Goal: Task Accomplishment & Management: Use online tool/utility

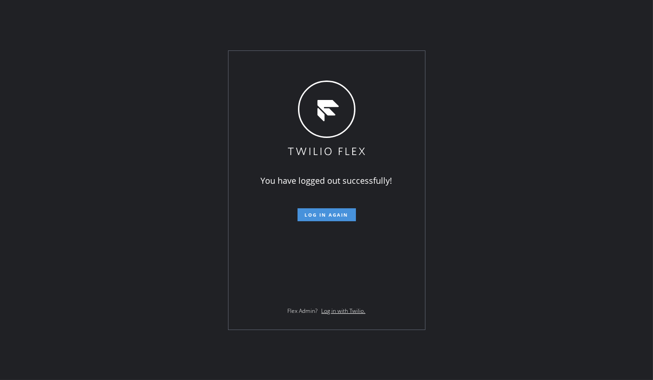
click at [315, 213] on span "Log in again" at bounding box center [327, 215] width 44 height 6
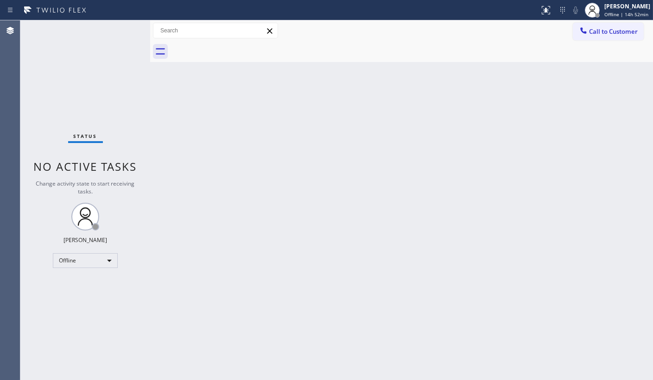
click at [67, 59] on div "Status No active tasks Change activity state to start receiving tasks. JENIZA A…" at bounding box center [85, 200] width 130 height 360
click at [321, 242] on div "Back to Dashboard Change Sender ID Customers Technicians Select a contact Outbo…" at bounding box center [401, 200] width 503 height 360
click at [71, 257] on div "Offline" at bounding box center [85, 260] width 65 height 15
click at [69, 283] on li "Available" at bounding box center [84, 284] width 63 height 11
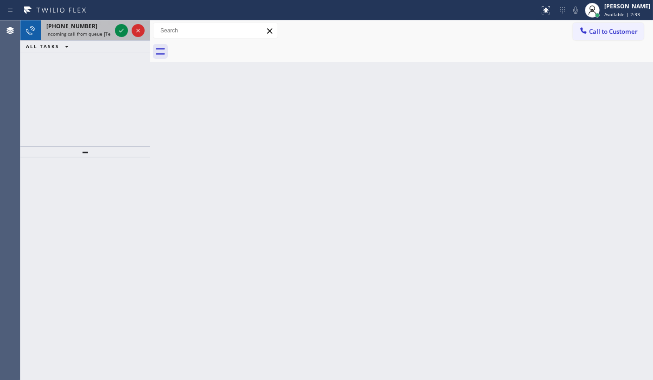
click at [123, 38] on div at bounding box center [129, 30] width 33 height 20
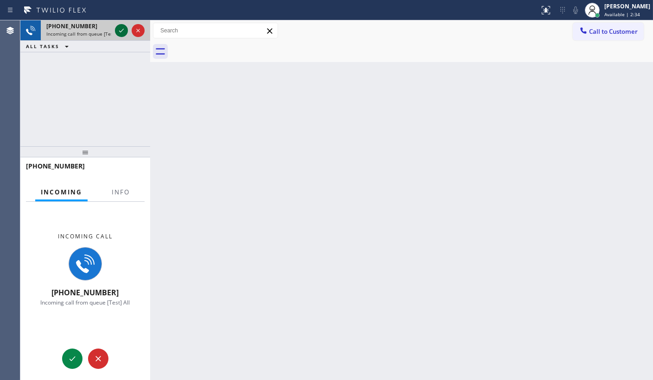
click at [120, 30] on icon at bounding box center [121, 30] width 11 height 11
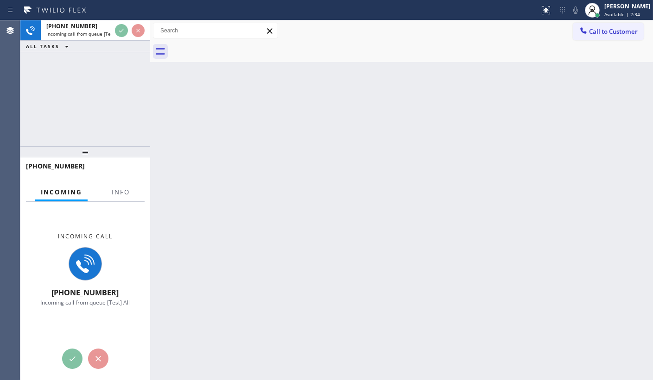
drag, startPoint x: 126, startPoint y: 24, endPoint x: 125, endPoint y: 42, distance: 18.2
click at [125, 42] on div "+13252806459 Incoming call from queue [Test] All ALL TASKS ALL TASKS ACTIVE TAS…" at bounding box center [85, 36] width 130 height 32
click at [124, 189] on span "Info" at bounding box center [121, 192] width 18 height 8
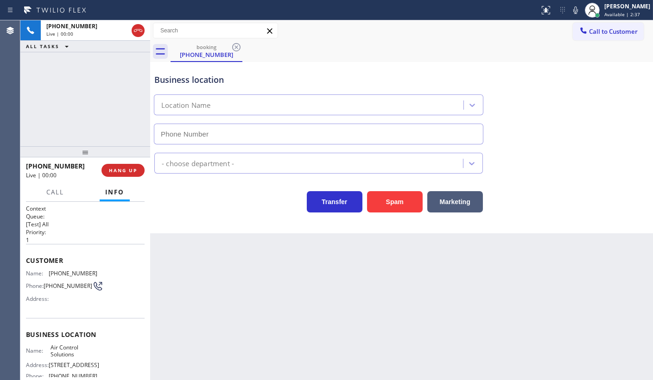
type input "[PHONE_NUMBER]"
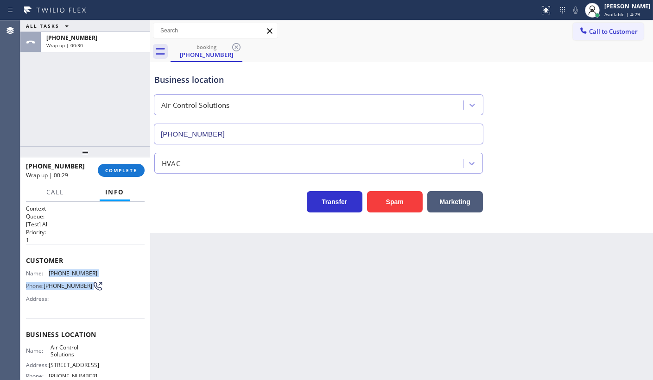
drag, startPoint x: 58, startPoint y: 273, endPoint x: 102, endPoint y: 277, distance: 43.7
click at [102, 278] on div "Name: (325) 280-6459 Phone: (325) 280-6459 Address:" at bounding box center [85, 288] width 119 height 37
click at [107, 245] on div "Customer Name: (325) 280-6459 Phone: (325) 280-6459 Address:" at bounding box center [85, 281] width 119 height 74
drag, startPoint x: 48, startPoint y: 270, endPoint x: 100, endPoint y: 268, distance: 51.9
click at [100, 270] on div "Name: (325) 280-6459 Phone: (325) 280-6459 Address:" at bounding box center [85, 288] width 119 height 37
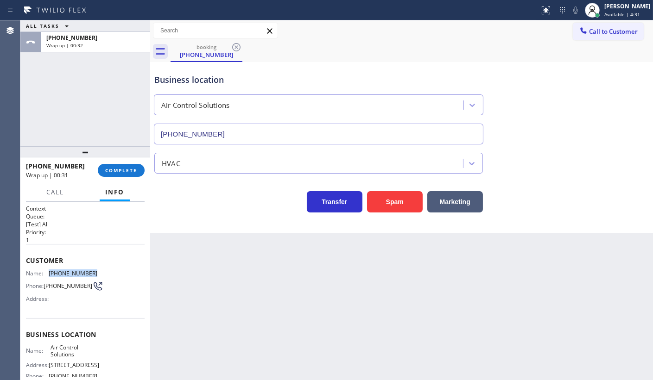
copy div "(325) 280-6459"
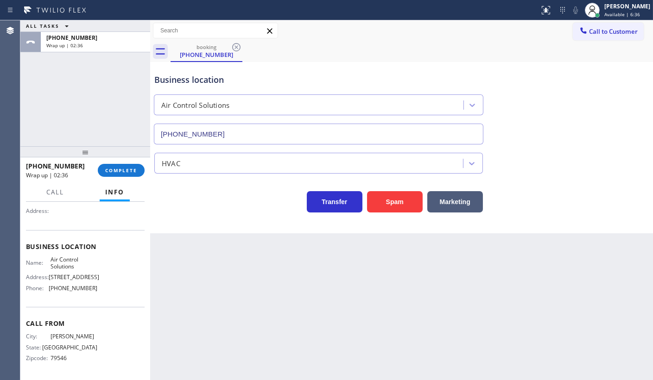
scroll to position [118, 0]
drag, startPoint x: 49, startPoint y: 290, endPoint x: 96, endPoint y: 289, distance: 46.8
click at [96, 289] on div "Name: Air Control Solutions Address: 4517 W Columbary Dr, Rosenberg, TX 77471, …" at bounding box center [85, 276] width 119 height 40
copy span "[PHONE_NUMBER]"
click at [117, 170] on span "COMPLETE" at bounding box center [121, 170] width 32 height 6
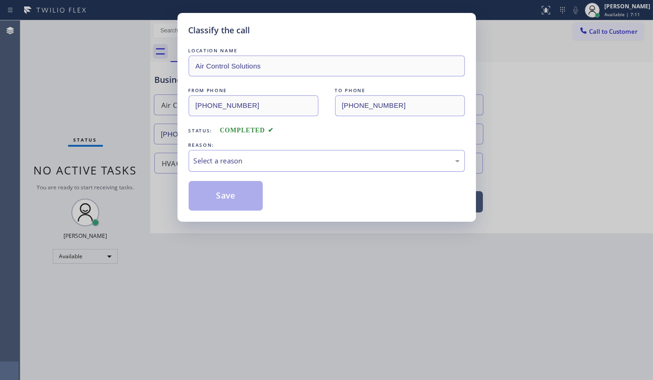
click at [201, 163] on div "Select a reason" at bounding box center [327, 161] width 266 height 11
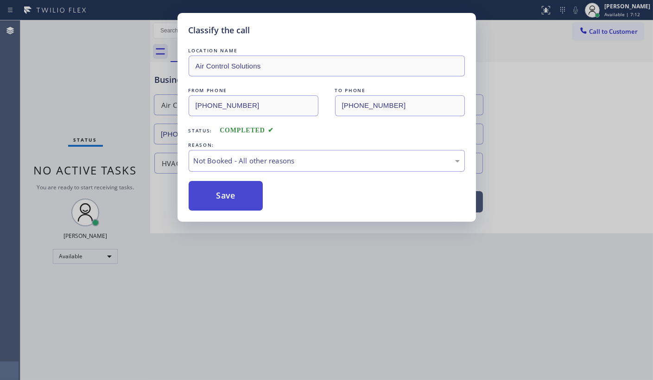
click at [198, 191] on button "Save" at bounding box center [226, 196] width 75 height 30
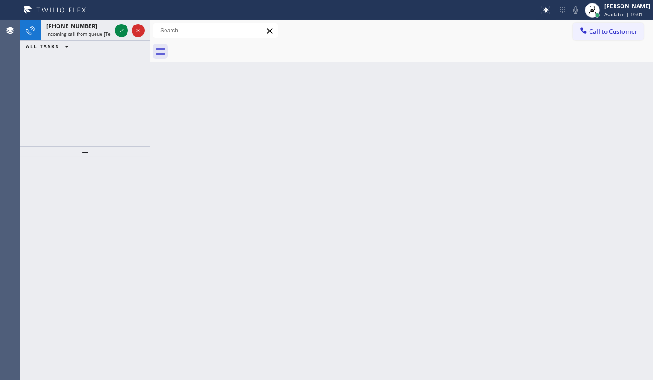
click at [95, 121] on div "+17734035836 Incoming call from queue [Test] All ALL TASKS ALL TASKS ACTIVE TAS…" at bounding box center [85, 83] width 130 height 126
click at [126, 25] on icon at bounding box center [121, 30] width 11 height 11
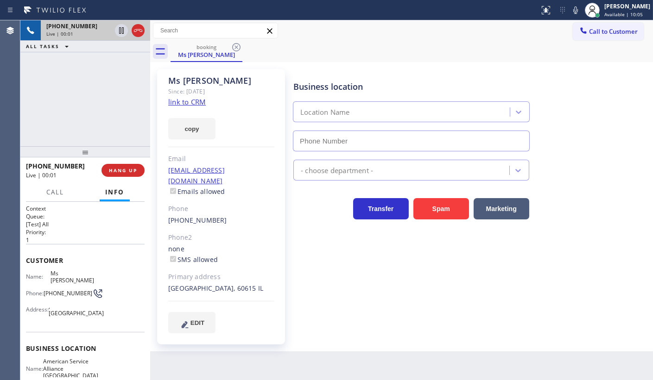
type input "[PHONE_NUMBER]"
click at [178, 104] on link "link to CRM" at bounding box center [187, 101] width 38 height 9
click at [575, 11] on icon at bounding box center [575, 10] width 11 height 11
click at [120, 30] on icon at bounding box center [121, 30] width 11 height 11
click at [591, 105] on div "Business location American Service Alliance Schaumburg (708) 272-1363" at bounding box center [470, 110] width 359 height 84
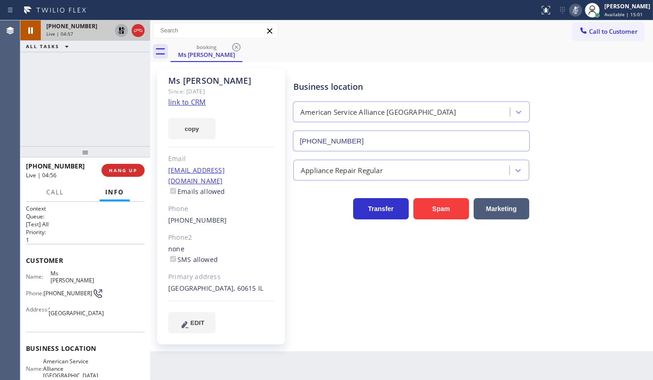
click at [575, 10] on rect at bounding box center [575, 9] width 6 height 6
click at [121, 32] on icon at bounding box center [121, 30] width 11 height 11
drag, startPoint x: 470, startPoint y: 55, endPoint x: 500, endPoint y: 41, distance: 33.4
click at [475, 50] on div "booking Ms Tanya" at bounding box center [411, 51] width 482 height 21
click at [466, 82] on div "Business location" at bounding box center [411, 87] width 236 height 13
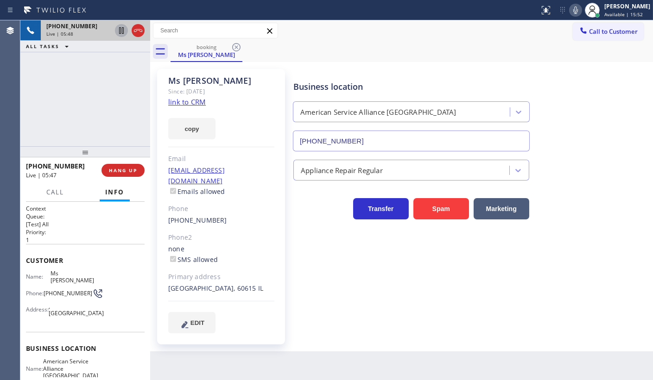
click at [575, 13] on icon at bounding box center [575, 10] width 11 height 11
click at [575, 13] on icon at bounding box center [575, 9] width 5 height 7
click at [577, 10] on icon at bounding box center [575, 10] width 11 height 11
click at [106, 112] on div "+17734035836 Live | 06:07 ALL TASKS ALL TASKS ACTIVE TASKS TASKS IN WRAP UP" at bounding box center [85, 83] width 130 height 126
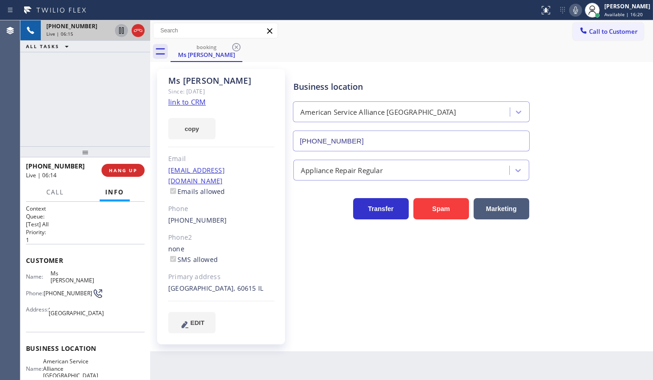
click at [579, 10] on icon at bounding box center [575, 10] width 11 height 11
click at [579, 11] on icon at bounding box center [575, 10] width 11 height 11
click at [576, 9] on rect at bounding box center [575, 9] width 6 height 6
click at [428, 57] on div "booking Ms Tanya" at bounding box center [411, 51] width 482 height 21
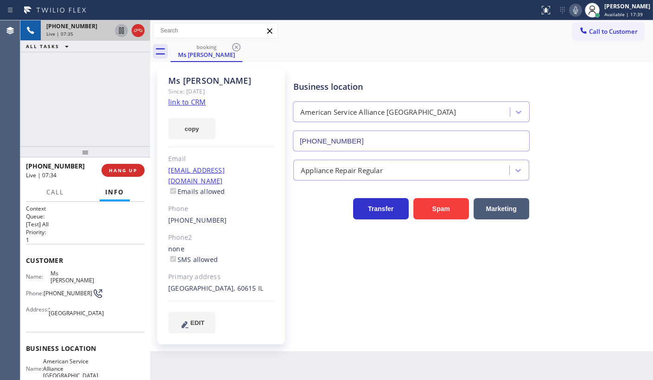
click at [578, 8] on icon at bounding box center [575, 10] width 11 height 11
click at [578, 8] on rect at bounding box center [575, 9] width 6 height 6
click at [576, 10] on icon at bounding box center [575, 10] width 11 height 11
click at [576, 10] on rect at bounding box center [575, 9] width 6 height 6
drag, startPoint x: 255, startPoint y: 151, endPoint x: 333, endPoint y: 102, distance: 92.0
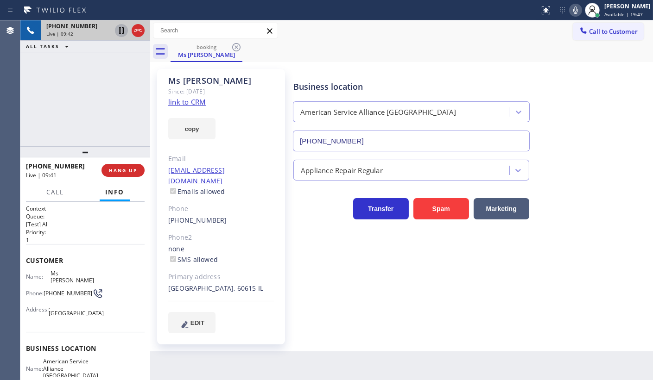
click at [256, 148] on div "Ms Tanya Since: 20 may 2020 link to CRM copy Email no@gmail.com Emails allowed …" at bounding box center [221, 207] width 128 height 276
click at [578, 9] on icon at bounding box center [575, 9] width 5 height 7
click at [574, 13] on icon at bounding box center [575, 10] width 11 height 11
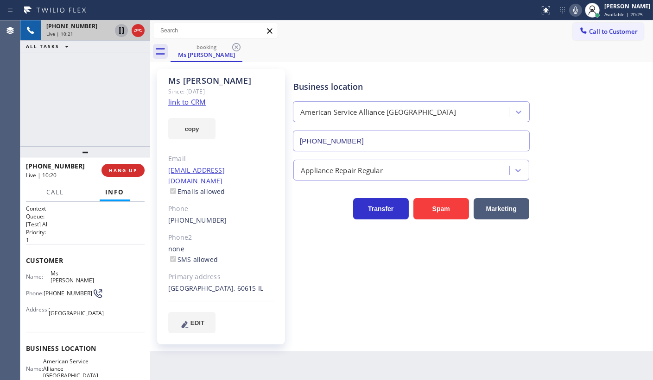
click at [574, 13] on icon at bounding box center [575, 10] width 11 height 11
click at [572, 9] on icon at bounding box center [575, 10] width 11 height 11
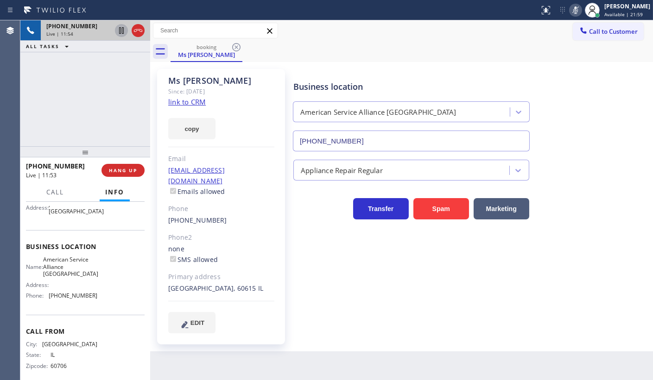
scroll to position [104, 0]
drag, startPoint x: 50, startPoint y: 287, endPoint x: 106, endPoint y: 295, distance: 56.1
click at [106, 295] on div "Name: American Service Alliance Schaumburg Address: Phone: [PHONE_NUMBER]" at bounding box center [85, 277] width 119 height 47
copy span "708) 272-1363"
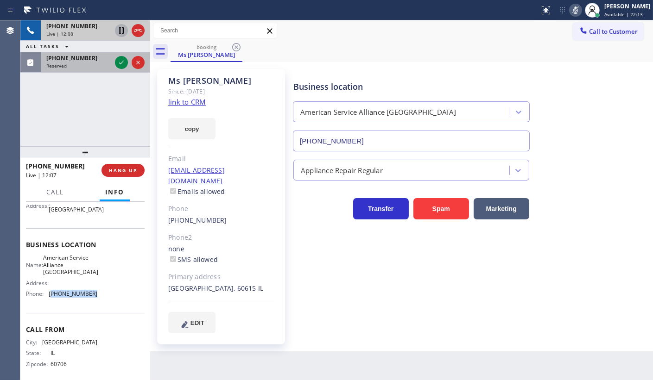
click at [129, 62] on div at bounding box center [129, 62] width 33 height 20
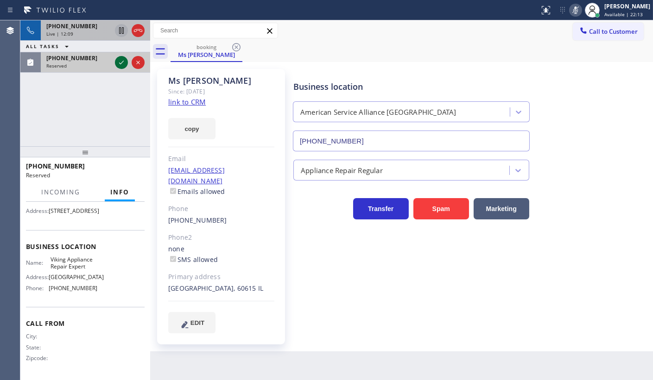
click at [120, 61] on icon at bounding box center [121, 62] width 11 height 11
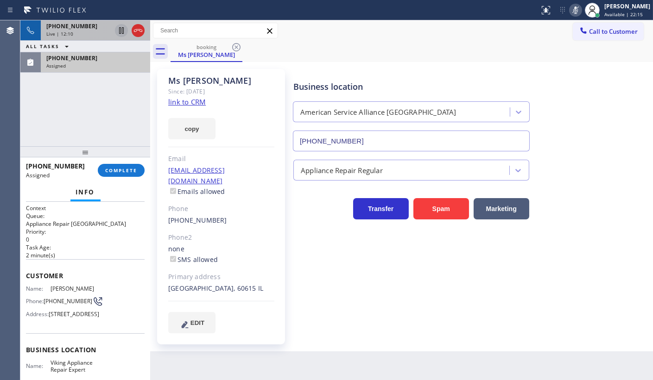
scroll to position [0, 0]
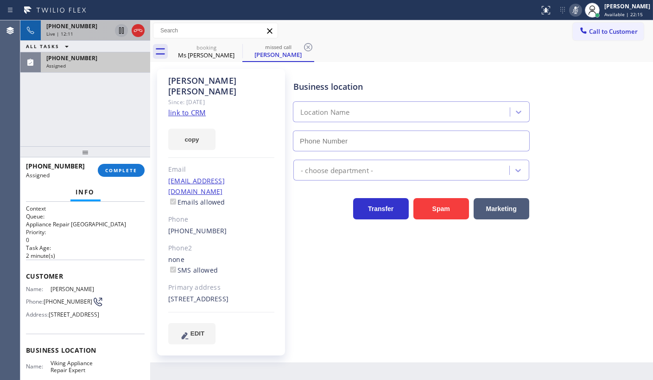
type input "(203) 864-3501"
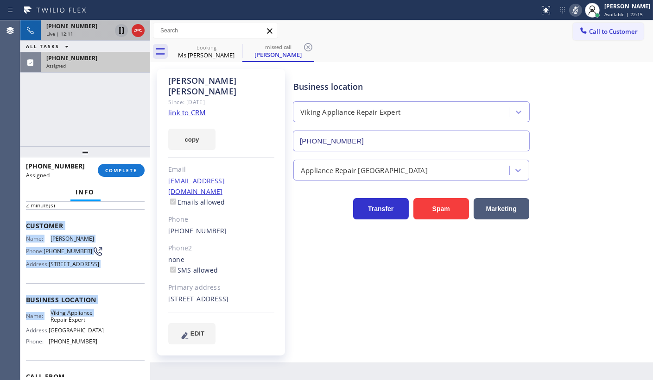
scroll to position [126, 0]
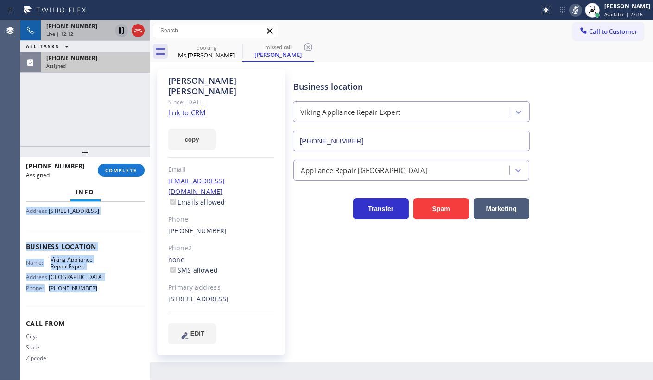
drag, startPoint x: 24, startPoint y: 271, endPoint x: 111, endPoint y: 290, distance: 88.8
click at [111, 290] on div "Context Queue: Appliance Repair High End Priority: 0 Task Age: 2 minute(s) Cust…" at bounding box center [85, 291] width 130 height 178
copy div "Customer Name: Nadine Gabbidon Phone: (914) 623-2225 Address: 199 Lakeview Ave,…"
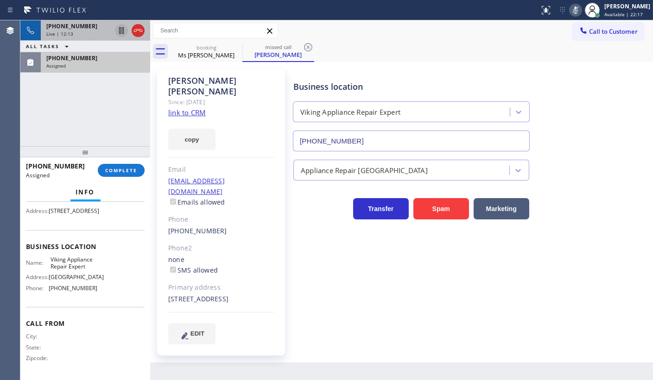
click at [127, 156] on div at bounding box center [85, 151] width 130 height 11
click at [126, 170] on button "COMPLETE" at bounding box center [121, 170] width 47 height 13
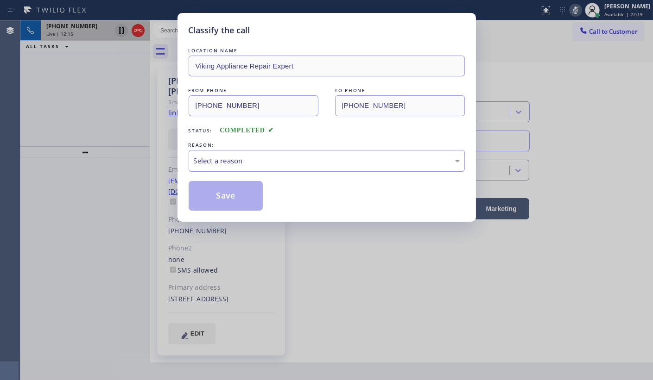
click at [208, 156] on div "Select a reason" at bounding box center [327, 161] width 266 height 11
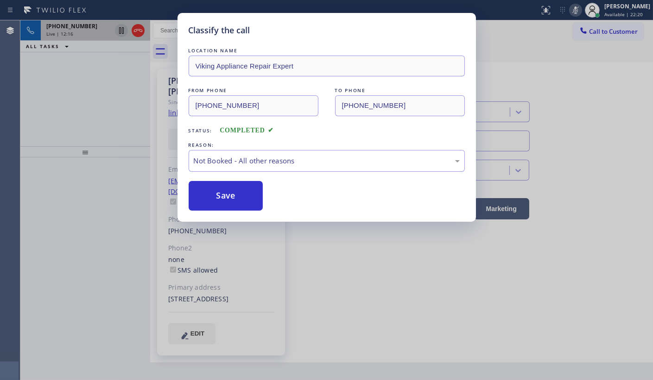
click at [206, 192] on button "Save" at bounding box center [226, 196] width 75 height 30
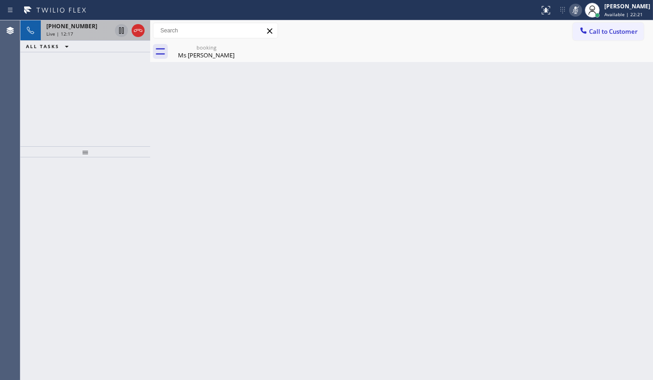
click at [576, 11] on icon at bounding box center [575, 10] width 11 height 11
drag, startPoint x: 57, startPoint y: 77, endPoint x: 57, endPoint y: 2, distance: 75.0
click at [65, 50] on div "+17734035836 Live | 13:06 ALL TASKS ALL TASKS ACTIVE TASKS TASKS IN WRAP UP" at bounding box center [85, 83] width 130 height 126
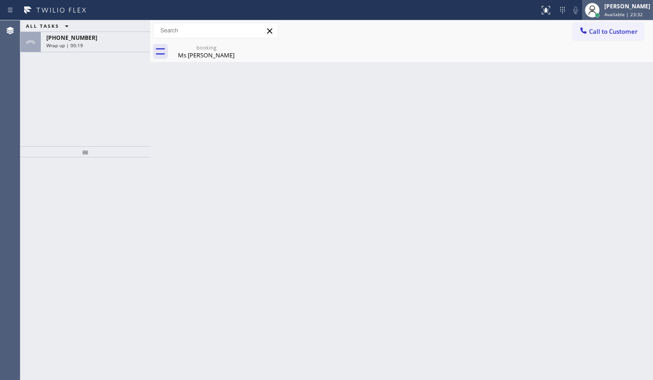
click at [623, 6] on div "[PERSON_NAME]" at bounding box center [627, 6] width 46 height 8
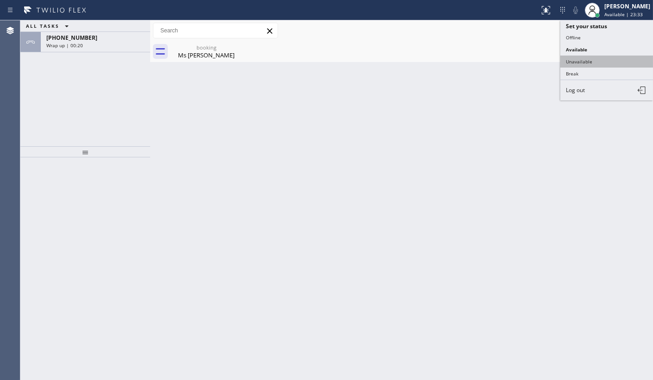
click at [580, 57] on button "Unavailable" at bounding box center [606, 62] width 93 height 12
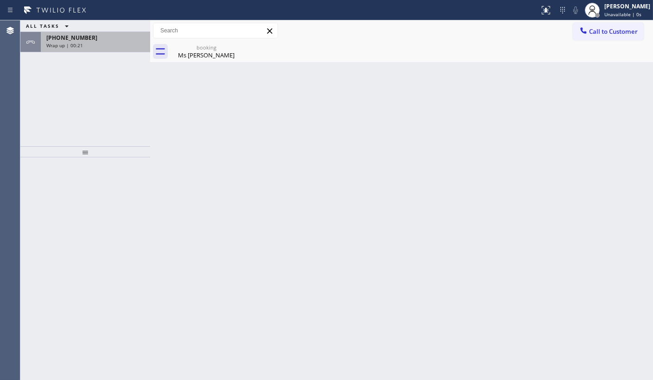
click at [91, 32] on div "[PHONE_NUMBER] Wrap up | 00:21" at bounding box center [94, 42] width 106 height 20
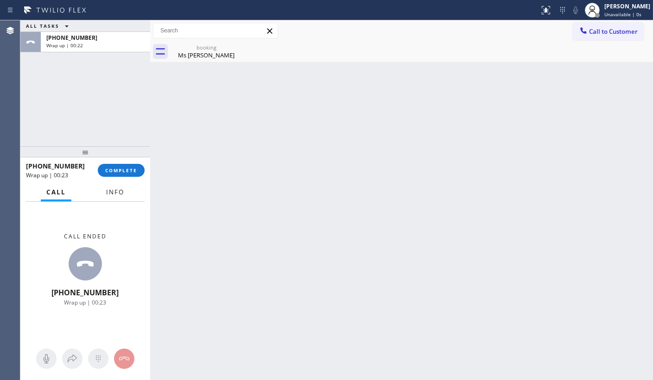
click at [114, 195] on span "Info" at bounding box center [115, 192] width 18 height 8
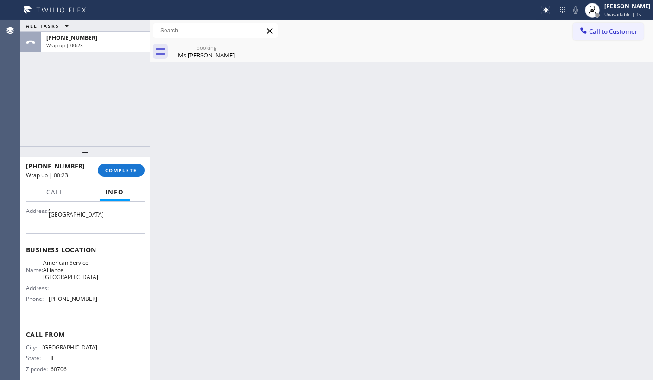
scroll to position [104, 0]
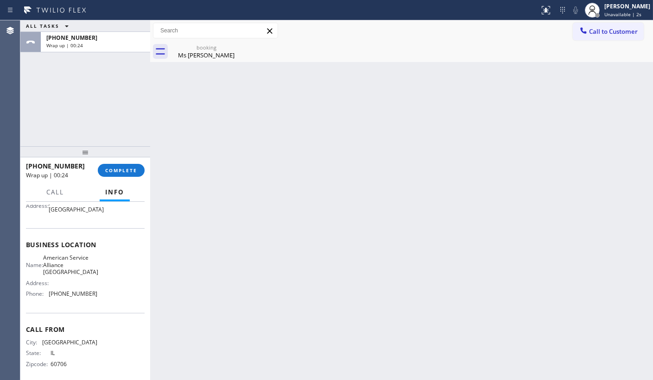
click at [52, 290] on span "[PHONE_NUMBER]" at bounding box center [73, 293] width 49 height 7
drag, startPoint x: 54, startPoint y: 286, endPoint x: 113, endPoint y: 287, distance: 59.3
click at [112, 287] on div "Name: American Service Alliance Schaumburg Address: Phone: [PHONE_NUMBER]" at bounding box center [85, 277] width 119 height 47
copy span "[PHONE_NUMBER]"
click at [591, 30] on span "Call to Customer" at bounding box center [613, 31] width 49 height 8
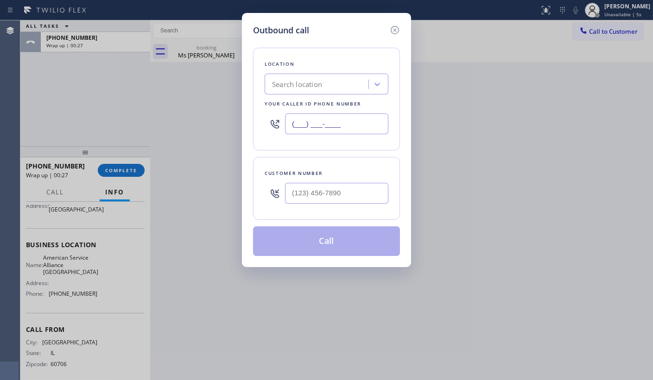
click at [320, 128] on input "(___) ___-____" at bounding box center [336, 123] width 103 height 21
paste input "708) 272-1363"
type input "[PHONE_NUMBER]"
click at [308, 195] on input "(___) ___-____" at bounding box center [336, 193] width 103 height 21
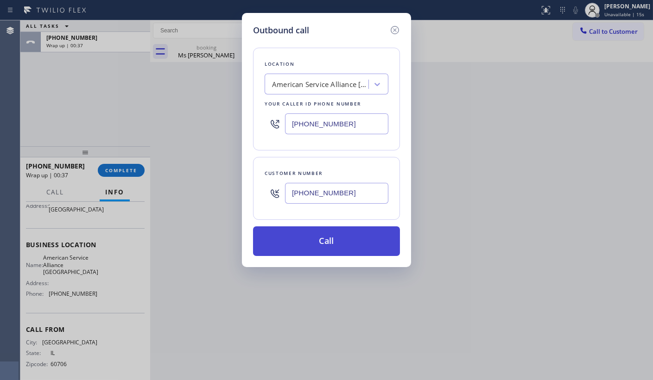
type input "[PHONE_NUMBER]"
click at [339, 231] on button "Call" at bounding box center [326, 241] width 147 height 30
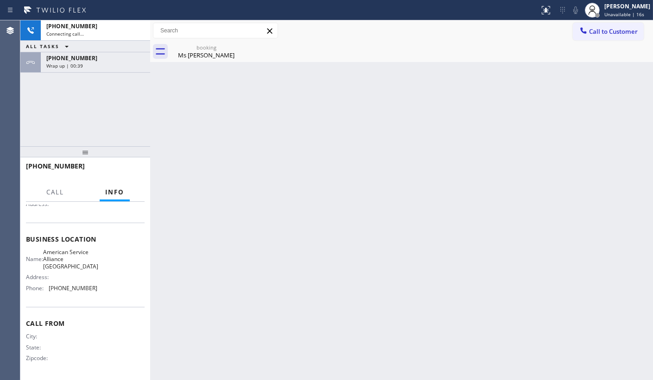
scroll to position [97, 0]
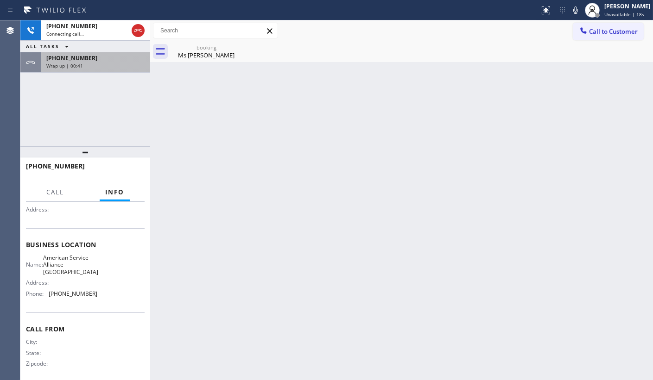
click at [84, 61] on span "[PHONE_NUMBER]" at bounding box center [71, 58] width 51 height 8
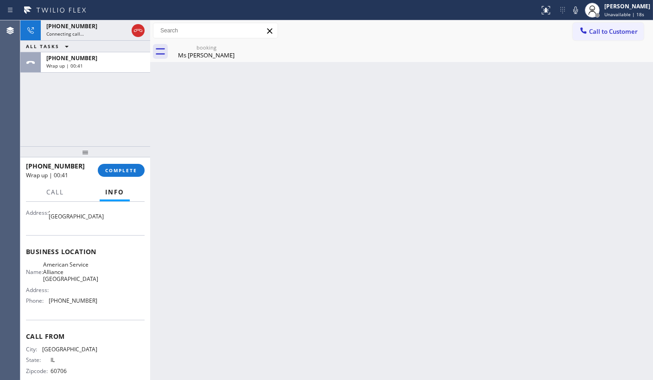
scroll to position [104, 0]
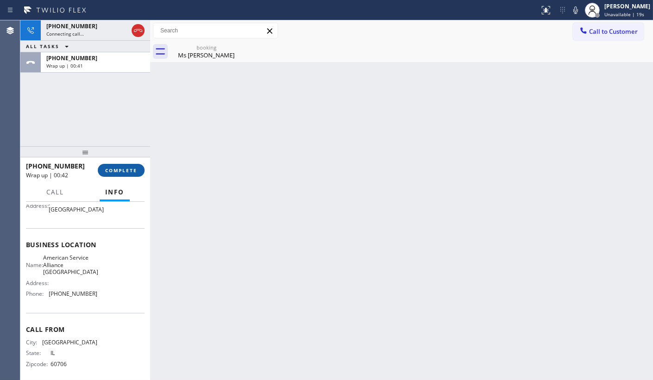
click at [115, 171] on span "COMPLETE" at bounding box center [121, 170] width 32 height 6
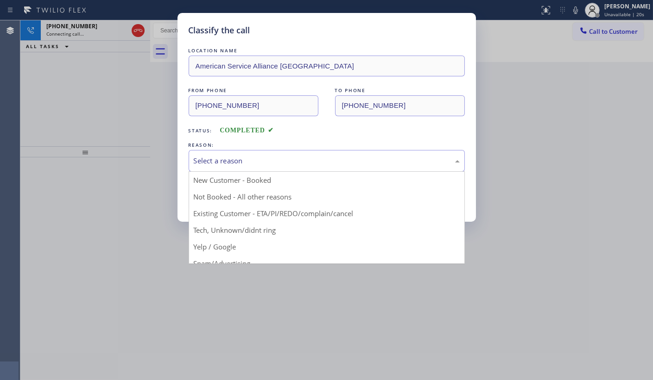
click at [241, 151] on div "Select a reason" at bounding box center [327, 161] width 276 height 22
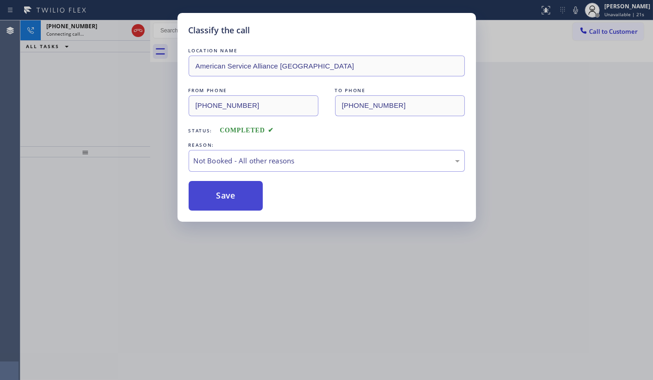
click at [226, 198] on button "Save" at bounding box center [226, 196] width 75 height 30
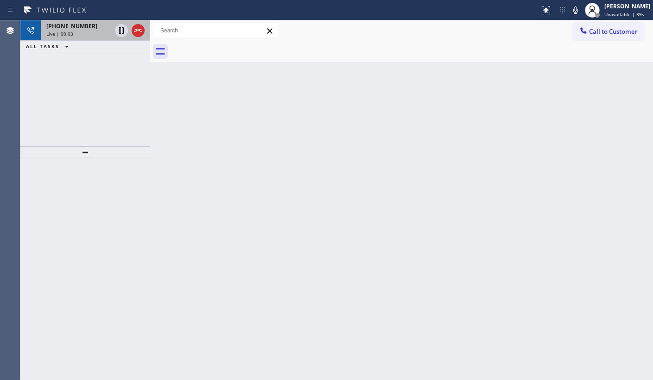
click at [65, 29] on span "[PHONE_NUMBER]" at bounding box center [71, 26] width 51 height 8
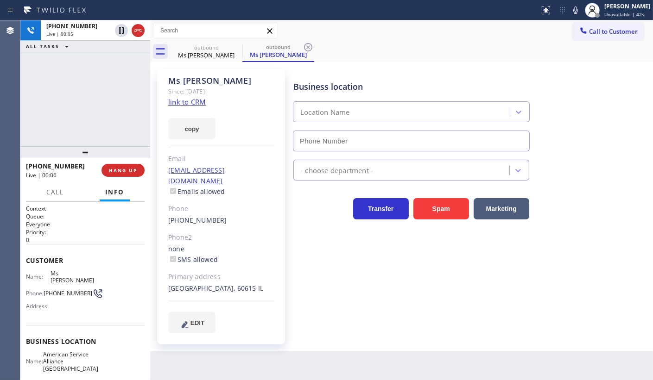
type input "[PHONE_NUMBER]"
click at [125, 167] on span "HANG UP" at bounding box center [123, 170] width 28 height 6
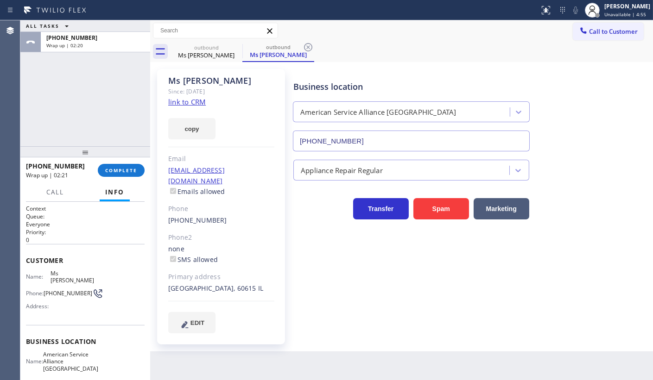
click at [65, 135] on div "ALL TASKS ALL TASKS ACTIVE TASKS TASKS IN WRAP UP [PHONE_NUMBER] Wrap up | 02:20" at bounding box center [85, 83] width 130 height 126
click at [117, 171] on span "COMPLETE" at bounding box center [121, 170] width 32 height 6
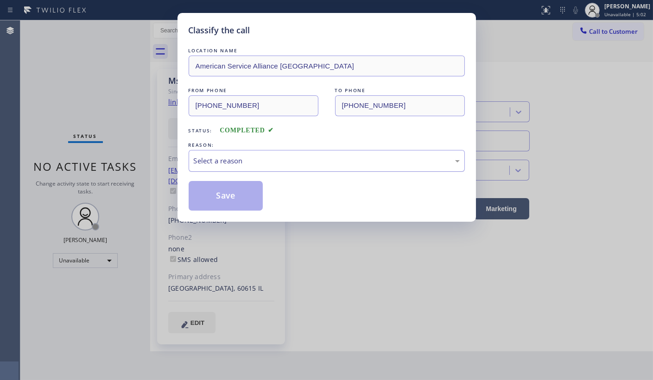
click at [224, 161] on div "Select a reason" at bounding box center [327, 161] width 266 height 11
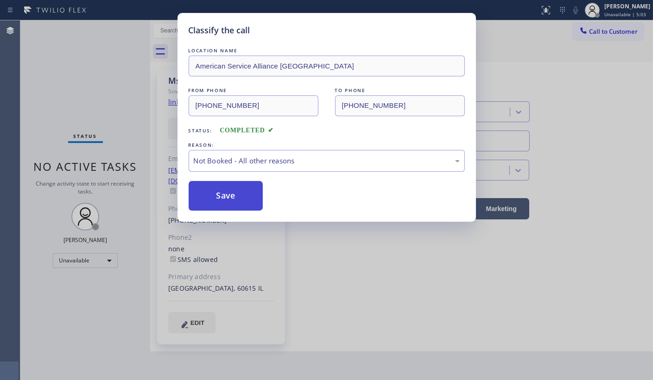
click at [209, 195] on button "Save" at bounding box center [226, 196] width 75 height 30
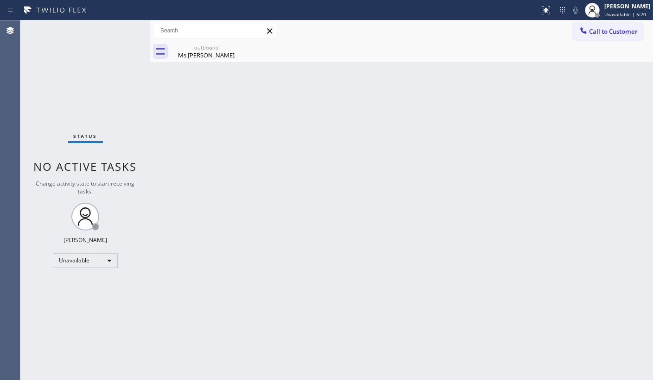
click at [63, 248] on div "Status No active tasks Change activity state to start receiving tasks. JENIZA A…" at bounding box center [85, 200] width 130 height 360
click at [62, 262] on div "Unavailable" at bounding box center [85, 260] width 65 height 15
click at [65, 281] on li "Available" at bounding box center [84, 284] width 63 height 11
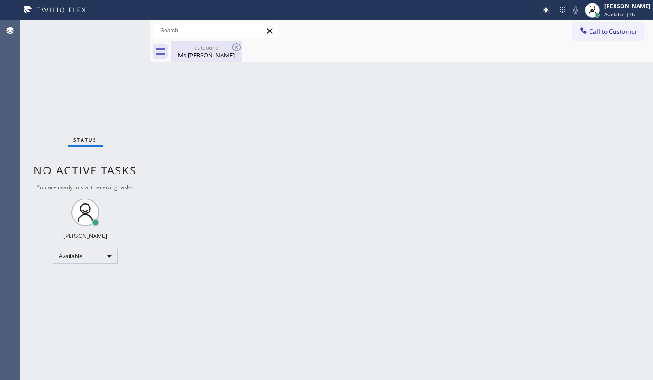
click at [205, 54] on div "Ms [PERSON_NAME]" at bounding box center [206, 55] width 70 height 8
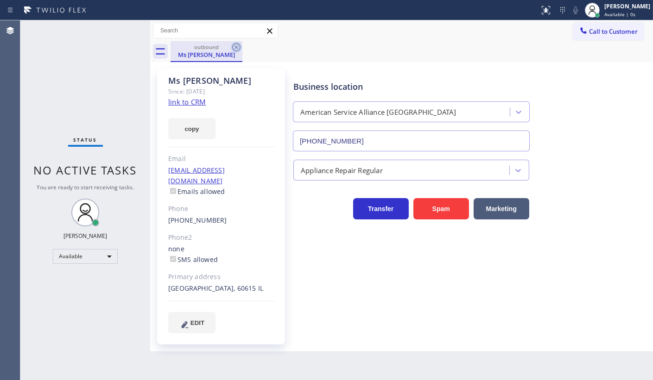
click at [234, 44] on icon at bounding box center [236, 47] width 11 height 11
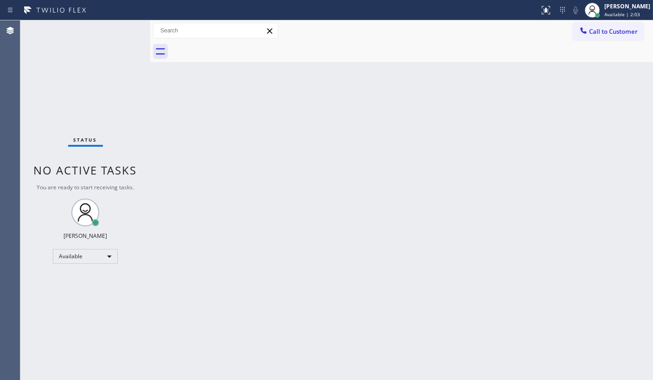
click at [97, 62] on div "Status No active tasks You are ready to start receiving tasks. JENIZA ALCAYDE A…" at bounding box center [85, 200] width 130 height 360
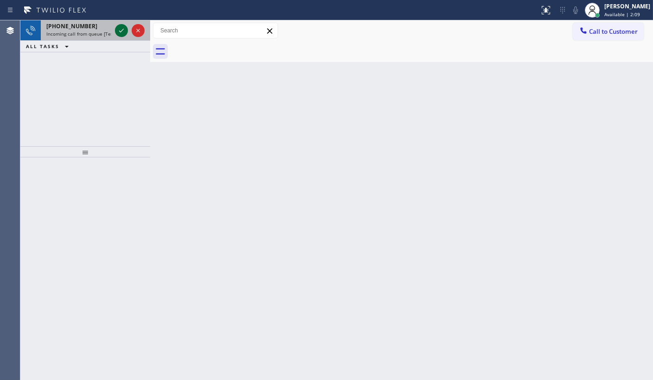
click at [121, 31] on icon at bounding box center [121, 31] width 5 height 4
click at [125, 31] on icon at bounding box center [121, 30] width 11 height 11
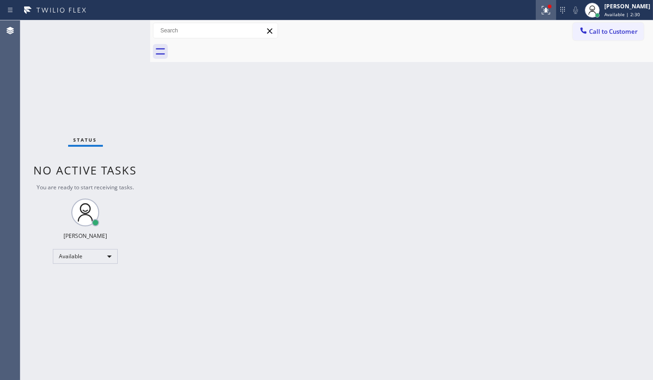
click at [543, 14] on icon at bounding box center [545, 10] width 11 height 11
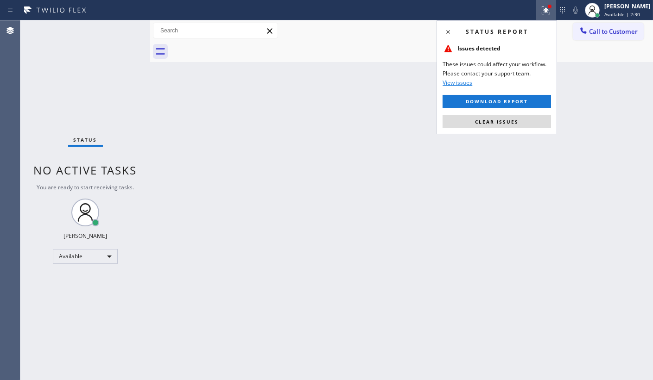
click at [525, 129] on div "Status report Issues detected These issues could affect your workflow. Please c…" at bounding box center [496, 77] width 120 height 114
click at [526, 123] on button "Clear issues" at bounding box center [496, 121] width 108 height 13
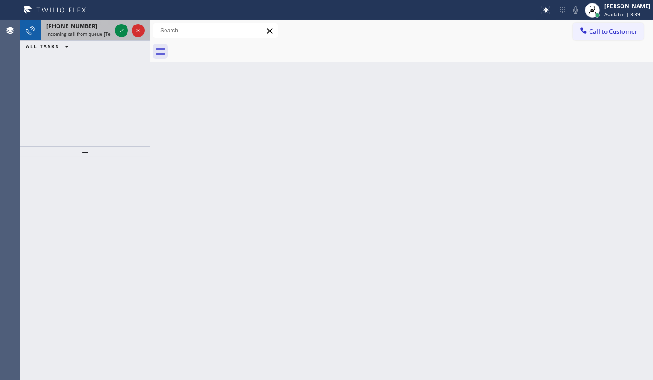
click at [81, 28] on span "[PHONE_NUMBER]" at bounding box center [71, 26] width 51 height 8
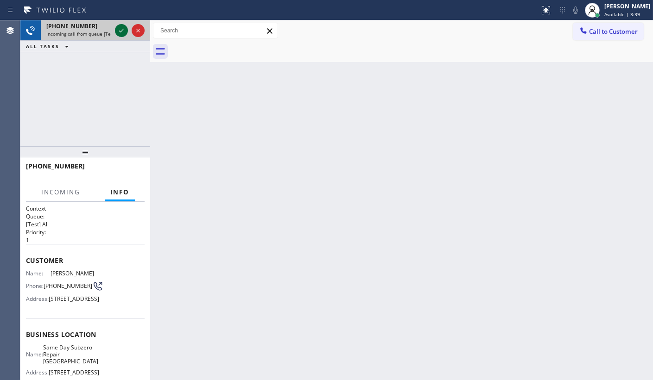
click at [120, 27] on icon at bounding box center [121, 30] width 11 height 11
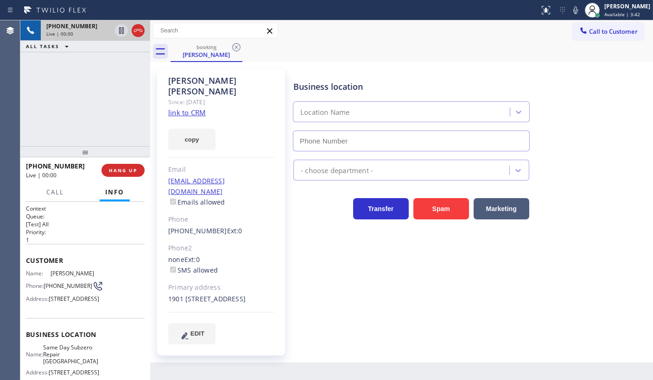
type input "[PHONE_NUMBER]"
click at [179, 108] on link "link to CRM" at bounding box center [187, 112] width 38 height 9
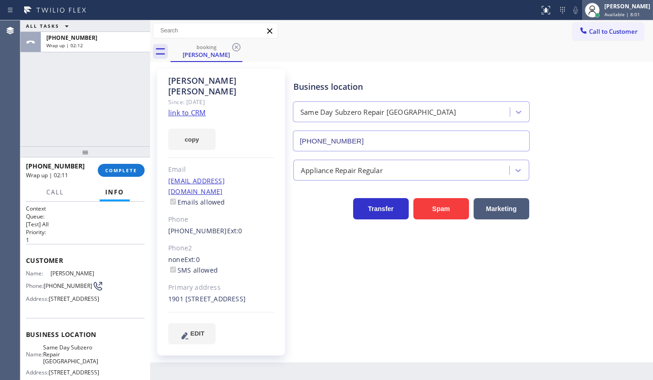
click at [617, 9] on div "[PERSON_NAME]" at bounding box center [627, 6] width 46 height 8
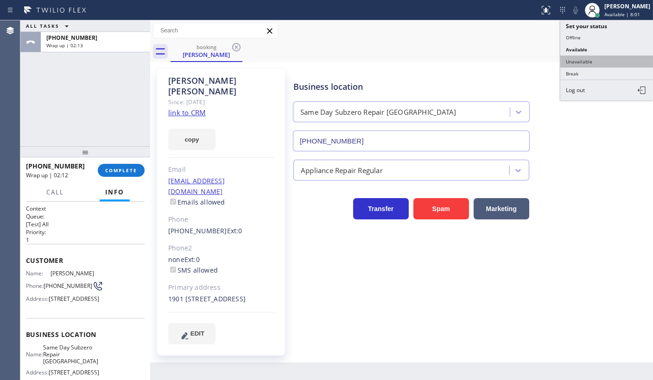
click at [583, 61] on button "Unavailable" at bounding box center [606, 62] width 93 height 12
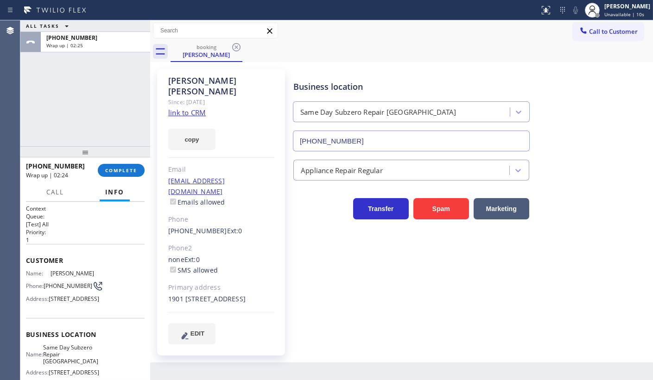
drag, startPoint x: 23, startPoint y: 73, endPoint x: 55, endPoint y: 82, distance: 32.8
click at [25, 72] on div "ALL TASKS ALL TASKS ACTIVE TASKS TASKS IN WRAP UP [PHONE_NUMBER] Wrap up | 02:25" at bounding box center [85, 83] width 130 height 126
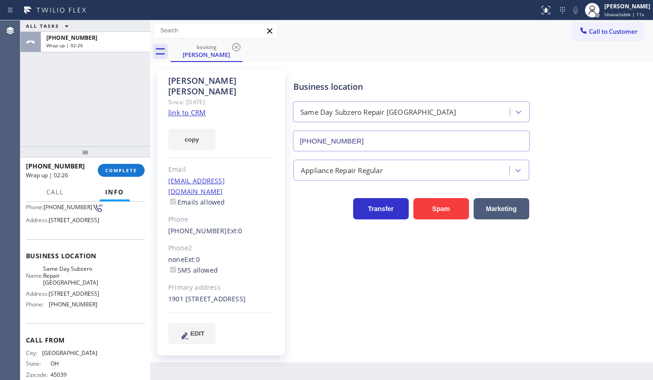
scroll to position [125, 0]
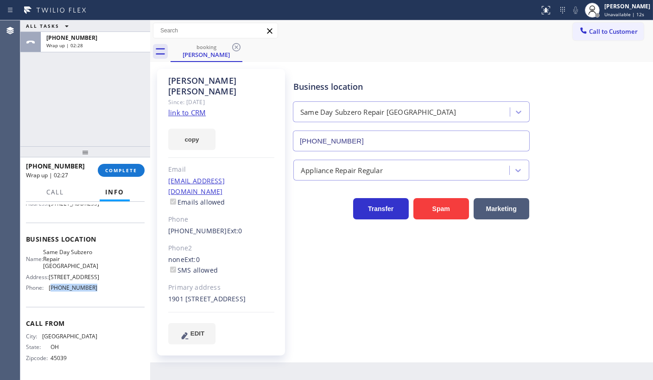
drag, startPoint x: 50, startPoint y: 289, endPoint x: 99, endPoint y: 295, distance: 48.6
click at [99, 295] on div "Name: Same Day Subzero Repair [GEOGRAPHIC_DATA] Address: [STREET_ADDRESS][GEOGR…" at bounding box center [85, 272] width 119 height 47
copy span "561) 944-6636"
click at [589, 32] on span "Call to Customer" at bounding box center [613, 31] width 49 height 8
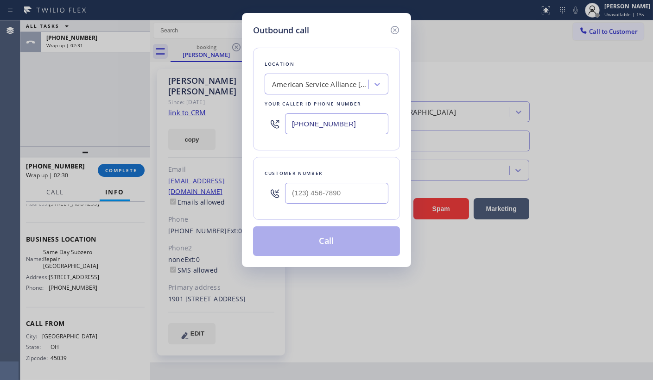
drag, startPoint x: 349, startPoint y: 124, endPoint x: 232, endPoint y: 129, distance: 117.3
click at [232, 129] on div "Outbound call Location American Service Alliance [GEOGRAPHIC_DATA] Your caller …" at bounding box center [326, 190] width 653 height 380
paste input "561) 944-6636"
type input "[PHONE_NUMBER]"
click at [339, 191] on input "(___) ___-____" at bounding box center [336, 193] width 103 height 21
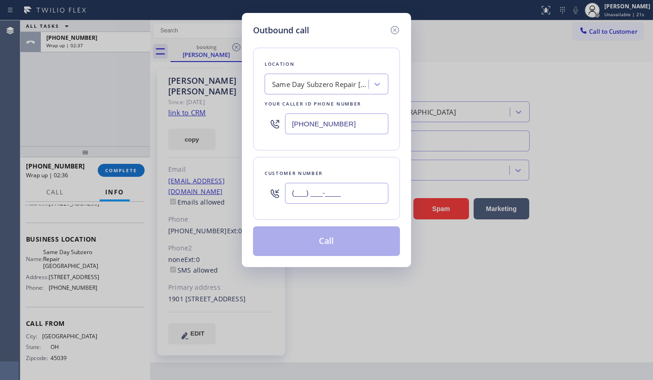
paste input "954) 781-5191"
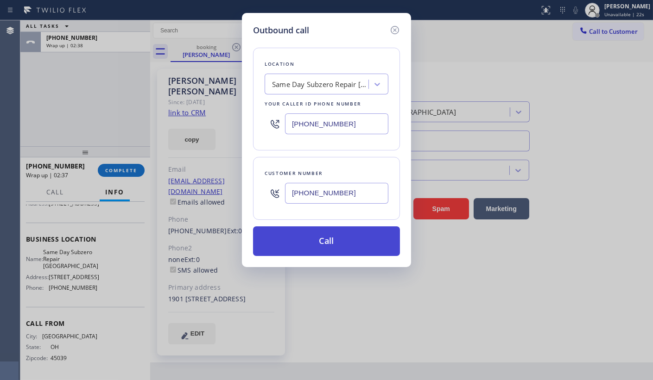
type input "[PHONE_NUMBER]"
click at [332, 239] on button "Call" at bounding box center [326, 241] width 147 height 30
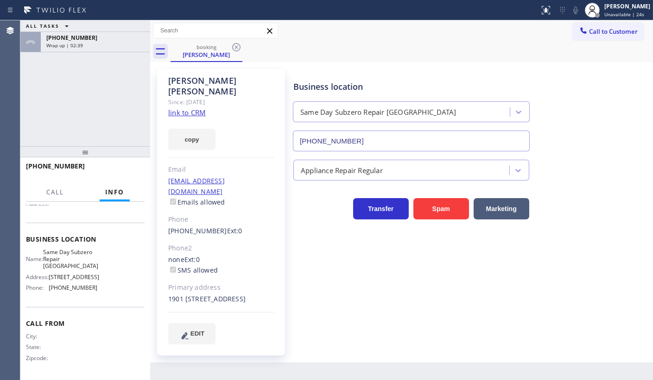
scroll to position [104, 0]
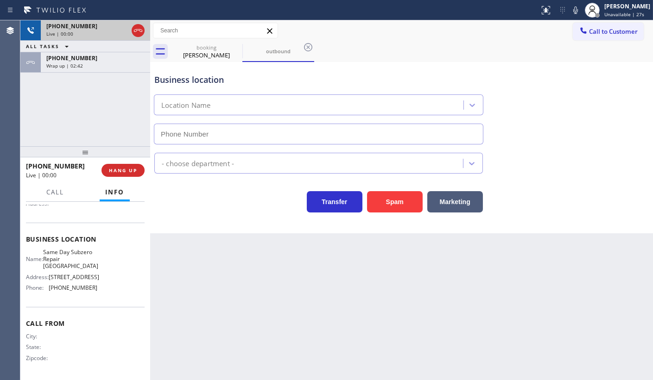
type input "[PHONE_NUMBER]"
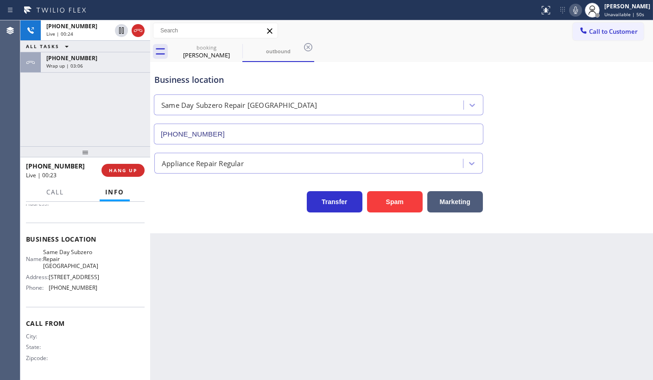
click at [579, 12] on icon at bounding box center [575, 10] width 11 height 11
click at [89, 29] on div "[PHONE_NUMBER]" at bounding box center [78, 26] width 65 height 8
click at [579, 11] on icon at bounding box center [575, 10] width 11 height 11
click at [67, 59] on span "[PHONE_NUMBER]" at bounding box center [71, 58] width 51 height 8
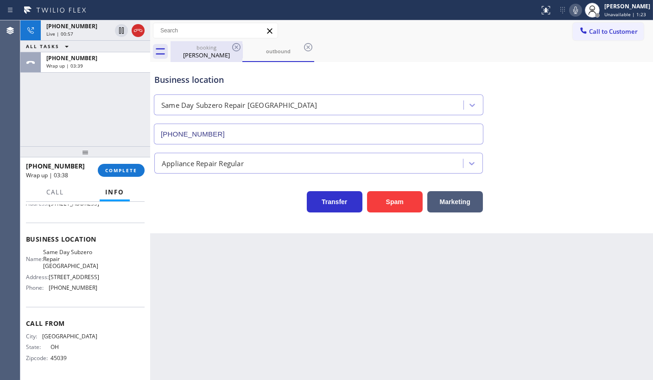
click at [206, 54] on div "[PERSON_NAME]" at bounding box center [206, 55] width 70 height 8
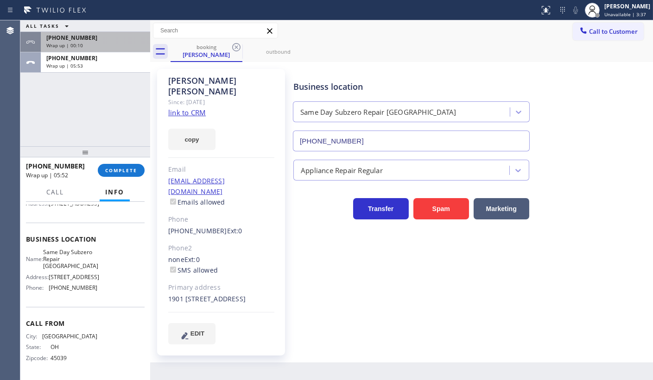
drag, startPoint x: 71, startPoint y: 105, endPoint x: 78, endPoint y: 50, distance: 55.1
click at [75, 90] on div "ALL TASKS ALL TASKS ACTIVE TASKS TASKS IN WRAP UP [PHONE_NUMBER] Wrap up | 00:1…" at bounding box center [85, 83] width 130 height 126
click at [81, 42] on span "Wrap up | 00:10" at bounding box center [64, 45] width 37 height 6
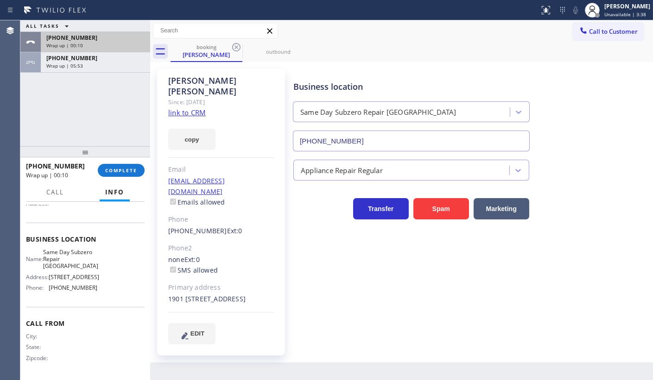
scroll to position [104, 0]
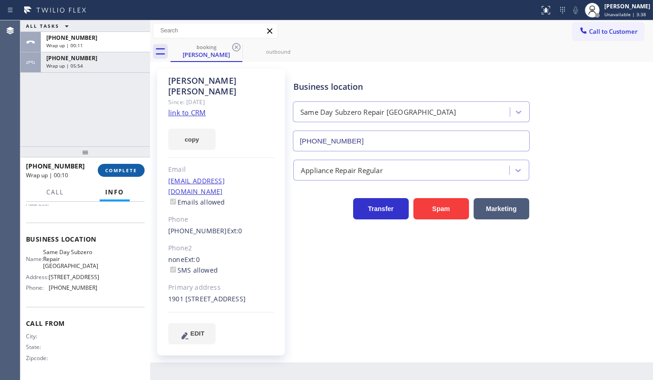
click at [110, 170] on span "COMPLETE" at bounding box center [121, 170] width 32 height 6
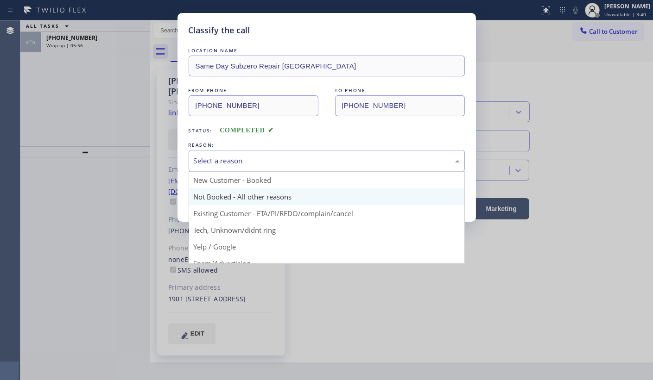
drag, startPoint x: 240, startPoint y: 161, endPoint x: 228, endPoint y: 188, distance: 29.3
click at [238, 164] on div "Select a reason" at bounding box center [327, 161] width 266 height 11
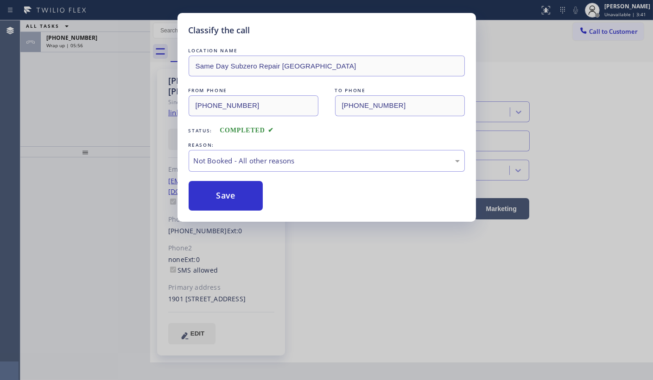
click at [225, 197] on button "Save" at bounding box center [226, 196] width 75 height 30
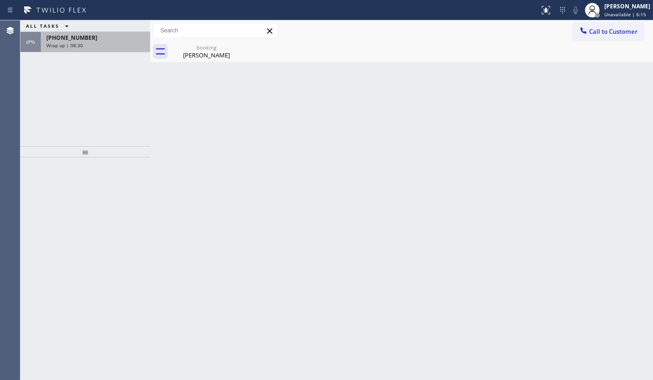
click at [80, 48] on div "[PHONE_NUMBER] Wrap up | 08:30" at bounding box center [94, 42] width 106 height 20
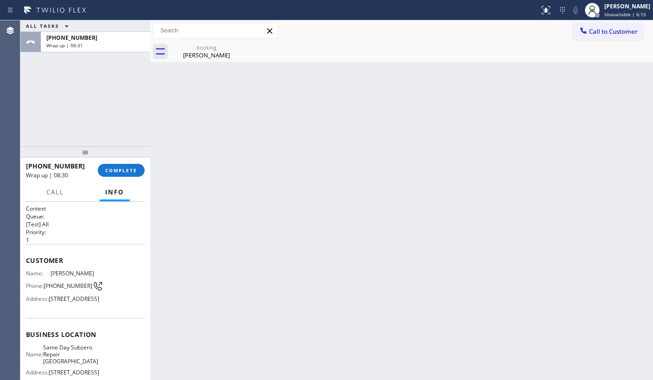
click at [127, 163] on div "[PHONE_NUMBER] Wrap up | 08:30 COMPLETE" at bounding box center [85, 170] width 119 height 24
click at [129, 171] on span "COMPLETE" at bounding box center [121, 170] width 32 height 6
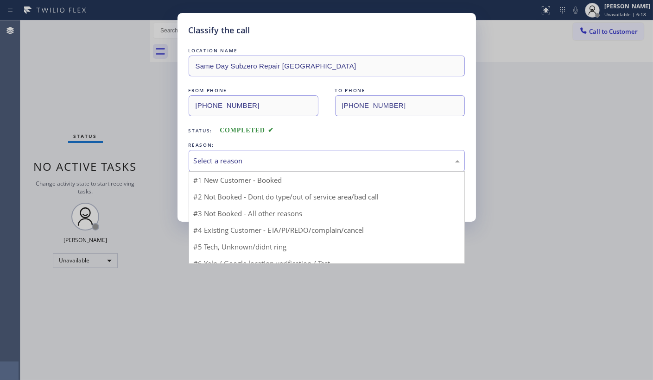
click at [221, 161] on div "Select a reason" at bounding box center [327, 161] width 266 height 11
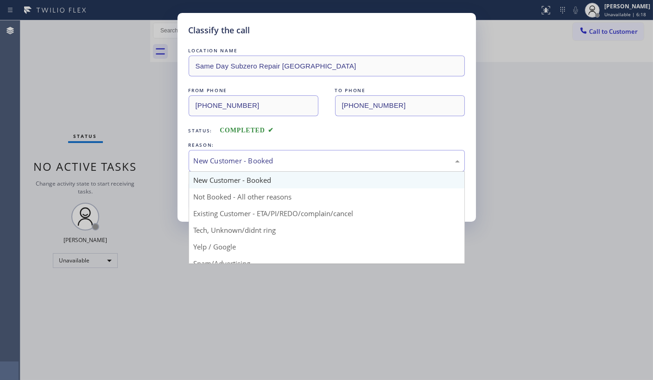
click at [220, 151] on div "New Customer - Booked" at bounding box center [327, 161] width 276 height 22
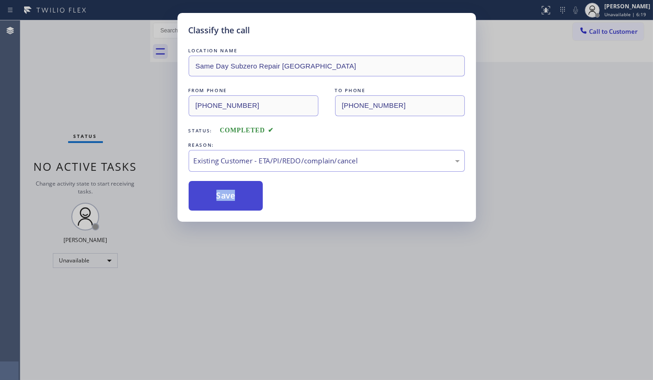
drag, startPoint x: 208, startPoint y: 214, endPoint x: 213, endPoint y: 195, distance: 20.4
click at [213, 195] on button "Save" at bounding box center [226, 196] width 75 height 30
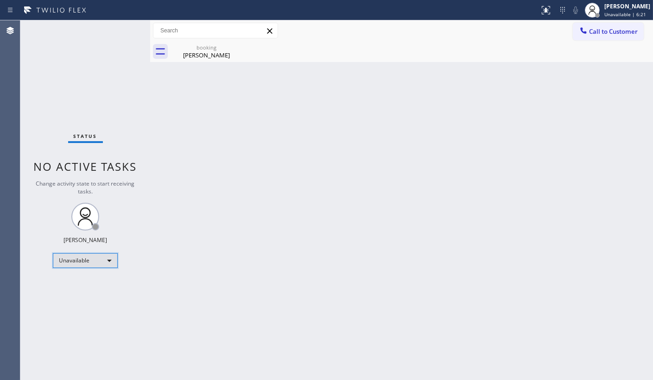
click at [67, 260] on div "Unavailable" at bounding box center [85, 260] width 65 height 15
click at [68, 287] on li "Available" at bounding box center [84, 284] width 63 height 11
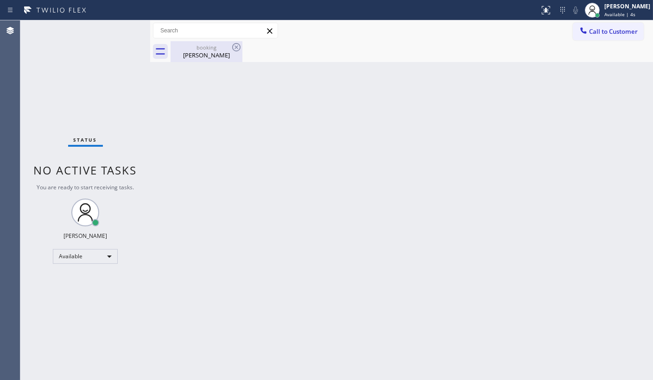
click at [213, 43] on div "booking [PERSON_NAME]" at bounding box center [206, 51] width 70 height 21
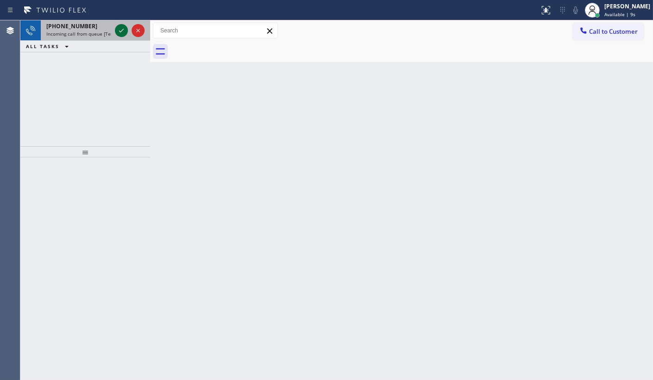
click at [123, 28] on icon at bounding box center [121, 30] width 11 height 11
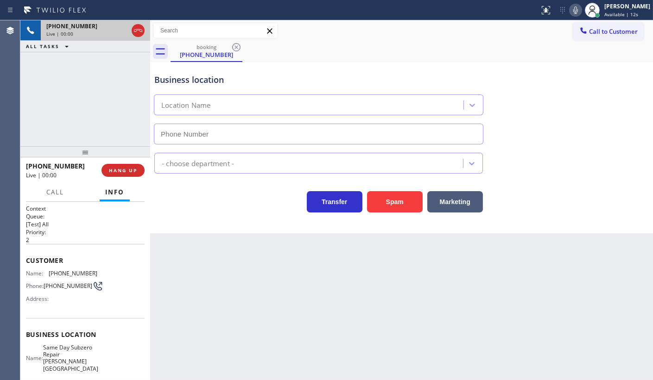
type input "[PHONE_NUMBER]"
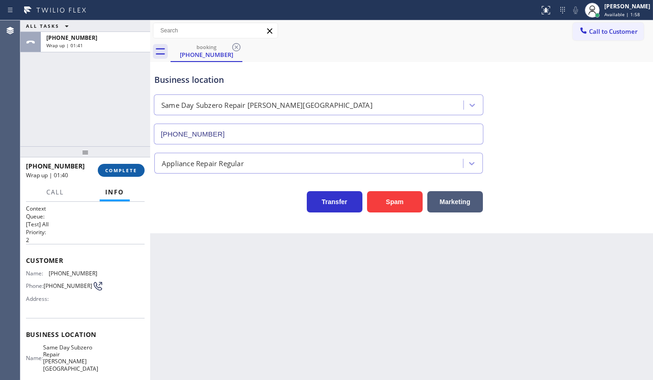
click at [110, 171] on span "COMPLETE" at bounding box center [121, 170] width 32 height 6
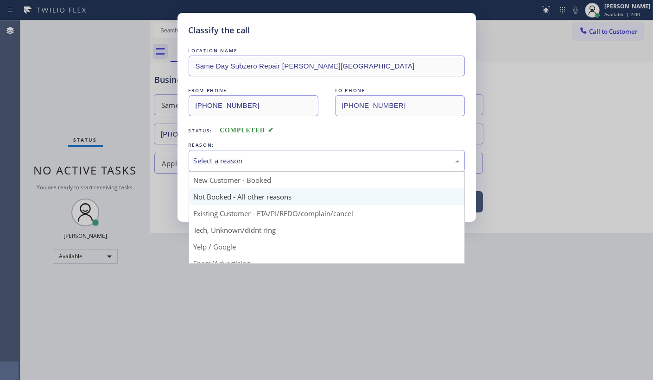
drag, startPoint x: 235, startPoint y: 161, endPoint x: 236, endPoint y: 198, distance: 36.6
click at [234, 170] on div "Select a reason" at bounding box center [327, 161] width 276 height 22
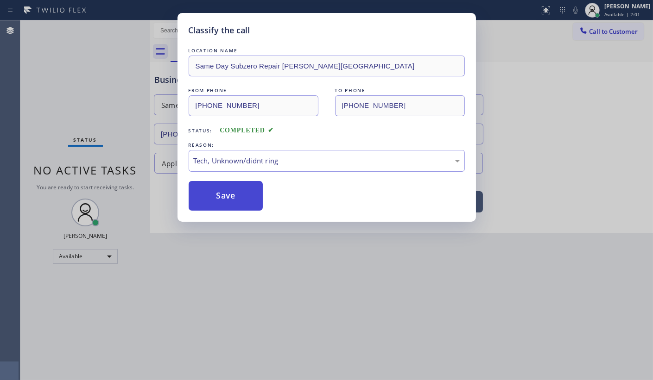
click at [256, 189] on button "Save" at bounding box center [226, 196] width 75 height 30
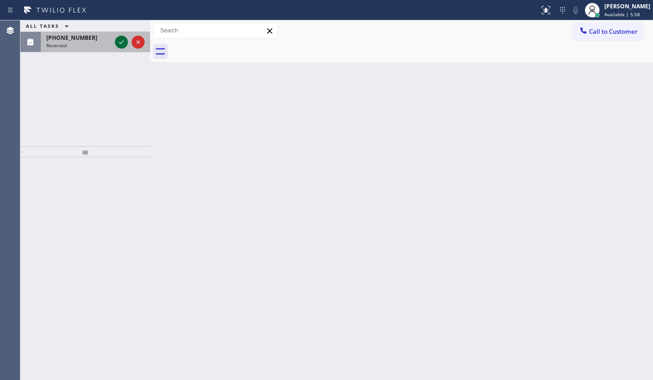
click at [122, 44] on icon at bounding box center [121, 42] width 11 height 11
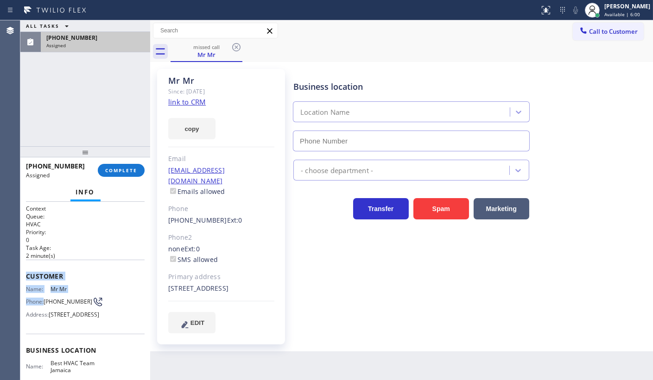
type input "[PHONE_NUMBER]"
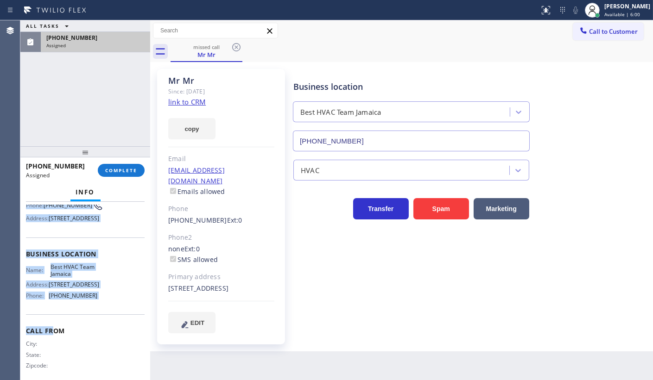
scroll to position [119, 0]
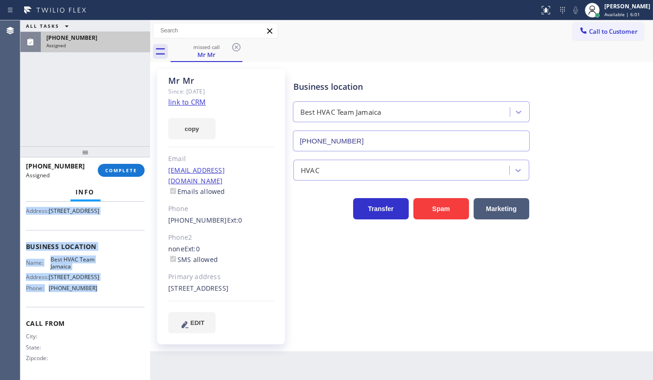
drag, startPoint x: 23, startPoint y: 268, endPoint x: 97, endPoint y: 290, distance: 77.4
click at [97, 290] on div "Context Queue: HVAC Priority: 0 Task Age: [DEMOGRAPHIC_DATA] minute(s) Customer…" at bounding box center [85, 291] width 130 height 178
copy div "Customer Name: Mr Mr [PERSON_NAME]: [PHONE_NUMBER] Address: [STREET_ADDRESS] Bu…"
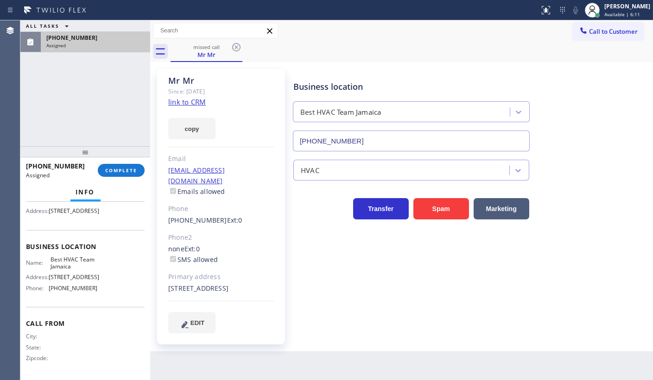
click at [69, 75] on div "ALL TASKS ALL TASKS ACTIVE TASKS TASKS IN WRAP UP [PHONE_NUMBER] Assigned" at bounding box center [85, 83] width 130 height 126
click at [114, 177] on div "[PHONE_NUMBER] Assigned COMPLETE" at bounding box center [85, 170] width 119 height 24
click at [110, 163] on div "[PHONE_NUMBER] Assigned COMPLETE" at bounding box center [85, 170] width 119 height 24
click at [120, 168] on span "COMPLETE" at bounding box center [121, 170] width 32 height 6
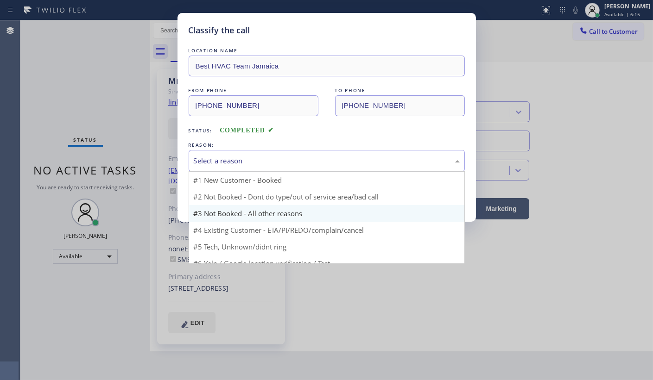
drag, startPoint x: 226, startPoint y: 161, endPoint x: 217, endPoint y: 188, distance: 28.6
click at [226, 161] on div "Select a reason" at bounding box center [327, 161] width 266 height 11
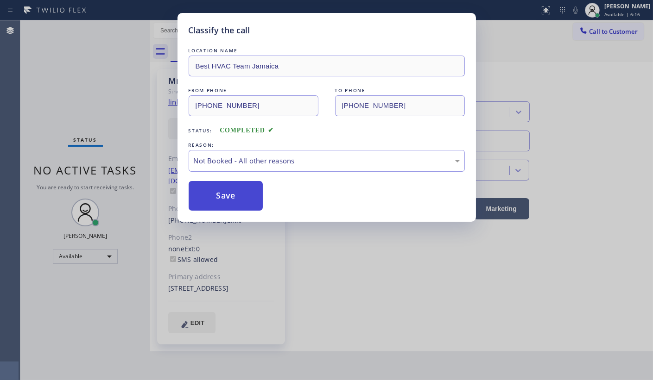
click at [217, 192] on button "Save" at bounding box center [226, 196] width 75 height 30
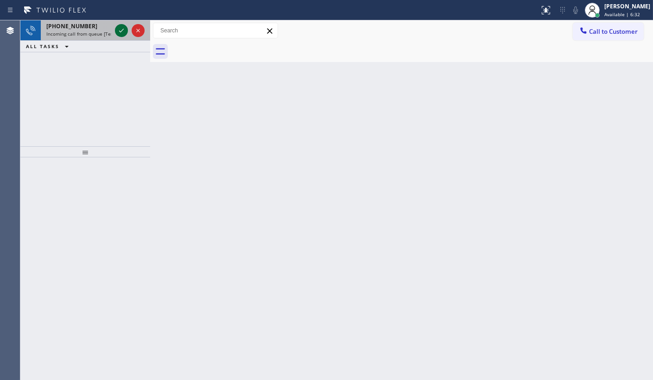
click at [123, 32] on icon at bounding box center [121, 30] width 11 height 11
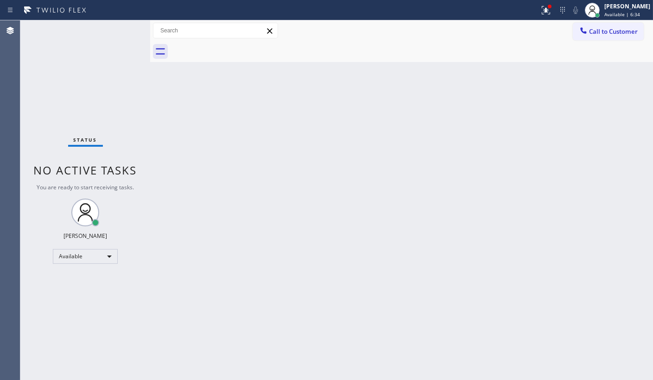
drag, startPoint x: 553, startPoint y: 6, endPoint x: 516, endPoint y: 47, distance: 54.4
click at [553, 6] on div at bounding box center [545, 10] width 20 height 11
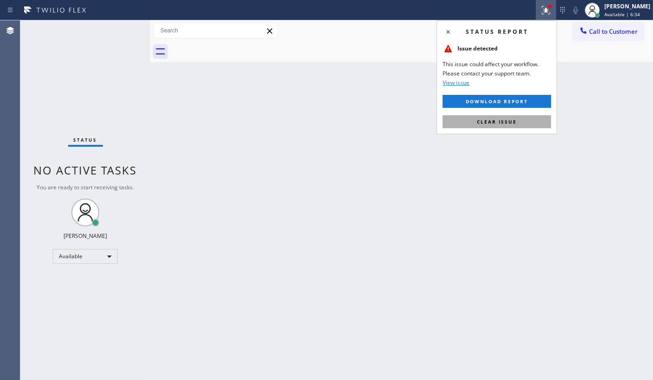
click at [507, 120] on span "Clear issue" at bounding box center [497, 122] width 40 height 6
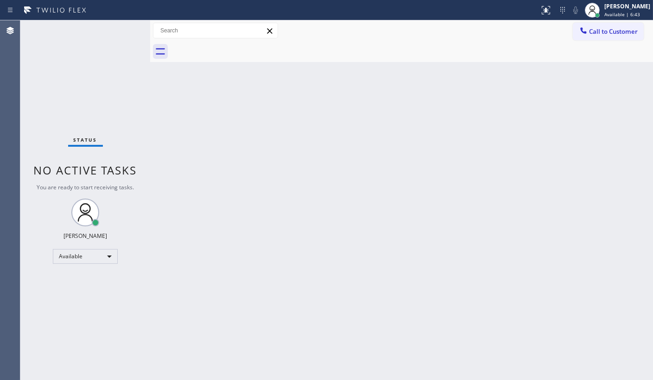
click at [121, 28] on div "Status No active tasks You are ready to start receiving tasks. JENIZA ALCAYDE A…" at bounding box center [85, 200] width 130 height 360
click at [121, 27] on div "Status No active tasks You are ready to start receiving tasks. JENIZA ALCAYDE A…" at bounding box center [85, 200] width 130 height 360
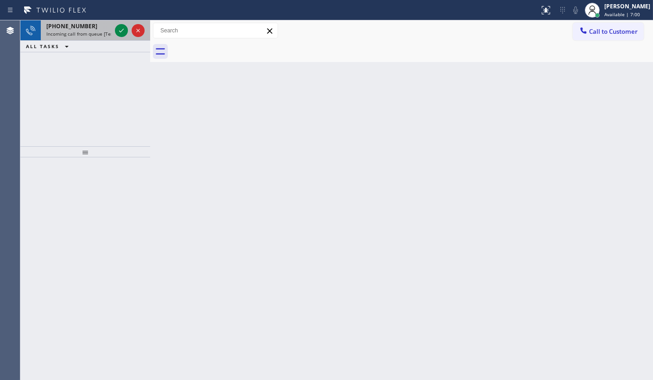
click at [76, 25] on span "[PHONE_NUMBER]" at bounding box center [71, 26] width 51 height 8
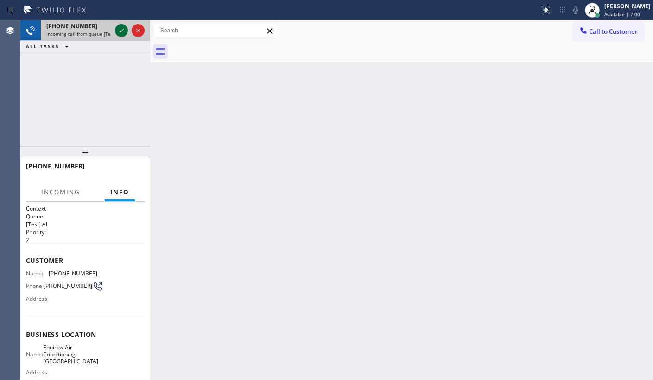
click at [120, 31] on icon at bounding box center [121, 30] width 11 height 11
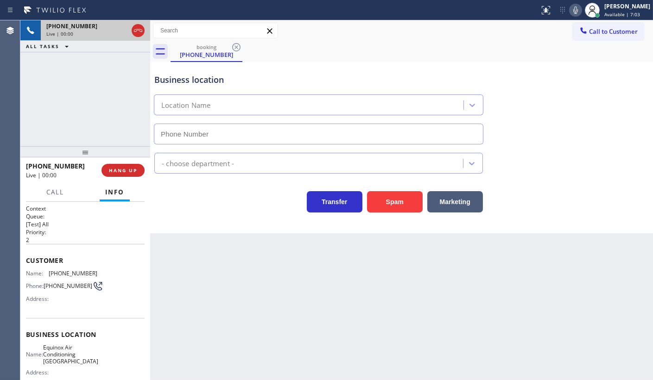
type input "[PHONE_NUMBER]"
click at [127, 171] on span "HANG UP" at bounding box center [123, 170] width 28 height 6
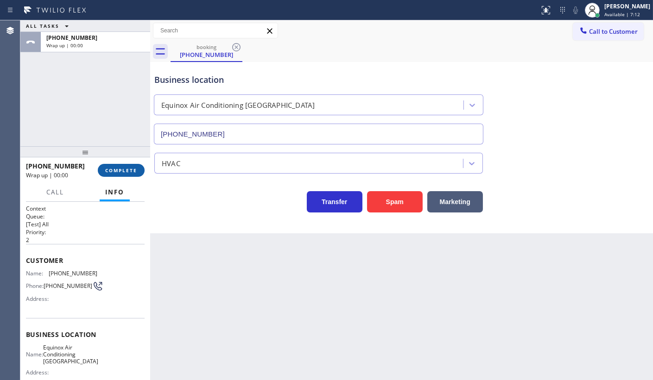
click at [127, 170] on span "COMPLETE" at bounding box center [121, 170] width 32 height 6
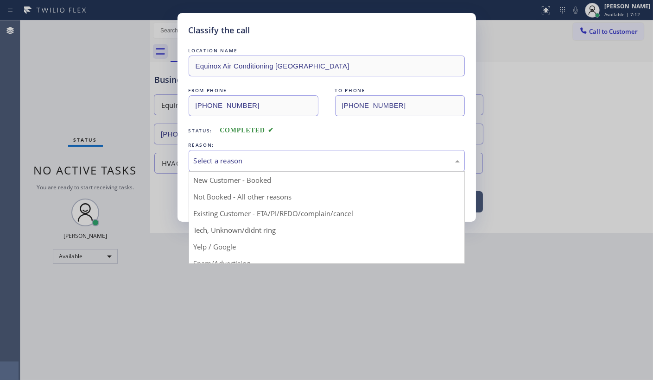
click at [220, 157] on div "Select a reason" at bounding box center [327, 161] width 266 height 11
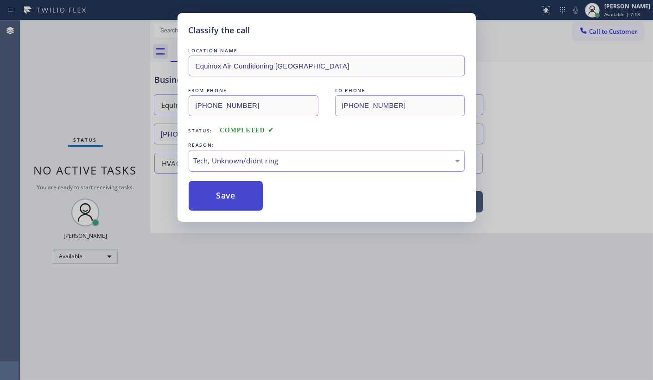
drag, startPoint x: 233, startPoint y: 229, endPoint x: 244, endPoint y: 203, distance: 27.8
click at [244, 203] on button "Save" at bounding box center [226, 196] width 75 height 30
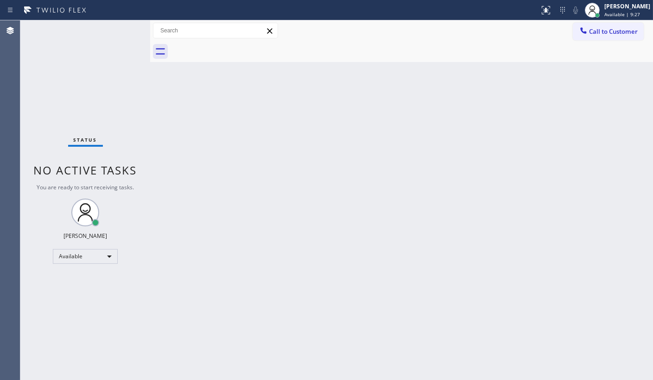
click at [62, 101] on div "Status No active tasks You are ready to start receiving tasks. JENIZA ALCAYDE A…" at bounding box center [85, 200] width 130 height 360
click at [74, 80] on div "Status No active tasks You are ready to start receiving tasks. JENIZA ALCAYDE A…" at bounding box center [85, 200] width 130 height 360
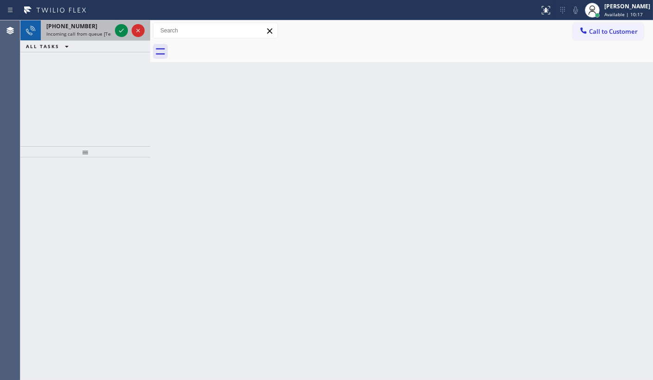
drag, startPoint x: 86, startPoint y: 27, endPoint x: 130, endPoint y: 25, distance: 44.0
click at [96, 27] on div "[PHONE_NUMBER]" at bounding box center [78, 26] width 65 height 8
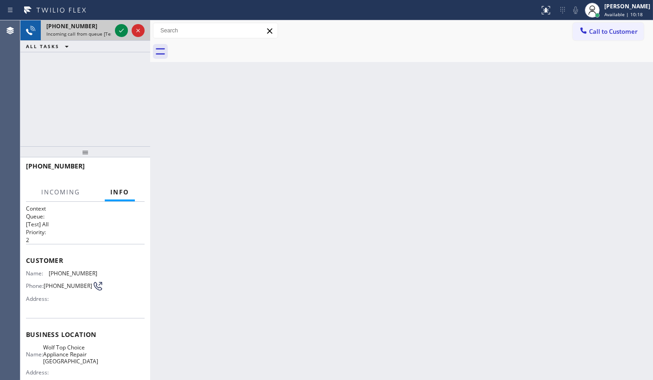
click at [130, 25] on div at bounding box center [129, 30] width 33 height 20
click at [119, 27] on icon at bounding box center [121, 30] width 11 height 11
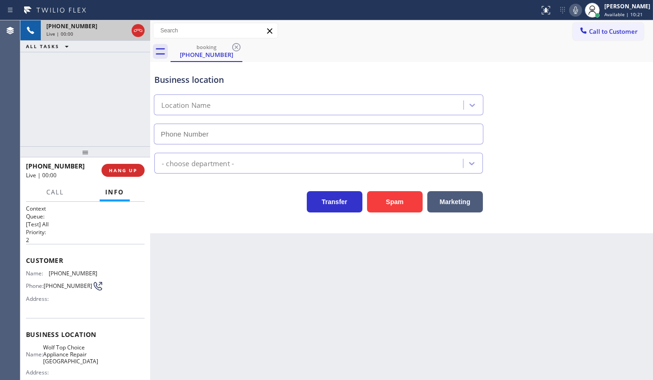
type input "[PHONE_NUMBER]"
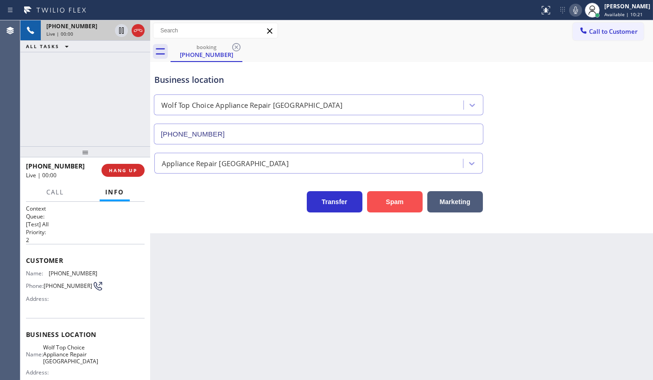
drag, startPoint x: 380, startPoint y: 177, endPoint x: 382, endPoint y: 191, distance: 13.5
click at [380, 186] on div "Transfer Spam Marketing" at bounding box center [401, 193] width 498 height 39
click at [382, 193] on button "Spam" at bounding box center [395, 201] width 56 height 21
click at [383, 191] on button "Spam" at bounding box center [395, 201] width 56 height 21
click at [383, 194] on button "Spam" at bounding box center [395, 201] width 56 height 21
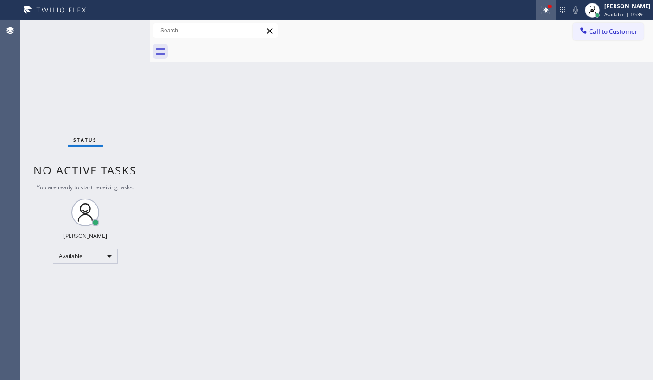
click at [544, 0] on button at bounding box center [545, 10] width 20 height 20
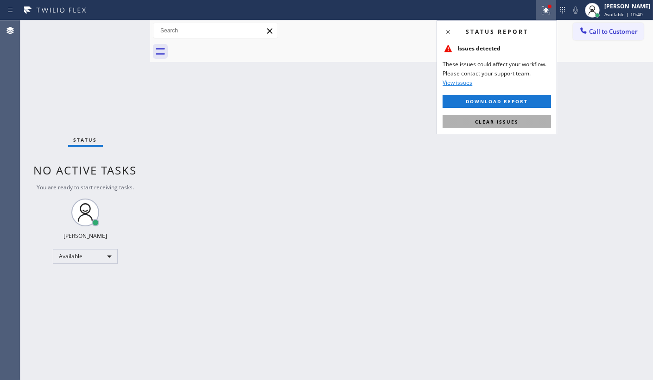
click at [533, 119] on button "Clear issues" at bounding box center [496, 121] width 108 height 13
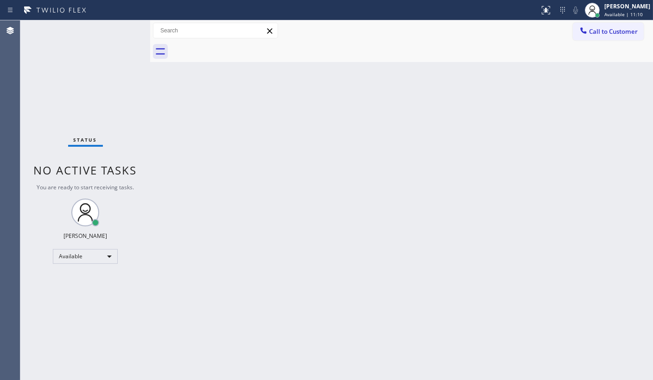
click at [136, 42] on div "Status No active tasks You are ready to start receiving tasks. JENIZA ALCAYDE A…" at bounding box center [85, 200] width 130 height 360
click at [377, 89] on div "Back to Dashboard Change Sender ID Customers Technicians Select a contact Outbo…" at bounding box center [401, 200] width 503 height 360
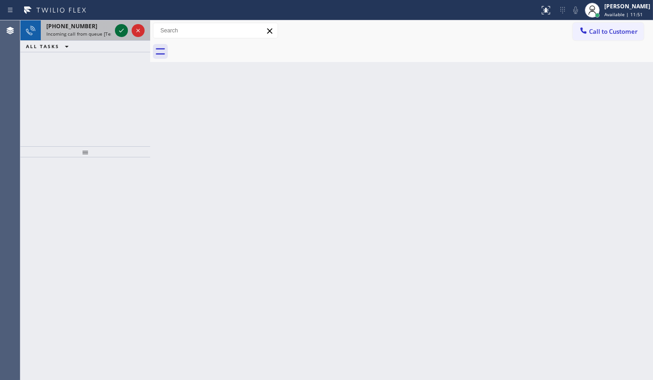
click at [120, 27] on icon at bounding box center [121, 30] width 11 height 11
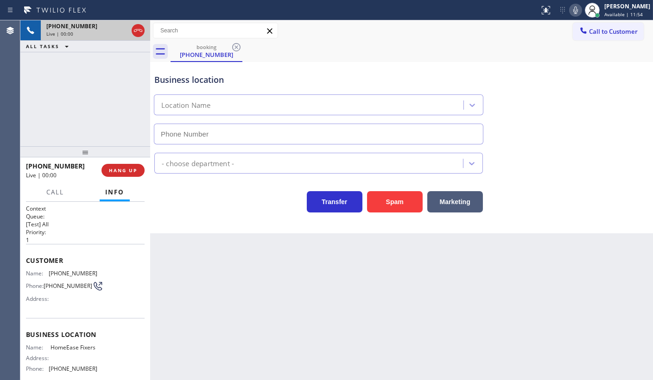
type input "[PHONE_NUMBER]"
click at [375, 195] on button "Spam" at bounding box center [395, 201] width 56 height 21
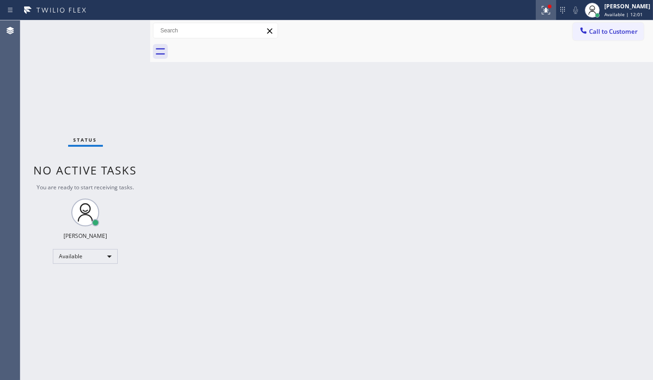
click at [546, 12] on icon at bounding box center [545, 10] width 11 height 11
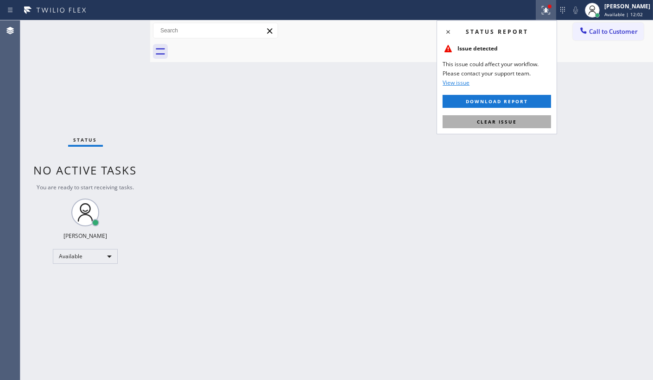
click at [538, 122] on button "Clear issue" at bounding box center [496, 121] width 108 height 13
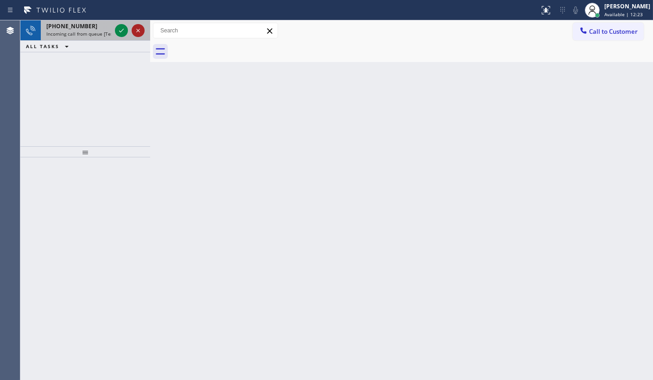
drag, startPoint x: 78, startPoint y: 70, endPoint x: 135, endPoint y: 34, distance: 67.1
click at [95, 59] on div "[PHONE_NUMBER] Incoming call from queue [Test] All ALL TASKS ALL TASKS ACTIVE T…" at bounding box center [85, 83] width 130 height 126
click at [125, 34] on icon at bounding box center [121, 30] width 11 height 11
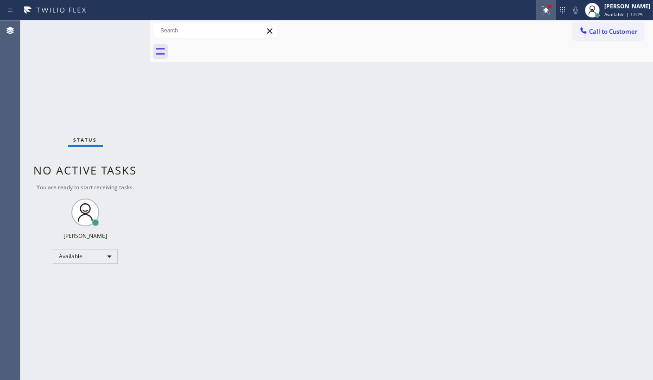
click at [547, 3] on button at bounding box center [545, 10] width 20 height 20
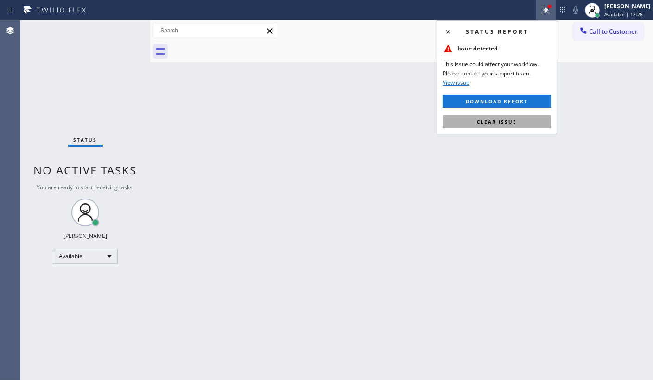
click at [529, 121] on button "Clear issue" at bounding box center [496, 121] width 108 height 13
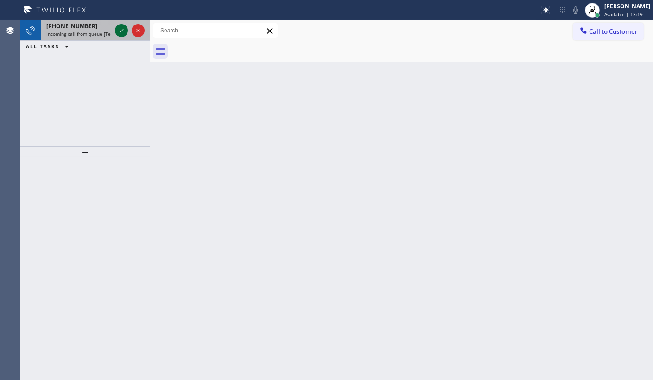
click at [121, 30] on icon at bounding box center [121, 30] width 11 height 11
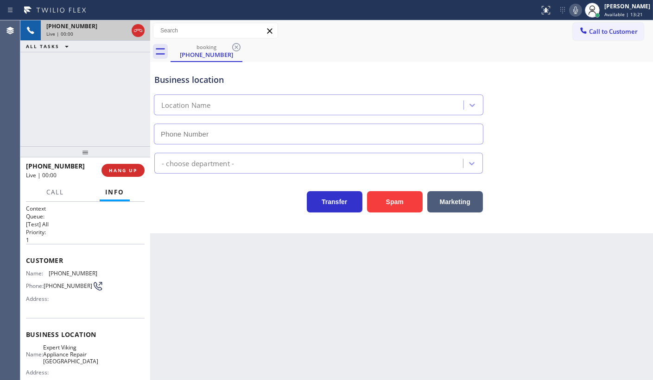
type input "[PHONE_NUMBER]"
click at [127, 171] on span "HANG UP" at bounding box center [123, 170] width 28 height 6
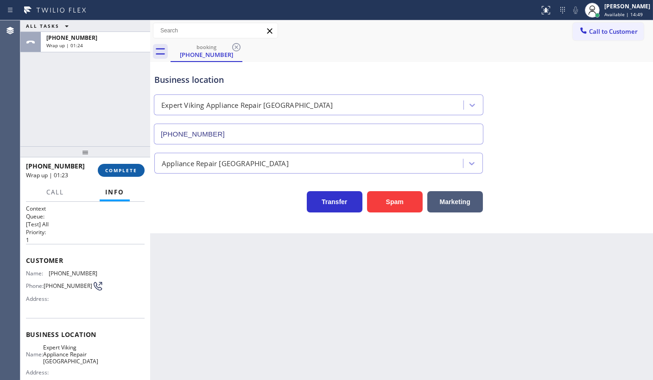
click at [121, 166] on button "COMPLETE" at bounding box center [121, 170] width 47 height 13
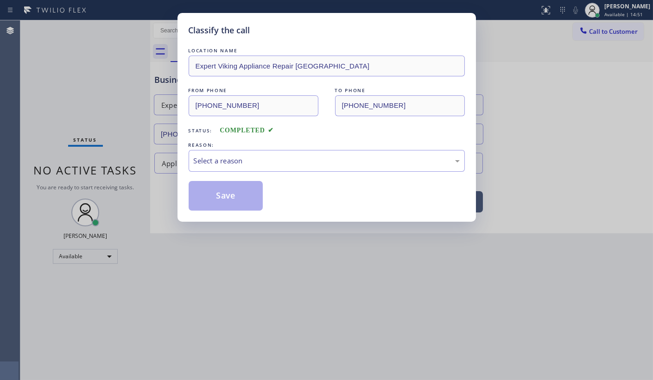
click at [226, 156] on div "Select a reason" at bounding box center [327, 161] width 266 height 11
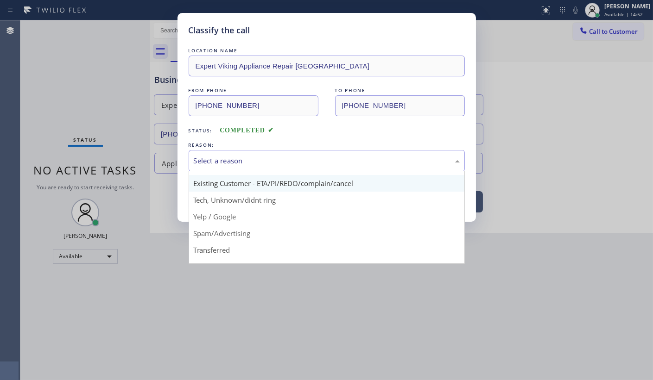
scroll to position [62, 0]
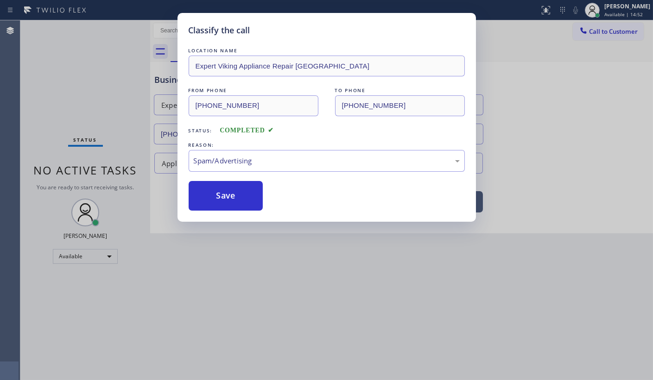
click at [228, 204] on button "Save" at bounding box center [226, 196] width 75 height 30
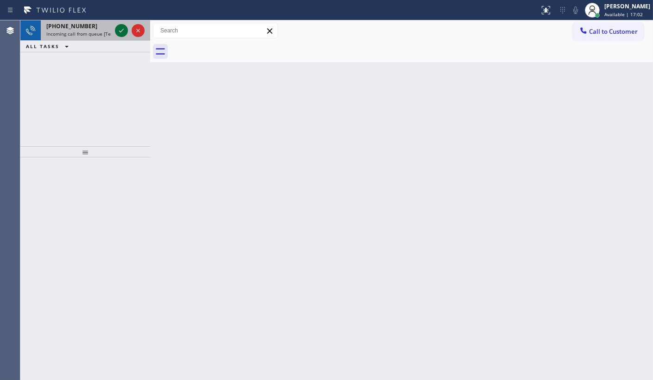
click at [120, 31] on icon at bounding box center [121, 30] width 11 height 11
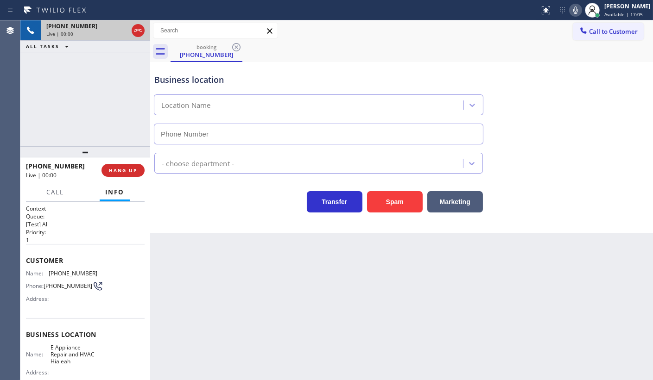
type input "[PHONE_NUMBER]"
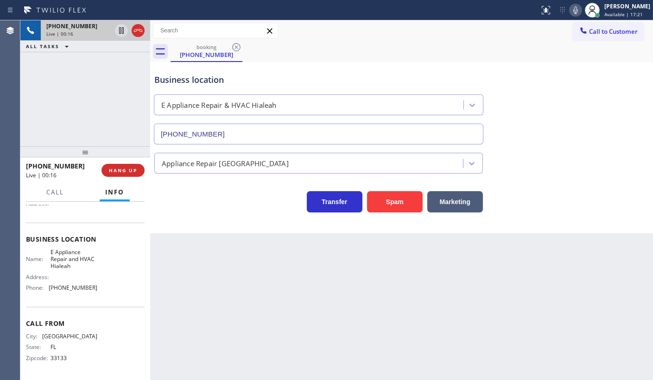
scroll to position [97, 0]
click at [68, 132] on div "[PHONE_NUMBER] Live | 00:23 ALL TASKS ALL TASKS ACTIVE TASKS TASKS IN WRAP UP" at bounding box center [85, 83] width 130 height 126
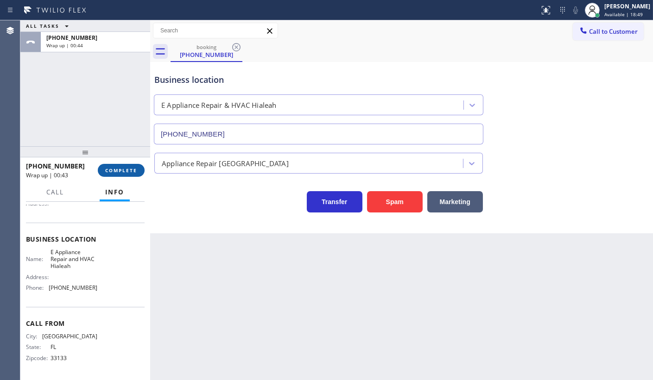
click at [119, 168] on span "COMPLETE" at bounding box center [121, 170] width 32 height 6
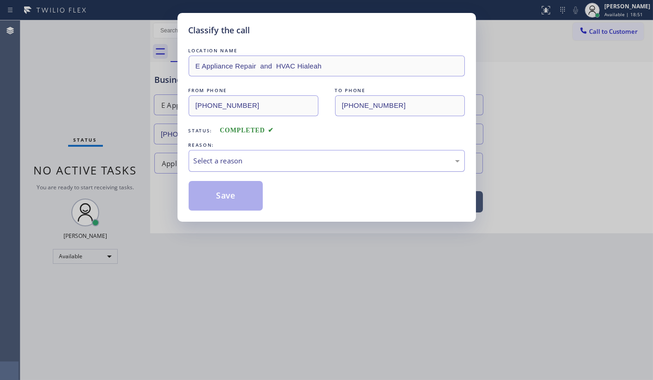
click at [212, 163] on div "Select a reason" at bounding box center [327, 161] width 266 height 11
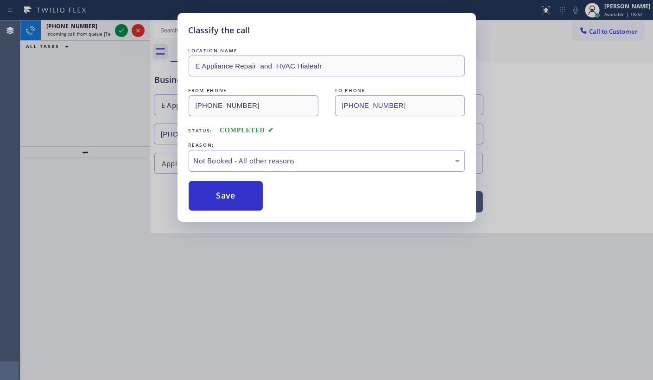
click at [206, 190] on button "Save" at bounding box center [226, 196] width 75 height 30
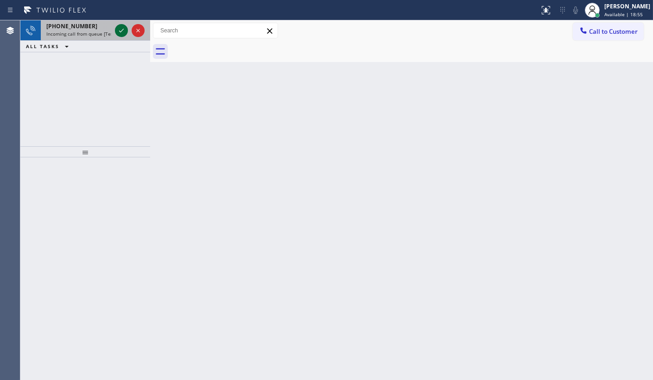
click at [120, 30] on icon at bounding box center [121, 30] width 11 height 11
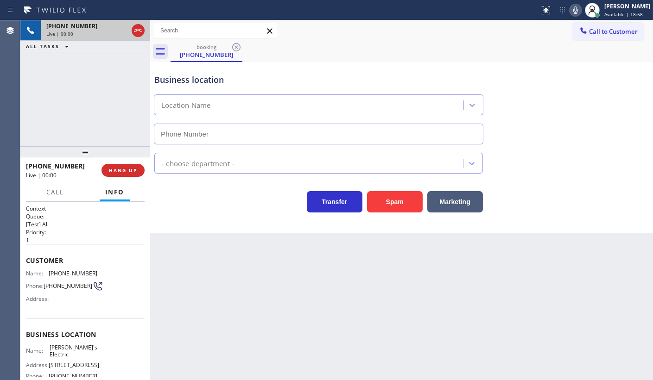
type input "[PHONE_NUMBER]"
click at [57, 101] on div "[PHONE_NUMBER] Live | 00:40 ALL TASKS ALL TASKS ACTIVE TASKS TASKS IN WRAP UP" at bounding box center [85, 83] width 130 height 126
click at [120, 28] on icon at bounding box center [121, 30] width 11 height 11
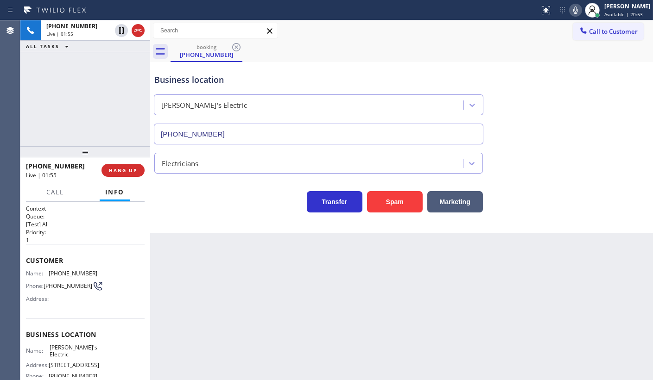
click at [571, 8] on icon at bounding box center [575, 10] width 11 height 11
click at [32, 97] on div "[PHONE_NUMBER] Live | 02:07 ALL TASKS ALL TASKS ACTIVE TASKS TASKS IN WRAP UP" at bounding box center [85, 83] width 130 height 126
drag, startPoint x: 44, startPoint y: 271, endPoint x: 106, endPoint y: 276, distance: 61.8
click at [106, 276] on div "Name: [PHONE_NUMBER] Phone: [PHONE_NUMBER] Address:" at bounding box center [85, 288] width 119 height 37
copy div "[PHONE_NUMBER]"
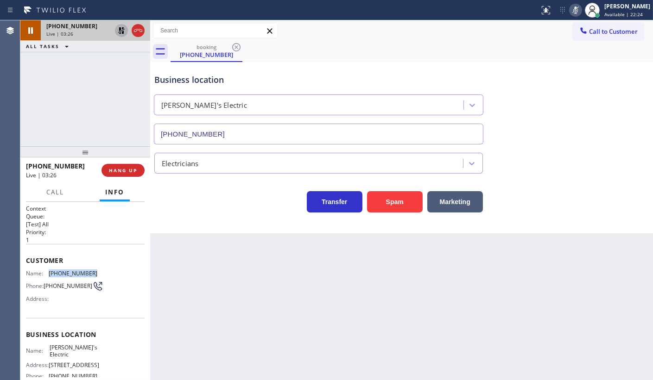
click at [122, 30] on icon at bounding box center [121, 30] width 6 height 6
click at [570, 12] on icon at bounding box center [575, 10] width 11 height 11
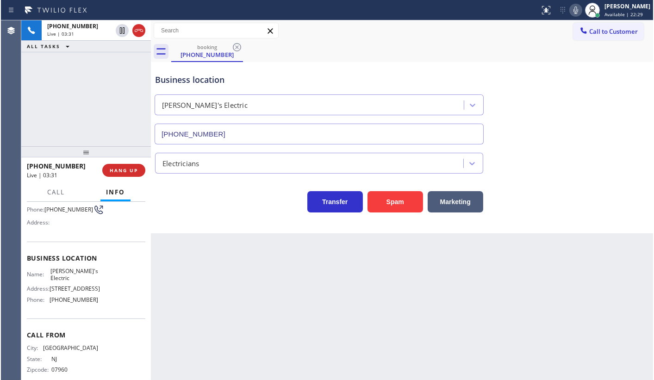
scroll to position [84, 0]
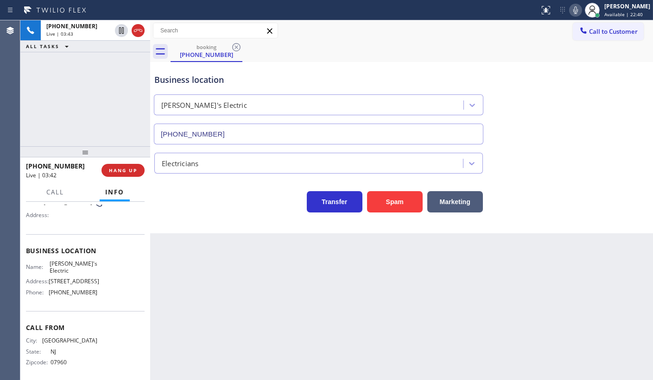
click at [48, 106] on div "[PHONE_NUMBER] Live | 03:43 ALL TASKS ALL TASKS ACTIVE TASKS TASKS IN WRAP UP" at bounding box center [85, 83] width 130 height 126
click at [90, 78] on div "[PHONE_NUMBER] Live | 04:09 ALL TASKS ALL TASKS ACTIVE TASKS TASKS IN WRAP UP" at bounding box center [85, 83] width 130 height 126
click at [70, 100] on div "[PHONE_NUMBER] Live | 04:23 ALL TASKS ALL TASKS ACTIVE TASKS TASKS IN WRAP UP" at bounding box center [85, 83] width 130 height 126
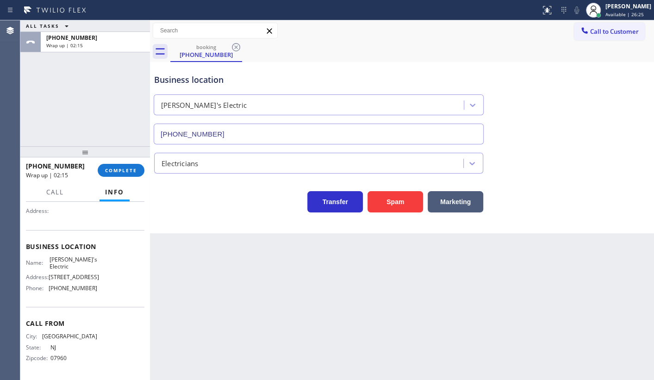
scroll to position [104, 0]
drag, startPoint x: 48, startPoint y: 289, endPoint x: 124, endPoint y: 293, distance: 75.6
click at [124, 293] on div "Name: [PERSON_NAME]'s Electric Address: [STREET_ADDRESS] Phone: [PHONE_NUMBER]" at bounding box center [85, 276] width 119 height 40
copy div "[PHONE_NUMBER]"
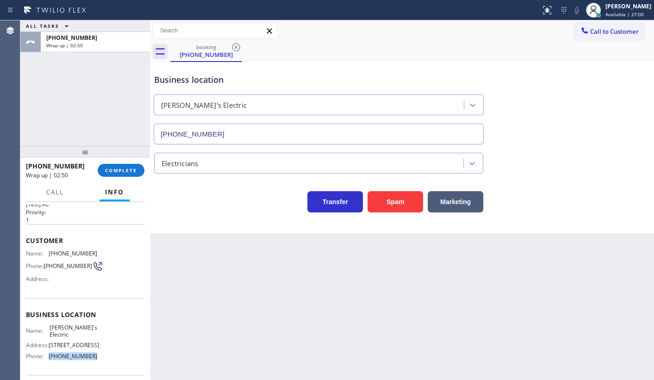
scroll to position [19, 0]
drag, startPoint x: 53, startPoint y: 329, endPoint x: 109, endPoint y: 329, distance: 55.6
click at [109, 329] on div "Name: [PERSON_NAME]'s Electric Address: [STREET_ADDRESS] Phone: [PHONE_NUMBER]" at bounding box center [85, 345] width 119 height 40
copy div "[PERSON_NAME]'s Electric"
drag, startPoint x: 103, startPoint y: 108, endPoint x: 98, endPoint y: 86, distance: 22.9
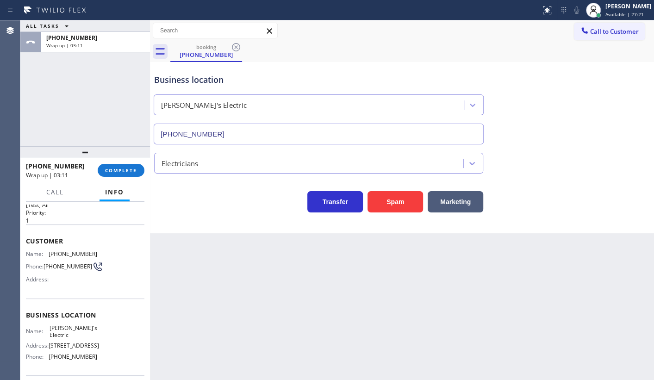
click at [103, 108] on div "ALL TASKS ALL TASKS ACTIVE TASKS TASKS IN WRAP UP [PHONE_NUMBER] Wrap up | 03:11" at bounding box center [85, 83] width 130 height 126
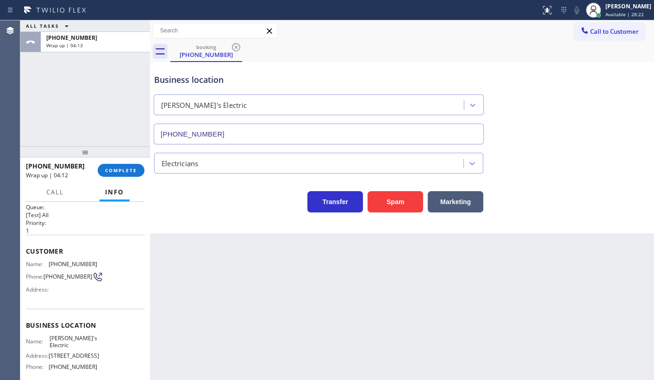
scroll to position [0, 0]
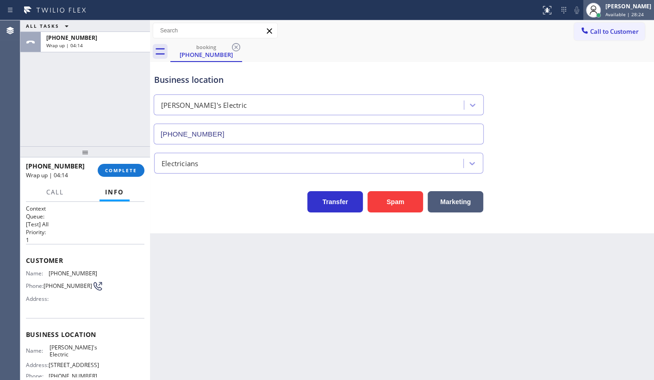
click at [618, 10] on div "[PERSON_NAME] Available | 28:24" at bounding box center [629, 10] width 50 height 16
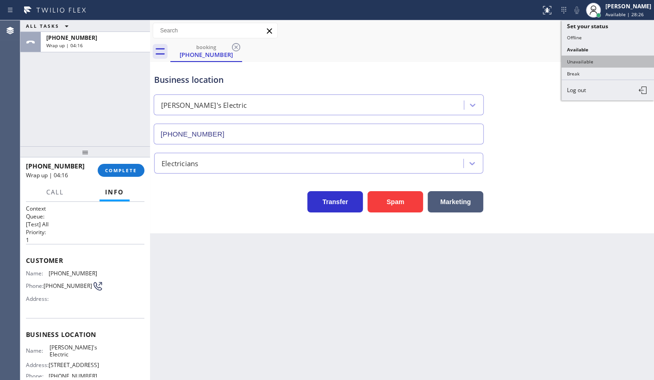
click at [581, 58] on button "Unavailable" at bounding box center [608, 62] width 93 height 12
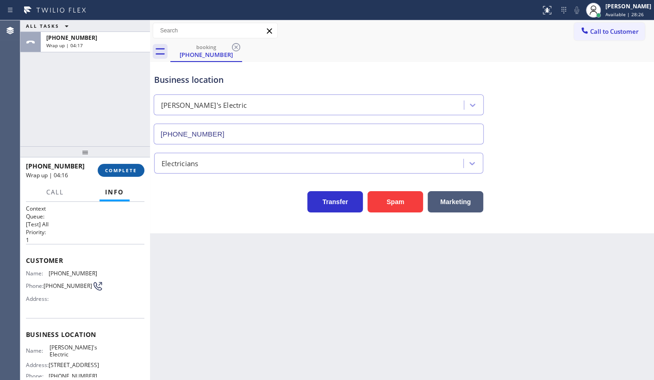
click at [125, 165] on button "COMPLETE" at bounding box center [121, 170] width 47 height 13
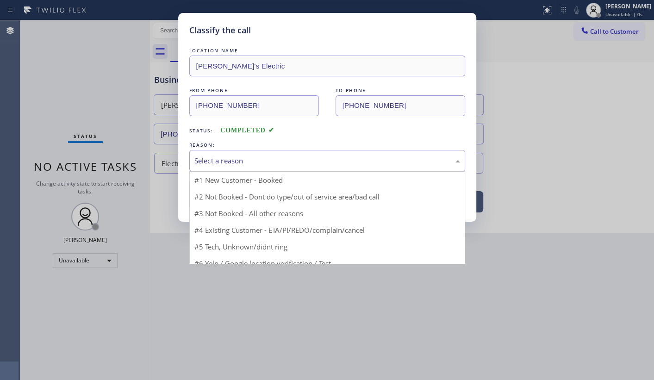
click at [199, 163] on div "Select a reason" at bounding box center [328, 161] width 266 height 11
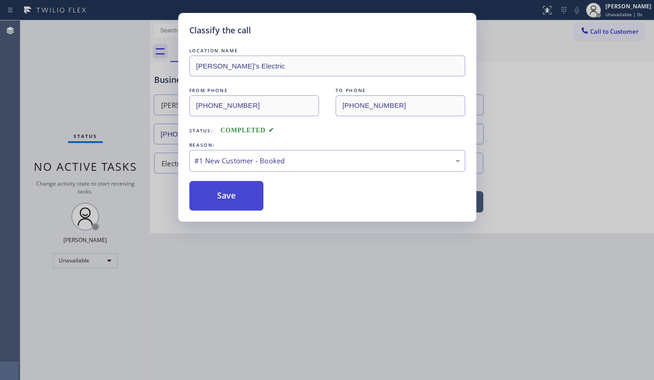
click at [204, 183] on button "Save" at bounding box center [226, 196] width 75 height 30
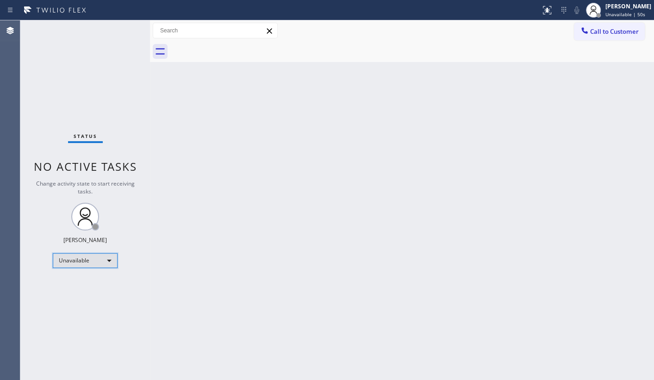
click at [92, 257] on div "Unavailable" at bounding box center [85, 260] width 65 height 15
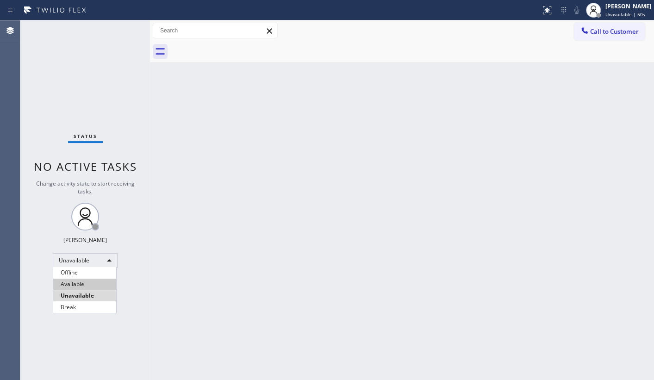
click at [82, 280] on li "Available" at bounding box center [84, 284] width 63 height 11
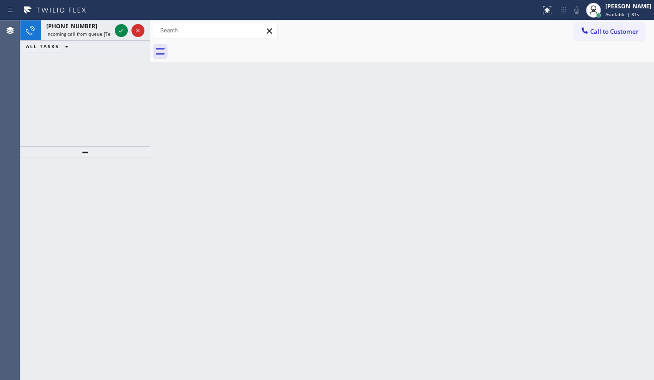
drag, startPoint x: 59, startPoint y: 67, endPoint x: 86, endPoint y: 43, distance: 36.4
click at [62, 63] on div "[PHONE_NUMBER] Incoming call from queue [Test] All ALL TASKS ALL TASKS ACTIVE T…" at bounding box center [85, 83] width 130 height 126
click at [123, 27] on icon at bounding box center [121, 30] width 11 height 11
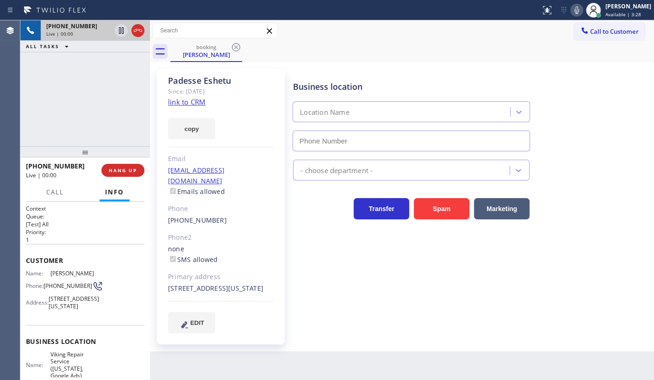
type input "[PHONE_NUMBER]"
click at [201, 104] on link "link to CRM" at bounding box center [187, 101] width 38 height 9
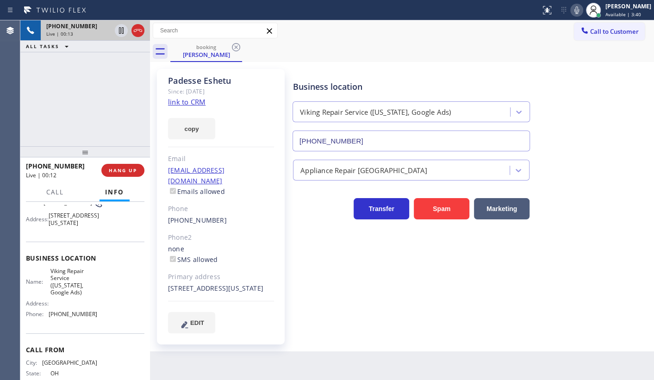
scroll to position [84, 0]
click at [576, 8] on icon at bounding box center [577, 10] width 11 height 11
click at [120, 29] on icon at bounding box center [121, 30] width 11 height 11
click at [120, 27] on icon at bounding box center [121, 30] width 6 height 6
click at [582, 6] on icon at bounding box center [577, 10] width 11 height 11
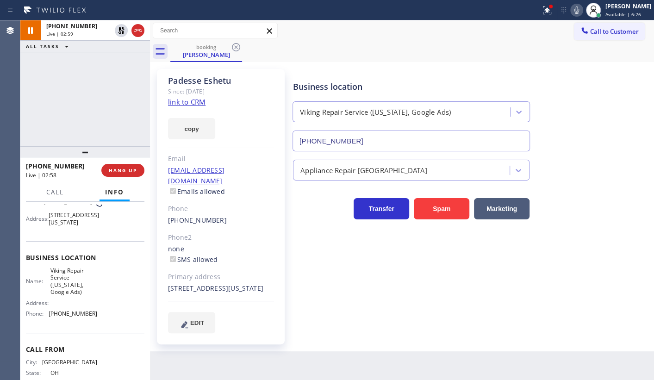
click at [99, 69] on div "[PHONE_NUMBER] Live | 02:59 ALL TASKS ALL TASKS ACTIVE TASKS TASKS IN WRAP UP" at bounding box center [85, 83] width 130 height 126
click at [116, 31] on icon at bounding box center [121, 30] width 11 height 11
click at [121, 56] on div "[PHONE_NUMBER] Live | 03:02 ALL TASKS ALL TASKS ACTIVE TASKS TASKS IN WRAP UP" at bounding box center [85, 83] width 130 height 126
click at [120, 26] on icon at bounding box center [121, 30] width 11 height 11
drag, startPoint x: 73, startPoint y: 100, endPoint x: 69, endPoint y: 69, distance: 30.9
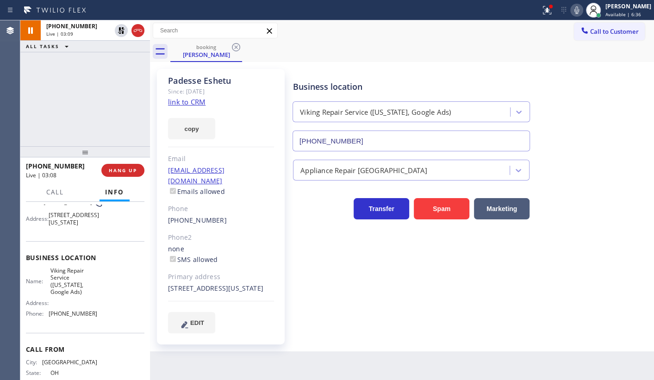
click at [72, 86] on div "[PHONE_NUMBER] Live | 03:09 ALL TASKS ALL TASKS ACTIVE TASKS TASKS IN WRAP UP" at bounding box center [85, 83] width 130 height 126
click at [545, 14] on icon at bounding box center [547, 10] width 11 height 11
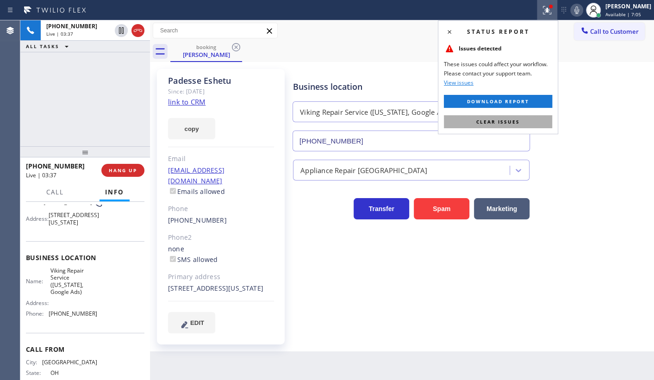
click at [513, 119] on span "Clear issues" at bounding box center [499, 122] width 44 height 6
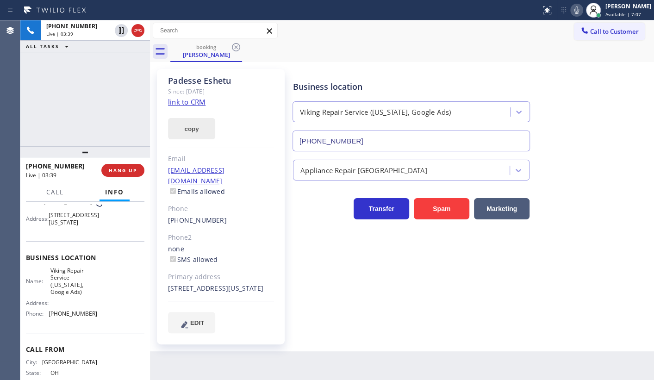
click at [185, 127] on button "copy" at bounding box center [191, 128] width 47 height 21
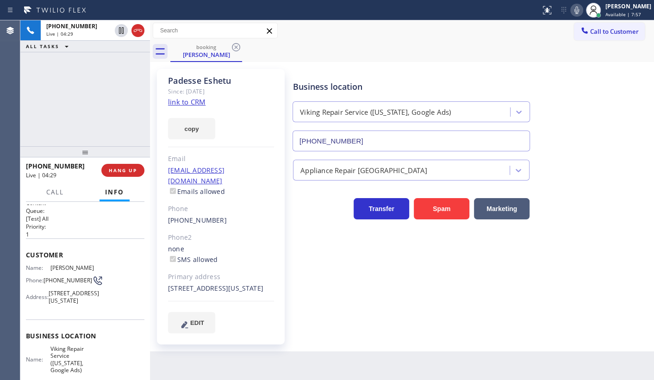
scroll to position [0, 0]
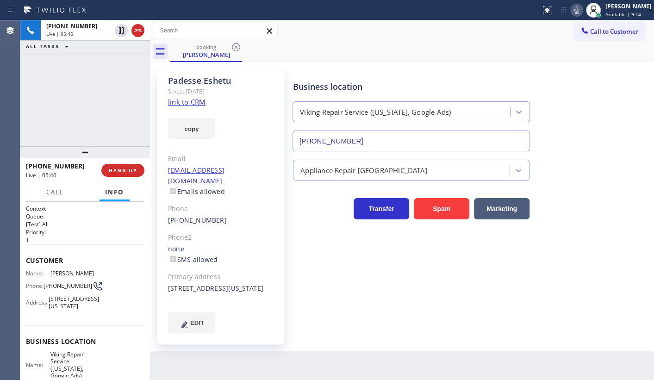
click at [32, 71] on div "[PHONE_NUMBER] Live | 05:46 ALL TASKS ALL TASKS ACTIVE TASKS TASKS IN WRAP UP" at bounding box center [85, 83] width 130 height 126
click at [119, 172] on span "HANG UP" at bounding box center [123, 170] width 28 height 6
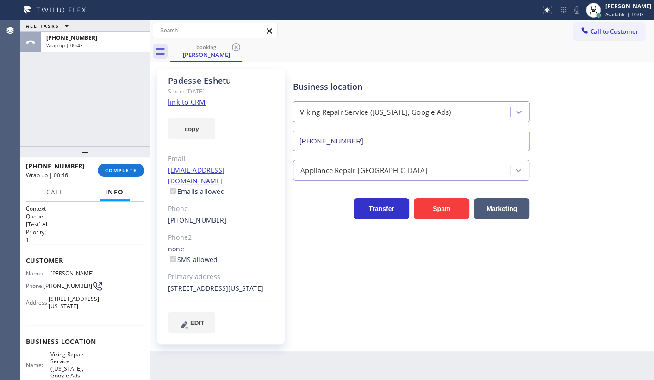
click at [83, 116] on div "ALL TASKS ALL TASKS ACTIVE TASKS TASKS IN WRAP UP [PHONE_NUMBER] Wrap up | 00:47" at bounding box center [85, 83] width 130 height 126
click at [130, 169] on span "COMPLETE" at bounding box center [121, 170] width 32 height 6
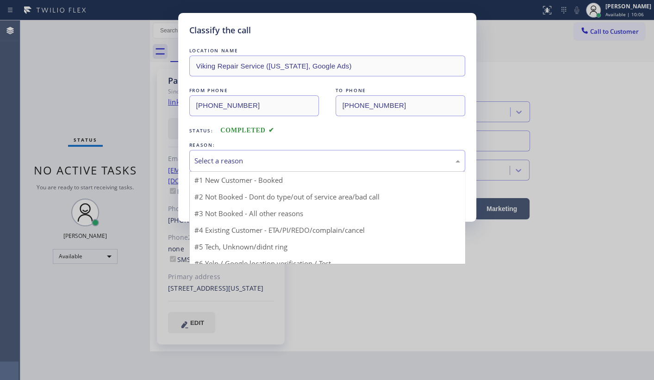
click at [211, 162] on div "Select a reason" at bounding box center [328, 161] width 266 height 11
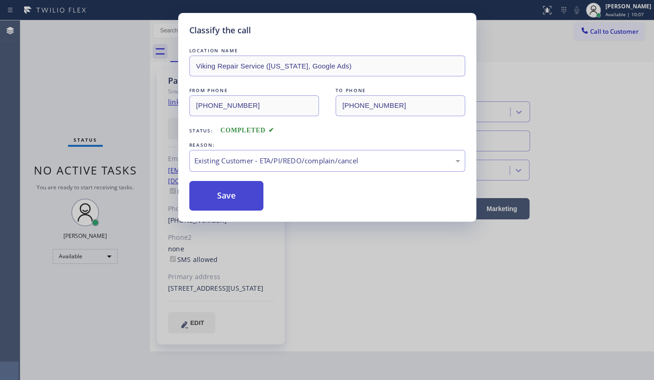
click at [213, 190] on button "Save" at bounding box center [226, 196] width 75 height 30
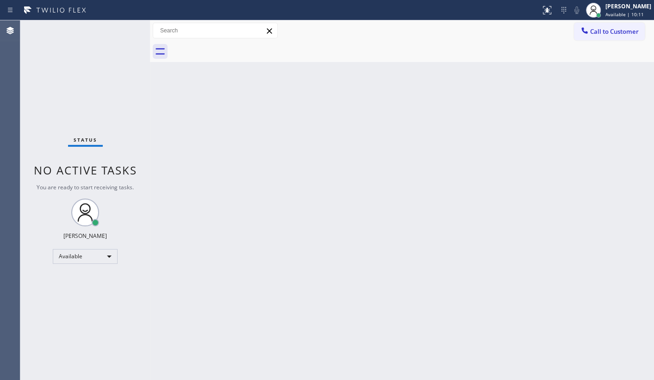
click at [490, 173] on div "Back to Dashboard Change Sender ID Customers Technicians Select a contact Outbo…" at bounding box center [402, 200] width 504 height 360
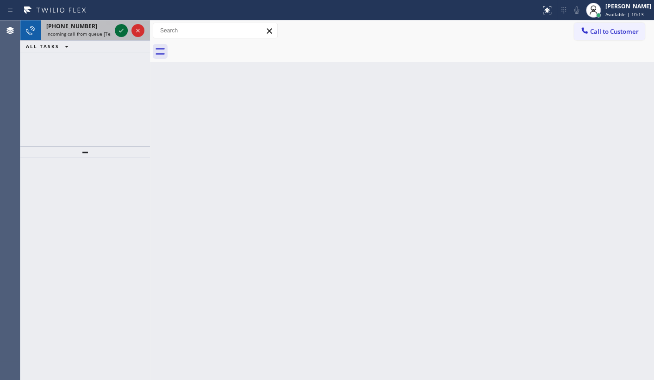
click at [122, 31] on icon at bounding box center [121, 30] width 11 height 11
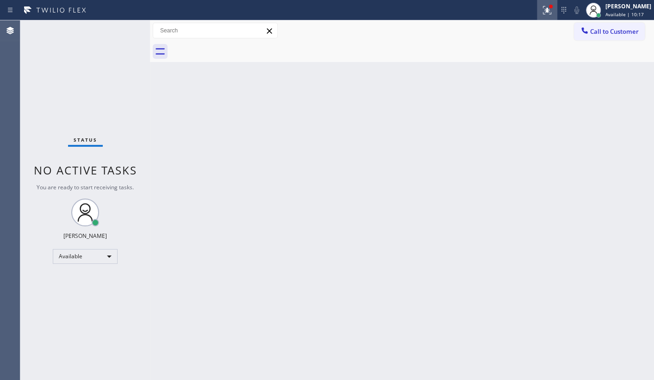
click at [545, 10] on icon at bounding box center [547, 10] width 11 height 11
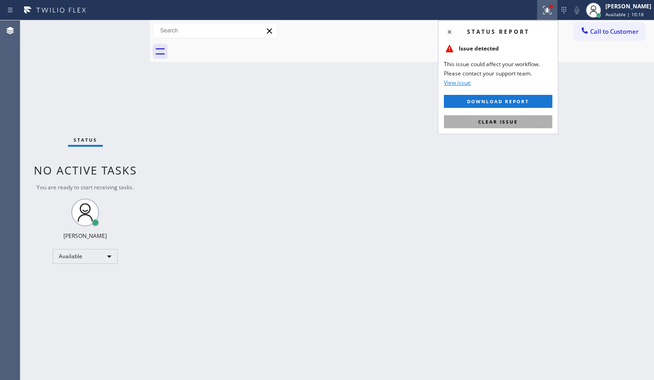
click at [535, 119] on button "Clear issue" at bounding box center [498, 121] width 108 height 13
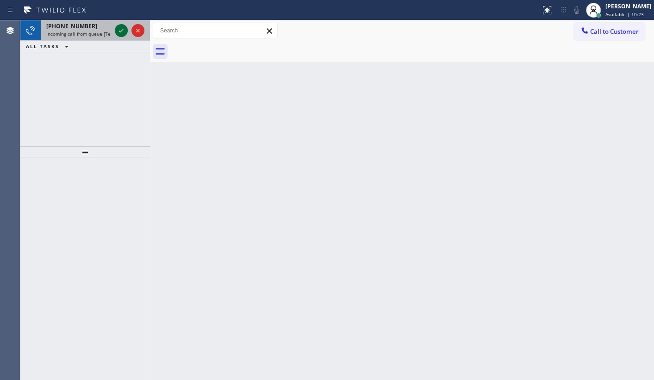
click at [119, 35] on icon at bounding box center [121, 30] width 11 height 11
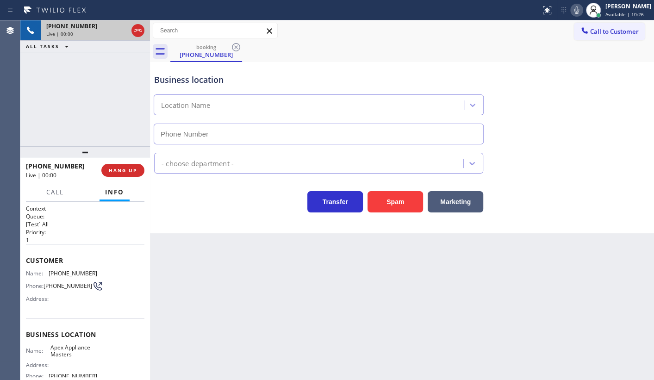
type input "[PHONE_NUMBER]"
click at [375, 200] on button "Spam" at bounding box center [396, 201] width 56 height 21
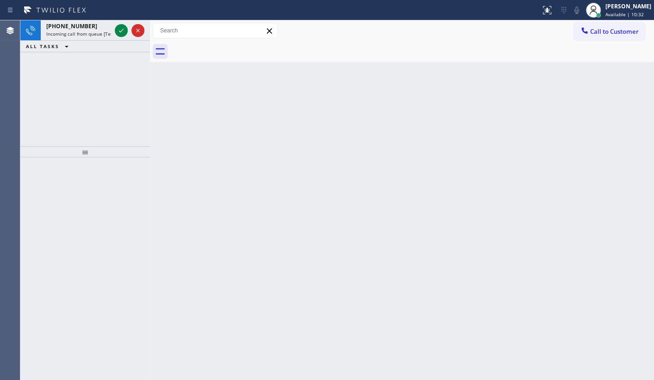
drag, startPoint x: 46, startPoint y: 76, endPoint x: 65, endPoint y: 51, distance: 31.8
click at [46, 77] on div "[PHONE_NUMBER] Incoming call from queue [Test] All ALL TASKS ALL TASKS ACTIVE T…" at bounding box center [85, 83] width 130 height 126
click at [121, 29] on icon at bounding box center [121, 30] width 11 height 11
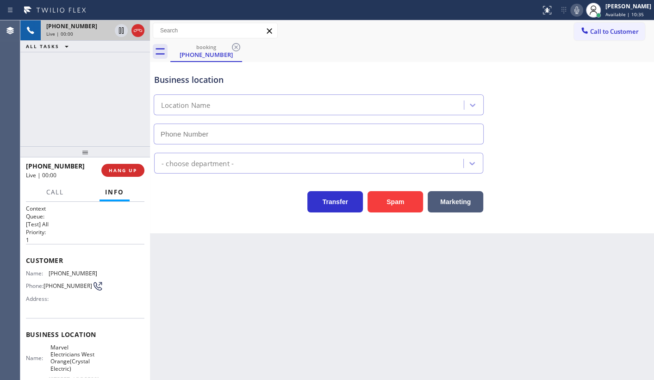
type input "[PHONE_NUMBER]"
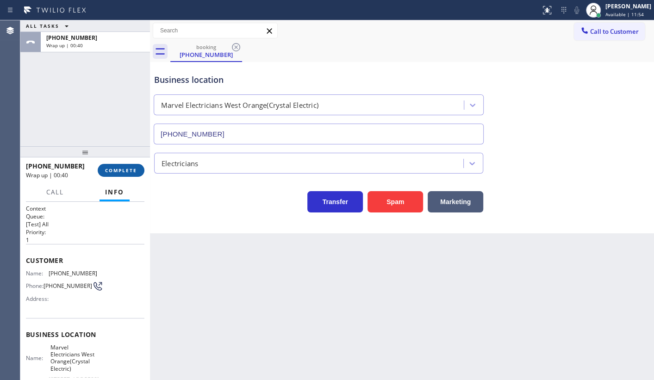
click at [119, 169] on span "COMPLETE" at bounding box center [121, 170] width 32 height 6
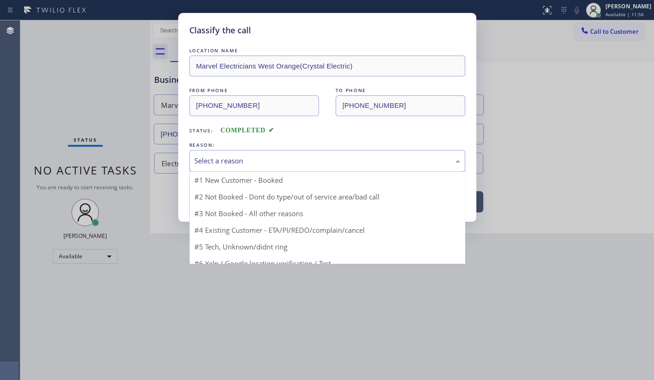
click at [201, 158] on div "Select a reason" at bounding box center [328, 161] width 266 height 11
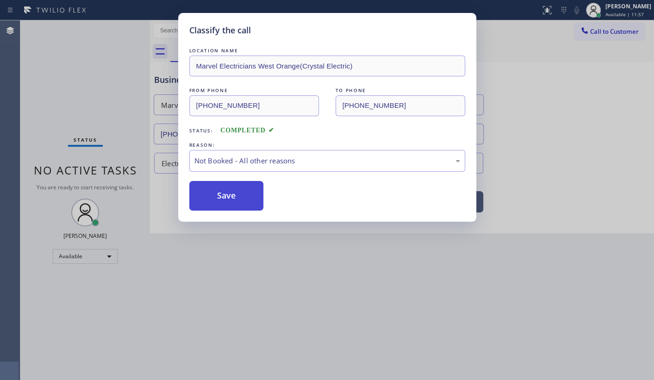
click at [208, 193] on button "Save" at bounding box center [226, 196] width 75 height 30
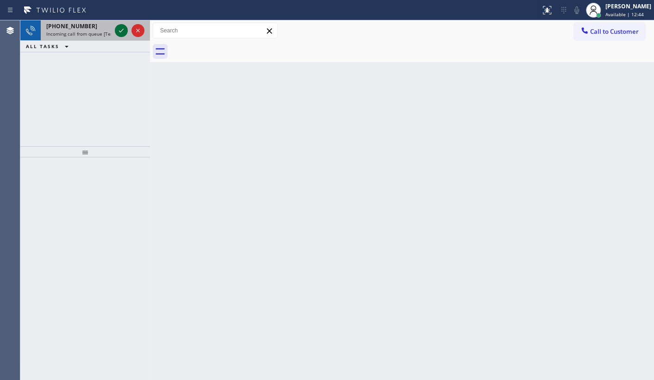
click at [120, 32] on icon at bounding box center [121, 30] width 11 height 11
click at [544, 11] on icon at bounding box center [547, 10] width 11 height 11
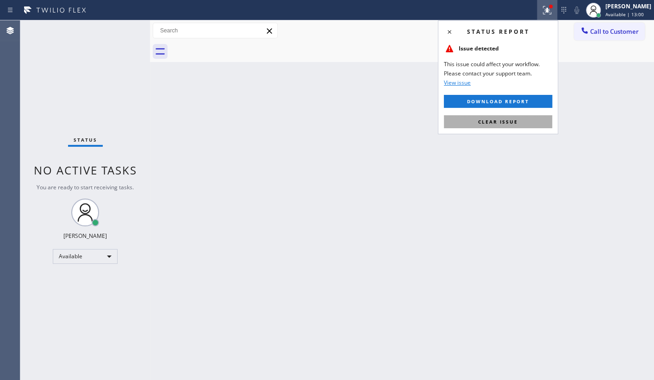
click at [529, 120] on button "Clear issue" at bounding box center [498, 121] width 108 height 13
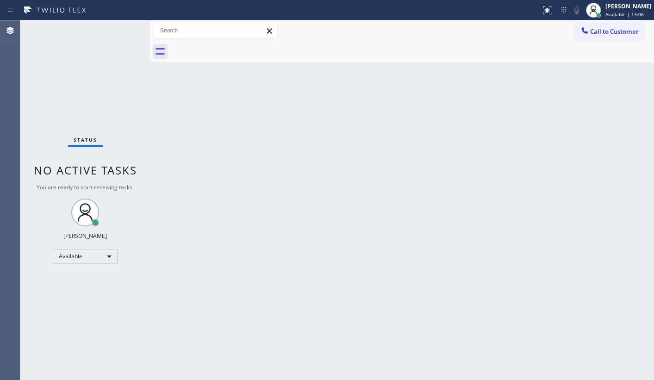
click at [405, 182] on div "Back to Dashboard Change Sender ID Customers Technicians Select a contact Outbo…" at bounding box center [402, 200] width 504 height 360
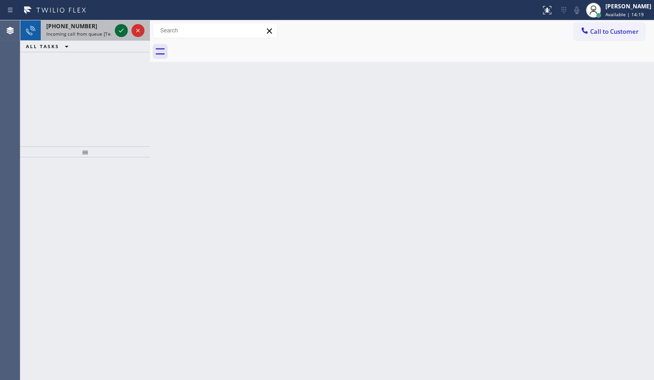
click at [125, 28] on icon at bounding box center [121, 30] width 11 height 11
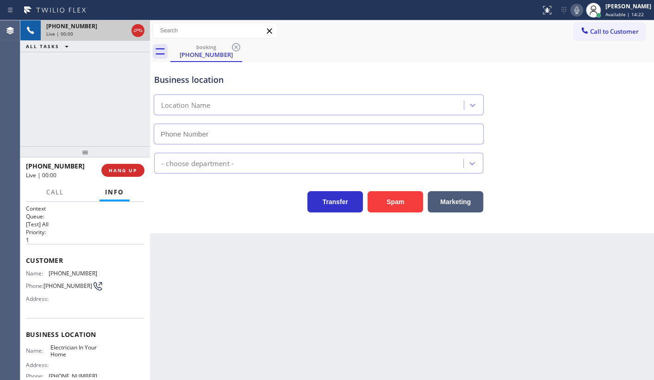
type input "[PHONE_NUMBER]"
click at [122, 169] on span "HANG UP" at bounding box center [123, 170] width 28 height 6
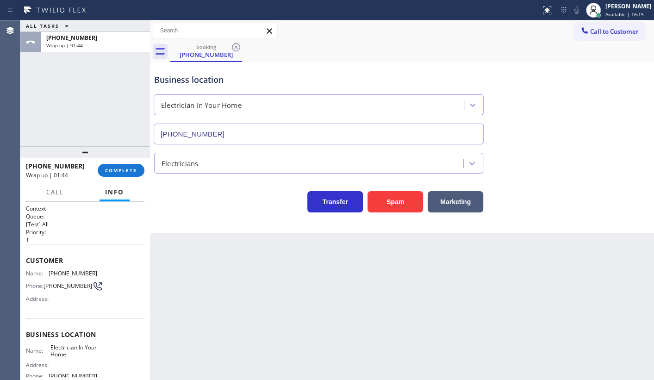
drag, startPoint x: 62, startPoint y: 98, endPoint x: 69, endPoint y: 104, distance: 9.5
click at [65, 101] on div "ALL TASKS ALL TASKS ACTIVE TASKS TASKS IN WRAP UP [PHONE_NUMBER] Wrap up | 01:44" at bounding box center [85, 83] width 130 height 126
click at [120, 173] on button "COMPLETE" at bounding box center [121, 170] width 47 height 13
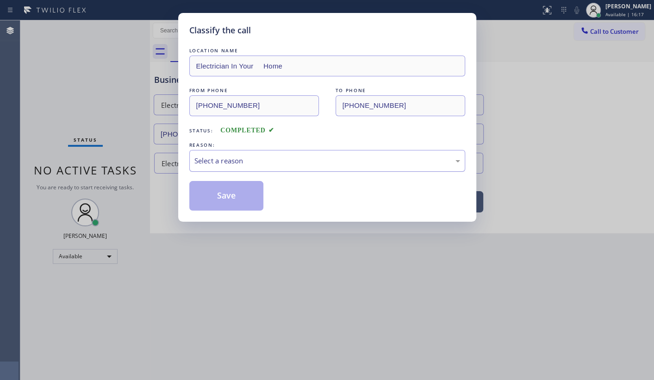
click at [213, 165] on div "Select a reason" at bounding box center [328, 161] width 266 height 11
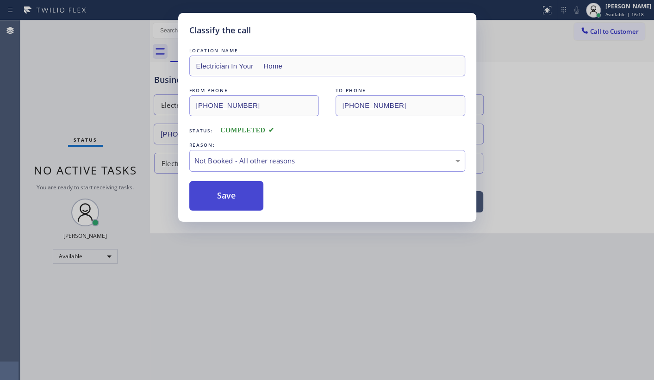
click at [219, 199] on button "Save" at bounding box center [226, 196] width 75 height 30
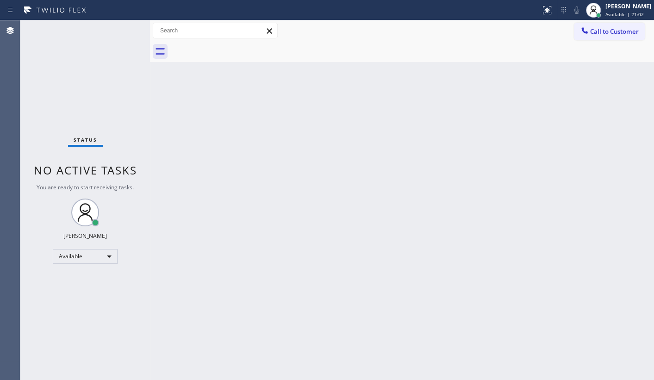
click at [120, 26] on div "Status No active tasks You are ready to start receiving tasks. JENIZA ALCAYDE A…" at bounding box center [85, 200] width 130 height 360
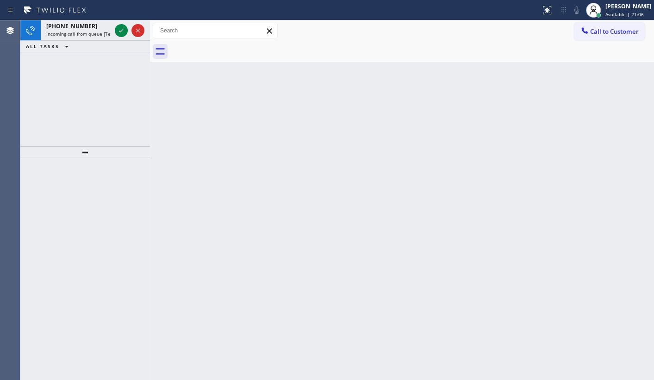
drag, startPoint x: 71, startPoint y: 87, endPoint x: 101, endPoint y: 44, distance: 52.2
click at [75, 78] on div "[PHONE_NUMBER] Incoming call from queue [Test] All ALL TASKS ALL TASKS ACTIVE T…" at bounding box center [85, 83] width 130 height 126
click at [123, 31] on icon at bounding box center [121, 30] width 11 height 11
click at [121, 28] on icon at bounding box center [121, 30] width 11 height 11
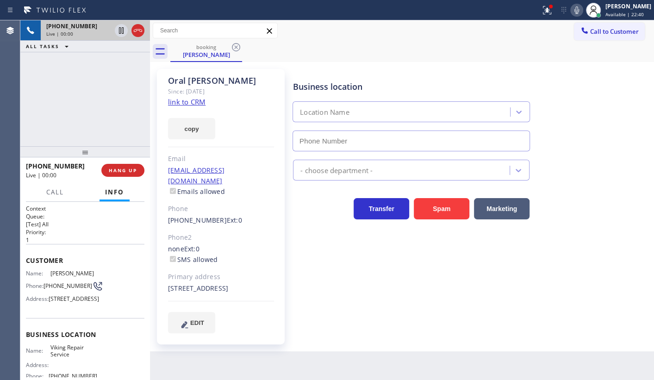
type input "[PHONE_NUMBER]"
click at [191, 102] on link "link to CRM" at bounding box center [187, 101] width 38 height 9
click at [550, 2] on button at bounding box center [547, 10] width 20 height 20
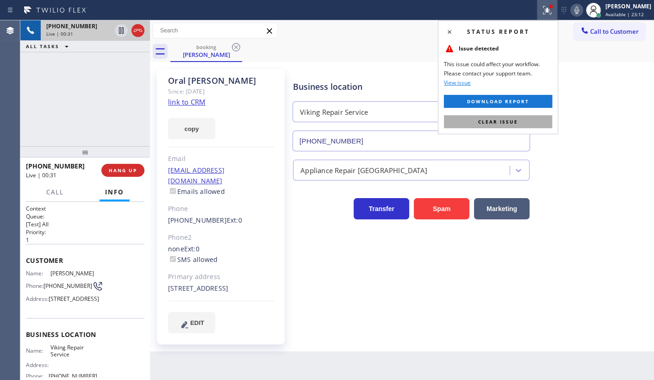
click at [530, 115] on button "Clear issue" at bounding box center [498, 121] width 108 height 13
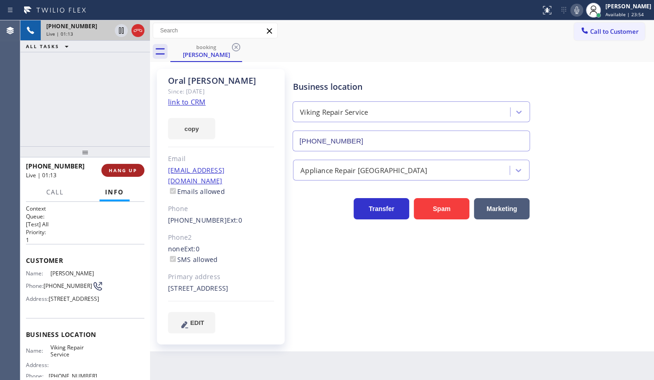
click at [117, 164] on button "HANG UP" at bounding box center [122, 170] width 43 height 13
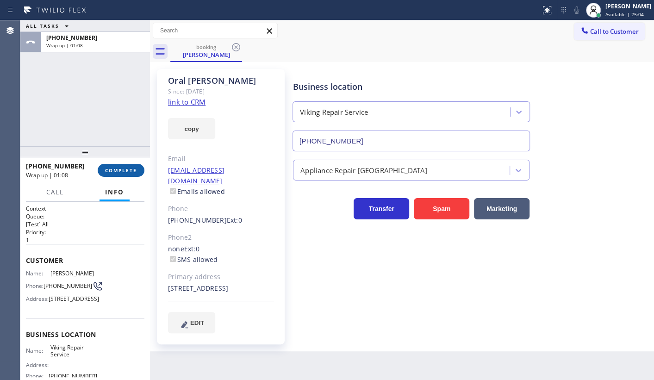
click at [128, 171] on span "COMPLETE" at bounding box center [121, 170] width 32 height 6
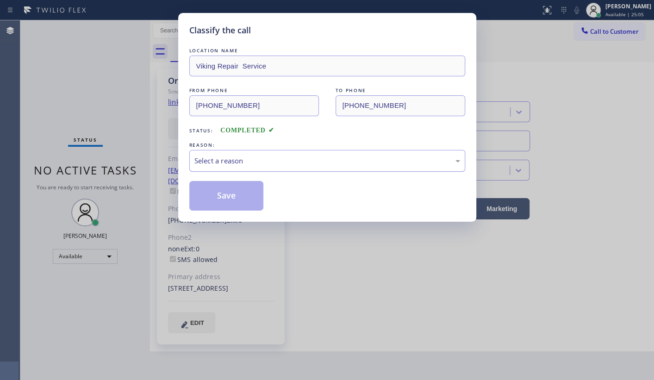
drag, startPoint x: 223, startPoint y: 145, endPoint x: 222, endPoint y: 153, distance: 8.4
click at [223, 148] on div "REASON:" at bounding box center [327, 145] width 276 height 10
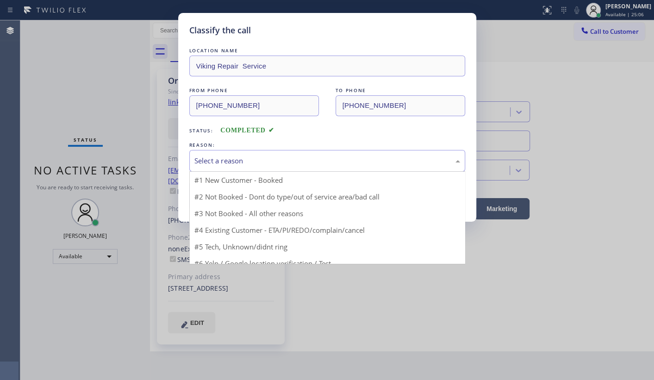
click at [221, 162] on div "Select a reason" at bounding box center [328, 161] width 266 height 11
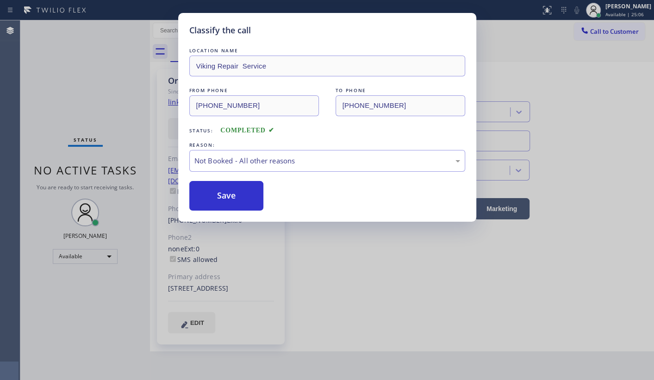
click at [219, 194] on button "Save" at bounding box center [226, 196] width 75 height 30
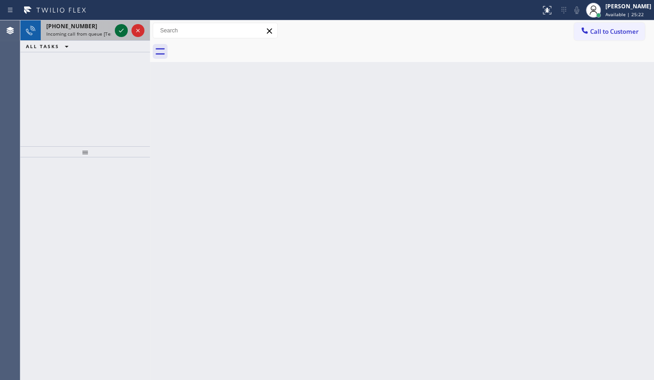
click at [126, 31] on icon at bounding box center [121, 30] width 11 height 11
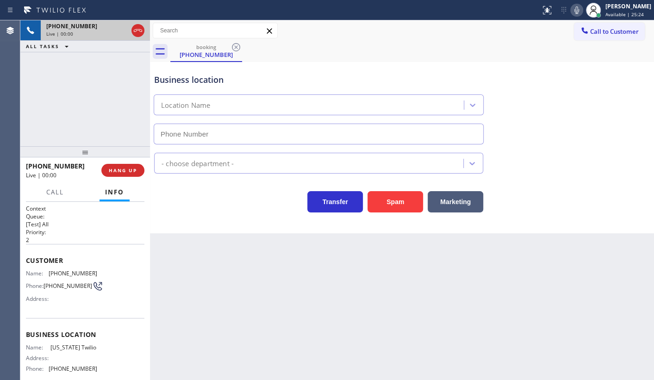
type input "[PHONE_NUMBER]"
click at [64, 142] on div "[PHONE_NUMBER] Live | 00:06 ALL TASKS ALL TASKS ACTIVE TASKS TASKS IN WRAP UP" at bounding box center [85, 83] width 130 height 126
click at [126, 101] on div "[PHONE_NUMBER] Live | 00:32 ALL TASKS ALL TASKS ACTIVE TASKS TASKS IN WRAP UP" at bounding box center [85, 83] width 130 height 126
click at [126, 167] on button "HANG UP" at bounding box center [122, 170] width 43 height 13
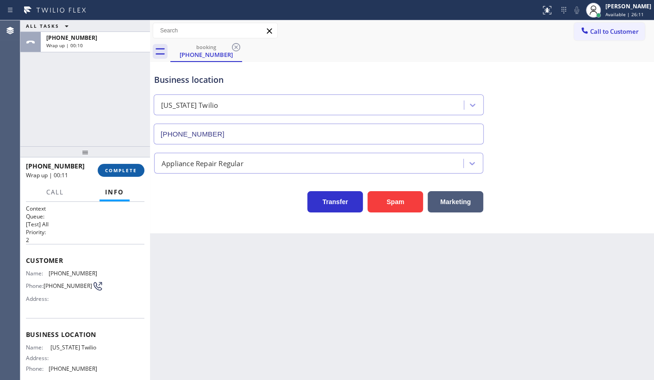
click at [113, 175] on button "COMPLETE" at bounding box center [121, 170] width 47 height 13
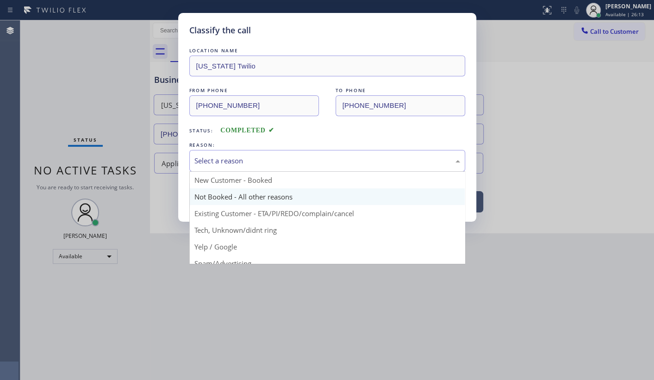
drag, startPoint x: 202, startPoint y: 162, endPoint x: 203, endPoint y: 196, distance: 34.3
click at [203, 168] on div "Select a reason" at bounding box center [327, 161] width 276 height 22
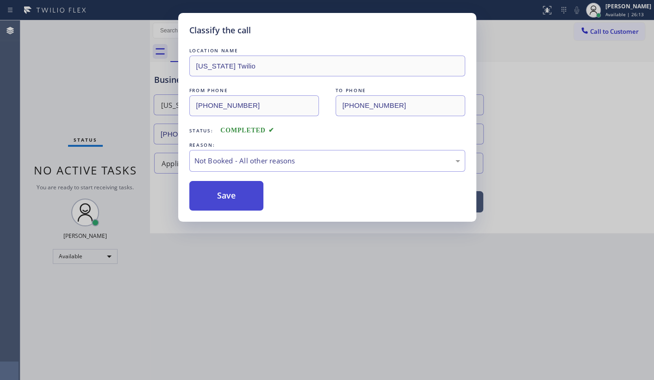
click at [206, 195] on button "Save" at bounding box center [226, 196] width 75 height 30
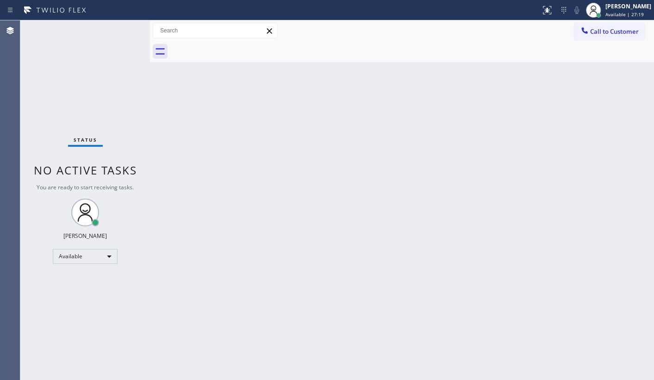
click at [262, 144] on div "Back to Dashboard Change Sender ID Customers Technicians Select a contact Outbo…" at bounding box center [402, 200] width 504 height 360
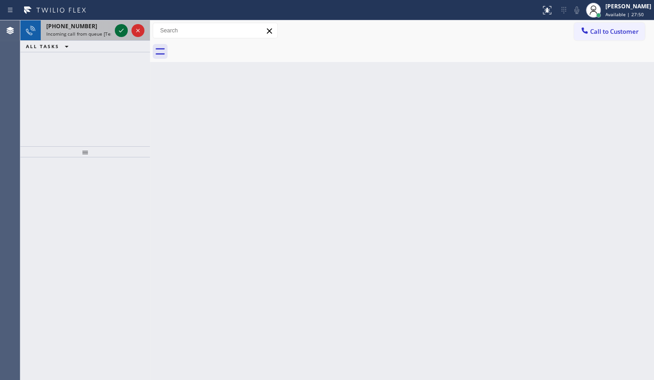
click at [116, 29] on icon at bounding box center [121, 30] width 11 height 11
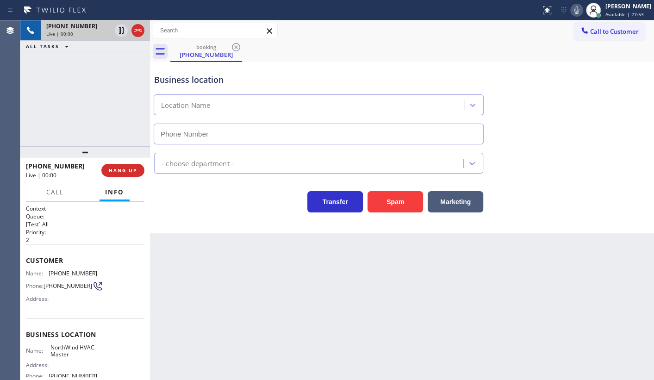
type input "[PHONE_NUMBER]"
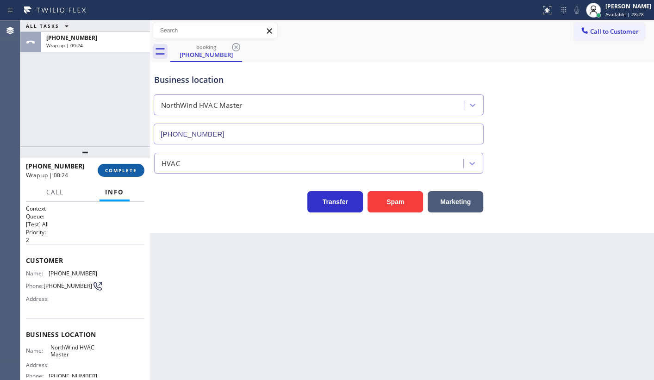
click at [115, 170] on span "COMPLETE" at bounding box center [121, 170] width 32 height 6
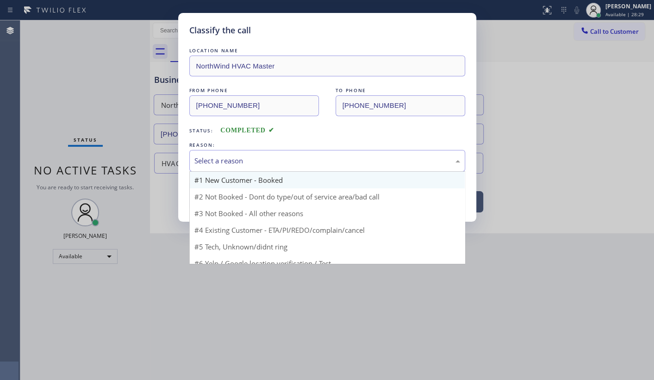
drag, startPoint x: 200, startPoint y: 163, endPoint x: 204, endPoint y: 175, distance: 13.2
click at [201, 165] on div "Select a reason" at bounding box center [328, 161] width 266 height 11
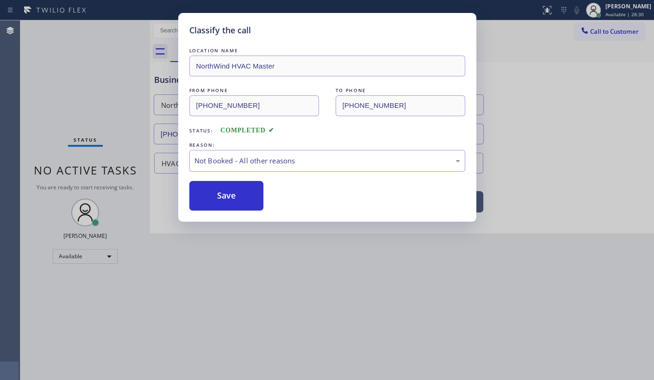
click at [208, 196] on button "Save" at bounding box center [226, 196] width 75 height 30
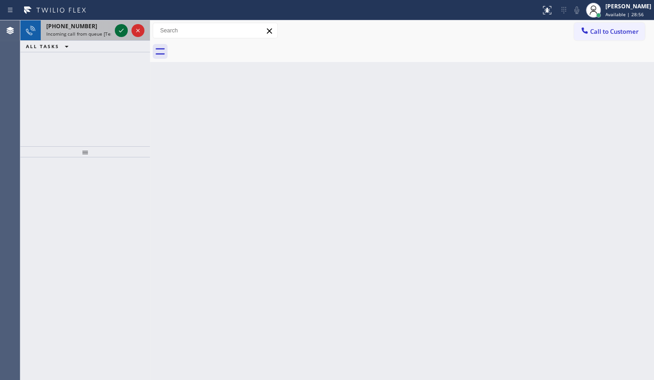
click at [123, 31] on icon at bounding box center [121, 30] width 11 height 11
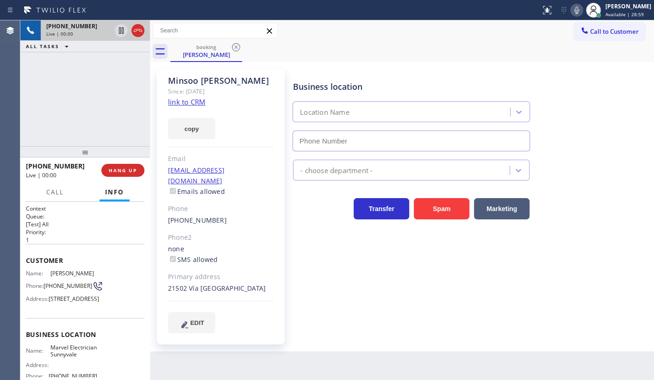
type input "[PHONE_NUMBER]"
click at [179, 102] on link "link to CRM" at bounding box center [187, 101] width 38 height 9
click at [574, 7] on icon at bounding box center [577, 10] width 11 height 11
click at [121, 30] on icon at bounding box center [121, 30] width 11 height 11
drag, startPoint x: 101, startPoint y: 76, endPoint x: 106, endPoint y: 45, distance: 31.9
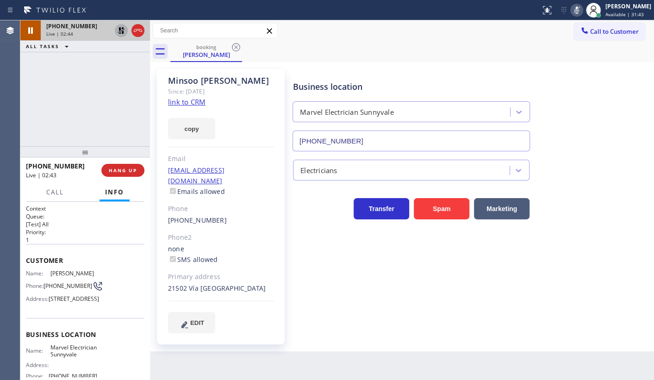
click at [104, 67] on div "[PHONE_NUMBER] Live | 02:44 ALL TASKS ALL TASKS ACTIVE TASKS TASKS IN WRAP UP" at bounding box center [85, 83] width 130 height 126
click at [120, 30] on icon at bounding box center [121, 30] width 11 height 11
click at [581, 10] on icon at bounding box center [577, 10] width 11 height 11
click at [117, 170] on span "HANG UP" at bounding box center [123, 170] width 28 height 6
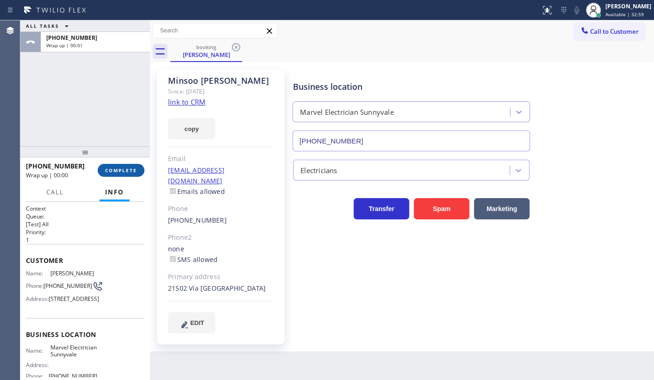
click at [137, 175] on button "COMPLETE" at bounding box center [121, 170] width 47 height 13
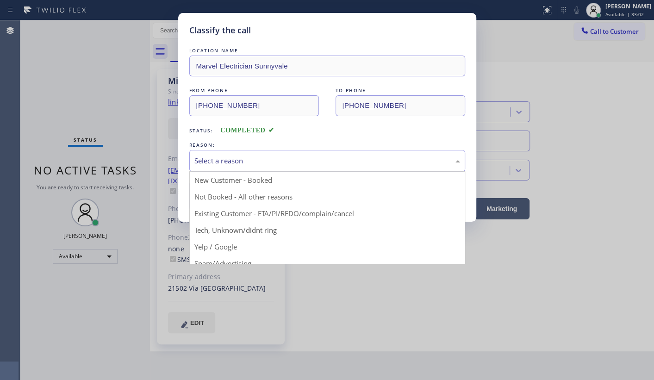
click at [232, 156] on div "Select a reason" at bounding box center [328, 161] width 266 height 11
drag, startPoint x: 212, startPoint y: 216, endPoint x: 212, endPoint y: 207, distance: 9.7
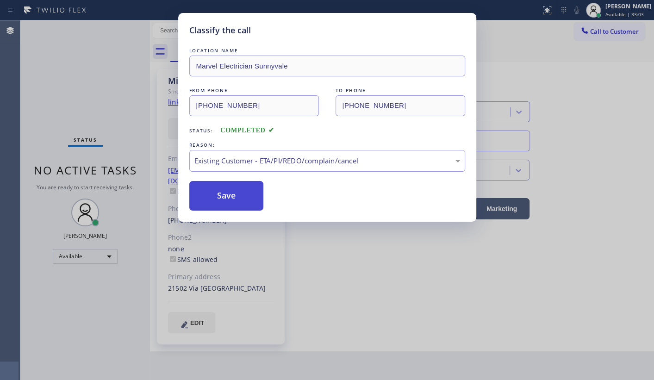
click at [212, 203] on button "Save" at bounding box center [226, 196] width 75 height 30
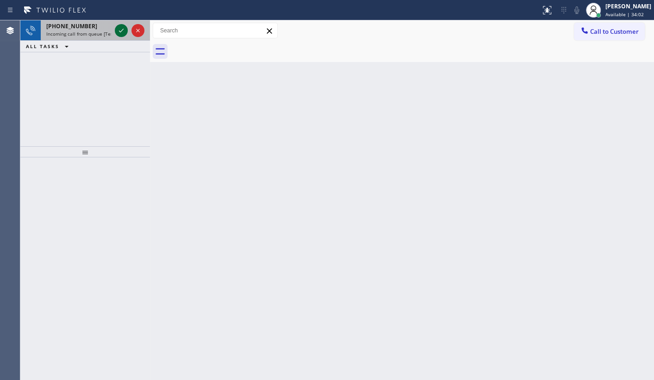
click at [120, 31] on icon at bounding box center [121, 30] width 11 height 11
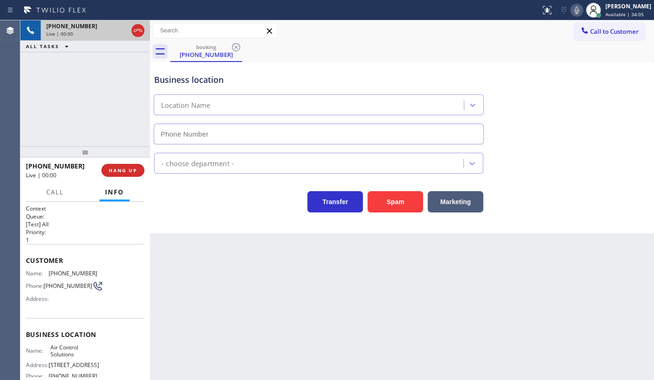
type input "[PHONE_NUMBER]"
click at [126, 170] on span "HANG UP" at bounding box center [123, 170] width 28 height 6
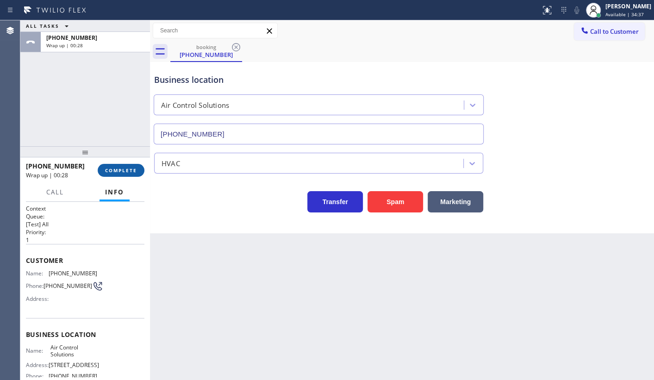
click at [129, 168] on span "COMPLETE" at bounding box center [121, 170] width 32 height 6
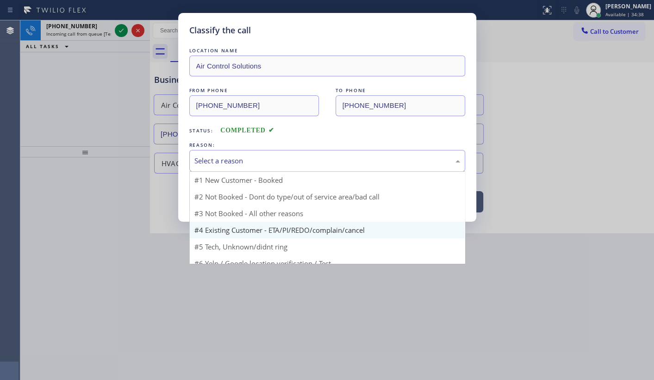
drag, startPoint x: 266, startPoint y: 159, endPoint x: 237, endPoint y: 208, distance: 56.7
click at [266, 162] on div "Select a reason" at bounding box center [328, 161] width 266 height 11
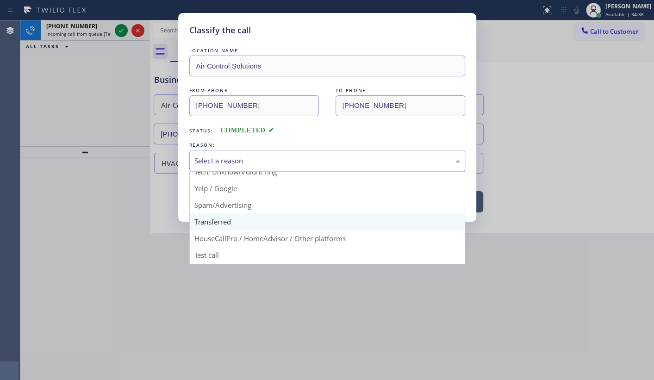
scroll to position [62, 0]
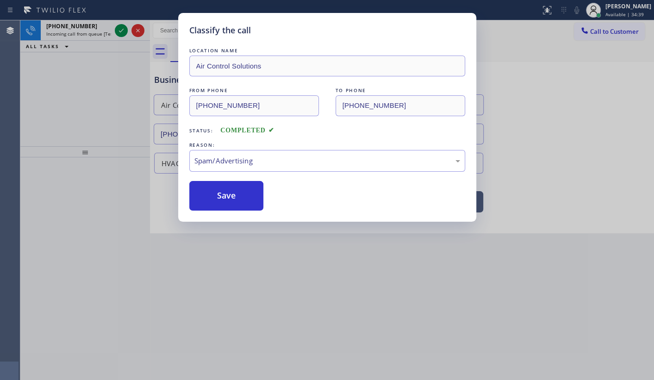
click at [222, 203] on button "Save" at bounding box center [226, 196] width 75 height 30
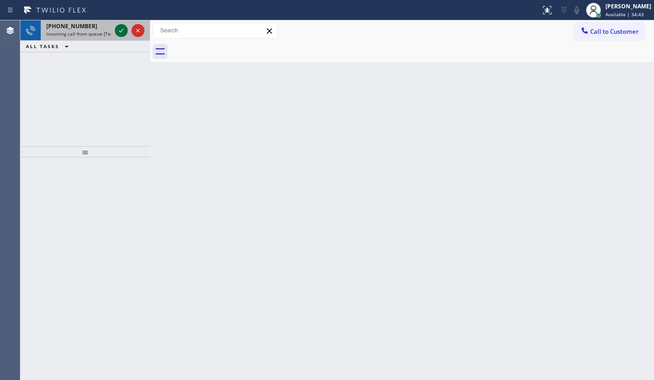
click at [125, 29] on icon at bounding box center [121, 30] width 11 height 11
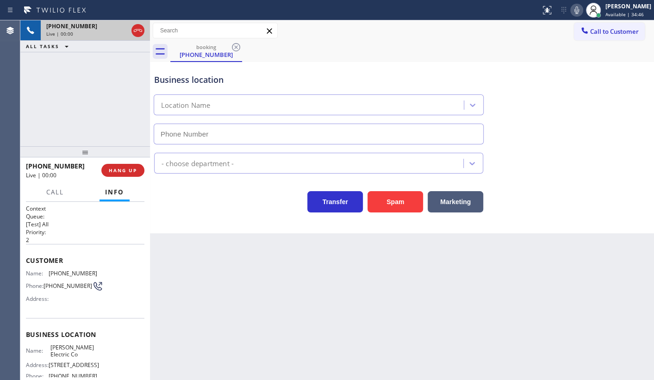
type input "[PHONE_NUMBER]"
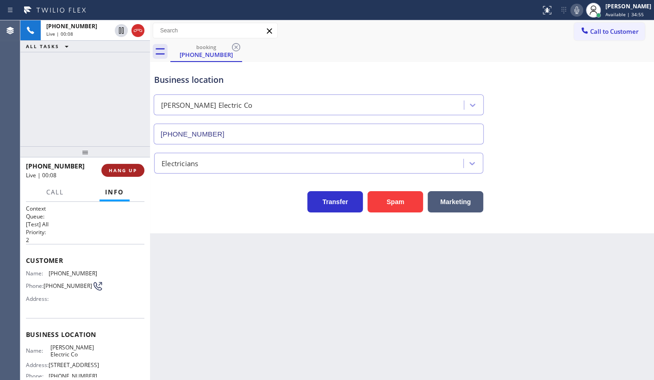
click at [121, 170] on span "HANG UP" at bounding box center [123, 170] width 28 height 6
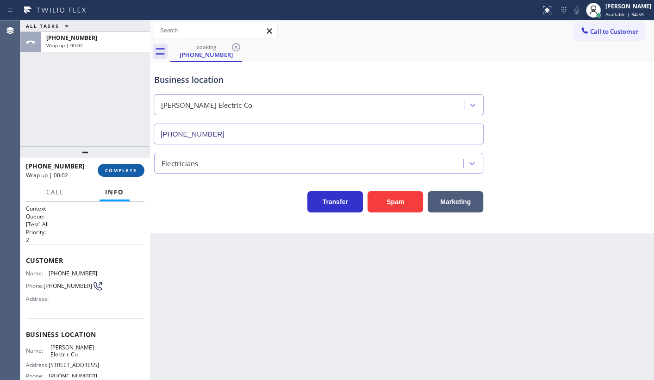
click at [123, 167] on span "COMPLETE" at bounding box center [121, 170] width 32 height 6
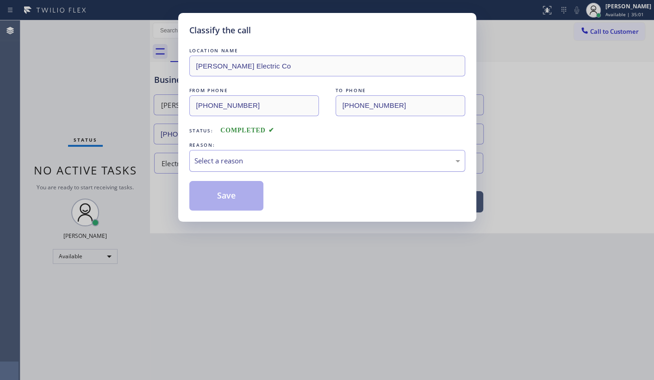
click at [238, 157] on div "Select a reason" at bounding box center [328, 161] width 266 height 11
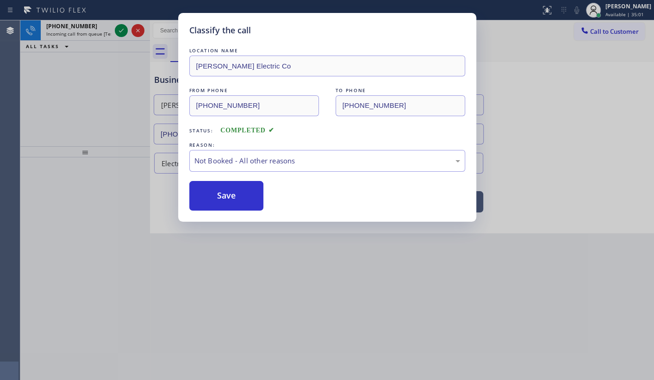
click at [228, 194] on button "Save" at bounding box center [226, 196] width 75 height 30
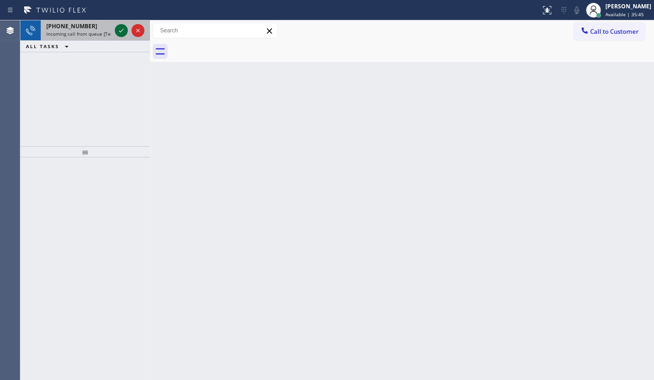
click at [117, 29] on icon at bounding box center [121, 30] width 11 height 11
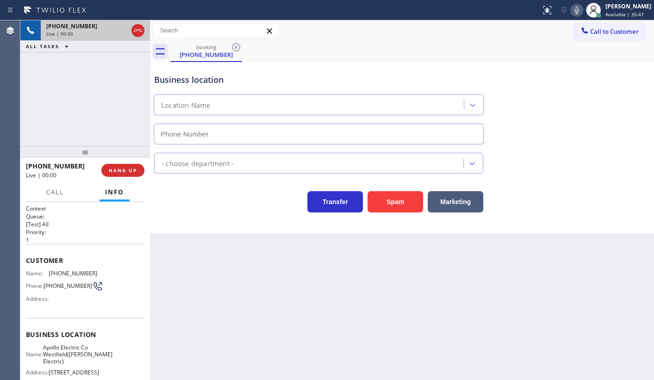
type input "[PHONE_NUMBER]"
click at [393, 204] on button "Spam" at bounding box center [396, 201] width 56 height 21
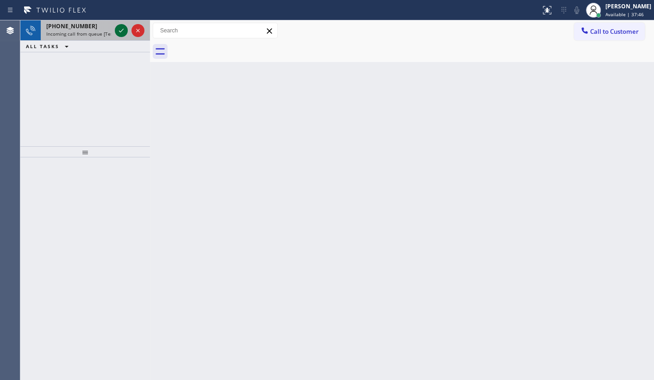
click at [122, 32] on icon at bounding box center [121, 30] width 11 height 11
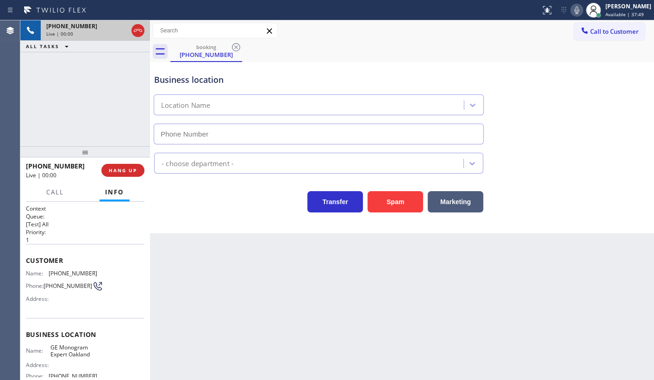
type input "[PHONE_NUMBER]"
click at [120, 174] on button "HANG UP" at bounding box center [122, 170] width 43 height 13
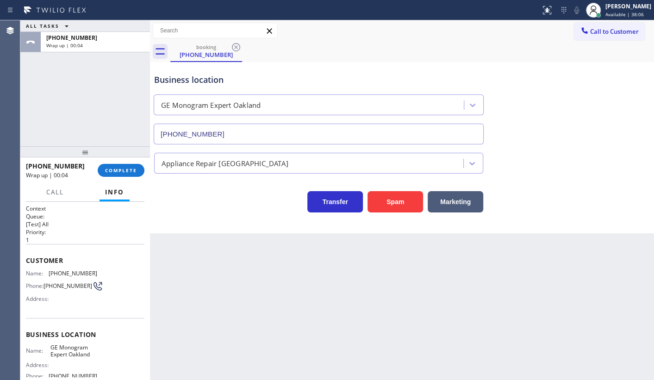
click at [116, 178] on div "[PHONE_NUMBER] Wrap up | 00:04 COMPLETE" at bounding box center [85, 170] width 119 height 24
click at [117, 172] on span "COMPLETE" at bounding box center [121, 170] width 32 height 6
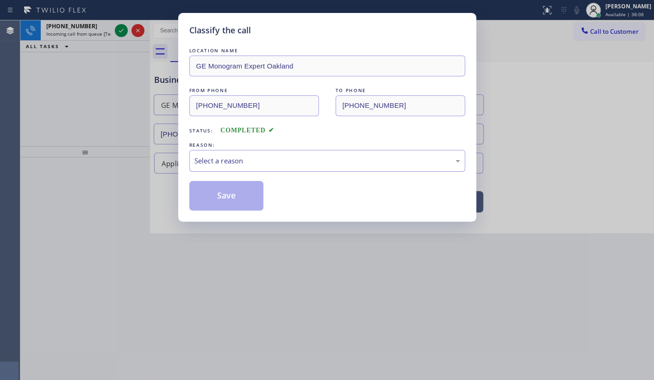
click at [214, 164] on div "Select a reason" at bounding box center [328, 161] width 266 height 11
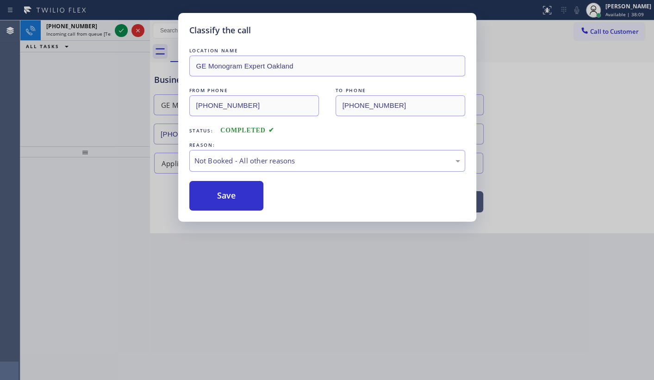
click at [214, 195] on button "Save" at bounding box center [226, 196] width 75 height 30
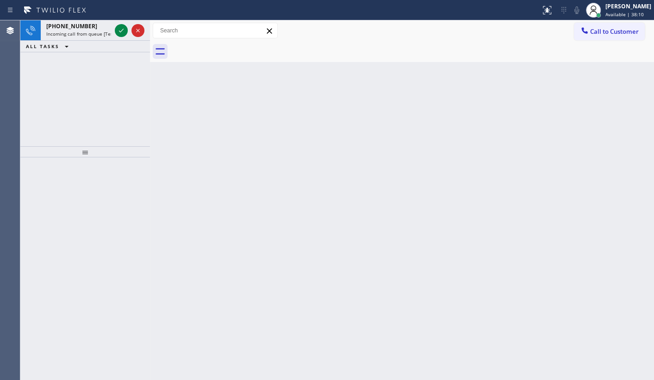
click at [120, 30] on icon at bounding box center [121, 30] width 11 height 11
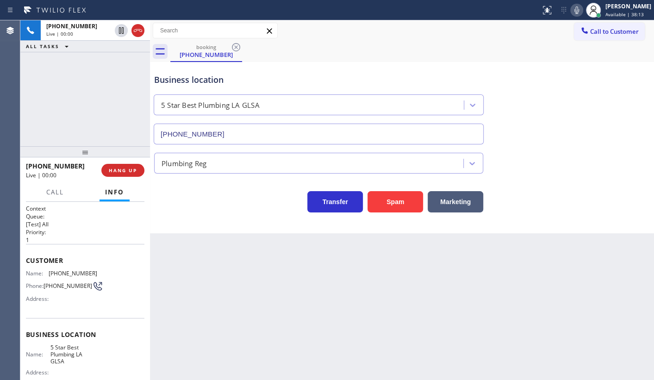
type input "[PHONE_NUMBER]"
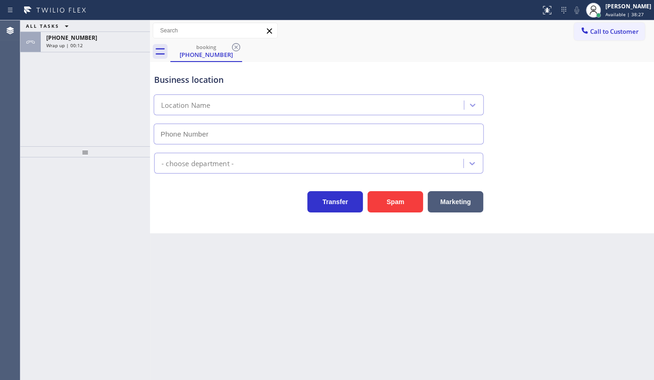
type input "[PHONE_NUMBER]"
click at [41, 94] on div "ALL TASKS ALL TASKS ACTIVE TASKS TASKS IN WRAP UP +18189617515 Wrap up | 00:29" at bounding box center [85, 83] width 130 height 126
click at [63, 194] on div at bounding box center [85, 268] width 130 height 223
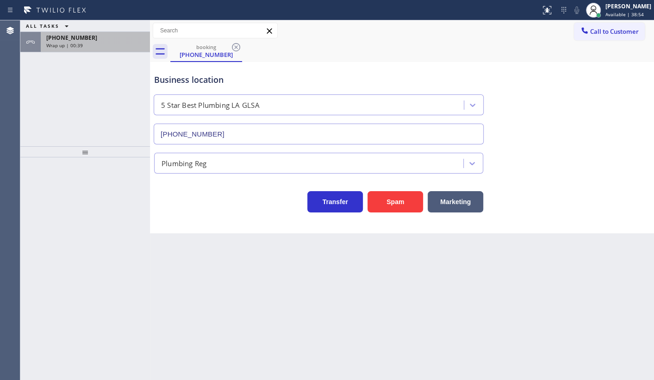
click at [72, 50] on div "+18189617515 Wrap up | 00:39" at bounding box center [94, 42] width 106 height 20
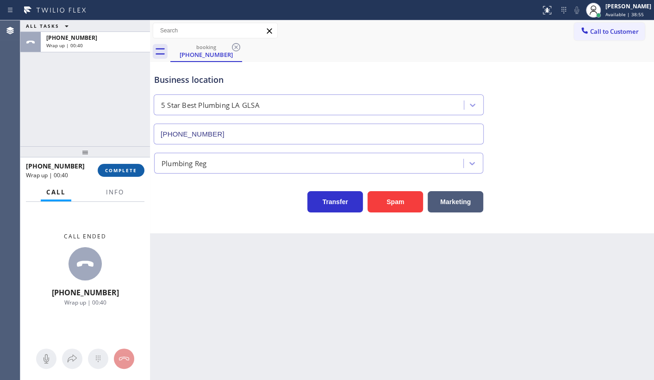
click at [114, 170] on span "COMPLETE" at bounding box center [121, 170] width 32 height 6
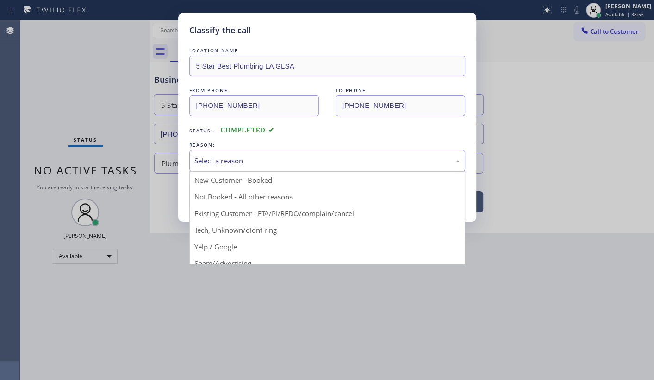
click at [250, 165] on div "Select a reason" at bounding box center [328, 161] width 266 height 11
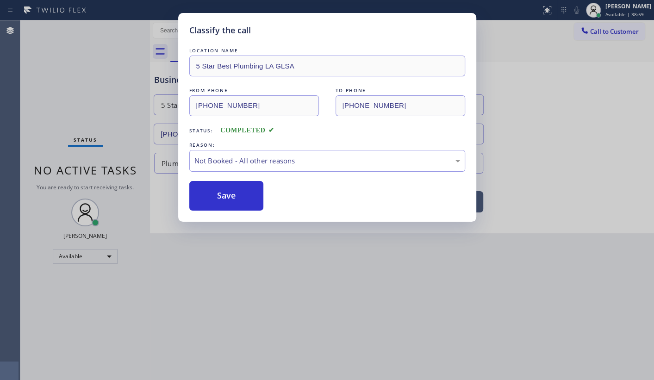
click at [219, 193] on button "Save" at bounding box center [226, 196] width 75 height 30
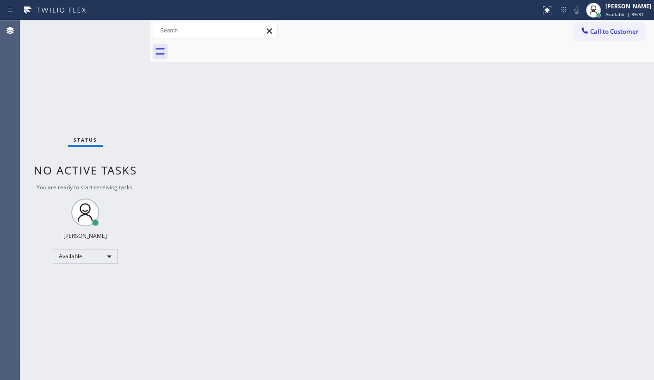
click at [51, 78] on div "Status No active tasks You are ready to start receiving tasks. JENIZA ALCAYDE A…" at bounding box center [85, 200] width 130 height 360
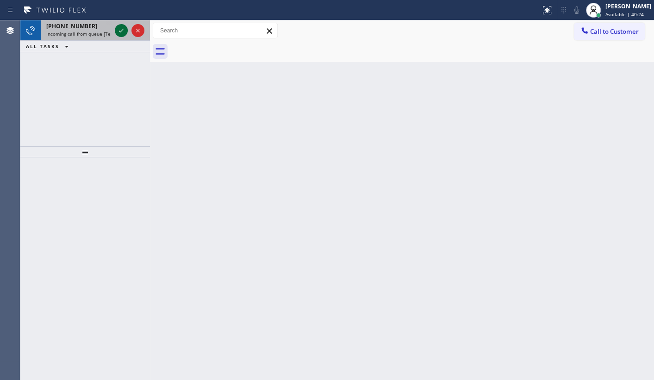
click at [118, 31] on icon at bounding box center [121, 30] width 11 height 11
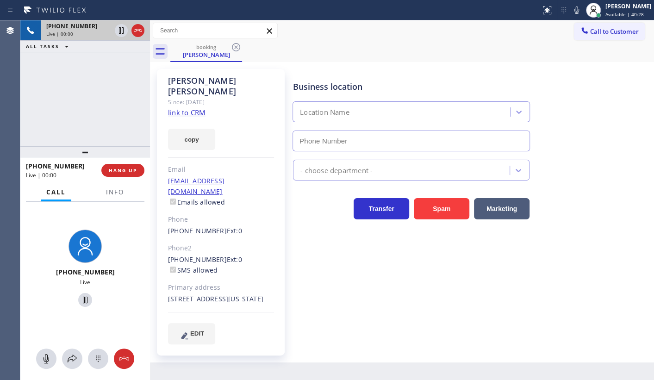
type input "(855) 731-4952"
click at [189, 108] on link "link to CRM" at bounding box center [187, 112] width 38 height 9
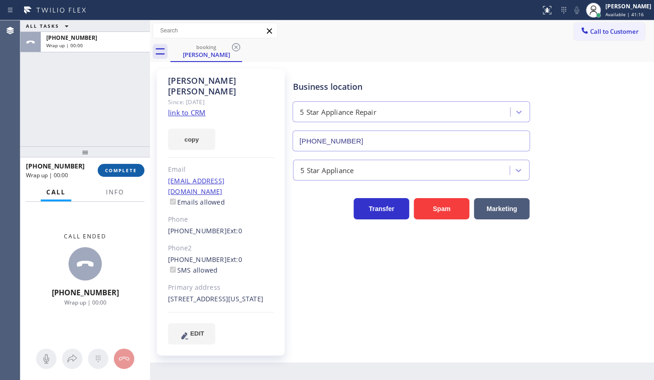
click at [121, 170] on span "COMPLETE" at bounding box center [121, 170] width 32 height 6
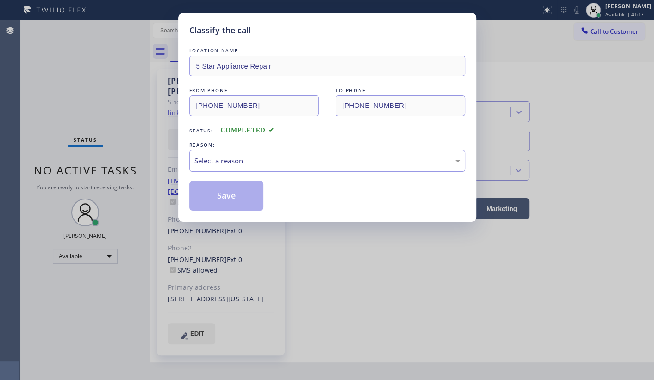
click at [225, 164] on div "Select a reason" at bounding box center [328, 161] width 266 height 11
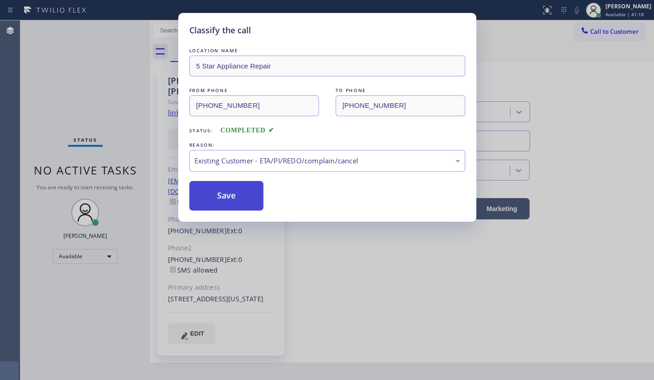
click at [220, 201] on button "Save" at bounding box center [226, 196] width 75 height 30
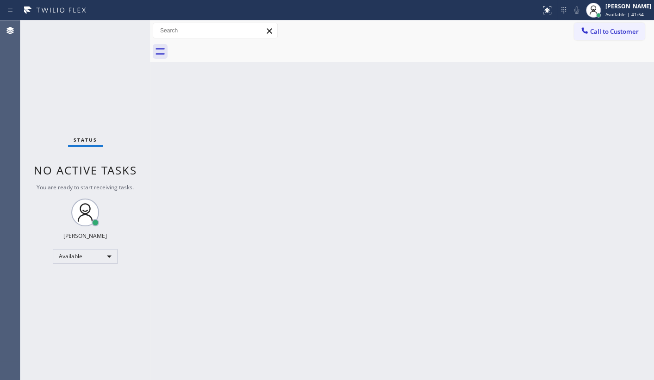
drag, startPoint x: 56, startPoint y: 93, endPoint x: 60, endPoint y: 97, distance: 5.9
click at [57, 92] on div "Status No active tasks You are ready to start receiving tasks. JENIZA ALCAYDE A…" at bounding box center [85, 200] width 130 height 360
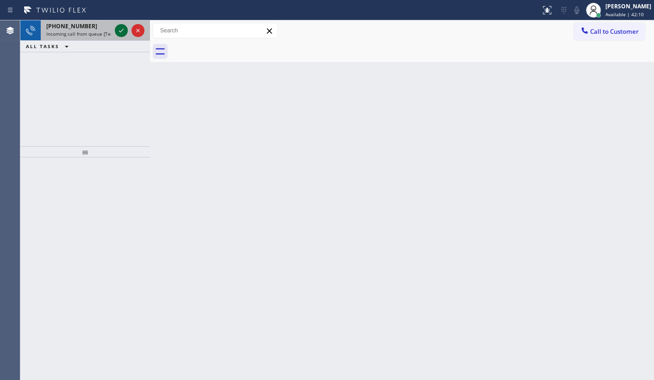
click at [119, 29] on icon at bounding box center [121, 30] width 11 height 11
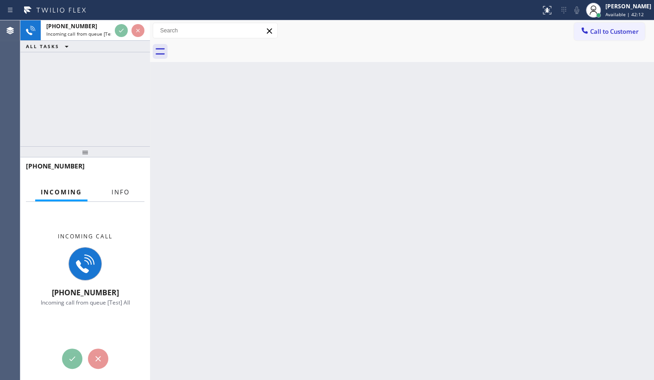
click at [114, 196] on button "Info" at bounding box center [120, 192] width 29 height 18
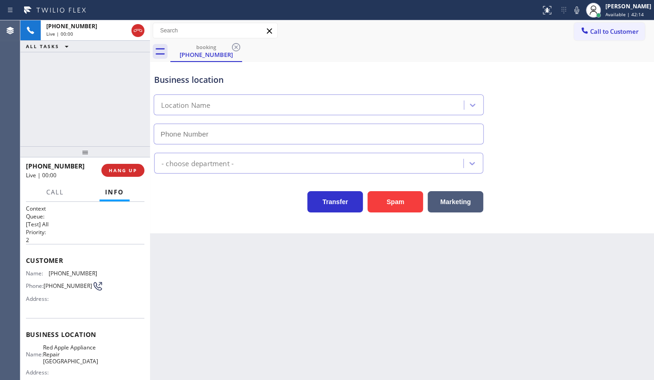
type input "(305) 614-2881"
click at [430, 217] on div "Business location Red Apple Appliance Repair Boca Raton (305) 614-2881 Applianc…" at bounding box center [402, 147] width 504 height 171
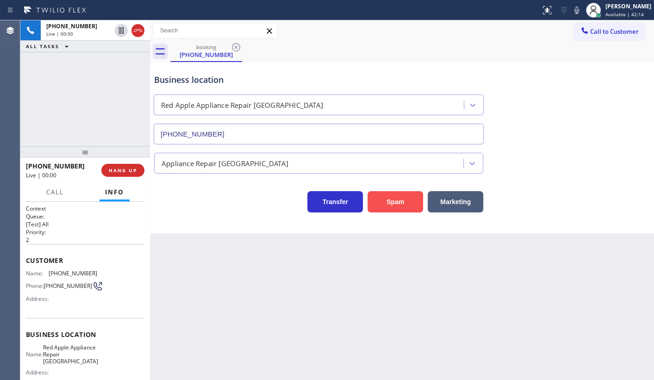
click at [400, 210] on button "Spam" at bounding box center [396, 201] width 56 height 21
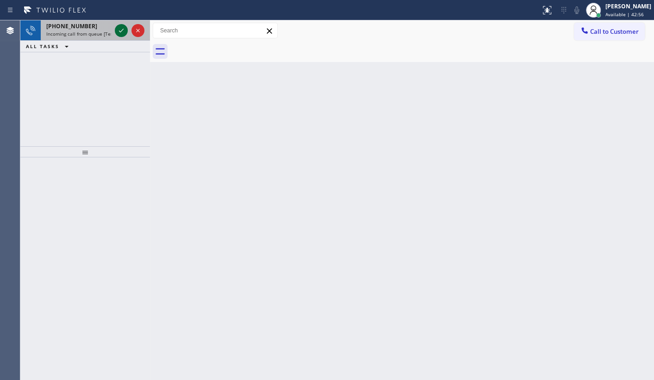
click at [118, 31] on icon at bounding box center [121, 30] width 11 height 11
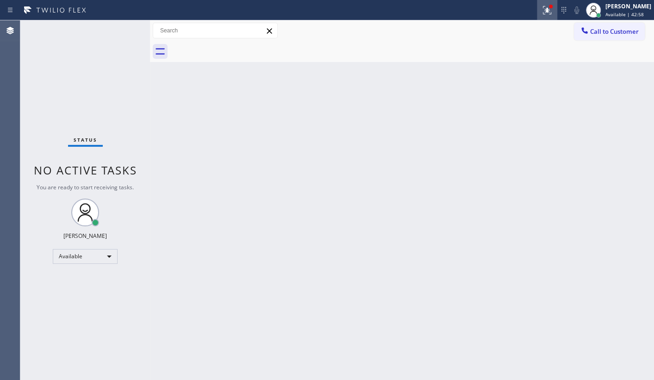
click at [547, 12] on icon at bounding box center [547, 10] width 11 height 11
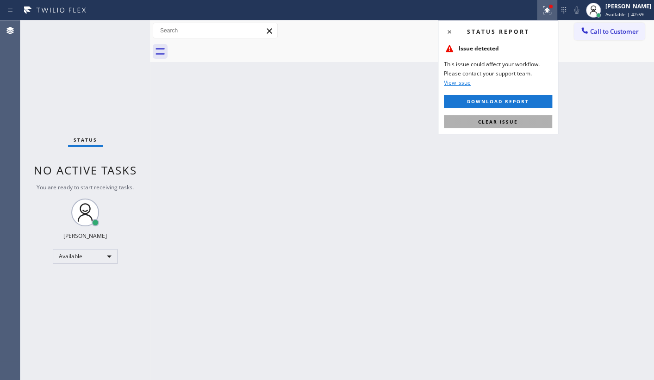
click at [528, 117] on button "Clear issue" at bounding box center [498, 121] width 108 height 13
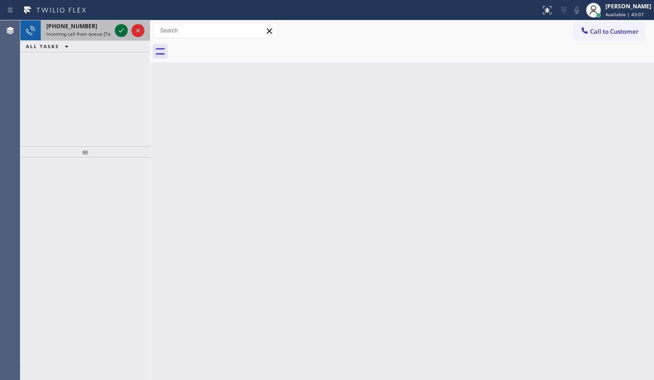
click at [123, 25] on icon at bounding box center [121, 30] width 11 height 11
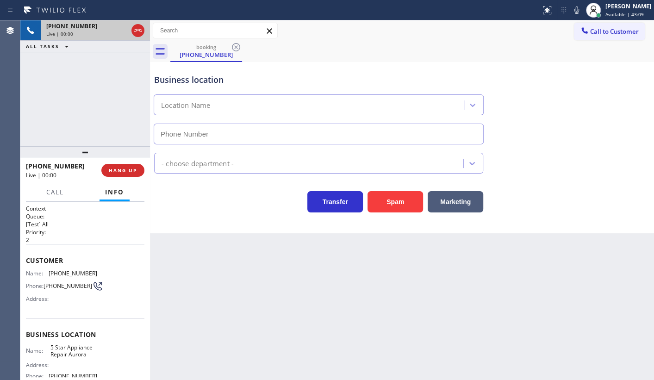
type input "(720) 815-3011"
click at [119, 167] on span "HANG UP" at bounding box center [123, 170] width 28 height 6
click at [128, 162] on div "+17204149353 Live | 00:13 HANG UP" at bounding box center [85, 170] width 119 height 24
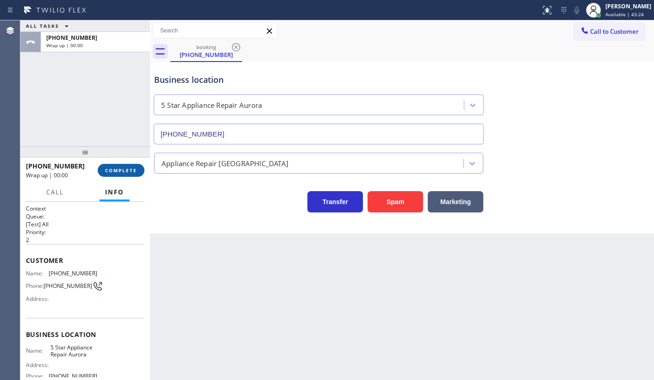
click at [131, 169] on span "COMPLETE" at bounding box center [121, 170] width 32 height 6
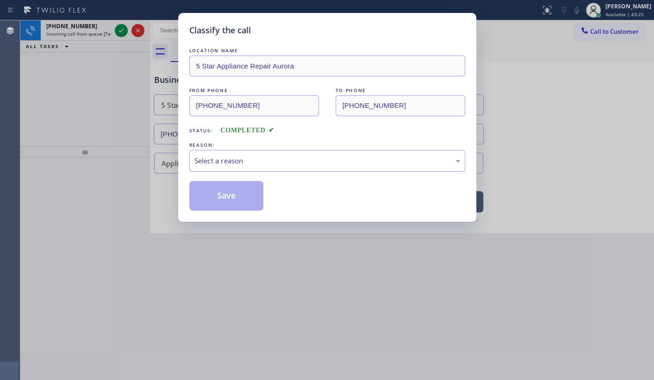
click at [259, 158] on div "Select a reason" at bounding box center [328, 161] width 266 height 11
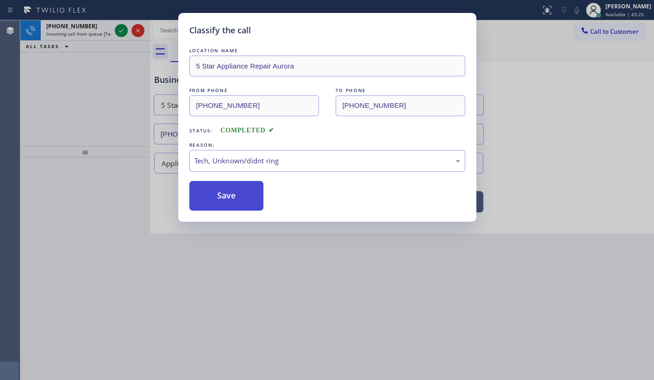
click at [234, 186] on button "Save" at bounding box center [226, 196] width 75 height 30
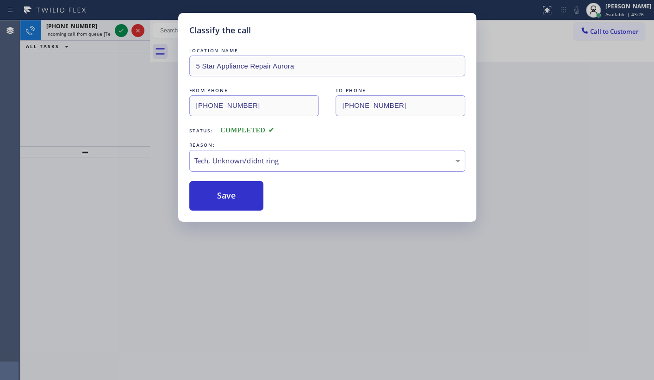
click at [120, 31] on div "Classify the call LOCATION NAME 5 Star Appliance Repair Aurora FROM PHONE (720)…" at bounding box center [327, 190] width 654 height 380
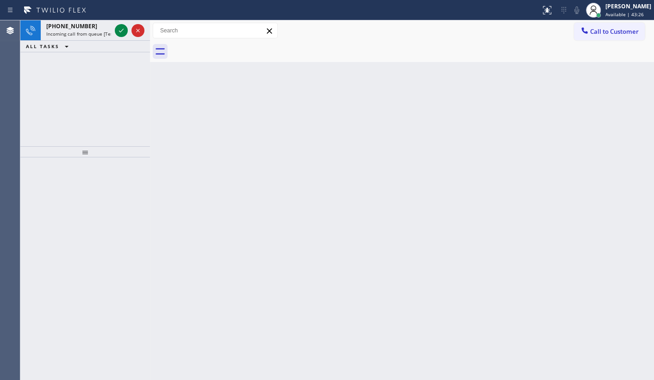
click at [120, 31] on div "Classify the call LOCATION NAME 5 Star Best Plumbing LA GLSA FROM PHONE (818) 9…" at bounding box center [337, 200] width 634 height 360
click at [120, 31] on icon at bounding box center [121, 30] width 11 height 11
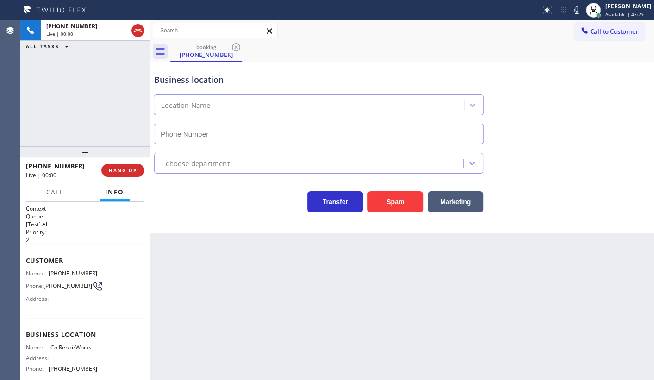
type input "(954) 507-2871"
drag, startPoint x: 580, startPoint y: 83, endPoint x: 574, endPoint y: 47, distance: 36.6
click at [574, 47] on div "booking (954) 829-4454 Call to Customer Outbound call Location Search location …" at bounding box center [402, 126] width 504 height 213
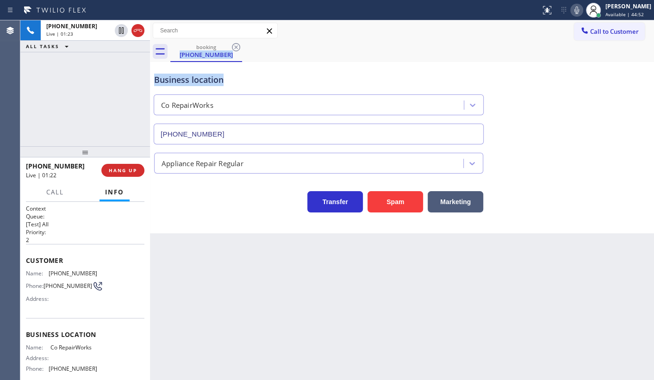
click at [579, 8] on icon at bounding box center [577, 10] width 11 height 11
click at [120, 29] on icon at bounding box center [121, 30] width 11 height 11
click at [120, 28] on icon at bounding box center [121, 30] width 6 height 6
click at [578, 9] on icon at bounding box center [577, 9] width 5 height 7
drag, startPoint x: 47, startPoint y: 271, endPoint x: 110, endPoint y: 273, distance: 63.0
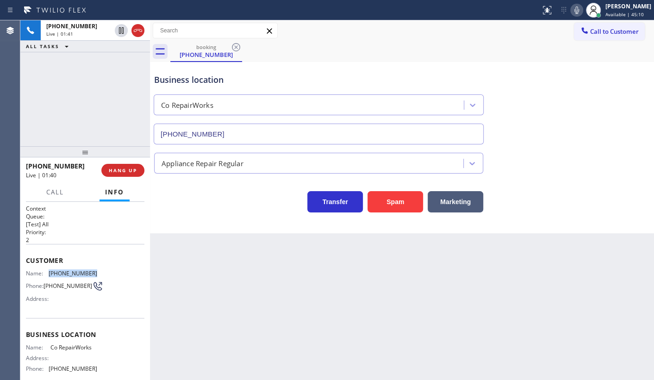
click at [110, 273] on div "Name: (954) 829-4454 Phone: (954) 829-4454 Address:" at bounding box center [85, 288] width 119 height 37
copy div "(954) 829-4454"
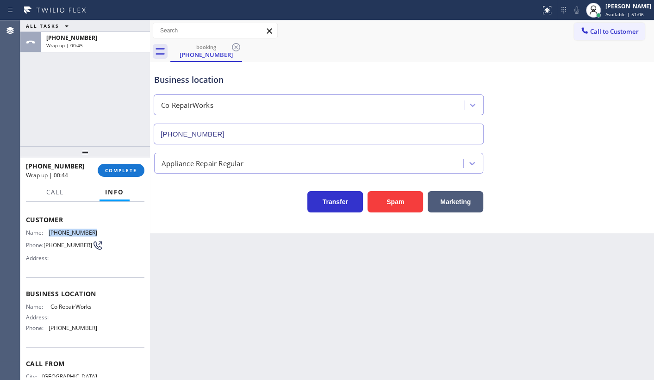
scroll to position [84, 0]
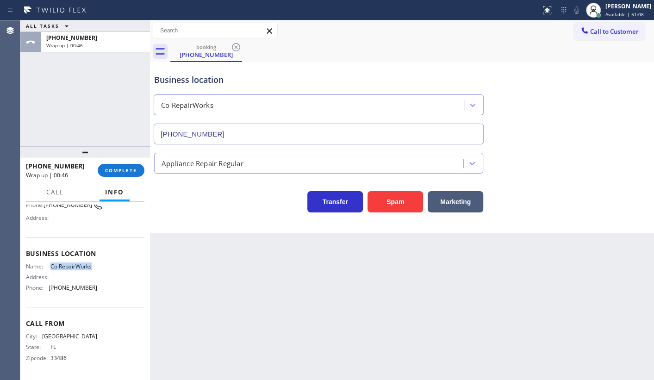
drag, startPoint x: 47, startPoint y: 266, endPoint x: 115, endPoint y: 269, distance: 68.1
click at [115, 269] on div "Name: Co RepairWorks Address: Phone: (954) 507-2871" at bounding box center [85, 279] width 119 height 32
copy div "Co RepairWorks"
click at [150, 341] on div at bounding box center [150, 200] width 0 height 360
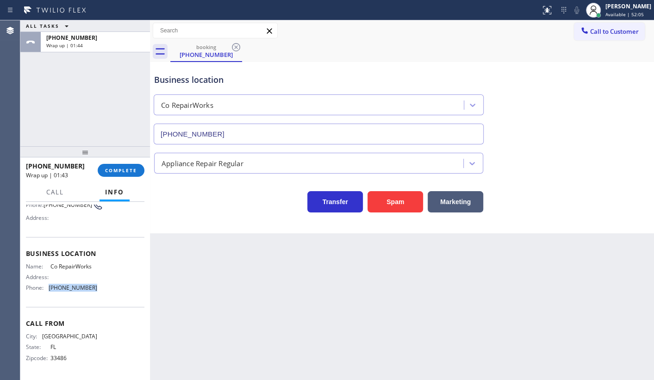
drag, startPoint x: 49, startPoint y: 281, endPoint x: 126, endPoint y: 281, distance: 77.4
click at [126, 281] on div "Name: Co RepairWorks Address: Phone: (954) 507-2871" at bounding box center [85, 279] width 119 height 32
copy span "(954) 507-2871"
click at [122, 168] on span "COMPLETE" at bounding box center [121, 170] width 32 height 6
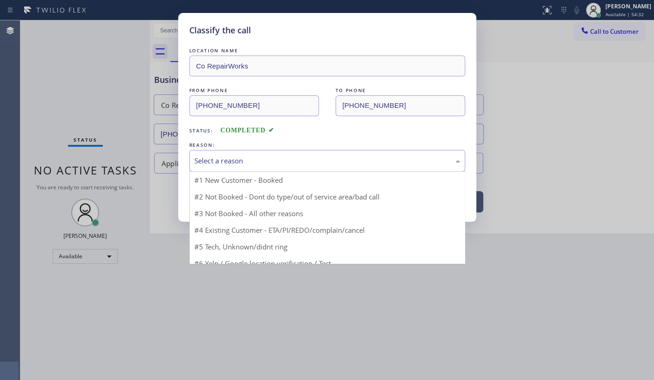
click at [231, 158] on div "Select a reason" at bounding box center [328, 161] width 266 height 11
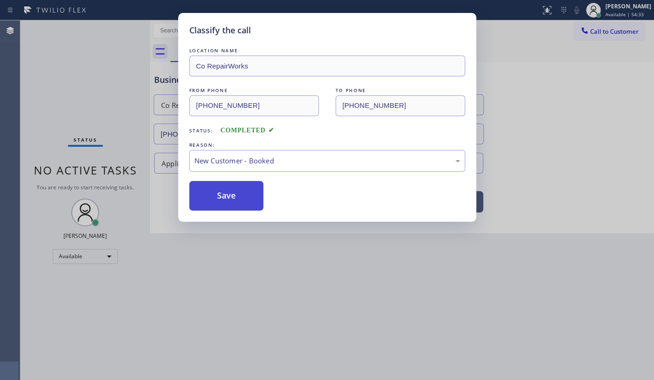
click at [222, 184] on button "Save" at bounding box center [226, 196] width 75 height 30
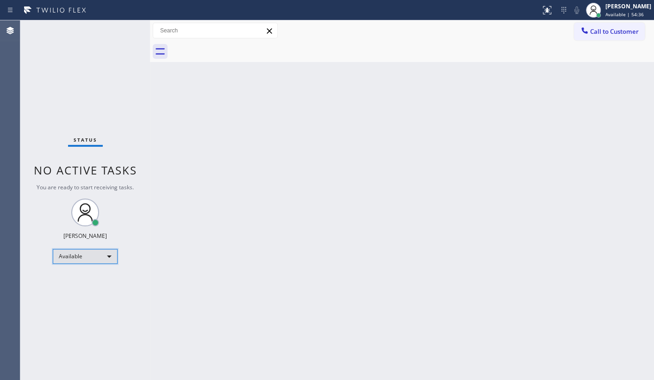
click at [57, 259] on div "Available" at bounding box center [85, 256] width 65 height 15
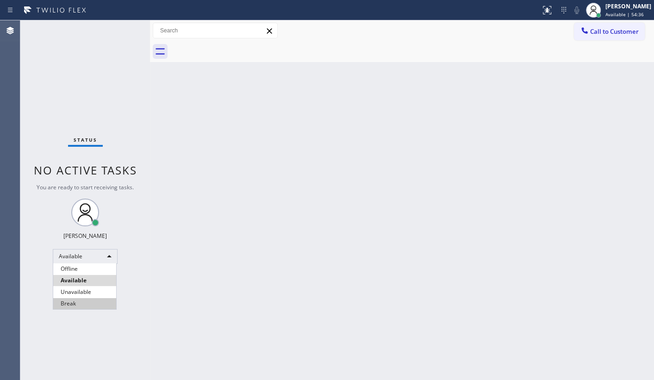
click at [66, 298] on li "Break" at bounding box center [84, 303] width 63 height 11
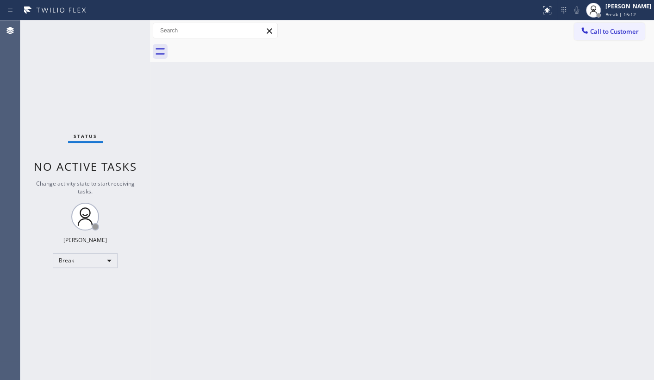
drag, startPoint x: 63, startPoint y: 308, endPoint x: 67, endPoint y: 273, distance: 35.4
click at [63, 303] on div "Status No active tasks Change activity state to start receiving tasks. JENIZA A…" at bounding box center [85, 200] width 130 height 360
click at [74, 258] on div "Break" at bounding box center [85, 260] width 65 height 15
click at [79, 282] on li "Available" at bounding box center [84, 284] width 63 height 11
drag, startPoint x: 87, startPoint y: 67, endPoint x: 81, endPoint y: 50, distance: 18.3
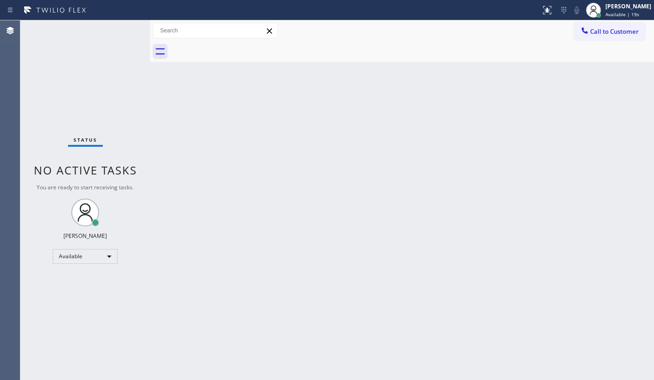
click at [84, 58] on div "Status No active tasks You are ready to start receiving tasks. JENIZA ALCAYDE A…" at bounding box center [85, 200] width 130 height 360
click at [114, 26] on div "Status No active tasks You are ready to start receiving tasks. JENIZA ALCAYDE A…" at bounding box center [85, 200] width 130 height 360
click at [443, 106] on div "Back to Dashboard Change Sender ID Customers Technicians Select a contact Outbo…" at bounding box center [402, 200] width 504 height 360
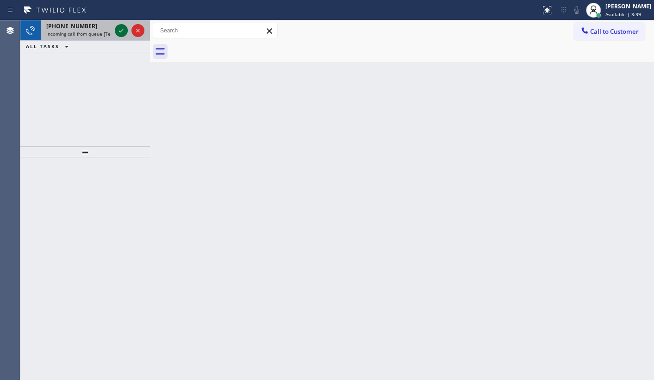
click at [120, 30] on icon at bounding box center [121, 30] width 11 height 11
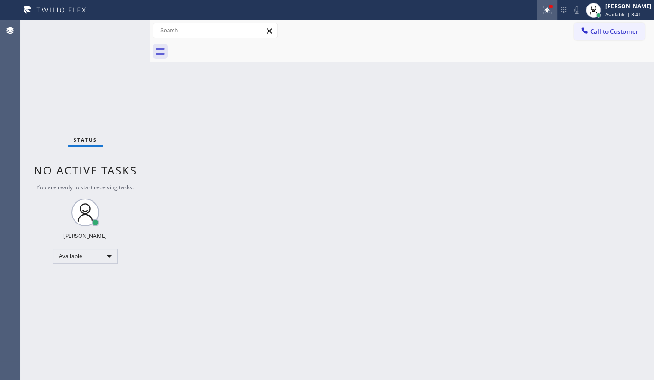
click at [546, 12] on icon at bounding box center [547, 10] width 11 height 11
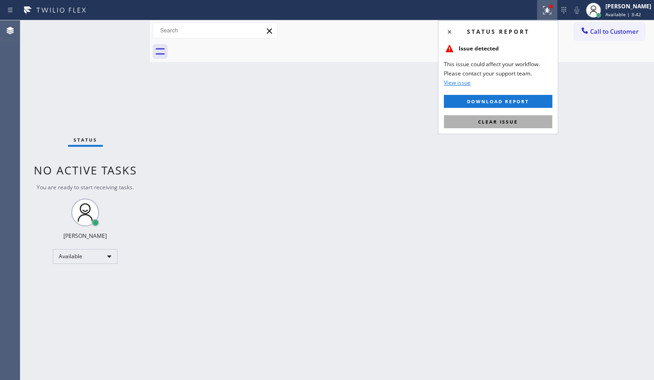
click at [510, 117] on button "Clear issue" at bounding box center [498, 121] width 108 height 13
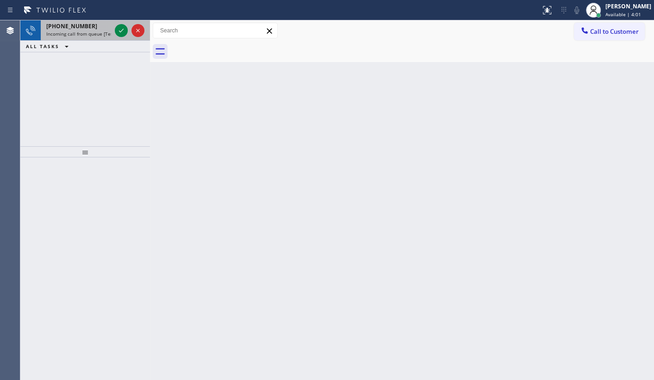
click at [78, 26] on span "+15164901502" at bounding box center [71, 26] width 51 height 8
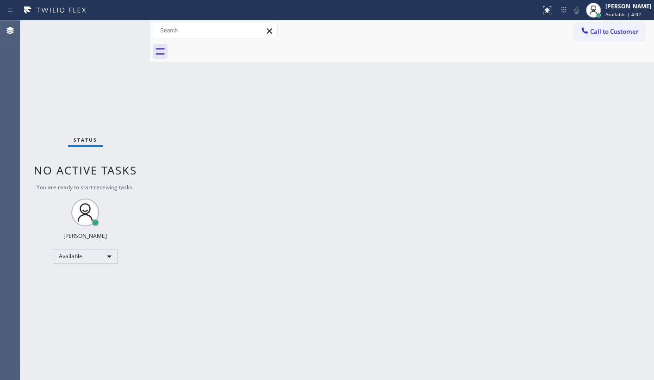
click at [116, 34] on div "Status No active tasks You are ready to start receiving tasks. JENIZA ALCAYDE A…" at bounding box center [85, 200] width 130 height 360
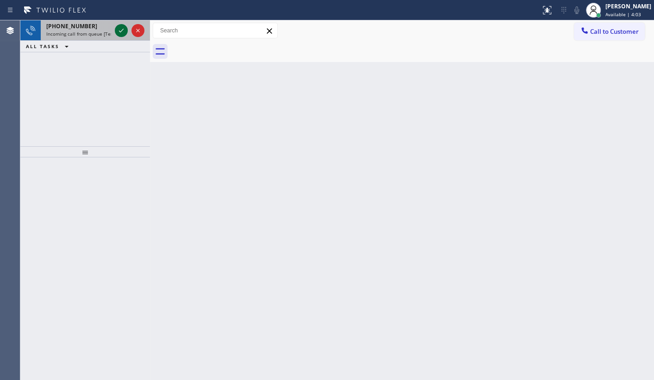
click at [119, 25] on icon at bounding box center [121, 30] width 11 height 11
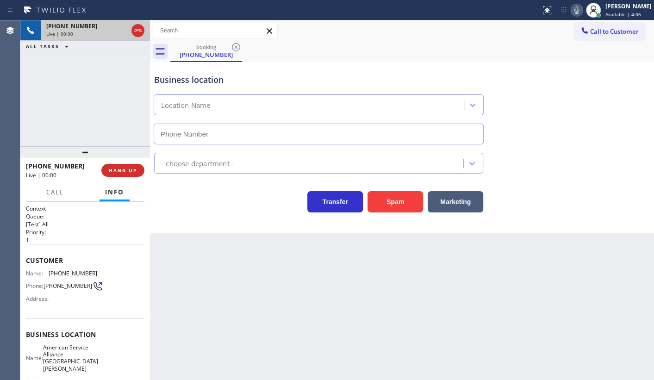
type input "(805) 420-7474"
click at [579, 12] on icon at bounding box center [577, 10] width 11 height 11
click at [579, 7] on icon at bounding box center [577, 9] width 5 height 7
click at [106, 93] on div "+14157305354 Live | 05:07 ALL TASKS ALL TASKS ACTIVE TASKS TASKS IN WRAP UP" at bounding box center [85, 83] width 130 height 126
click at [578, 10] on icon at bounding box center [577, 10] width 11 height 11
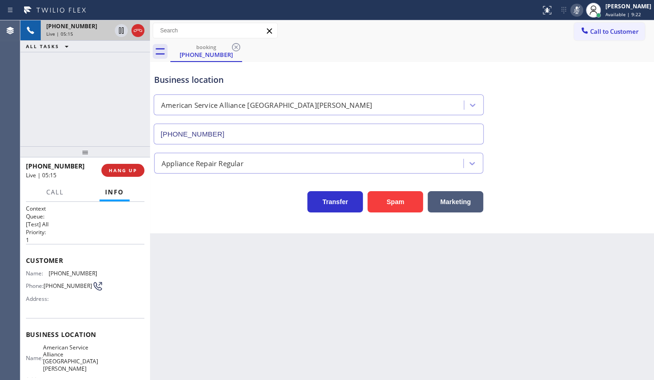
click at [578, 10] on rect at bounding box center [577, 9] width 6 height 6
click at [578, 10] on icon at bounding box center [577, 10] width 11 height 11
click at [413, 39] on div "Call to Customer Outbound call Location Search location Your caller id phone nu…" at bounding box center [402, 30] width 504 height 21
click at [577, 10] on icon at bounding box center [577, 10] width 11 height 11
click at [577, 3] on div "Status report No issues detected If you experience an issue, please download th…" at bounding box center [595, 10] width 117 height 20
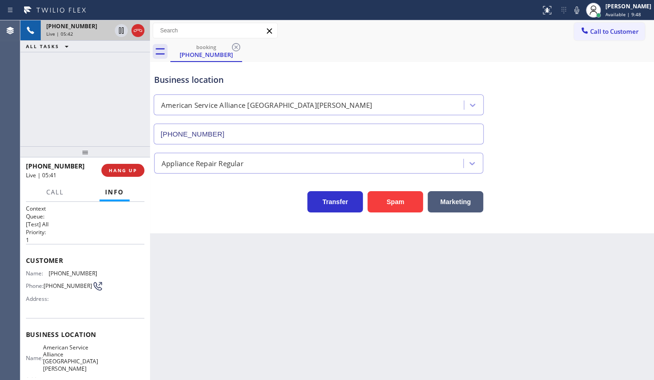
click at [579, 8] on icon at bounding box center [577, 9] width 5 height 7
click at [120, 31] on icon at bounding box center [121, 30] width 11 height 11
click at [120, 34] on icon at bounding box center [121, 30] width 11 height 11
click at [579, 11] on icon at bounding box center [577, 9] width 5 height 7
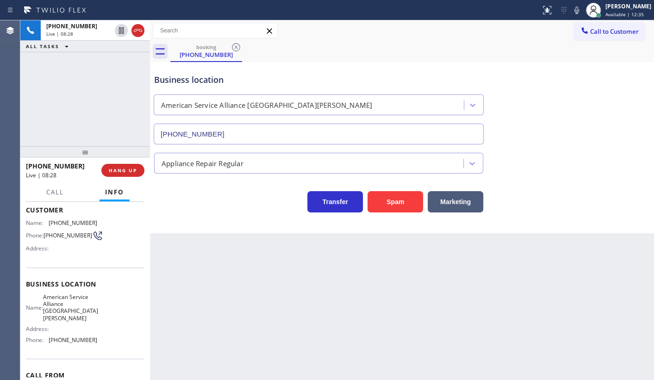
scroll to position [97, 0]
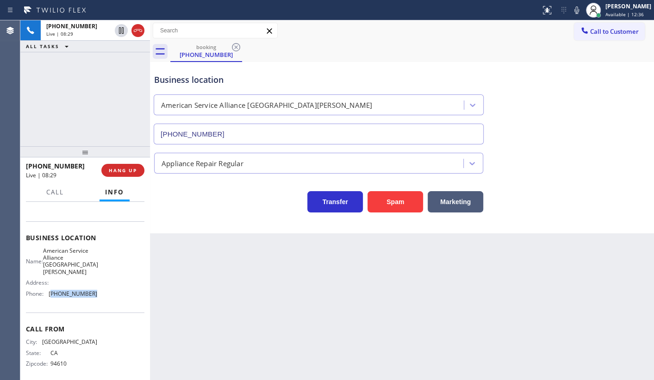
drag, startPoint x: 51, startPoint y: 289, endPoint x: 115, endPoint y: 290, distance: 63.9
click at [115, 290] on div "Name: American Service Alliance Santa Barbara Address: Phone: (805) 420-7474" at bounding box center [85, 274] width 119 height 54
copy span "805) 420-7474"
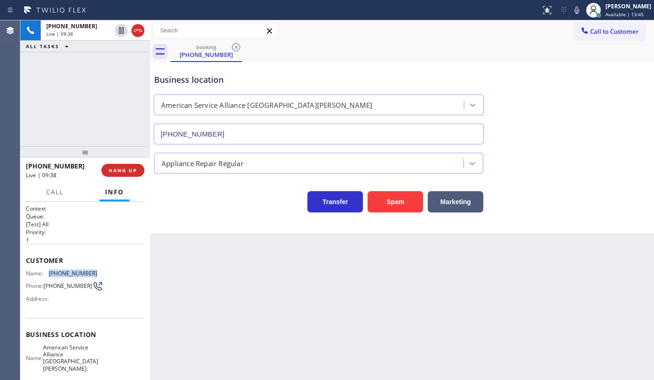
drag, startPoint x: 48, startPoint y: 271, endPoint x: 104, endPoint y: 270, distance: 56.1
click at [104, 270] on div "Name: (415) 730-5354 Phone: (415) 730-5354 Address:" at bounding box center [85, 288] width 119 height 37
copy div "(415) 730-5354"
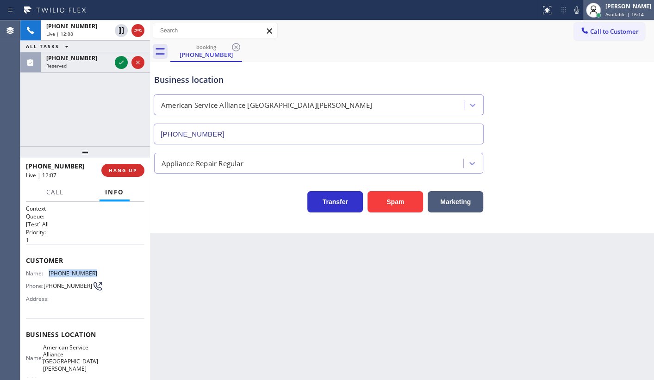
click at [610, 9] on div "[PERSON_NAME]" at bounding box center [629, 6] width 46 height 8
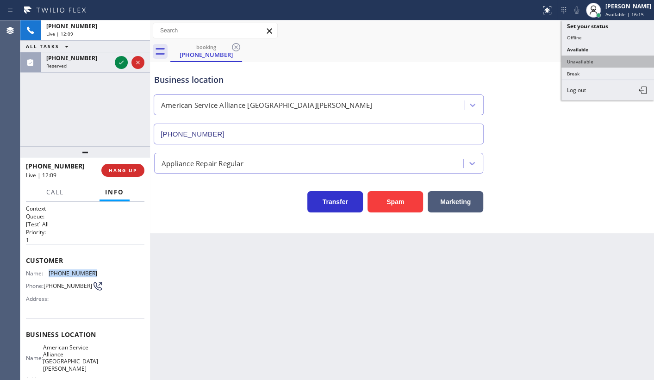
click at [593, 63] on button "Unavailable" at bounding box center [608, 62] width 93 height 12
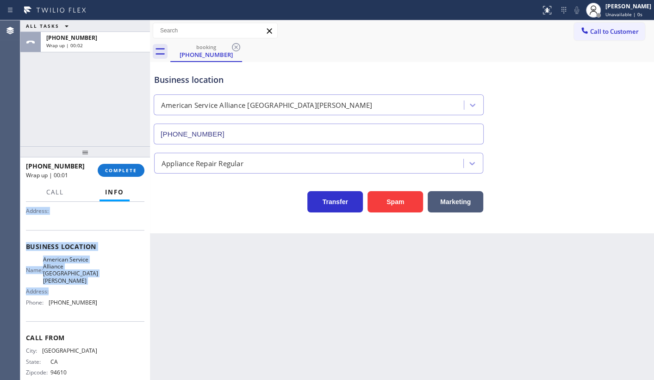
scroll to position [97, 0]
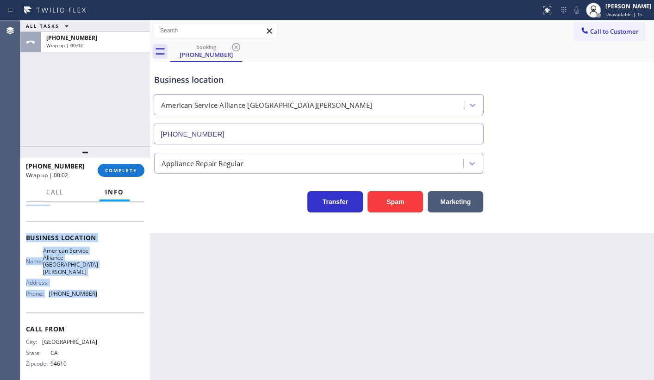
drag, startPoint x: 27, startPoint y: 253, endPoint x: 104, endPoint y: 294, distance: 86.8
click at [103, 295] on div "Context Queue: [Test] All Priority: 1 Customer Name: (415) 730-5354 Phone: (415…" at bounding box center [85, 245] width 119 height 275
copy div "Customer Name: (415) 730-5354 Phone: (415) 730-5354 Address: Business location …"
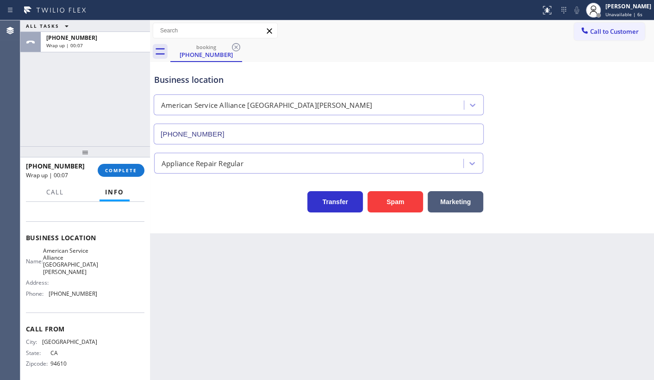
drag, startPoint x: 91, startPoint y: 312, endPoint x: 64, endPoint y: 303, distance: 28.1
click at [89, 313] on div "Call From City: SAN FRANCISCO State: CA Zipcode: 94610" at bounding box center [85, 348] width 119 height 70
drag, startPoint x: 48, startPoint y: 287, endPoint x: 106, endPoint y: 291, distance: 57.6
click at [106, 291] on div "Name: American Service Alliance Santa Barbara Address: Phone: (805) 420-7474" at bounding box center [85, 274] width 119 height 54
copy div "(805) 420-7474"
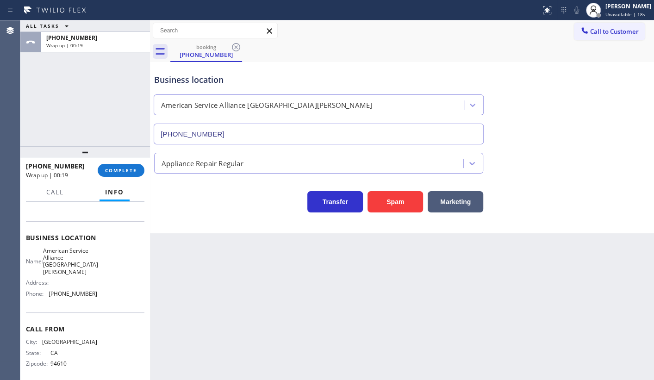
click at [411, 60] on div "booking (415) 730-5354" at bounding box center [412, 51] width 484 height 21
click at [577, 31] on button "Call to Customer" at bounding box center [609, 32] width 71 height 18
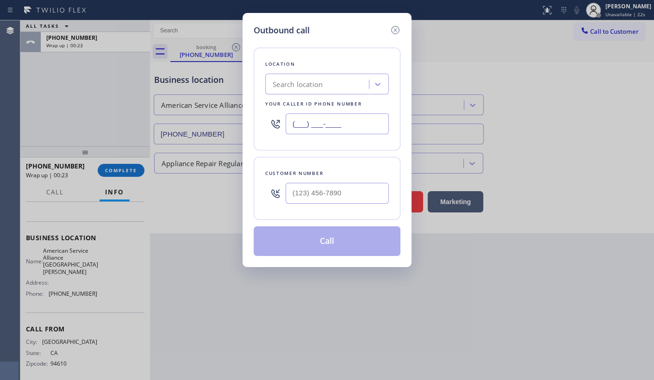
type input "(___) ___-____"
click at [310, 126] on input "(___) ___-____" at bounding box center [337, 123] width 103 height 21
click at [328, 198] on input "(___) ___-____" at bounding box center [337, 193] width 103 height 21
paste input "650) 678-6409"
type input "(650) 678-6409"
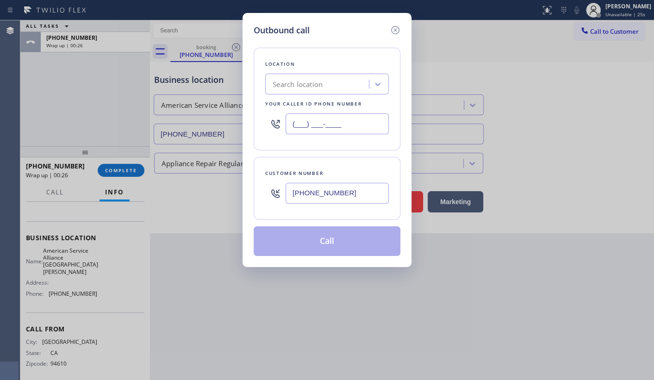
click at [315, 130] on input "(___) ___-____" at bounding box center [337, 123] width 103 height 21
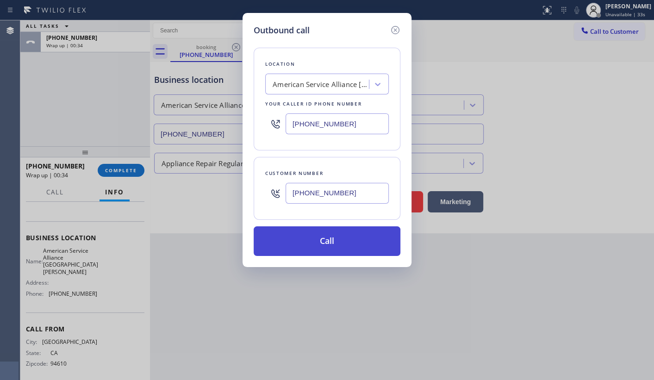
type input "(805) 420-7474"
click at [344, 234] on button "Call" at bounding box center [327, 241] width 147 height 30
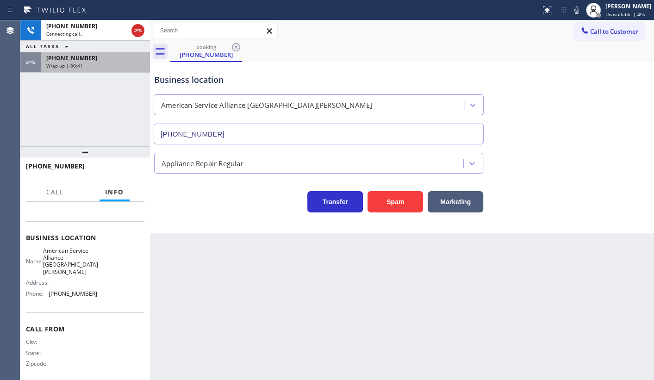
click at [69, 60] on span "+14157305354" at bounding box center [71, 58] width 51 height 8
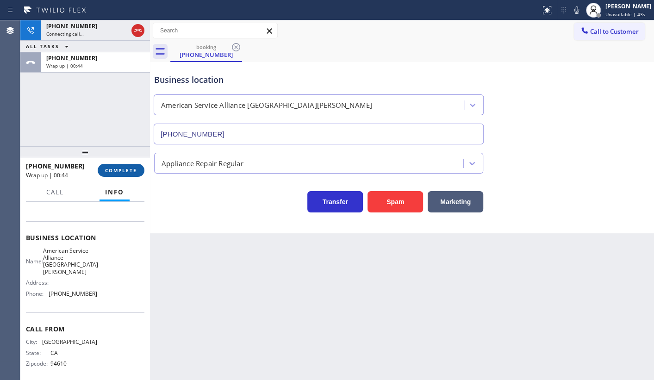
click at [125, 171] on span "COMPLETE" at bounding box center [121, 170] width 32 height 6
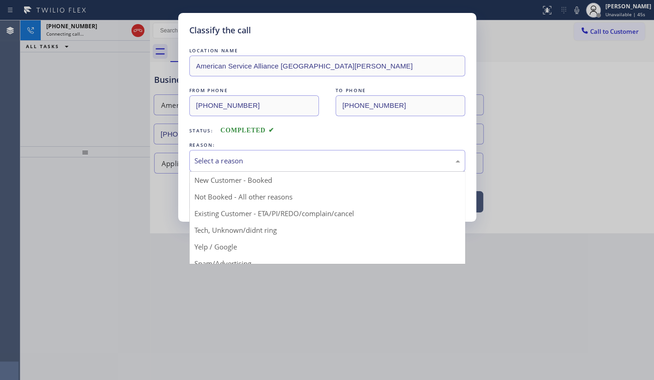
click at [208, 166] on div "Select a reason" at bounding box center [327, 161] width 276 height 22
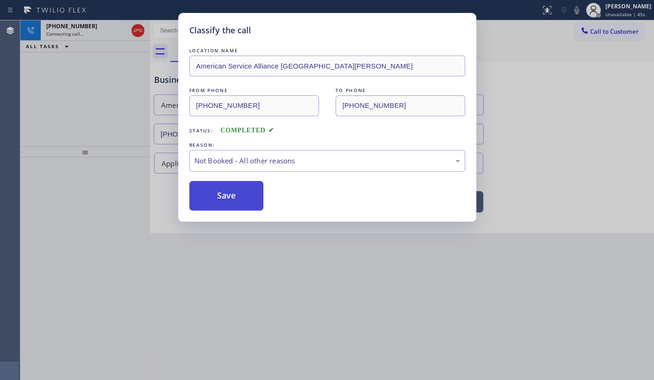
click at [214, 194] on button "Save" at bounding box center [226, 196] width 75 height 30
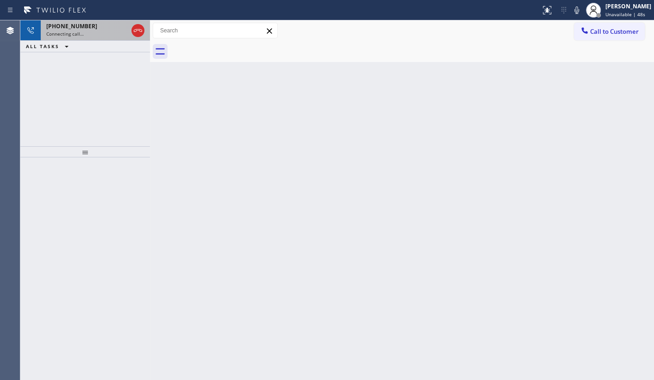
click at [64, 26] on span "+16506786409" at bounding box center [71, 26] width 51 height 8
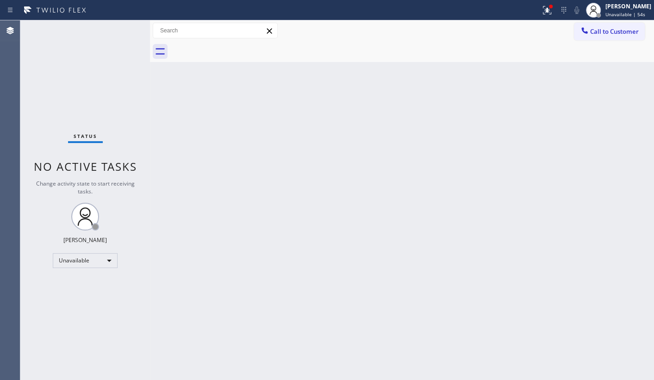
drag, startPoint x: 384, startPoint y: 144, endPoint x: 426, endPoint y: 125, distance: 45.2
click at [409, 132] on div "Back to Dashboard Change Sender ID Customers Technicians Select a contact Outbo…" at bounding box center [402, 200] width 504 height 360
click at [616, 27] on span "Call to Customer" at bounding box center [615, 31] width 49 height 8
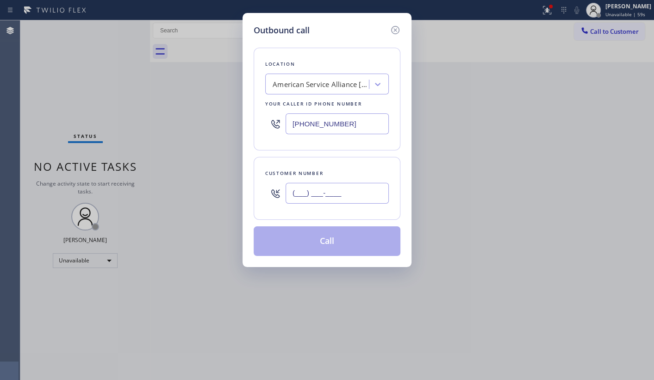
click at [327, 195] on input "(___) ___-____" at bounding box center [337, 193] width 103 height 21
paste input "650) 678-6409"
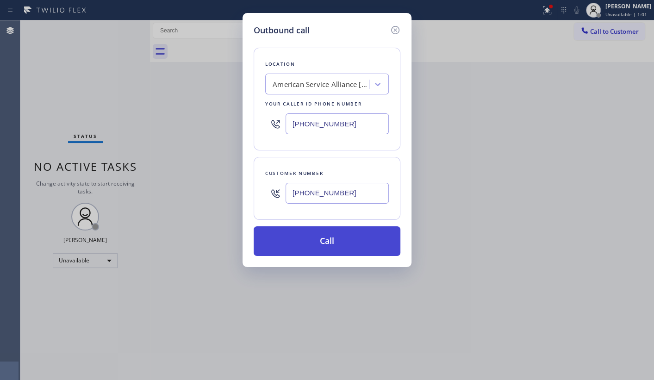
type input "(650) 678-6409"
click at [329, 231] on button "Call" at bounding box center [327, 241] width 147 height 30
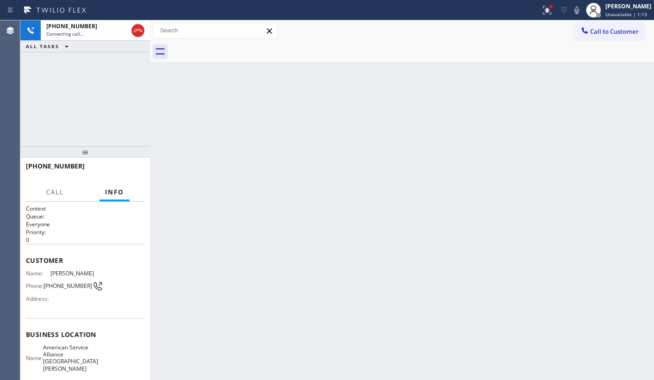
drag, startPoint x: 398, startPoint y: 103, endPoint x: 545, endPoint y: 50, distance: 155.6
click at [418, 95] on div "Back to Dashboard Change Sender ID Customers Technicians Select a contact Outbo…" at bounding box center [402, 200] width 504 height 360
click at [579, 12] on icon at bounding box center [577, 10] width 11 height 11
click at [547, 10] on icon at bounding box center [548, 8] width 6 height 3
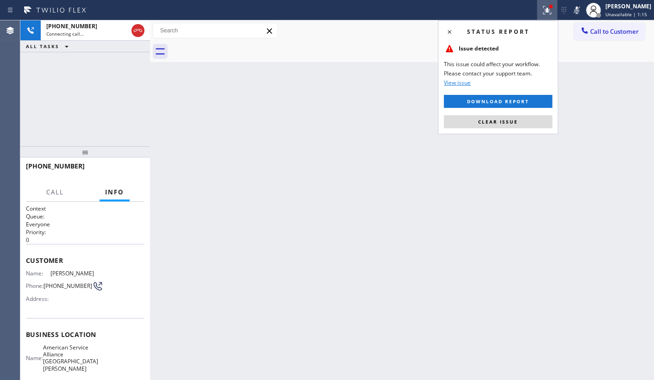
click at [516, 120] on span "Clear issue" at bounding box center [498, 122] width 40 height 6
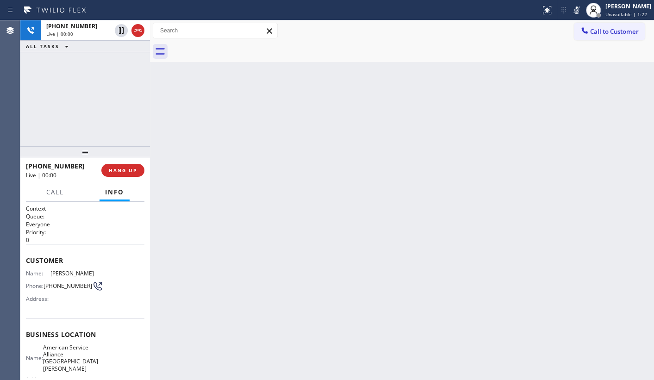
click at [578, 7] on icon at bounding box center [577, 9] width 5 height 7
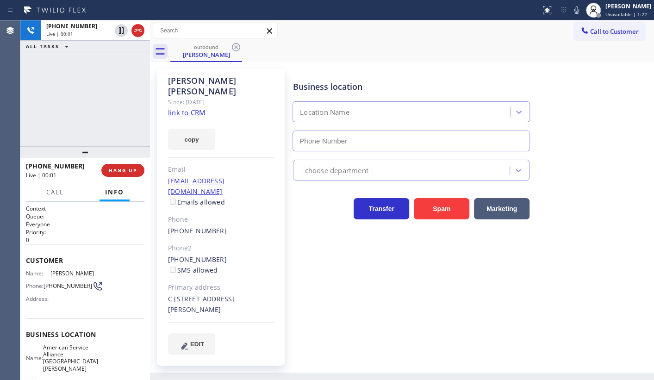
type input "(805) 420-7474"
click at [44, 84] on div "+16506786409 Live | 00:07 ALL TASKS ALL TASKS ACTIVE TASKS TASKS IN WRAP UP" at bounding box center [85, 83] width 130 height 126
click at [653, 176] on div "Jodi Scherba Since: 20 may 2020 link to CRM copy Email jscherba@sbcglobal.net E…" at bounding box center [402, 217] width 504 height 311
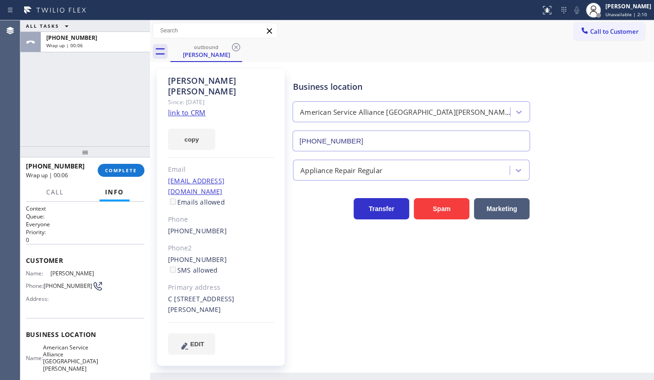
click at [101, 112] on div "ALL TASKS ALL TASKS ACTIVE TASKS TASKS IN WRAP UP +16506786409 Wrap up | 00:06" at bounding box center [85, 83] width 130 height 126
click at [603, 31] on span "Call to Customer" at bounding box center [615, 31] width 49 height 8
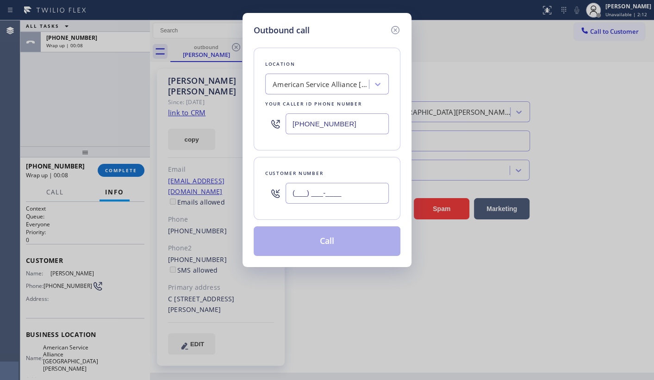
click at [336, 190] on input "(___) ___-____" at bounding box center [337, 193] width 103 height 21
paste input "650) 430-4500"
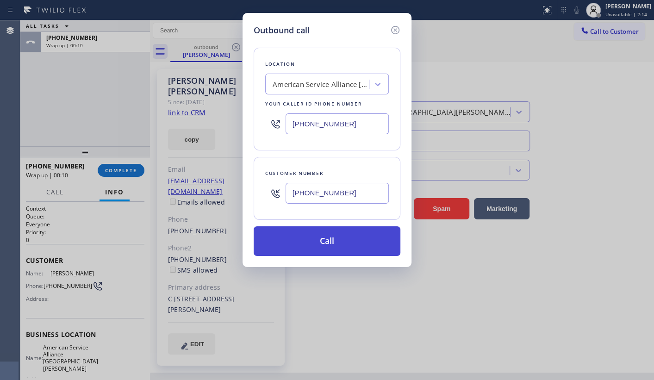
type input "(650) 430-4500"
click at [346, 244] on button "Call" at bounding box center [327, 241] width 147 height 30
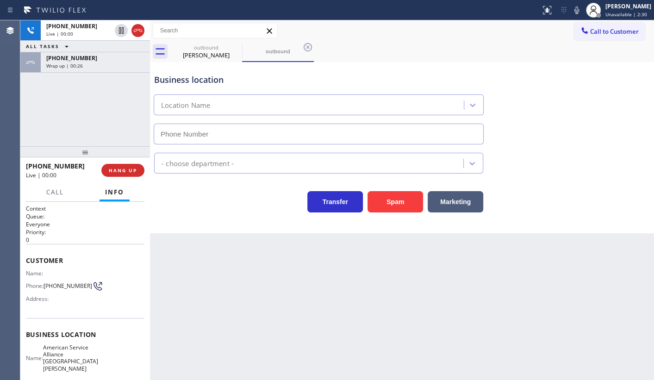
type input "(805) 420-7474"
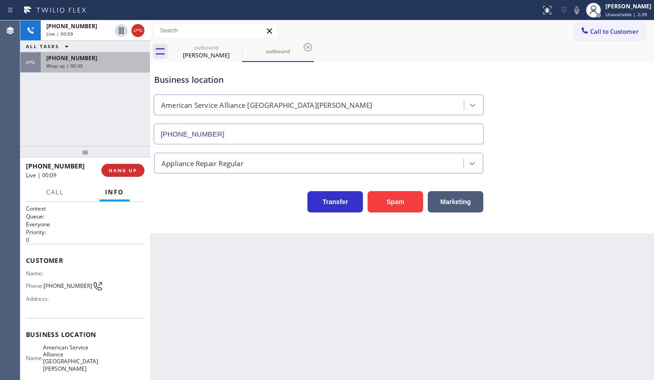
click at [88, 66] on div "Wrap up | 00:35" at bounding box center [95, 66] width 98 height 6
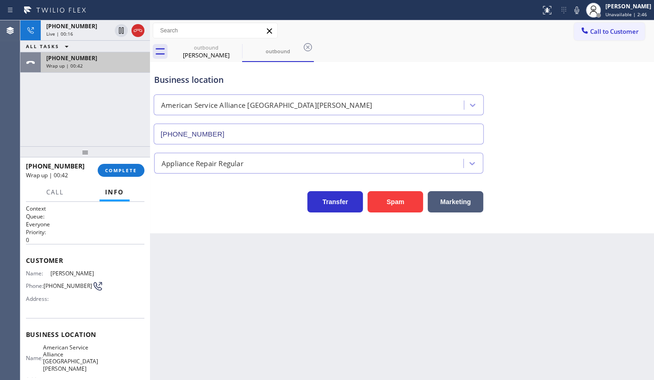
click at [65, 64] on span "Wrap up | 00:42" at bounding box center [64, 66] width 37 height 6
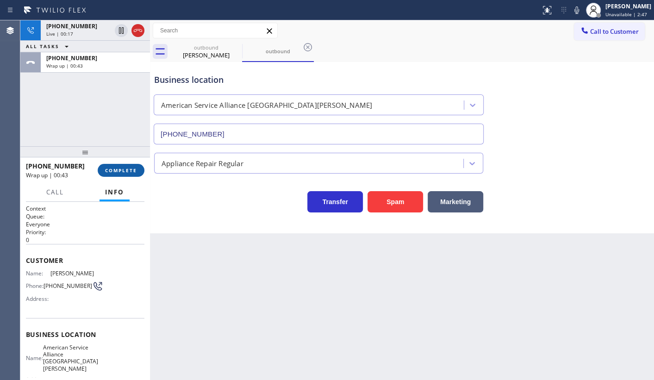
click at [120, 175] on button "COMPLETE" at bounding box center [121, 170] width 47 height 13
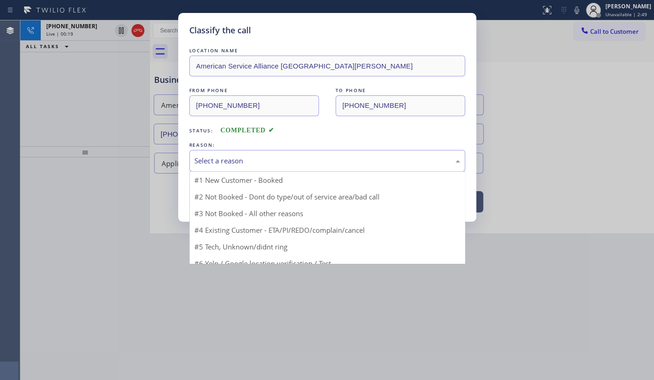
click at [226, 162] on div "Select a reason" at bounding box center [328, 161] width 266 height 11
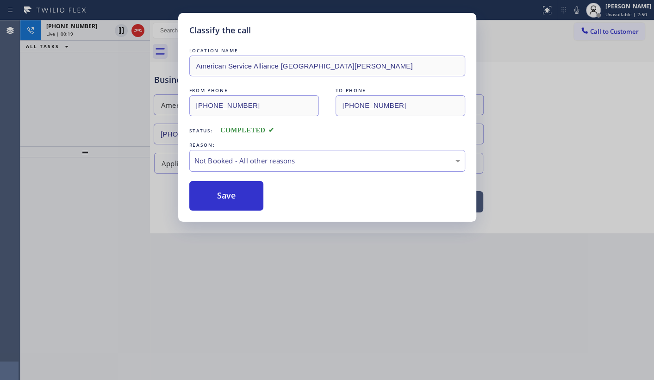
click at [219, 192] on button "Save" at bounding box center [226, 196] width 75 height 30
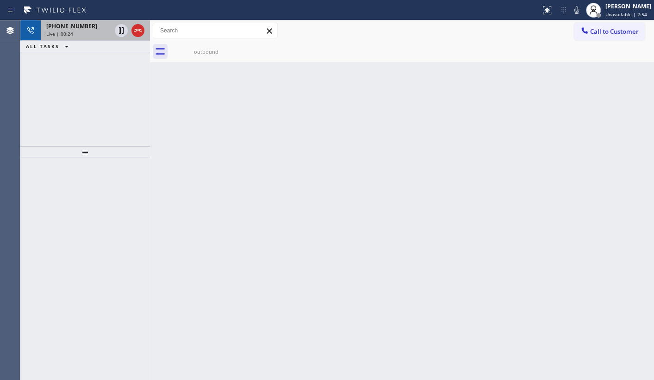
click at [76, 31] on div "Live | 00:24" at bounding box center [78, 34] width 65 height 6
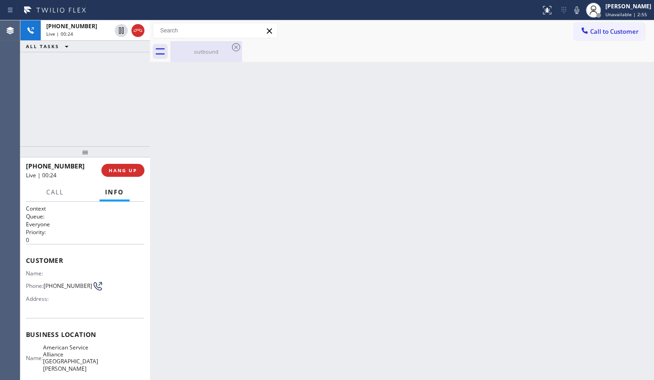
click at [203, 53] on div "outbound" at bounding box center [206, 51] width 70 height 7
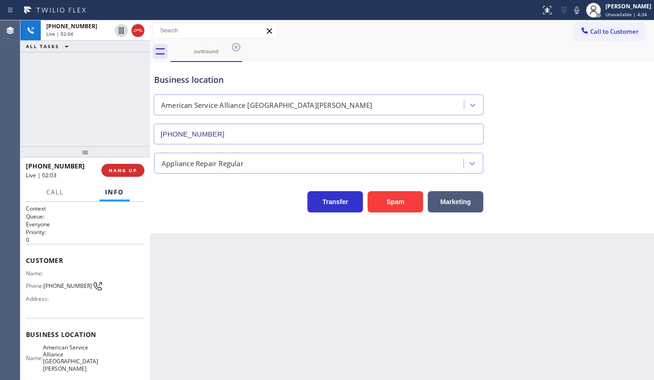
drag, startPoint x: 88, startPoint y: 74, endPoint x: 72, endPoint y: 12, distance: 63.9
click at [88, 70] on div "+16504304500 Live | 02:04 ALL TASKS ALL TASKS ACTIVE TASKS TASKS IN WRAP UP" at bounding box center [85, 83] width 130 height 126
click at [96, 105] on div "+16504304500 Live | 03:41 ALL TASKS ALL TASKS ACTIVE TASKS TASKS IN WRAP UP" at bounding box center [85, 83] width 130 height 126
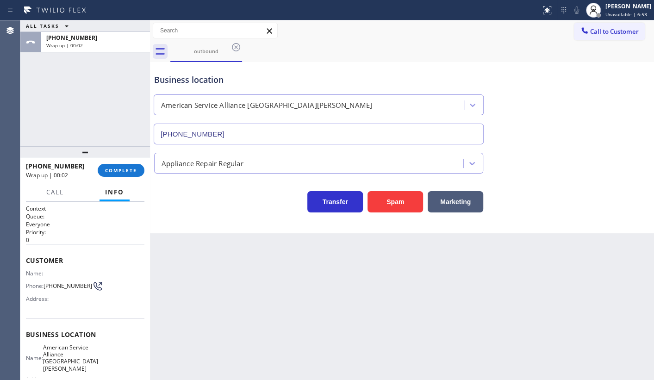
click at [126, 119] on div "ALL TASKS ALL TASKS ACTIVE TASKS TASKS IN WRAP UP +16504304500 Wrap up | 00:02" at bounding box center [85, 83] width 130 height 126
click at [599, 34] on span "Call to Customer" at bounding box center [615, 31] width 49 height 8
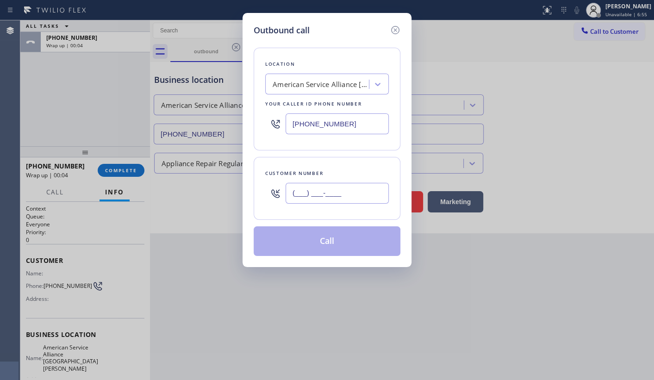
click at [347, 189] on input "(___) ___-____" at bounding box center [337, 193] width 103 height 21
paste input "415) 730-5354"
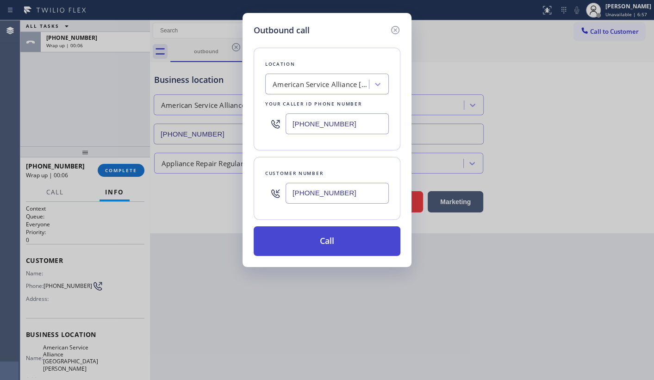
type input "(415) 730-5354"
click at [354, 236] on button "Call" at bounding box center [327, 241] width 147 height 30
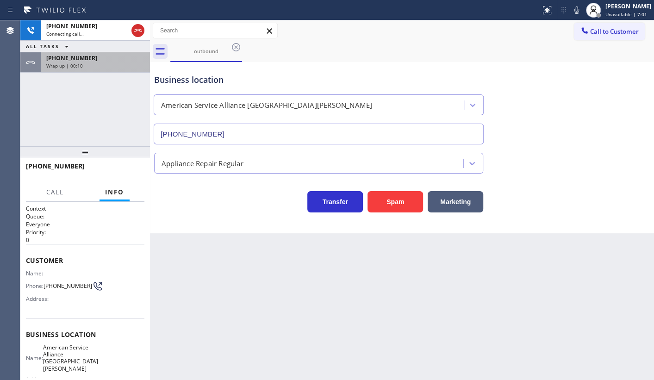
click at [58, 60] on span "+16504304500" at bounding box center [71, 58] width 51 height 8
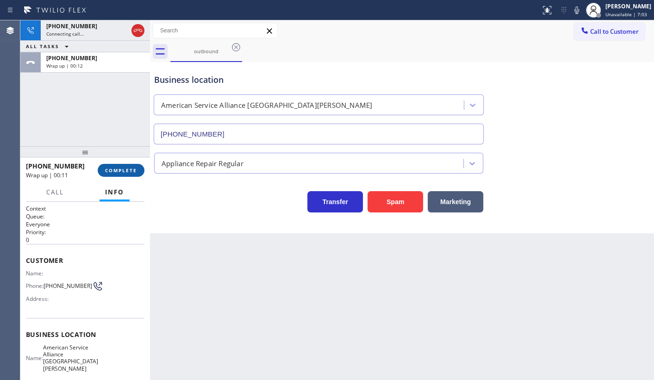
click at [117, 169] on span "COMPLETE" at bounding box center [121, 170] width 32 height 6
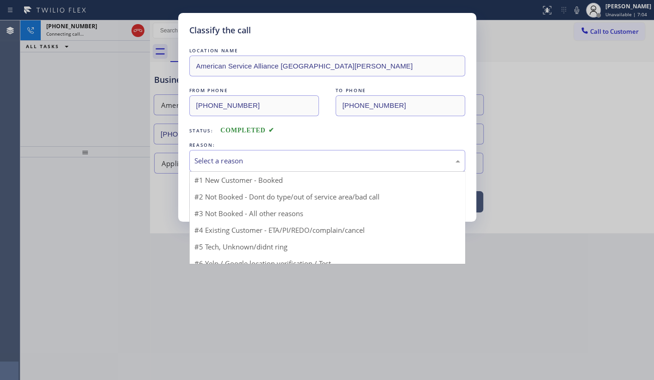
click at [229, 161] on div "Select a reason" at bounding box center [328, 161] width 266 height 11
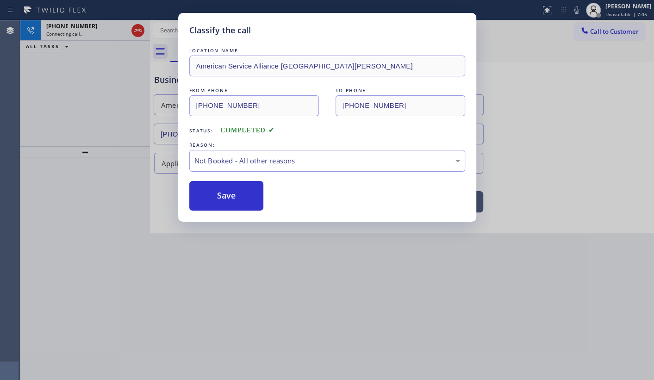
click at [221, 193] on button "Save" at bounding box center [226, 196] width 75 height 30
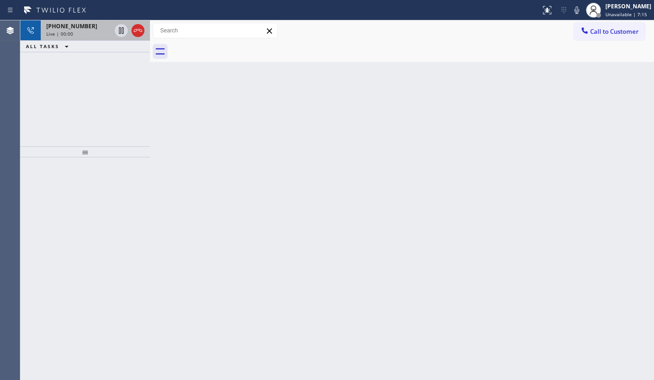
click at [66, 37] on div "+14157305354 Live | 00:00" at bounding box center [77, 30] width 72 height 20
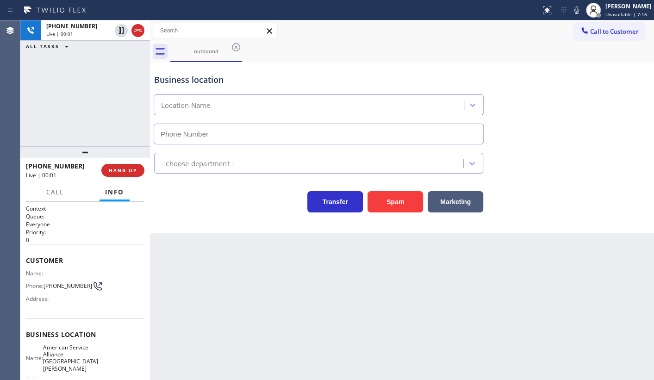
type input "(805) 420-7474"
click at [113, 96] on div "+14157305354 Live | 00:04 ALL TASKS ALL TASKS ACTIVE TASKS TASKS IN WRAP UP" at bounding box center [85, 83] width 130 height 126
click at [538, 67] on div "Business location American Service Alliance Santa Barbara (805) 420-7474" at bounding box center [402, 103] width 500 height 84
click at [443, 50] on div "outbound" at bounding box center [412, 51] width 484 height 21
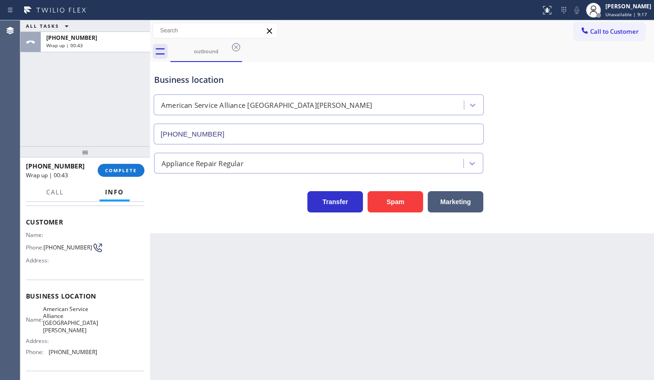
scroll to position [97, 0]
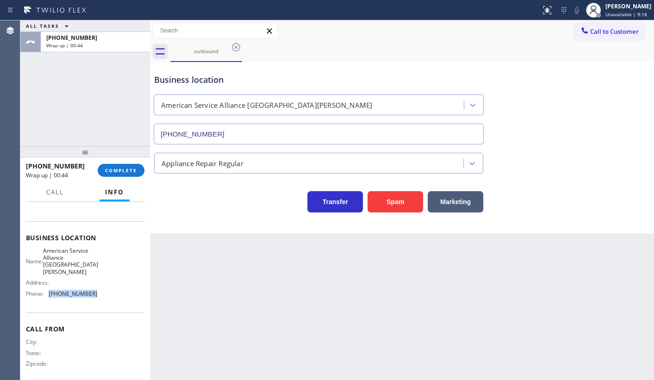
drag, startPoint x: 49, startPoint y: 289, endPoint x: 96, endPoint y: 289, distance: 47.2
click at [96, 289] on div "Name: American Service Alliance Santa Barbara Address: Phone: (805) 420-7474" at bounding box center [85, 274] width 119 height 54
copy span "(805) 420-7474"
drag, startPoint x: 42, startPoint y: 123, endPoint x: 67, endPoint y: 141, distance: 31.1
click at [43, 122] on div "ALL TASKS ALL TASKS ACTIVE TASKS TASKS IN WRAP UP +14157305354 Wrap up | 05:29" at bounding box center [85, 83] width 130 height 126
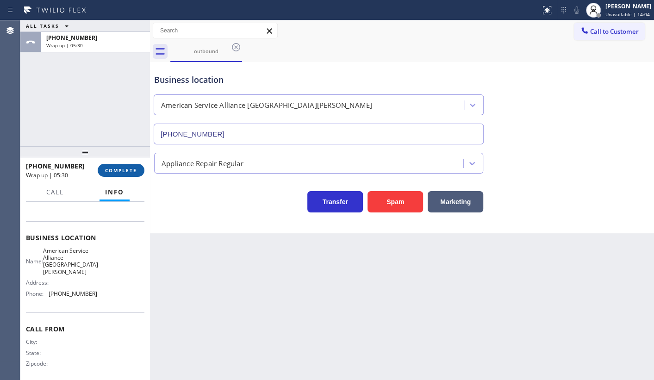
click at [115, 167] on button "COMPLETE" at bounding box center [121, 170] width 47 height 13
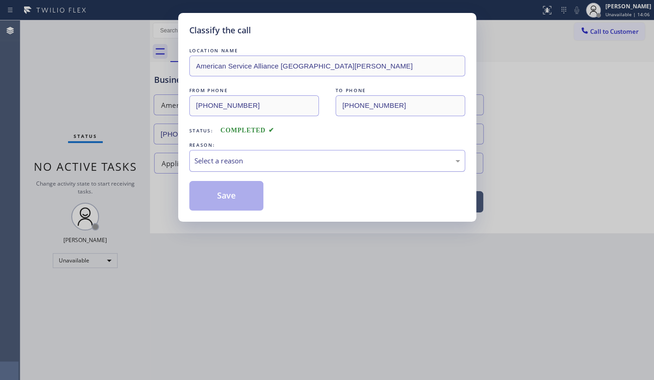
click at [216, 165] on div "Select a reason" at bounding box center [328, 161] width 266 height 11
click at [212, 189] on button "Save" at bounding box center [226, 196] width 75 height 30
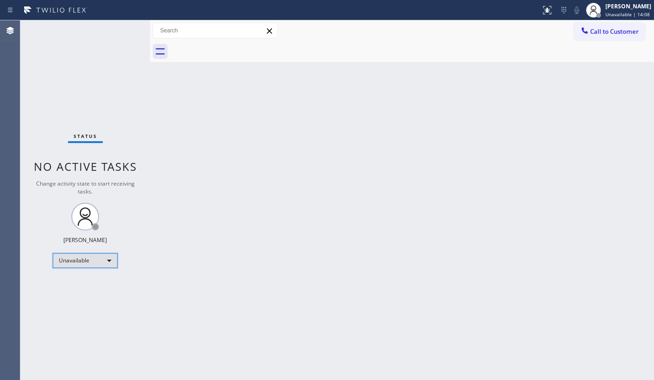
click at [68, 259] on div "Unavailable" at bounding box center [85, 260] width 65 height 15
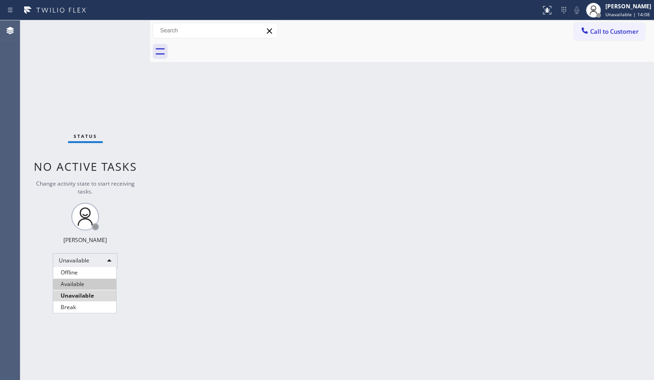
click at [71, 285] on li "Available" at bounding box center [84, 284] width 63 height 11
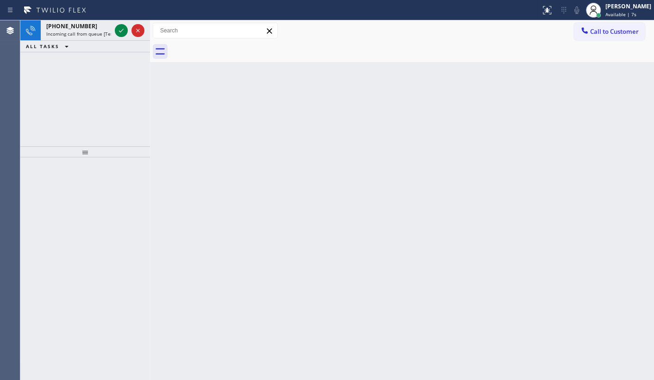
drag, startPoint x: 121, startPoint y: 93, endPoint x: 121, endPoint y: 63, distance: 29.2
click at [121, 80] on div "+17145892997 Incoming call from queue [Test] All ALL TASKS ALL TASKS ACTIVE TAS…" at bounding box center [85, 83] width 130 height 126
click at [118, 31] on icon at bounding box center [121, 30] width 11 height 11
click at [120, 30] on icon at bounding box center [121, 30] width 11 height 11
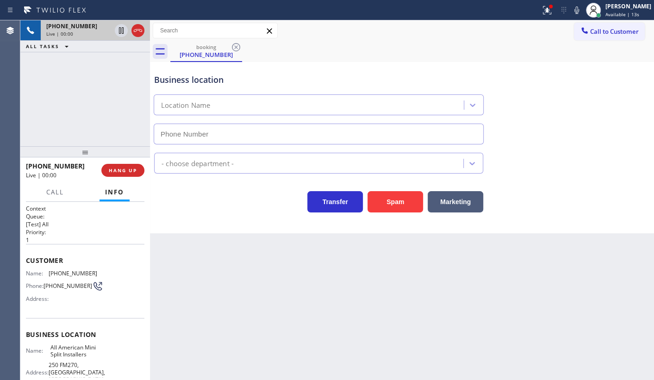
type input "(346) 273-2894"
click at [125, 175] on button "HANG UP" at bounding box center [122, 170] width 43 height 13
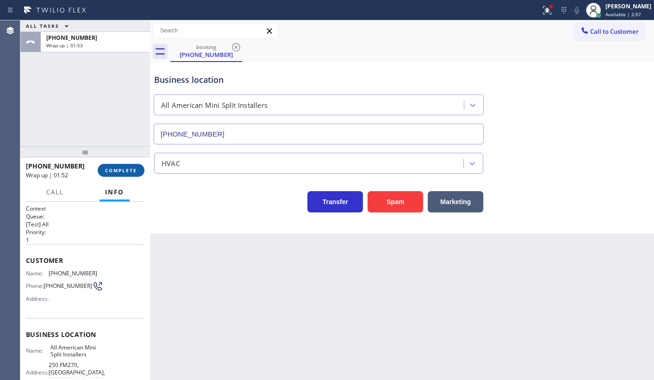
click at [117, 170] on span "COMPLETE" at bounding box center [121, 170] width 32 height 6
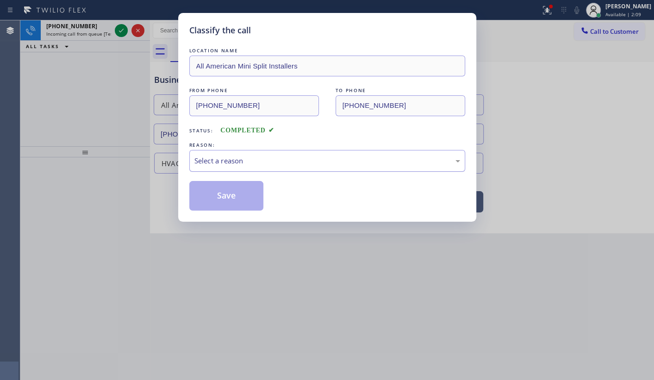
click at [201, 162] on div "Select a reason" at bounding box center [328, 161] width 266 height 11
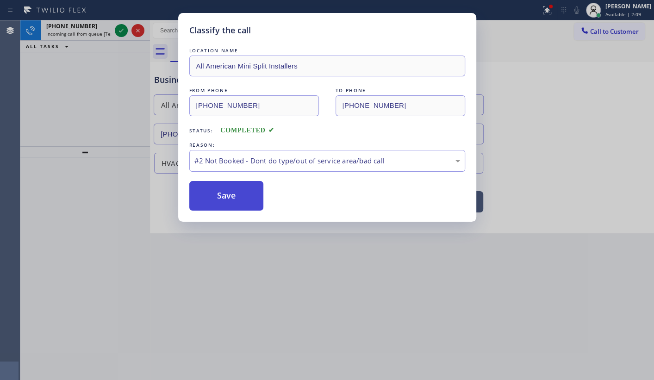
click at [203, 194] on button "Save" at bounding box center [226, 196] width 75 height 30
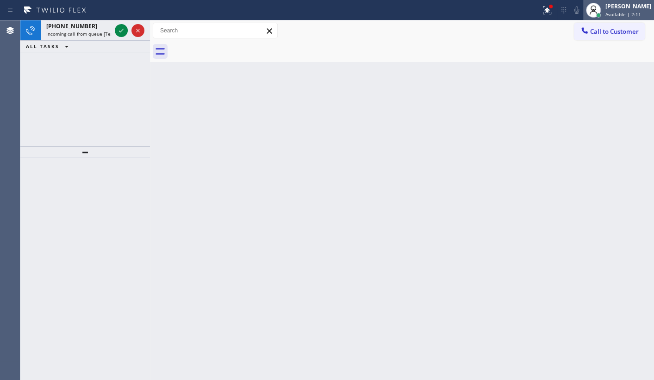
click at [607, 11] on span "Available | 2:11" at bounding box center [624, 14] width 36 height 6
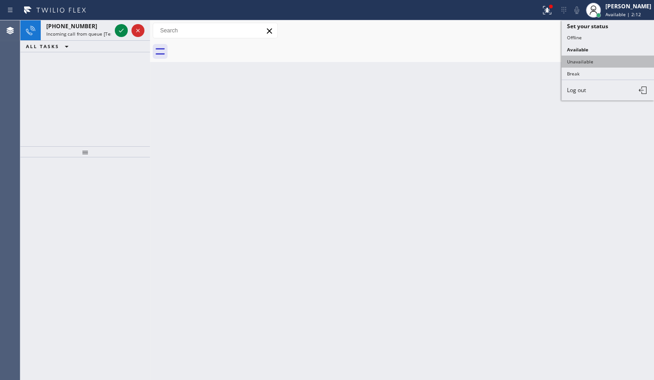
click at [591, 63] on button "Unavailable" at bounding box center [608, 62] width 93 height 12
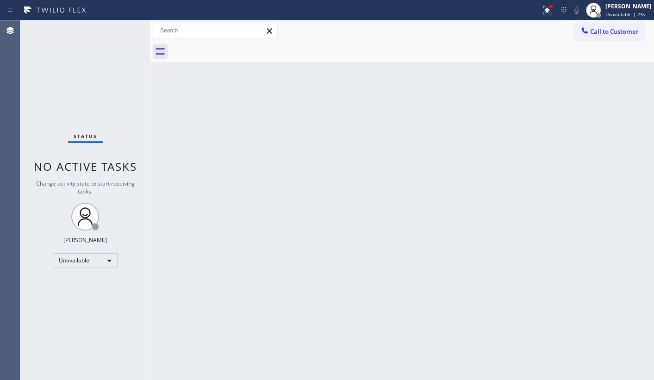
click at [83, 72] on div "Status No active tasks Change activity state to start receiving tasks. JENIZA A…" at bounding box center [85, 200] width 130 height 360
click at [66, 261] on div "Unavailable" at bounding box center [85, 260] width 65 height 15
click at [65, 280] on li "Available" at bounding box center [84, 284] width 63 height 11
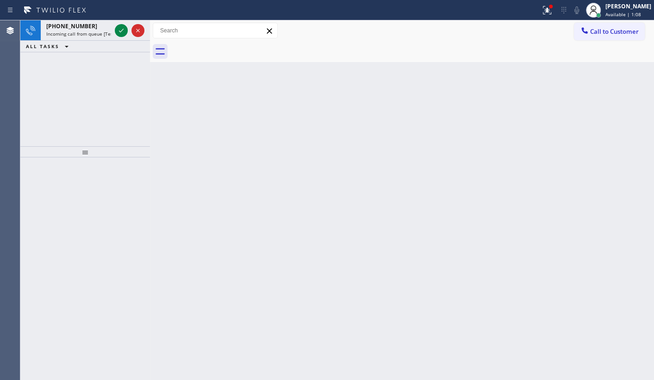
click at [82, 62] on div "+14253545550 Incoming call from queue [Test] All ALL TASKS ALL TASKS ACTIVE TAS…" at bounding box center [85, 83] width 130 height 126
click at [120, 29] on icon at bounding box center [121, 30] width 11 height 11
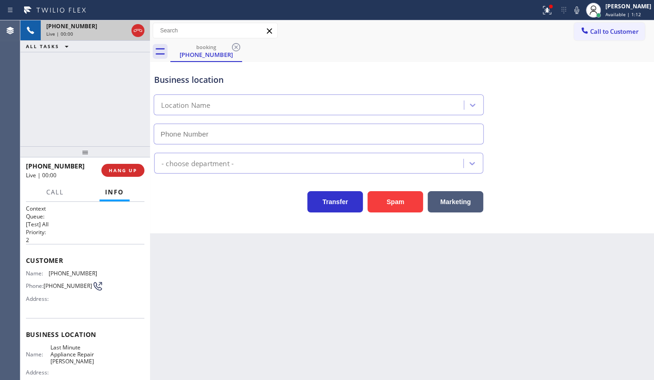
type input "(425) 249-3938"
click at [390, 204] on button "Spam" at bounding box center [396, 201] width 56 height 21
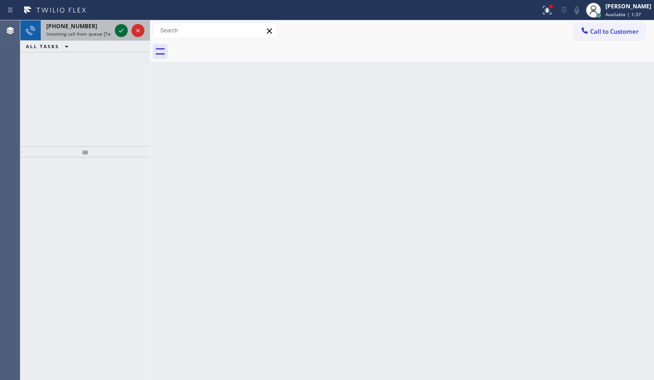
click at [120, 30] on icon at bounding box center [121, 30] width 11 height 11
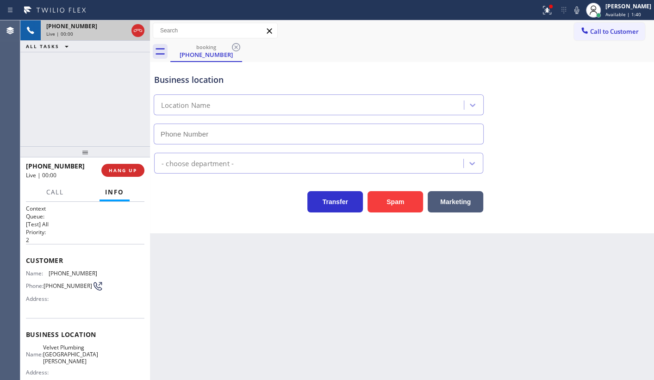
type input "(408) 549-2416"
click at [390, 199] on button "Spam" at bounding box center [396, 201] width 56 height 21
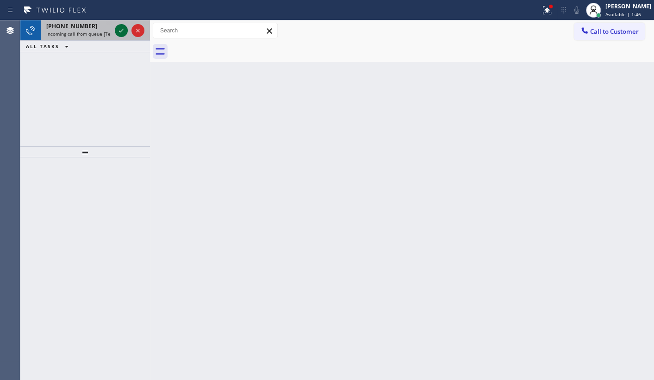
click at [119, 29] on icon at bounding box center [121, 30] width 11 height 11
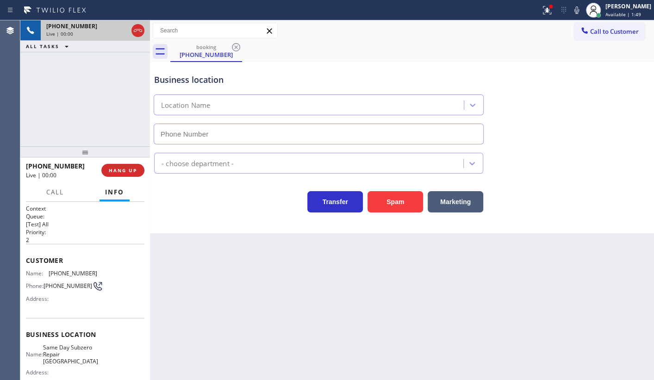
type input "(725) 527-8871"
drag, startPoint x: 389, startPoint y: 197, endPoint x: 428, endPoint y: 165, distance: 51.0
click at [389, 197] on button "Spam" at bounding box center [396, 201] width 56 height 21
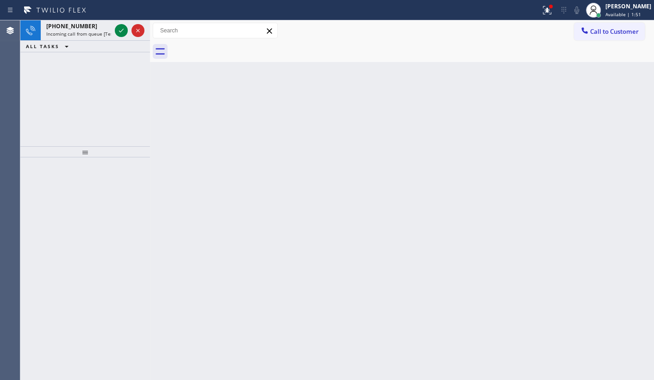
drag, startPoint x: 513, startPoint y: 75, endPoint x: 537, endPoint y: 51, distance: 33.4
click at [514, 75] on div "Back to Dashboard Change Sender ID Customers Technicians Select a contact Outbo…" at bounding box center [402, 200] width 504 height 360
click at [546, 10] on icon at bounding box center [547, 10] width 11 height 11
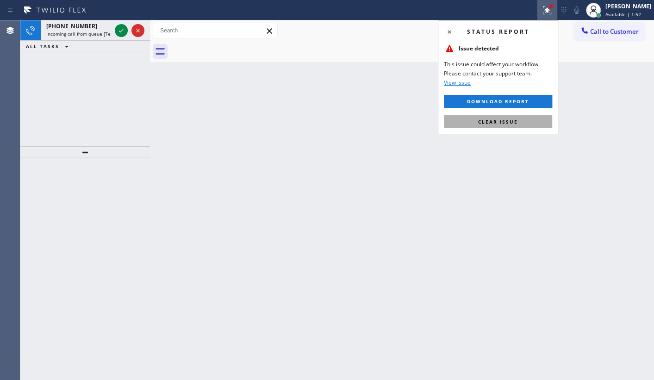
click at [518, 118] on button "Clear issue" at bounding box center [498, 121] width 108 height 13
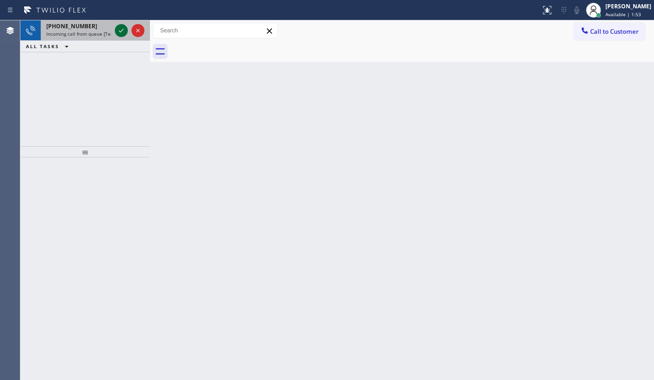
click at [122, 29] on icon at bounding box center [121, 30] width 11 height 11
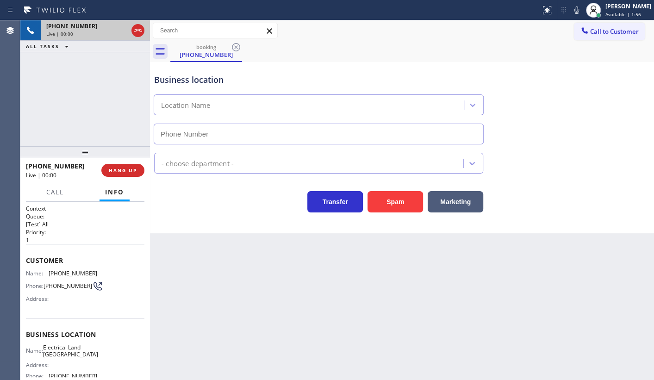
type input "(949) 334-2797"
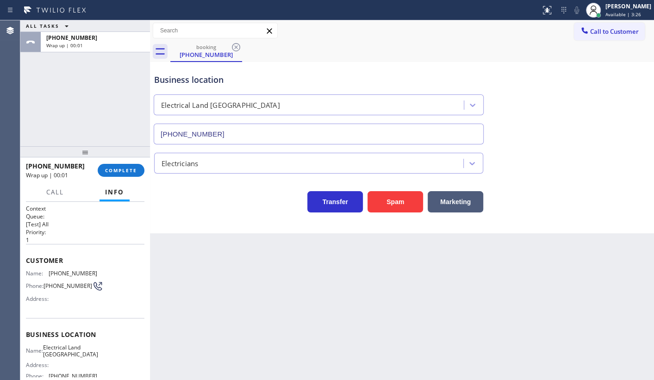
click at [122, 157] on div at bounding box center [85, 151] width 130 height 11
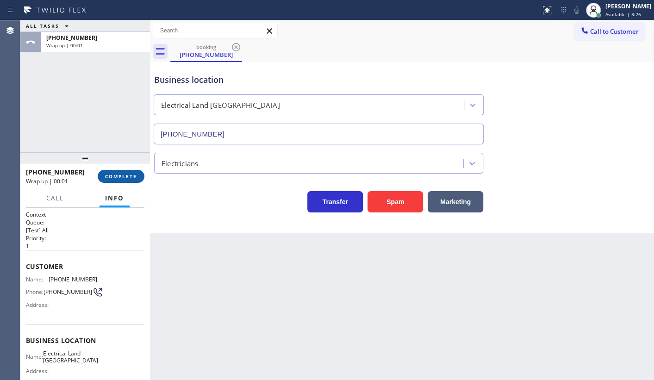
click at [125, 170] on div "+13105081642 Wrap up | 00:01 COMPLETE" at bounding box center [85, 176] width 119 height 24
click at [128, 176] on span "COMPLETE" at bounding box center [121, 176] width 32 height 6
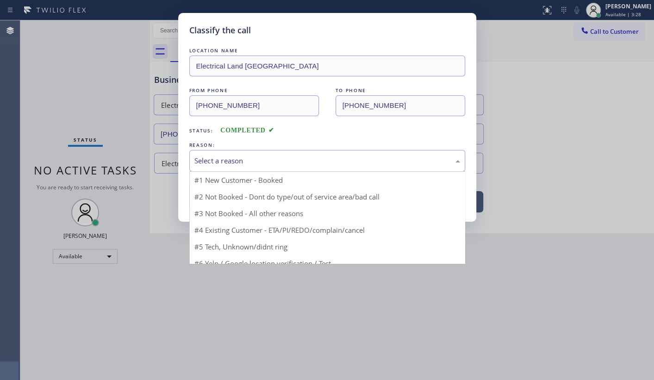
click at [222, 157] on div "Select a reason" at bounding box center [328, 161] width 266 height 11
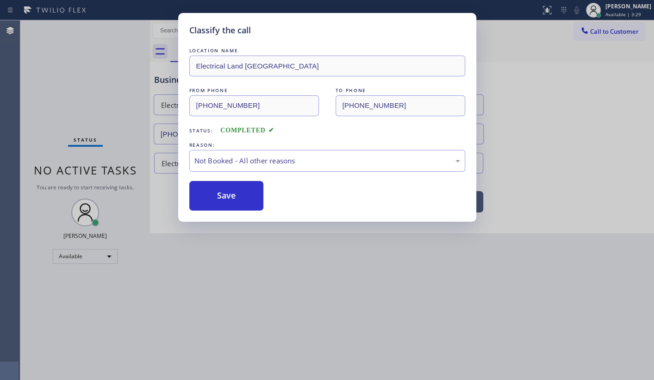
click at [211, 195] on button "Save" at bounding box center [226, 196] width 75 height 30
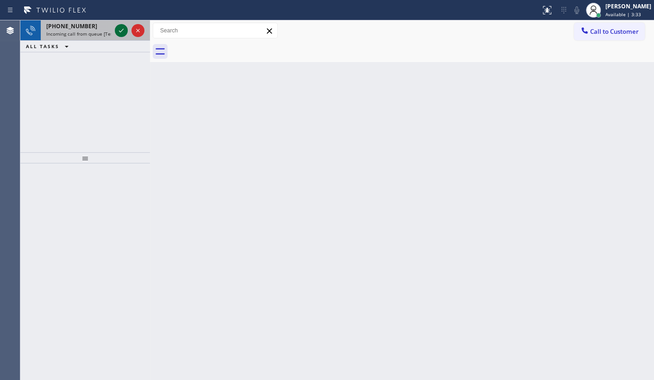
click at [118, 30] on icon at bounding box center [121, 30] width 11 height 11
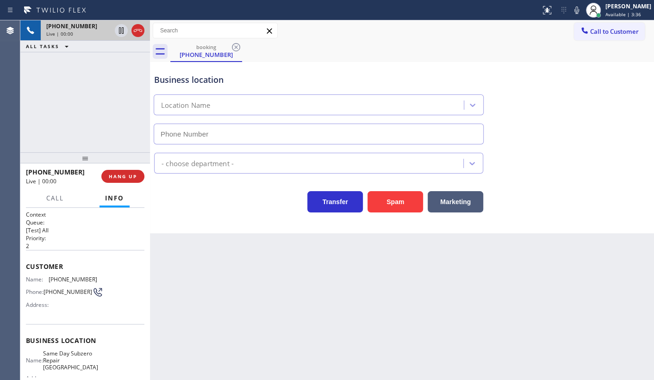
type input "(650) 534-0903"
click at [381, 202] on button "Spam" at bounding box center [396, 201] width 56 height 21
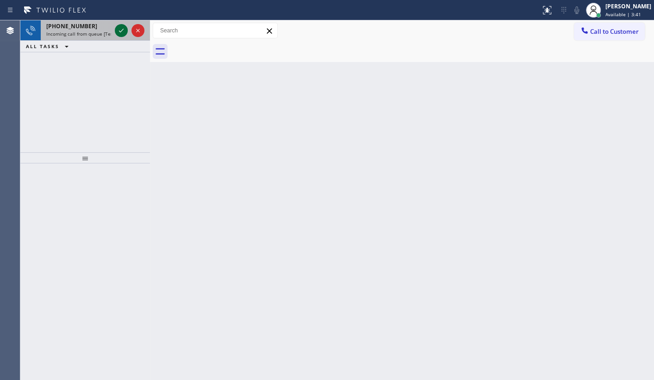
click at [119, 29] on icon at bounding box center [121, 30] width 11 height 11
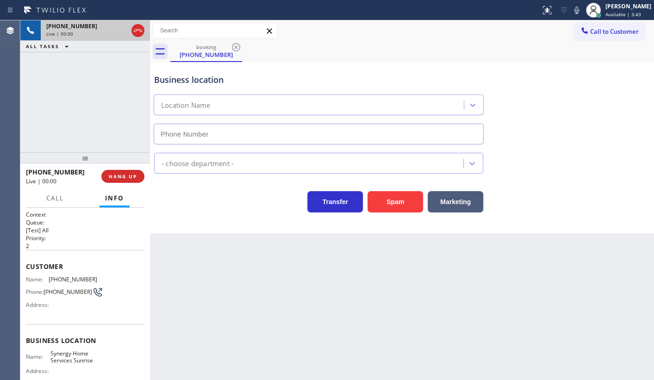
type input "(754) 799-3094"
click at [398, 206] on button "Spam" at bounding box center [396, 201] width 56 height 21
click at [398, 203] on button "Spam" at bounding box center [396, 201] width 56 height 21
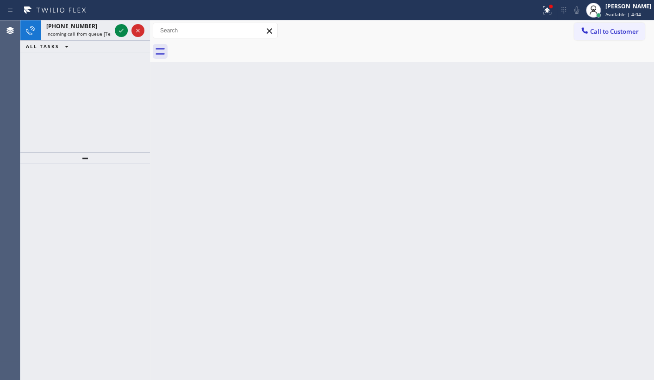
click at [83, 42] on div "ALL TASKS ALL TASKS ACTIVE TASKS TASKS IN WRAP UP" at bounding box center [85, 47] width 130 height 12
click at [124, 26] on icon at bounding box center [121, 30] width 11 height 11
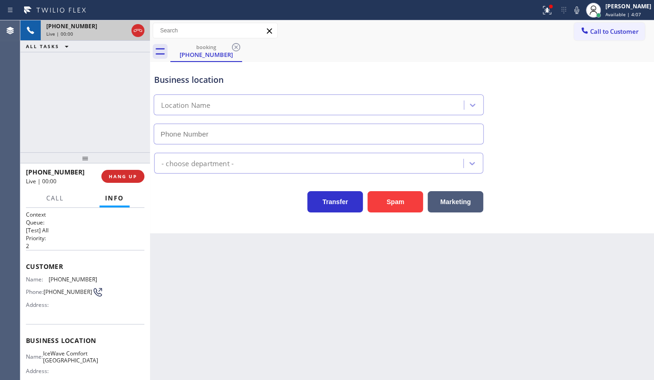
type input "(619) 649-9700"
click at [116, 175] on span "HANG UP" at bounding box center [123, 176] width 28 height 6
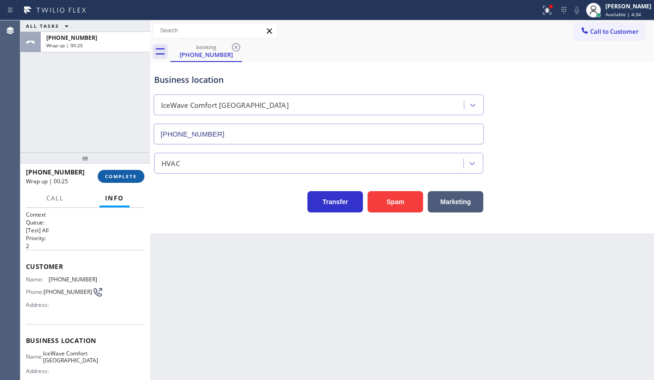
click at [113, 177] on span "COMPLETE" at bounding box center [121, 176] width 32 height 6
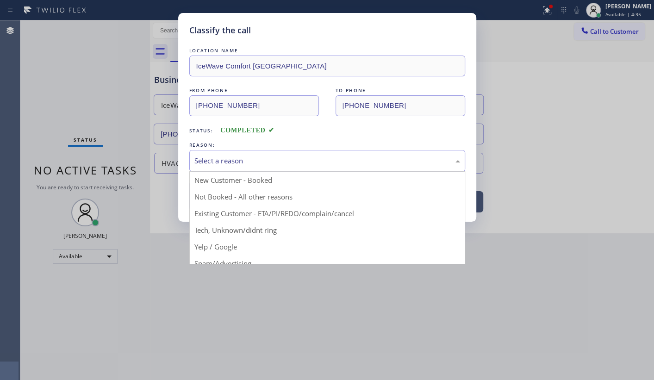
click at [233, 167] on div "Select a reason" at bounding box center [327, 161] width 276 height 22
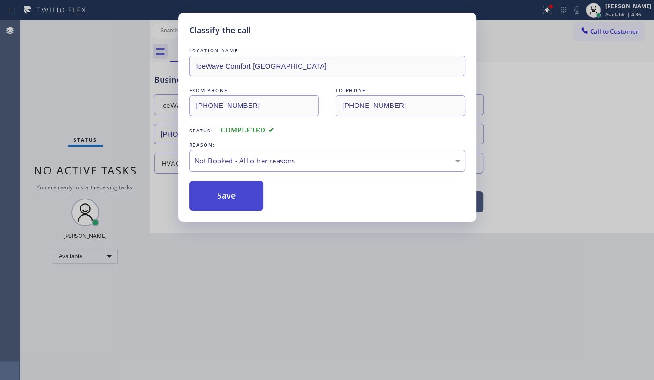
click at [229, 199] on button "Save" at bounding box center [226, 196] width 75 height 30
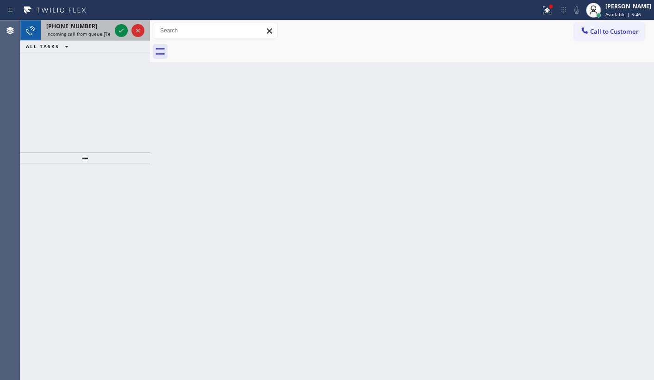
drag, startPoint x: 46, startPoint y: 70, endPoint x: 133, endPoint y: 38, distance: 92.8
click at [89, 56] on div "+16265951719 Incoming call from queue [Test] All ALL TASKS ALL TASKS ACTIVE TAS…" at bounding box center [85, 86] width 130 height 132
click at [120, 31] on icon at bounding box center [121, 30] width 11 height 11
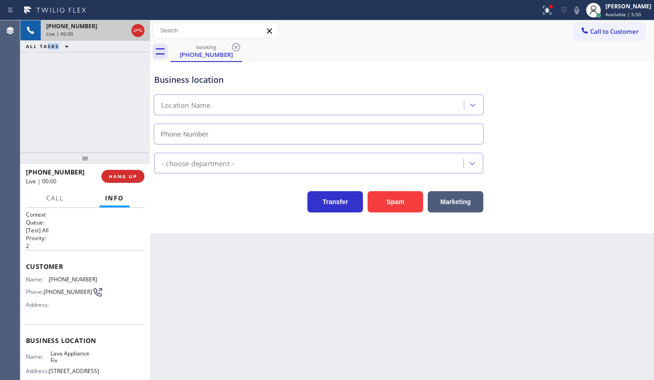
type input "(626) 478-1706"
click at [550, 15] on button at bounding box center [547, 10] width 20 height 20
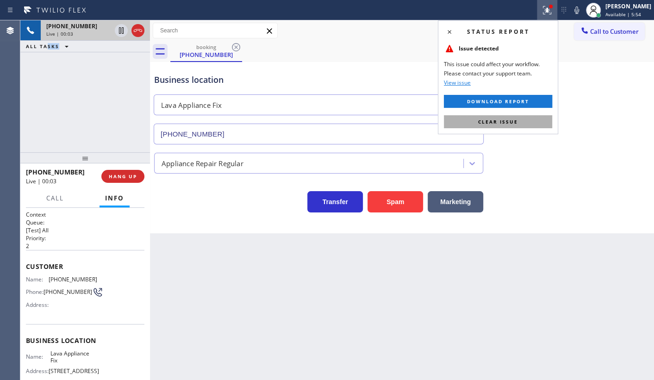
click at [535, 120] on button "Clear issue" at bounding box center [498, 121] width 108 height 13
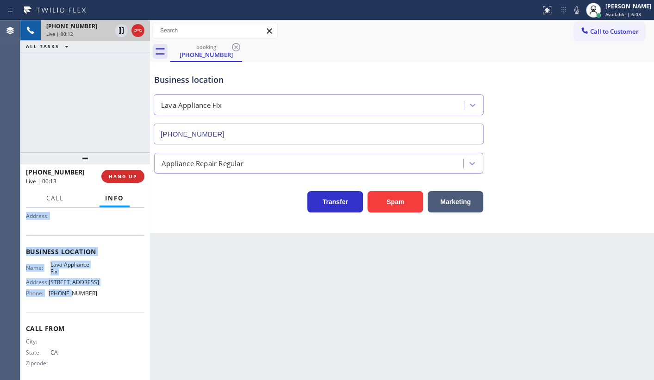
scroll to position [95, 0]
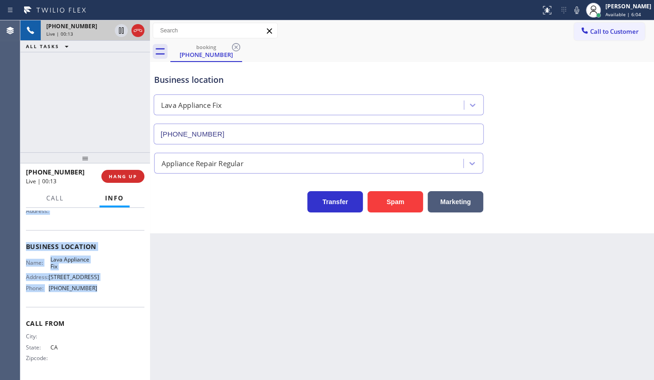
drag, startPoint x: 22, startPoint y: 249, endPoint x: 101, endPoint y: 292, distance: 89.8
click at [101, 292] on div "Context Queue: [Test] All Priority: 2 Customer Name: (626) 595-1719 Phone: (626…" at bounding box center [85, 294] width 130 height 172
copy div "Customer Name: (626) 595-1719 Phone: (626) 595-1719 Address: Business location …"
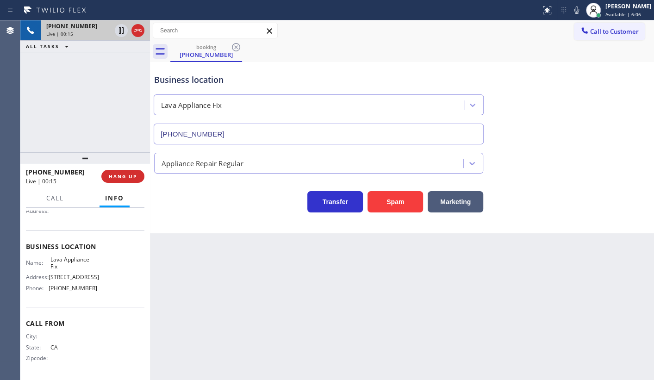
click at [65, 139] on div "+16265951719 Live | 00:15 ALL TASKS ALL TASKS ACTIVE TASKS TASKS IN WRAP UP" at bounding box center [85, 86] width 130 height 132
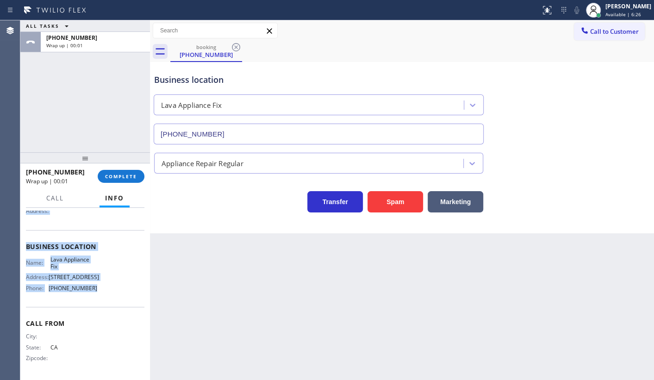
drag, startPoint x: 24, startPoint y: 258, endPoint x: 112, endPoint y: 290, distance: 93.9
click at [112, 290] on div "Context Queue: [Test] All Priority: 2 Customer Name: (626) 595-1719 Phone: (626…" at bounding box center [85, 294] width 130 height 172
copy div "Customer Name: (626) 595-1719 Phone: (626) 595-1719 Address: Business location …"
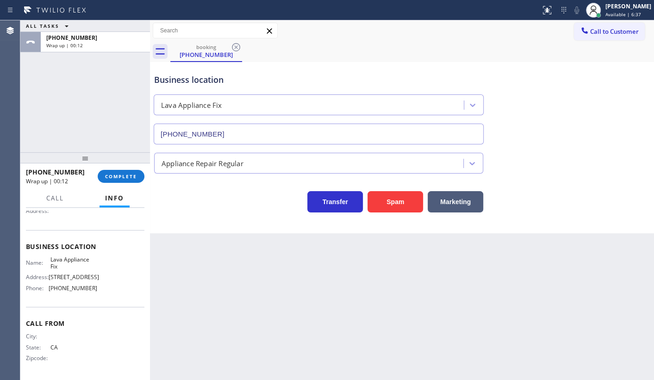
click at [63, 77] on div "ALL TASKS ALL TASKS ACTIVE TASKS TASKS IN WRAP UP +16265951719 Wrap up | 00:12" at bounding box center [85, 86] width 130 height 132
click at [121, 172] on button "COMPLETE" at bounding box center [121, 176] width 47 height 13
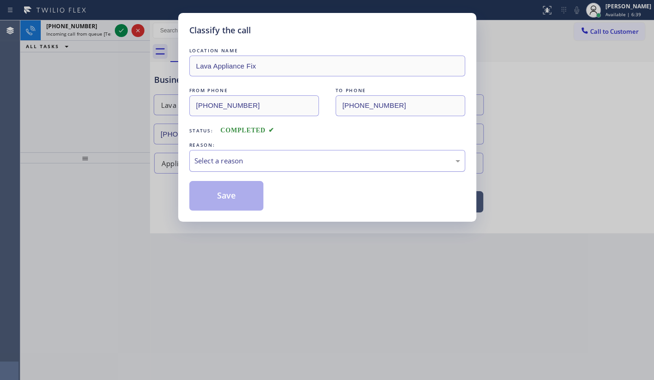
click at [226, 167] on div "Select a reason" at bounding box center [327, 161] width 276 height 22
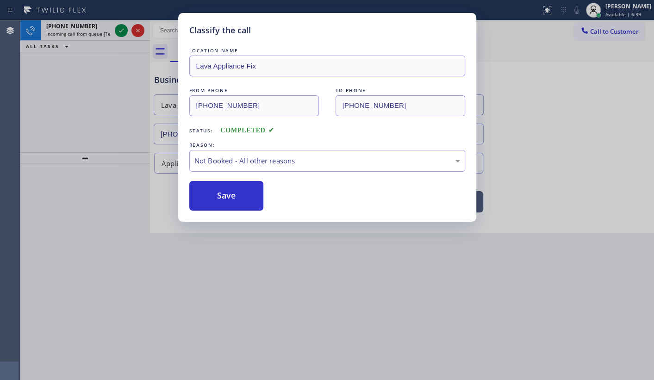
click at [212, 192] on button "Save" at bounding box center [226, 196] width 75 height 30
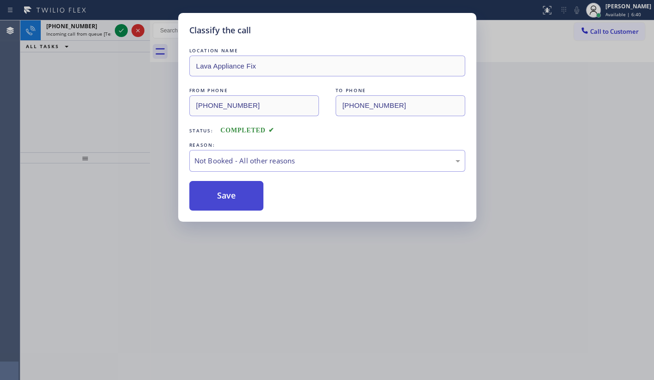
click at [212, 193] on button "Save" at bounding box center [226, 196] width 75 height 30
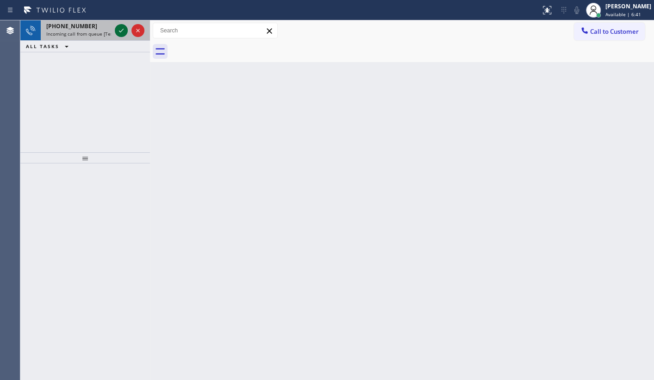
click at [125, 32] on icon at bounding box center [121, 30] width 11 height 11
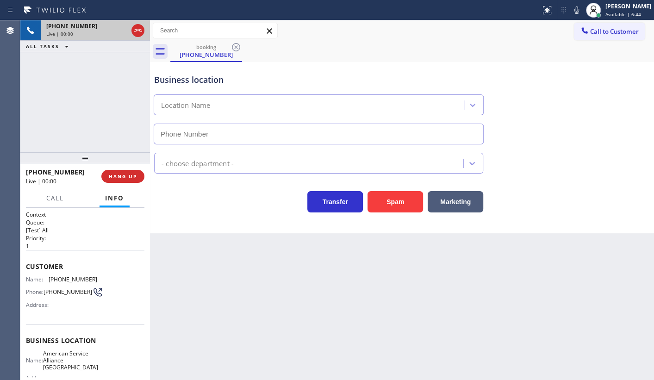
type input "(760) 452-3737"
click at [113, 94] on div "+19098109763 Live | 01:25 ALL TASKS ALL TASKS ACTIVE TASKS TASKS IN WRAP UP" at bounding box center [85, 86] width 130 height 132
click at [94, 91] on div "+19098109763 Live | 02:25 ALL TASKS ALL TASKS ACTIVE TASKS TASKS IN WRAP UP" at bounding box center [85, 86] width 130 height 132
drag, startPoint x: 49, startPoint y: 277, endPoint x: 100, endPoint y: 279, distance: 50.5
click at [100, 279] on div "Name: (909) 810-9763 Phone: (909) 810-9763 Address:" at bounding box center [85, 294] width 119 height 37
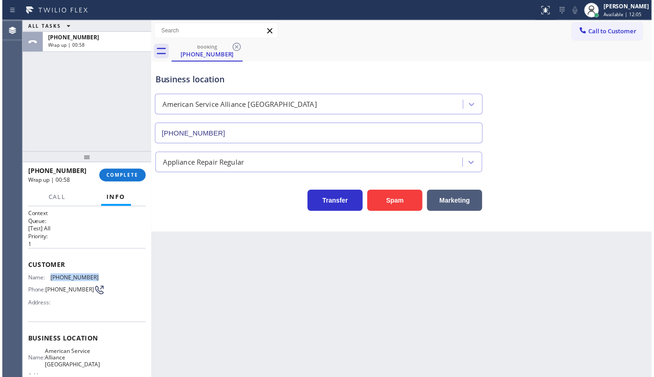
scroll to position [102, 0]
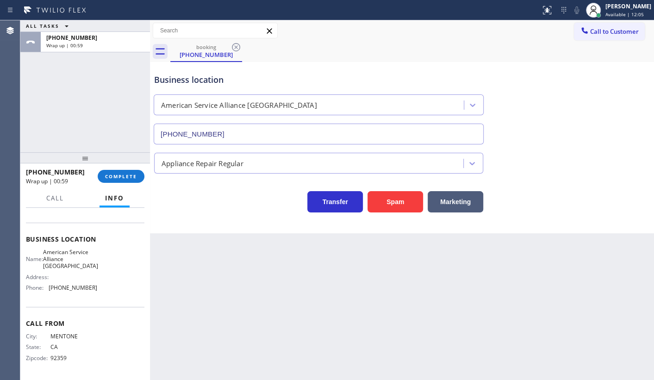
click at [53, 287] on span "(760) 452-3737" at bounding box center [73, 287] width 49 height 7
drag, startPoint x: 50, startPoint y: 289, endPoint x: 102, endPoint y: 289, distance: 51.9
click at [102, 289] on div "Name: American Service Alliance Palm Desert Address: Phone: (760) 452-3737" at bounding box center [85, 272] width 119 height 47
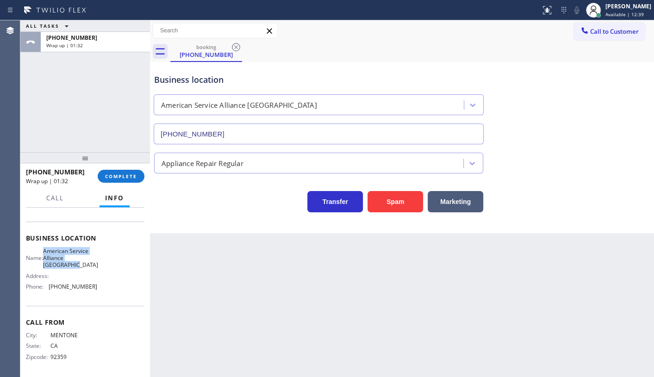
drag, startPoint x: 62, startPoint y: 258, endPoint x: 88, endPoint y: 268, distance: 27.9
click at [88, 268] on div "Name: American Service Alliance Palm Desert" at bounding box center [61, 258] width 71 height 21
click at [115, 171] on button "COMPLETE" at bounding box center [121, 176] width 47 height 13
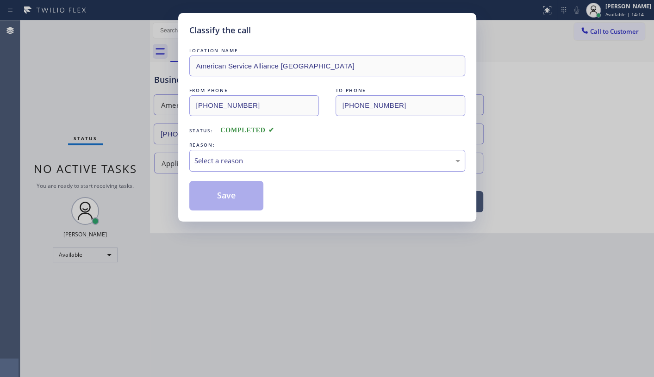
click at [195, 161] on div "Select a reason" at bounding box center [328, 161] width 266 height 11
click at [206, 195] on button "Save" at bounding box center [226, 196] width 75 height 30
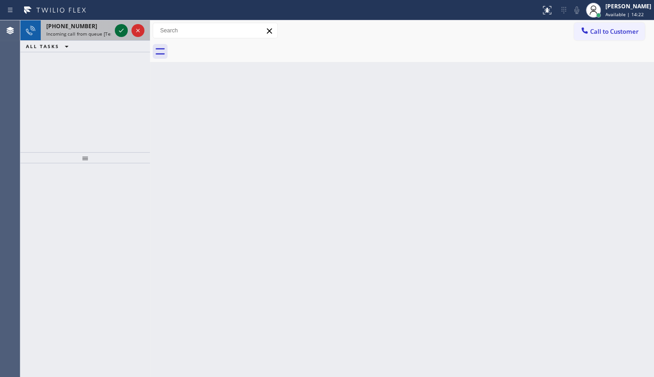
click at [126, 28] on icon at bounding box center [121, 30] width 11 height 11
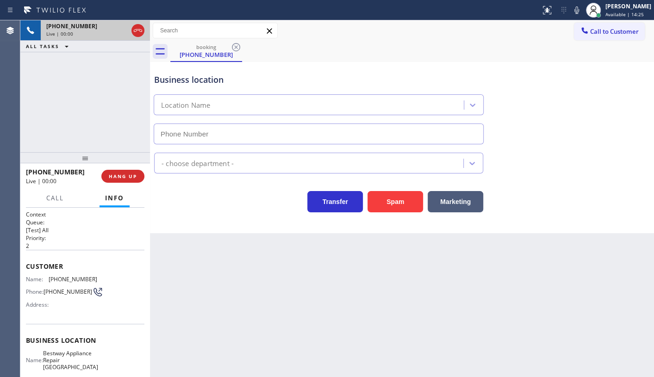
type input "(510) 737-7117"
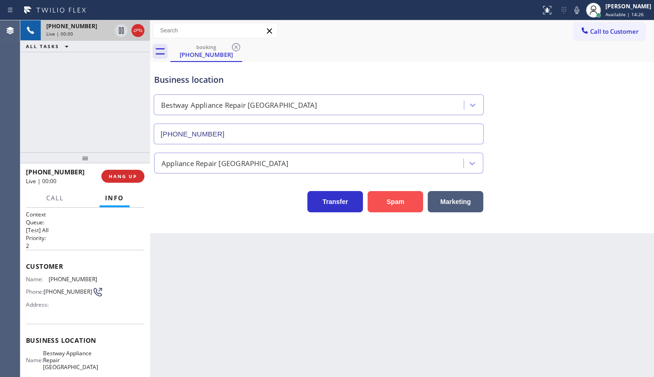
click at [385, 199] on button "Spam" at bounding box center [396, 201] width 56 height 21
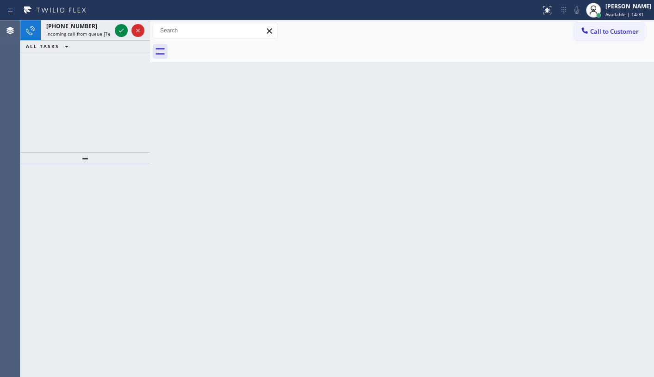
drag, startPoint x: 102, startPoint y: 77, endPoint x: 111, endPoint y: 45, distance: 33.6
click at [104, 66] on div "+18588671165 Incoming call from queue [Test] All ALL TASKS ALL TASKS ACTIVE TAS…" at bounding box center [85, 86] width 130 height 132
click at [119, 28] on icon at bounding box center [121, 30] width 11 height 11
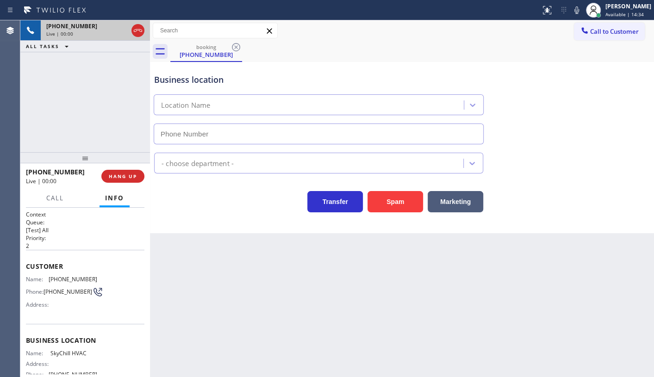
type input "(858) 293-7156"
click at [404, 203] on button "Spam" at bounding box center [396, 201] width 56 height 21
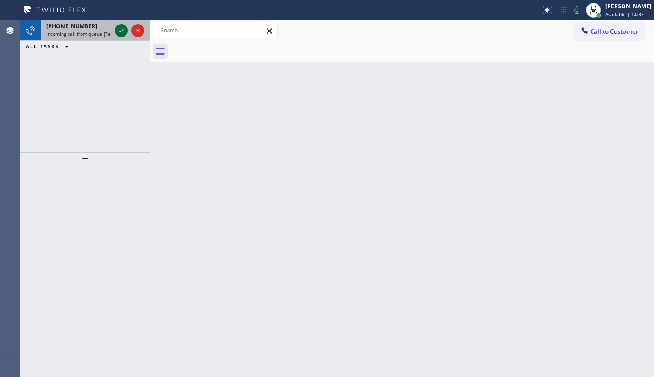
click at [120, 25] on icon at bounding box center [121, 30] width 11 height 11
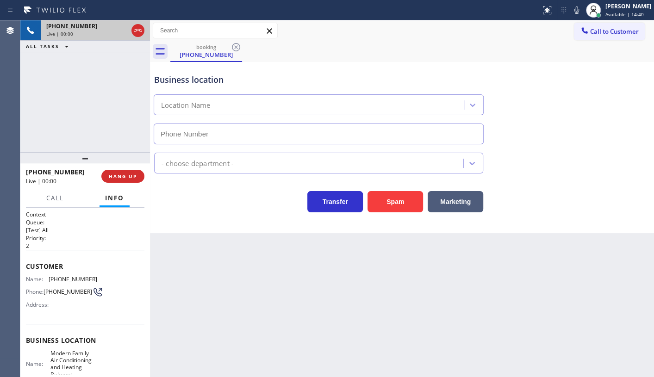
type input "(650) 360-9464"
click at [387, 208] on button "Spam" at bounding box center [396, 201] width 56 height 21
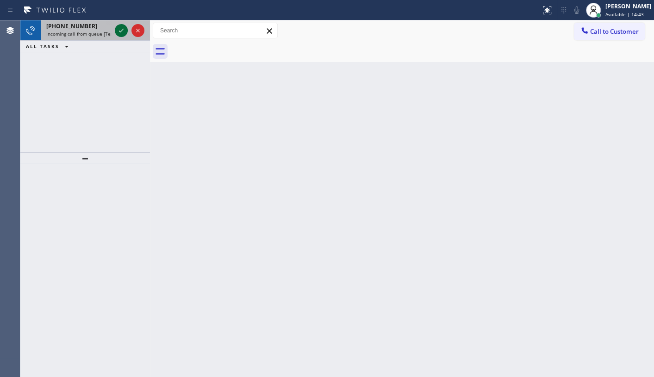
click at [125, 28] on icon at bounding box center [121, 30] width 11 height 11
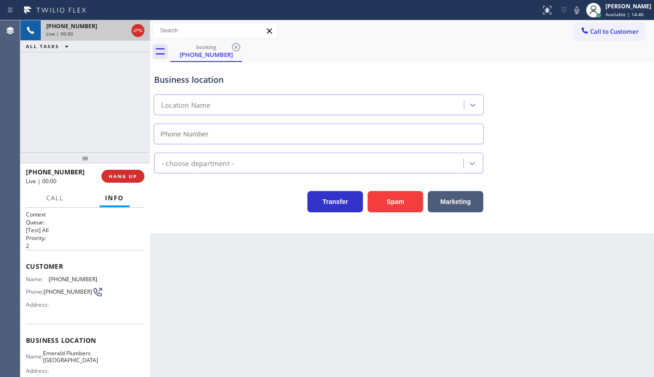
type input "(760) 388-9400"
click at [390, 206] on button "Spam" at bounding box center [396, 201] width 56 height 21
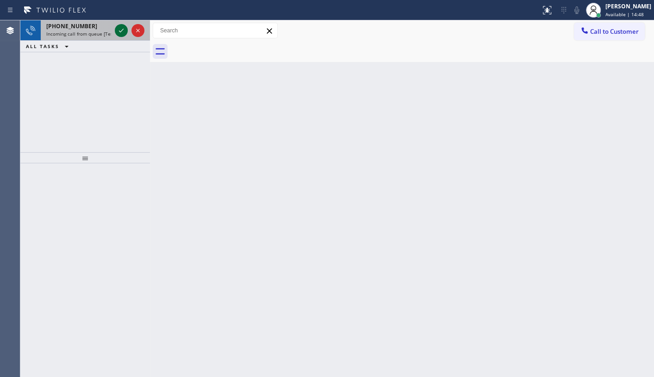
click at [125, 33] on icon at bounding box center [121, 30] width 11 height 11
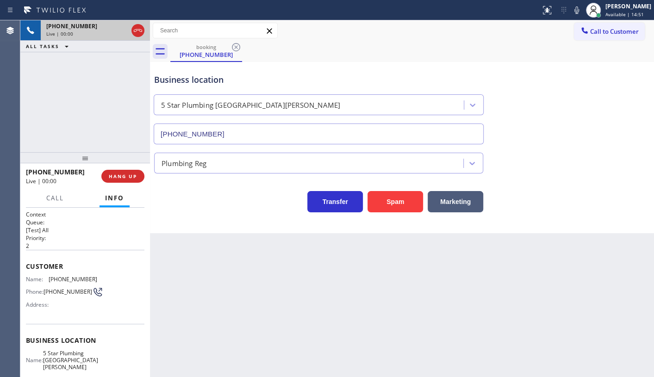
type input "(714) 844-0014"
click at [428, 203] on button "Marketing" at bounding box center [456, 201] width 56 height 21
click at [406, 203] on button "Spam" at bounding box center [396, 201] width 56 height 21
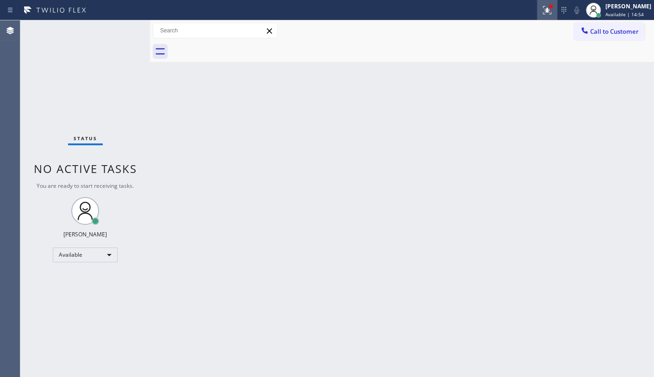
click at [549, 12] on icon at bounding box center [547, 10] width 8 height 8
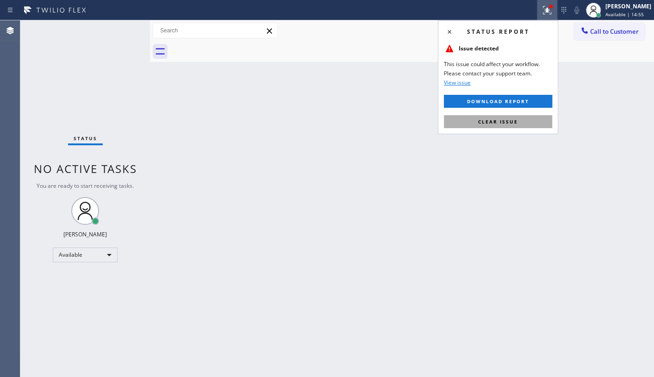
click at [491, 121] on span "Clear issue" at bounding box center [498, 122] width 40 height 6
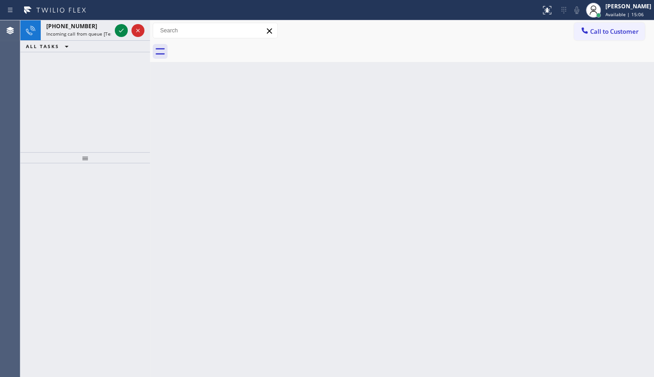
click at [98, 99] on div "+12254962306 Incoming call from queue [Test] All ALL TASKS ALL TASKS ACTIVE TAS…" at bounding box center [85, 86] width 130 height 132
click at [124, 28] on icon at bounding box center [121, 30] width 11 height 11
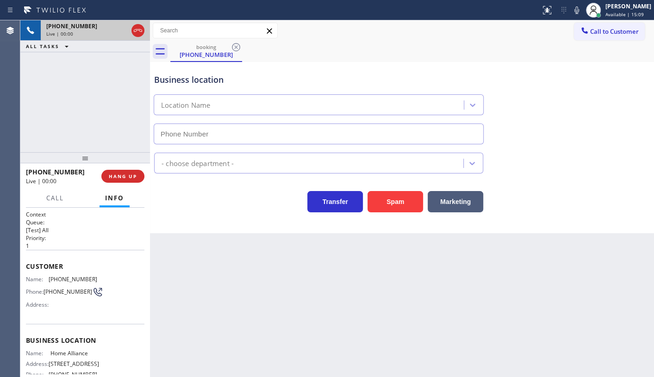
type input "(877) 777-0796"
click at [132, 173] on span "HANG UP" at bounding box center [123, 176] width 28 height 6
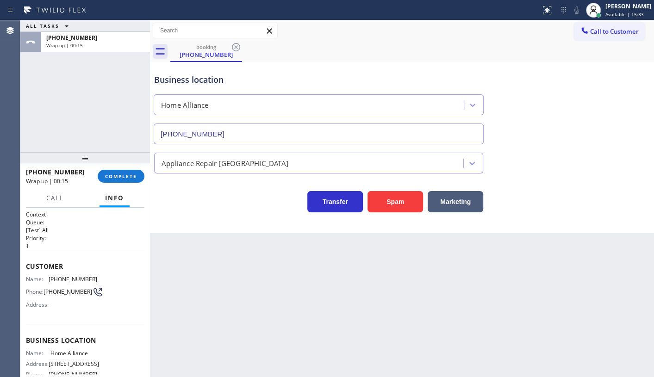
click at [50, 119] on div "ALL TASKS ALL TASKS ACTIVE TASKS TASKS IN WRAP UP +12254962306 Wrap up | 00:15" at bounding box center [85, 86] width 130 height 132
click at [92, 136] on div "ALL TASKS ALL TASKS ACTIVE TASKS TASKS IN WRAP UP +12254962306 Wrap up | 00:26" at bounding box center [85, 86] width 130 height 132
click at [121, 176] on span "COMPLETE" at bounding box center [121, 176] width 32 height 6
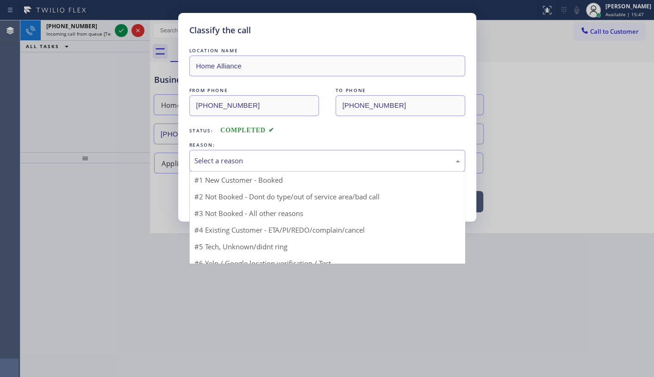
click at [222, 164] on div "Select a reason" at bounding box center [328, 161] width 266 height 11
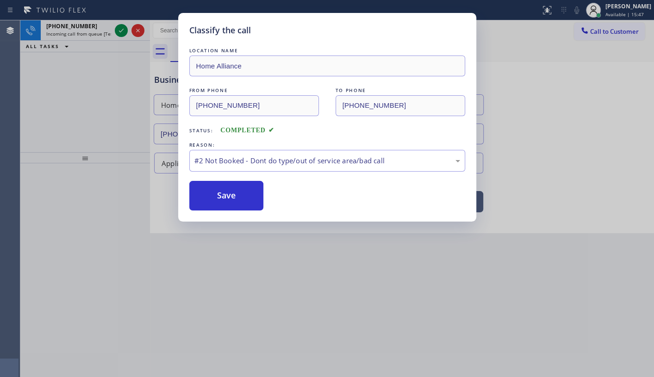
drag, startPoint x: 216, startPoint y: 199, endPoint x: 111, endPoint y: 100, distance: 144.5
click at [217, 199] on button "Save" at bounding box center [226, 196] width 75 height 30
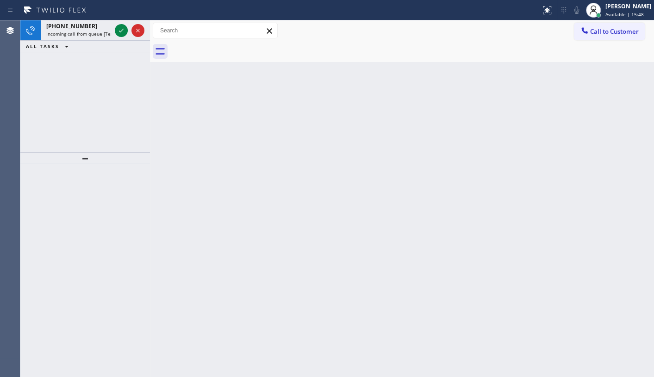
click at [119, 30] on icon at bounding box center [121, 30] width 11 height 11
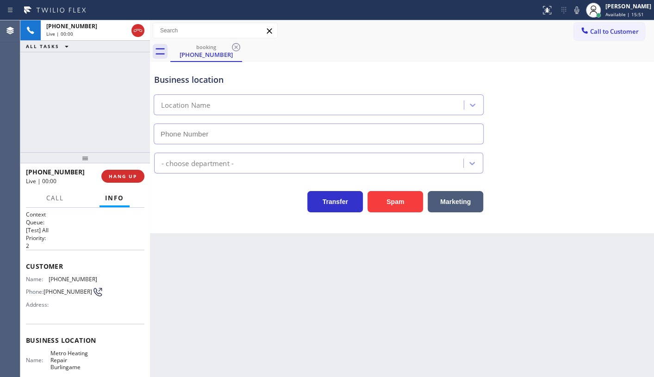
type input "(415) 322-7664"
click at [371, 192] on button "Spam" at bounding box center [396, 201] width 56 height 21
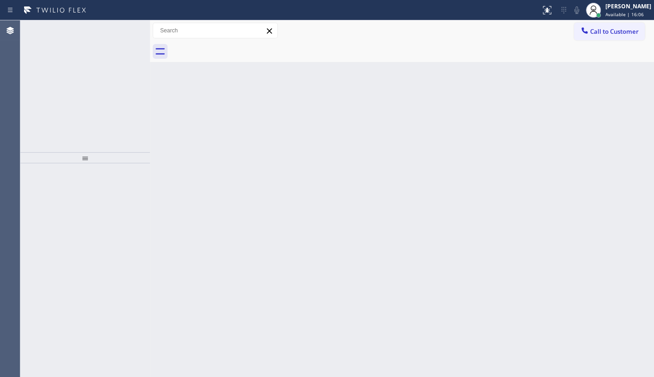
click at [115, 31] on div at bounding box center [121, 30] width 13 height 11
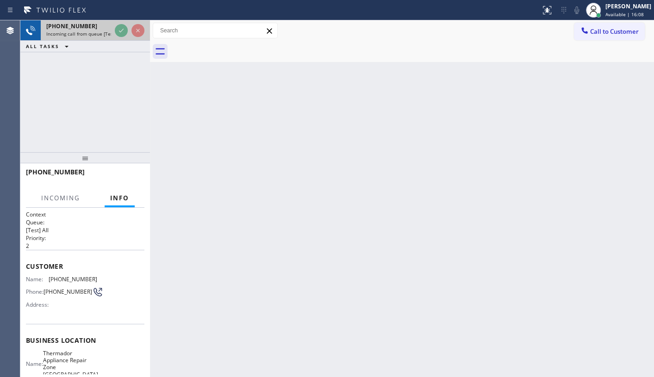
click at [124, 37] on div at bounding box center [129, 30] width 33 height 20
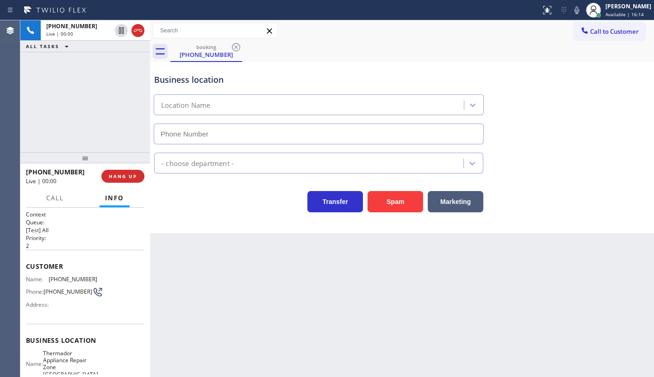
type input "(425) 242-3989"
drag, startPoint x: 124, startPoint y: 176, endPoint x: 104, endPoint y: 91, distance: 87.1
click at [124, 176] on span "HANG UP" at bounding box center [123, 176] width 28 height 6
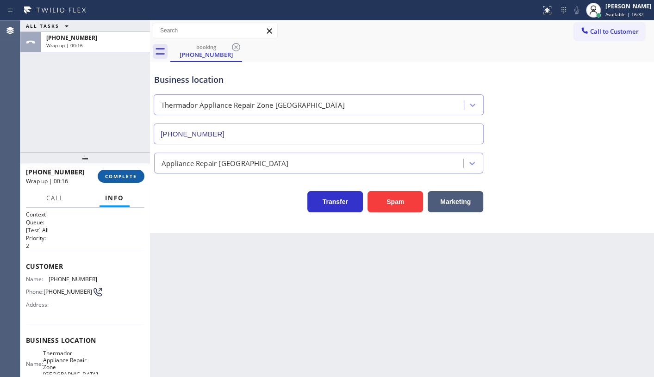
click at [132, 176] on span "COMPLETE" at bounding box center [121, 176] width 32 height 6
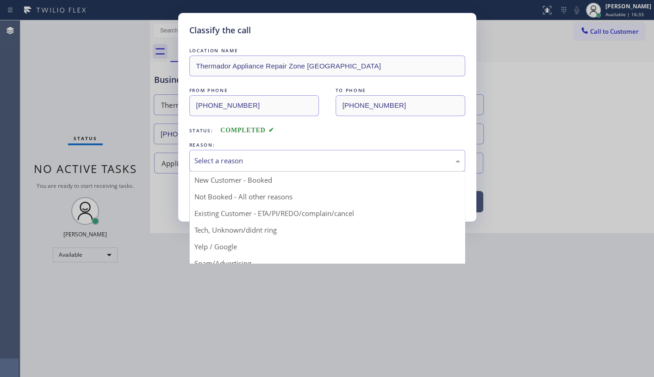
click at [198, 162] on div "Select a reason" at bounding box center [328, 161] width 266 height 11
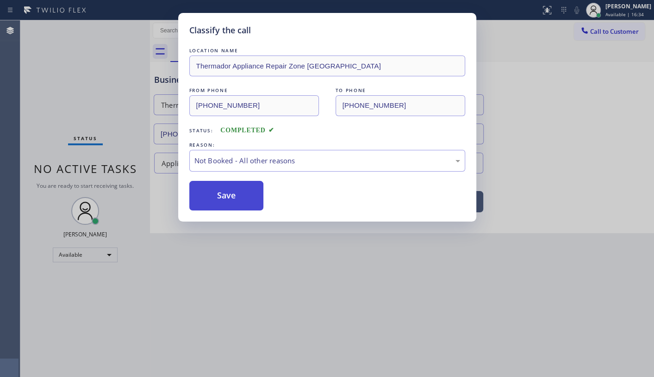
click at [207, 201] on button "Save" at bounding box center [226, 196] width 75 height 30
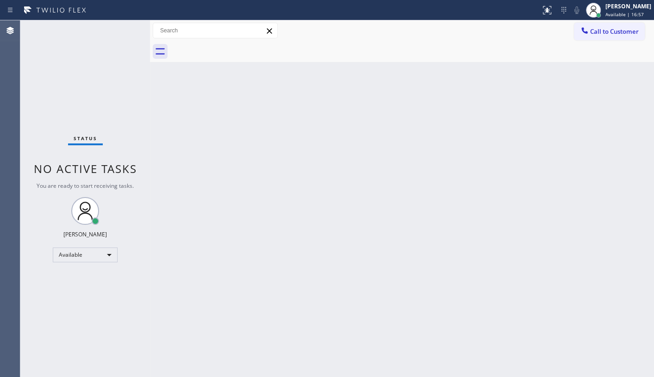
click at [66, 65] on div "Status No active tasks You are ready to start receiving tasks. JENIZA ALCAYDE A…" at bounding box center [85, 198] width 130 height 357
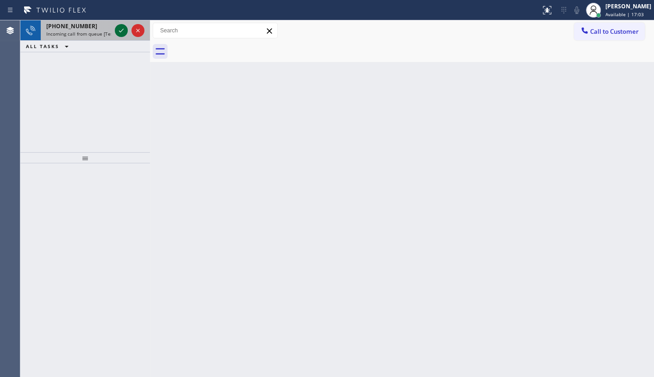
click at [120, 32] on icon at bounding box center [121, 30] width 11 height 11
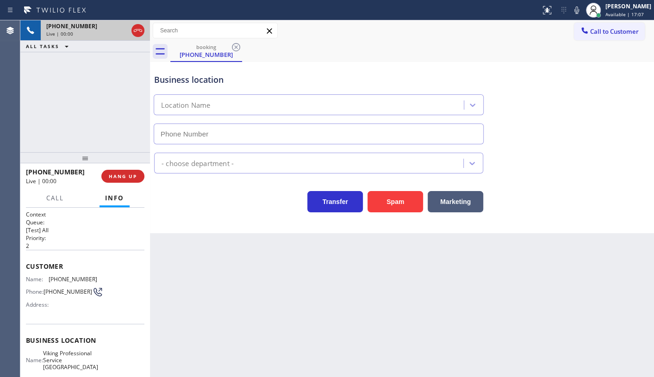
type input "(415) 980-5799"
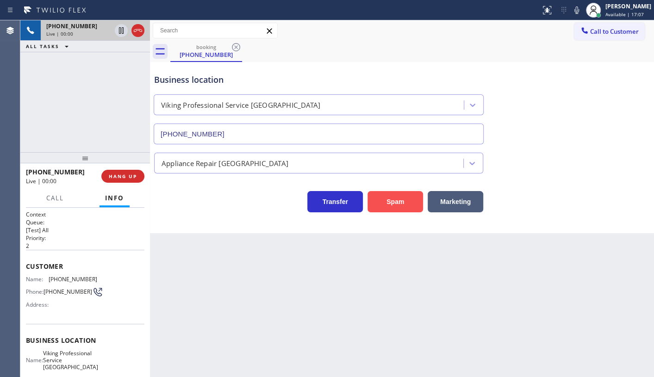
click at [386, 199] on button "Spam" at bounding box center [396, 201] width 56 height 21
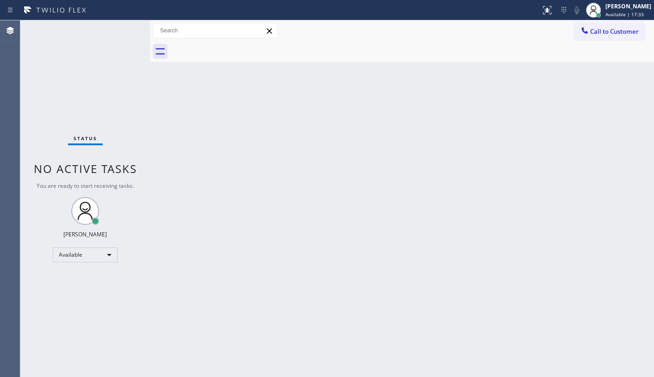
click at [40, 80] on div "Status No active tasks You are ready to start receiving tasks. JENIZA ALCAYDE A…" at bounding box center [85, 198] width 130 height 357
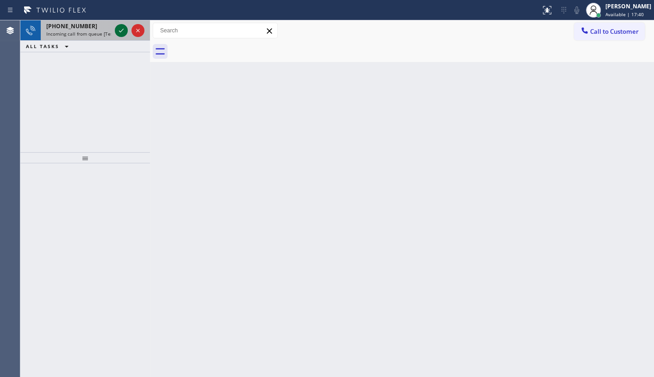
click at [116, 33] on icon at bounding box center [121, 30] width 11 height 11
click at [117, 31] on icon at bounding box center [121, 30] width 11 height 11
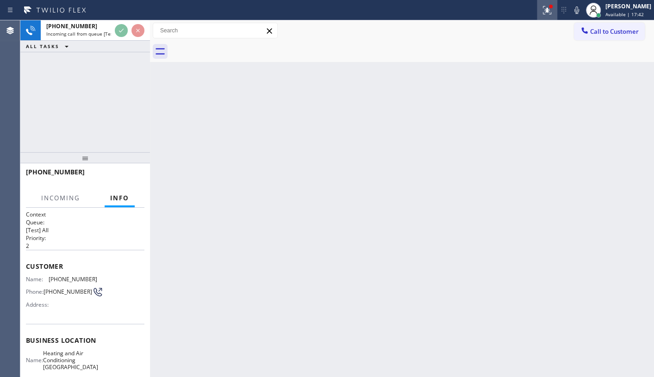
click at [543, 11] on icon at bounding box center [547, 10] width 11 height 11
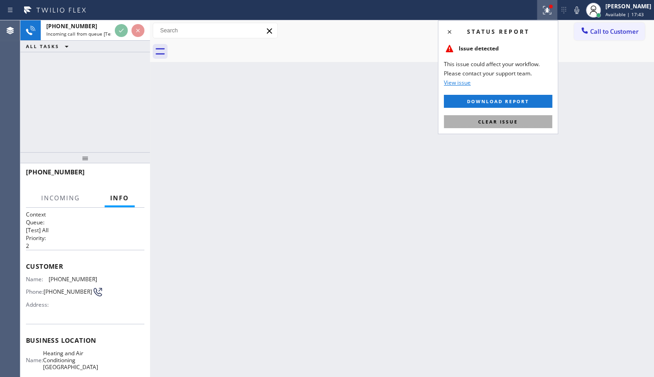
click at [534, 120] on button "Clear issue" at bounding box center [498, 121] width 108 height 13
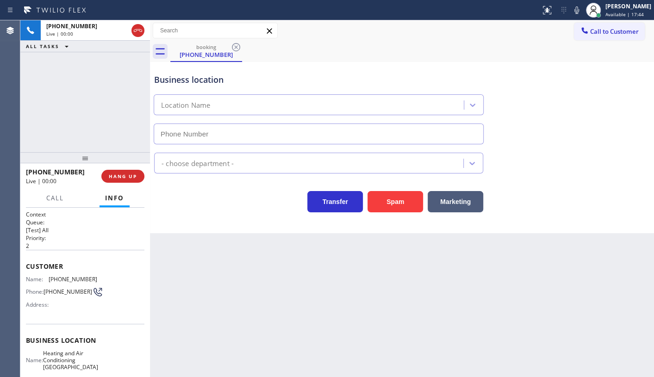
type input "(323) 214-3857"
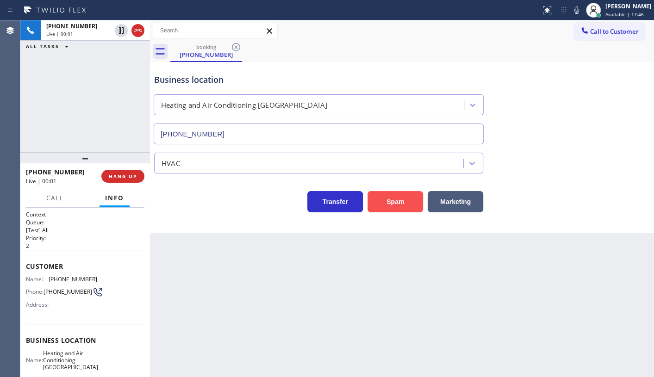
click at [371, 210] on button "Spam" at bounding box center [396, 201] width 56 height 21
click at [387, 202] on button "Spam" at bounding box center [396, 201] width 56 height 21
drag, startPoint x: 387, startPoint y: 202, endPoint x: 366, endPoint y: 194, distance: 23.1
click at [366, 194] on div "Spam" at bounding box center [393, 200] width 60 height 26
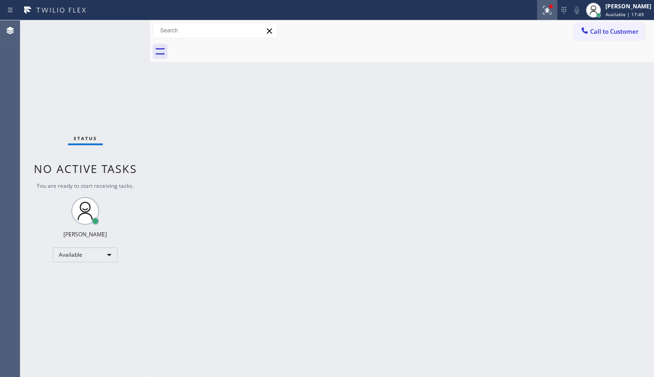
click at [544, 9] on icon at bounding box center [547, 10] width 11 height 11
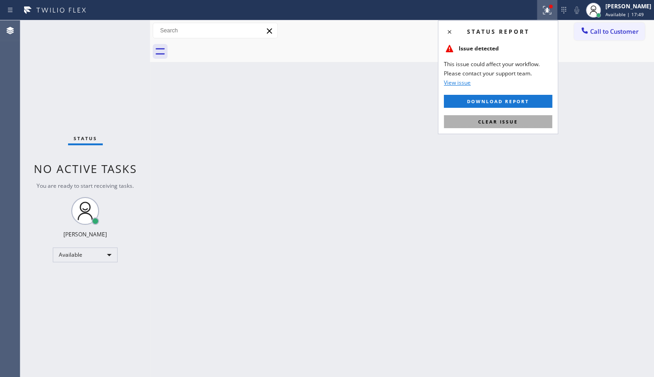
click at [515, 123] on span "Clear issue" at bounding box center [498, 122] width 40 height 6
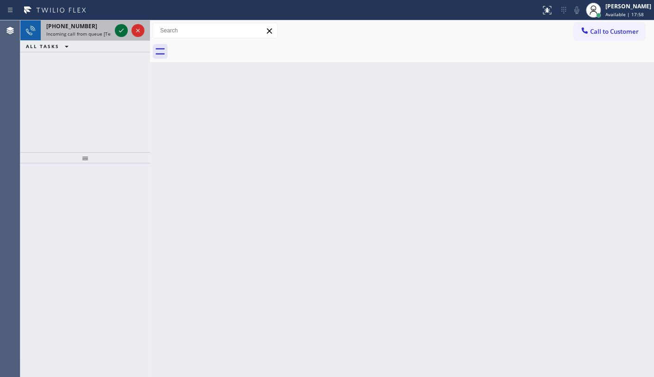
click at [121, 26] on icon at bounding box center [121, 30] width 11 height 11
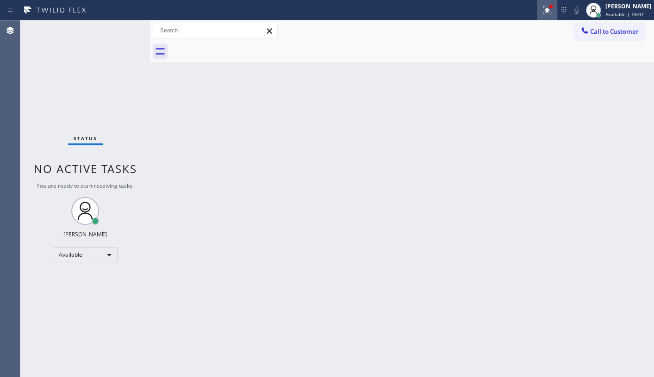
click at [546, 12] on icon at bounding box center [547, 10] width 11 height 11
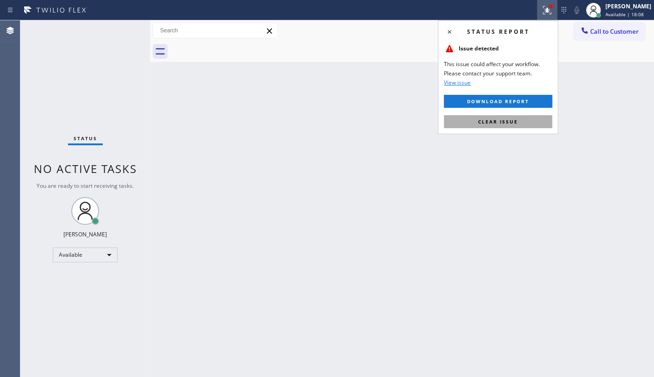
click at [496, 125] on span "Clear issue" at bounding box center [498, 122] width 40 height 6
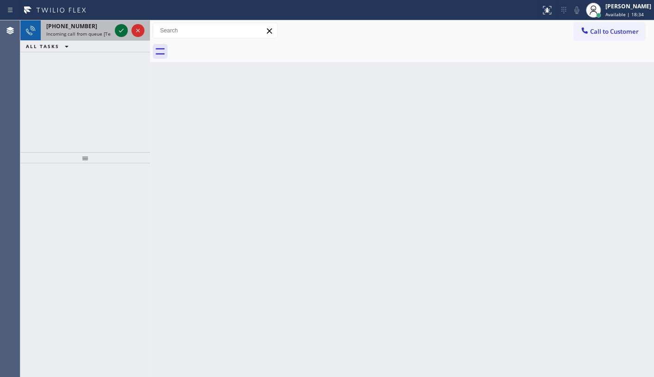
click at [126, 32] on icon at bounding box center [121, 30] width 11 height 11
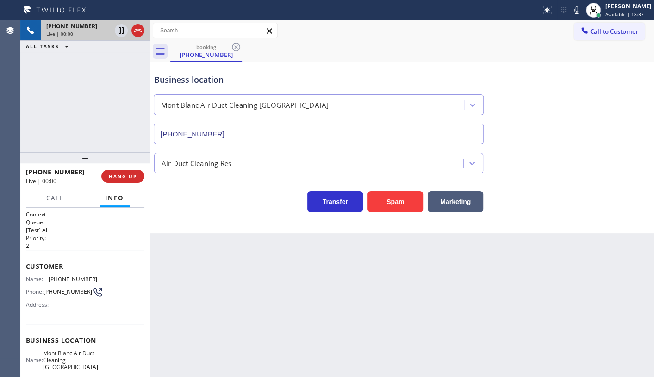
type input "(714) 583-6747"
click at [383, 199] on button "Spam" at bounding box center [396, 201] width 56 height 21
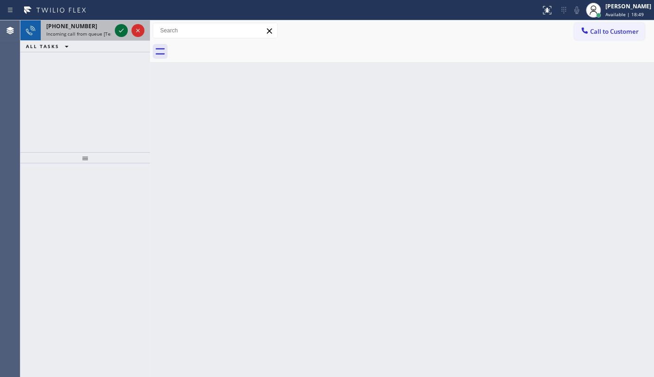
click at [124, 28] on icon at bounding box center [121, 30] width 11 height 11
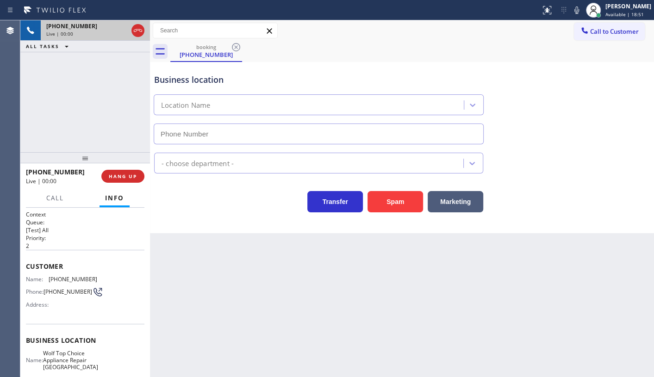
type input "(510) 399-1452"
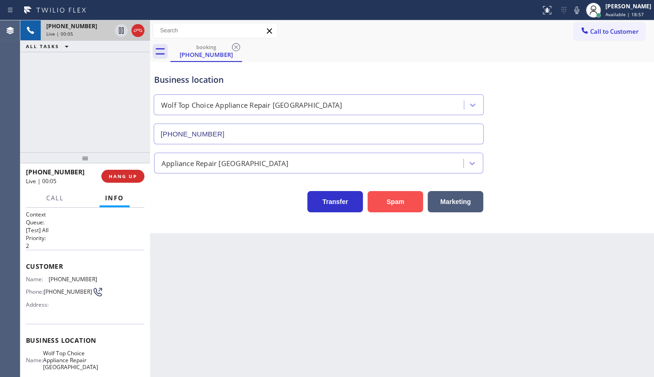
click at [384, 199] on button "Spam" at bounding box center [396, 201] width 56 height 21
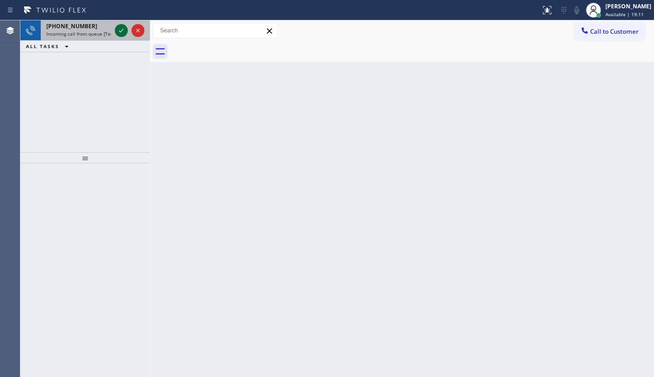
click at [120, 31] on icon at bounding box center [121, 30] width 11 height 11
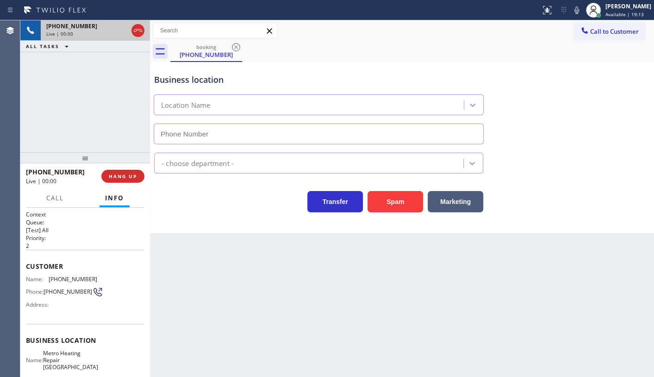
type input "(650) 800-8078"
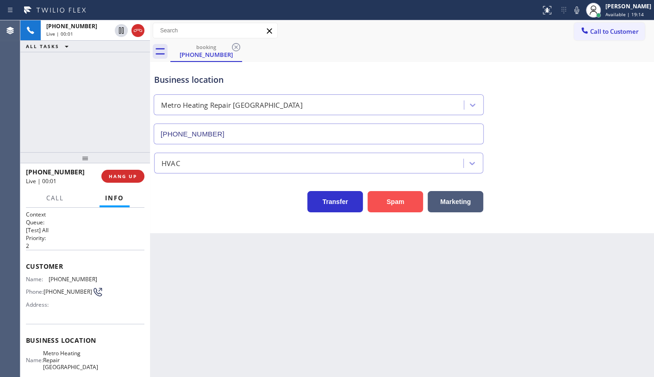
click at [406, 204] on button "Spam" at bounding box center [396, 201] width 56 height 21
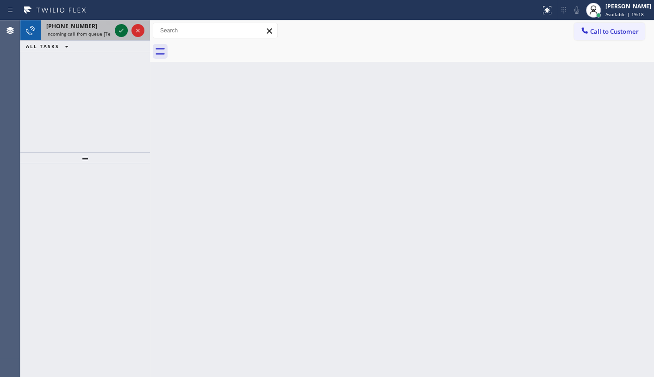
click at [119, 27] on icon at bounding box center [121, 30] width 11 height 11
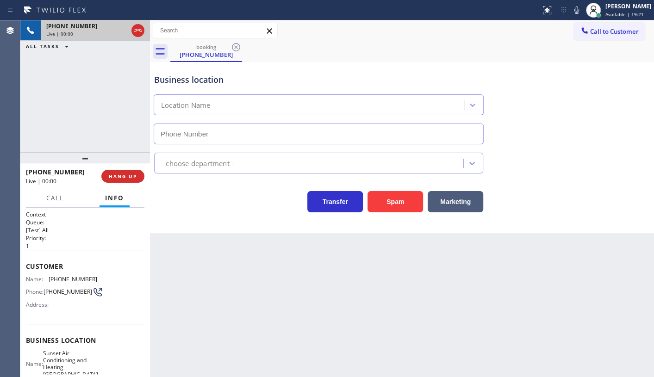
type input "(619) 566-1994"
click at [400, 199] on button "Spam" at bounding box center [396, 201] width 56 height 21
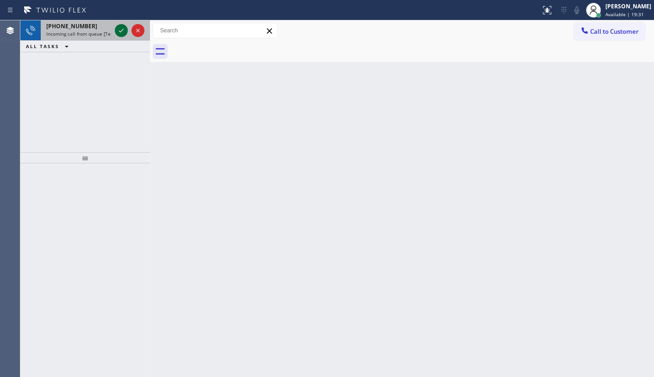
click at [120, 33] on icon at bounding box center [121, 30] width 11 height 11
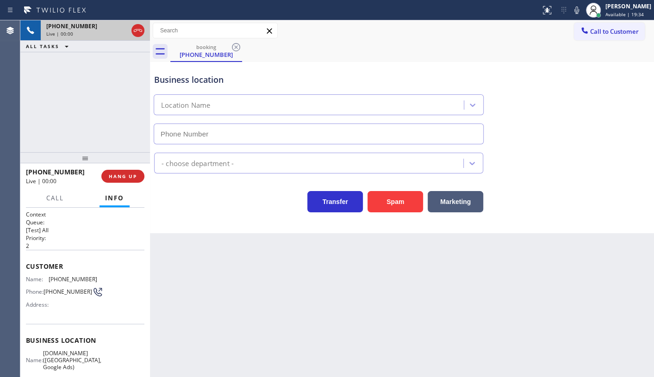
type input "(602) 433-8294"
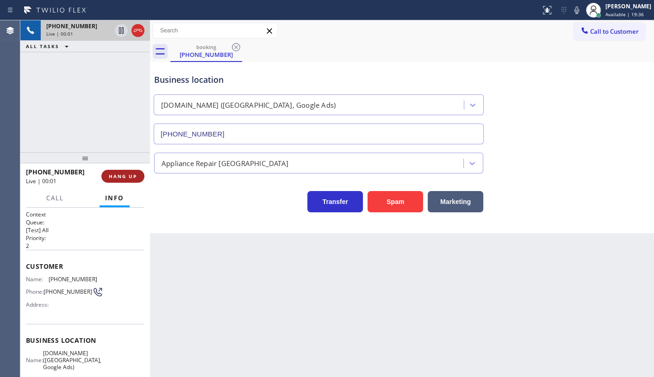
click at [130, 178] on span "HANG UP" at bounding box center [123, 176] width 28 height 6
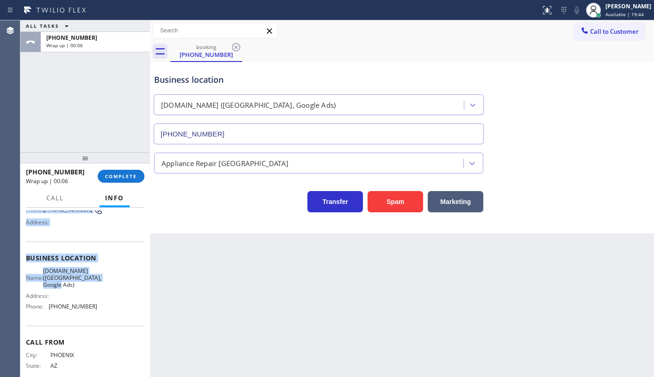
scroll to position [84, 0]
drag, startPoint x: 24, startPoint y: 256, endPoint x: 103, endPoint y: 309, distance: 95.5
click at [103, 309] on div "Context Queue: [Test] All Priority: 2 Customer Name: (602) 509-1826 Phone: (602…" at bounding box center [85, 293] width 130 height 170
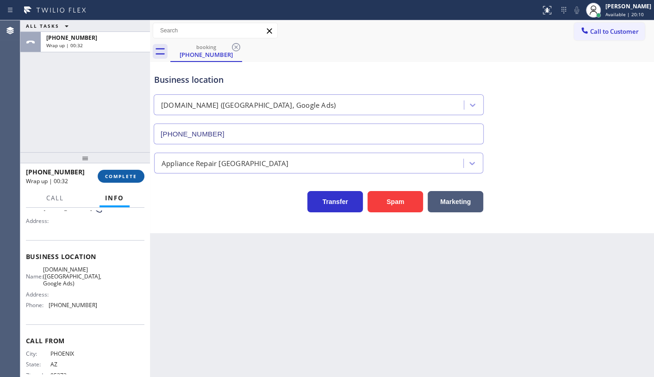
drag, startPoint x: 101, startPoint y: 154, endPoint x: 111, endPoint y: 179, distance: 26.7
click at [102, 161] on div at bounding box center [85, 157] width 130 height 11
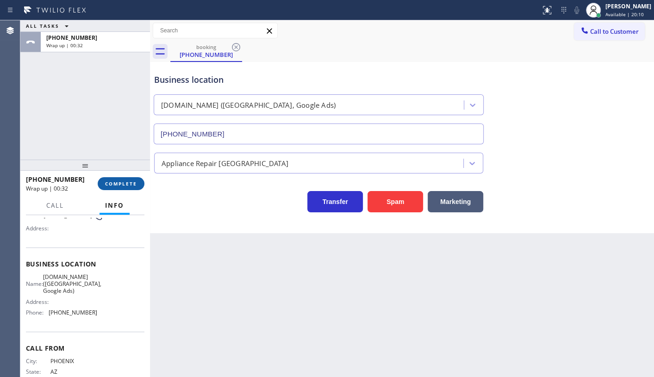
click at [111, 179] on button "COMPLETE" at bounding box center [121, 183] width 47 height 13
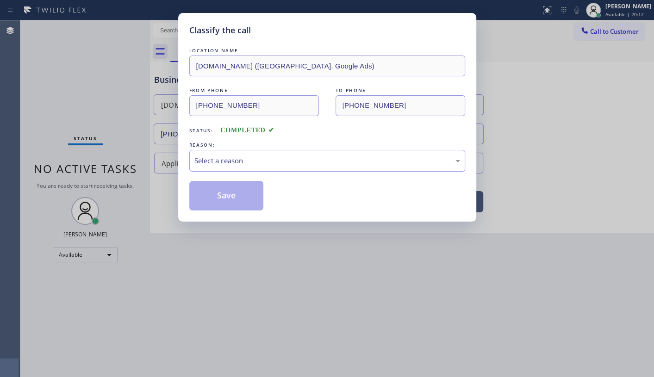
drag, startPoint x: 187, startPoint y: 170, endPoint x: 217, endPoint y: 158, distance: 32.1
click at [195, 167] on div "Classify the call LOCATION NAME VikingTechs.online (Phoenix, Google Ads) FROM P…" at bounding box center [327, 117] width 298 height 209
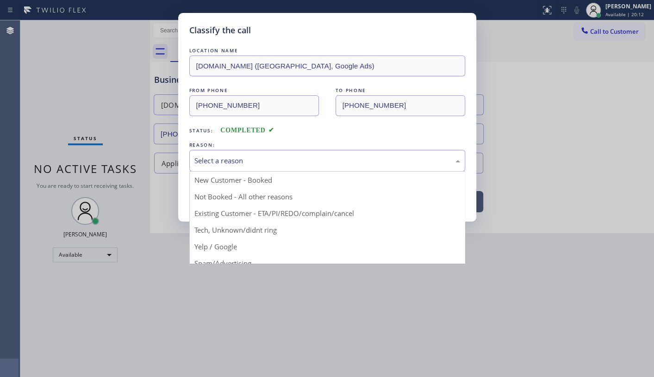
click at [217, 158] on div "Select a reason" at bounding box center [328, 161] width 266 height 11
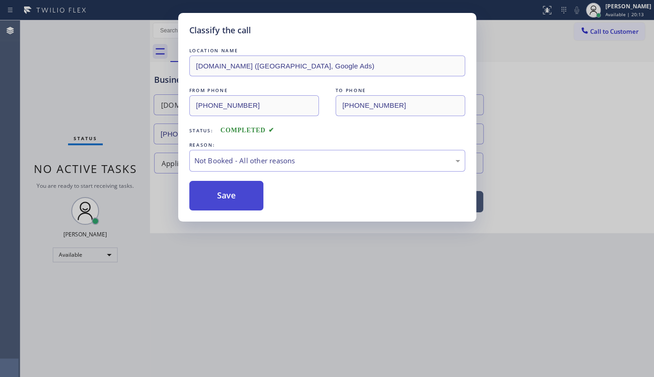
click at [213, 195] on button "Save" at bounding box center [226, 196] width 75 height 30
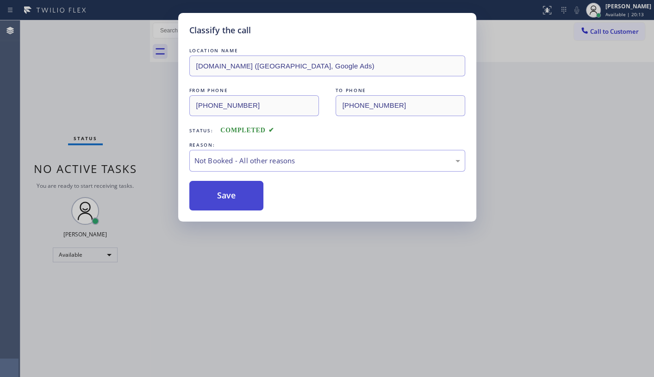
click at [213, 199] on button "Save" at bounding box center [226, 196] width 75 height 30
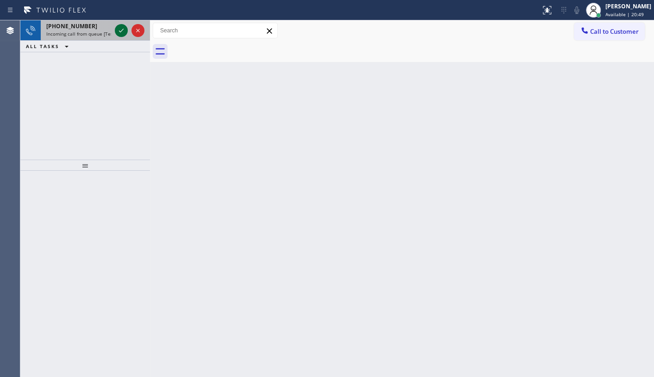
click at [123, 28] on icon at bounding box center [121, 30] width 11 height 11
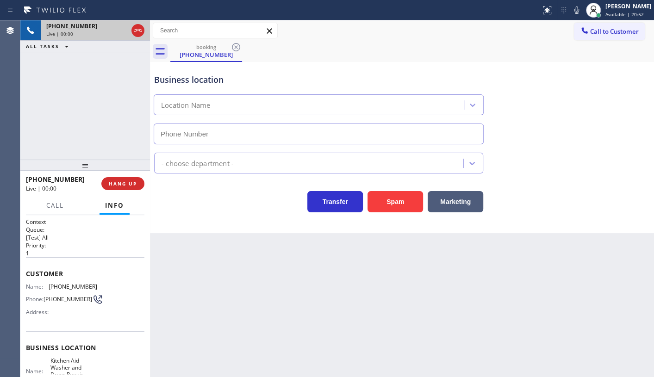
type input "(458) 217-8034"
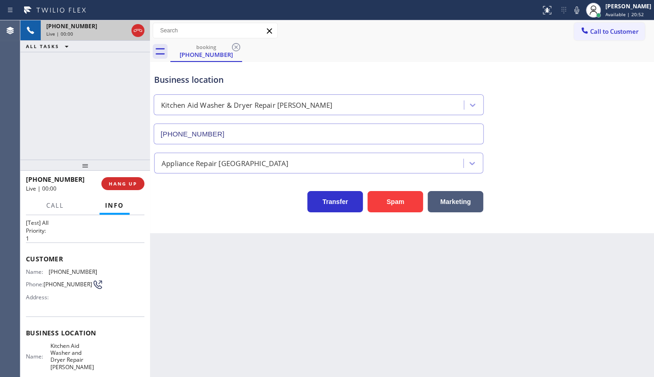
scroll to position [42, 0]
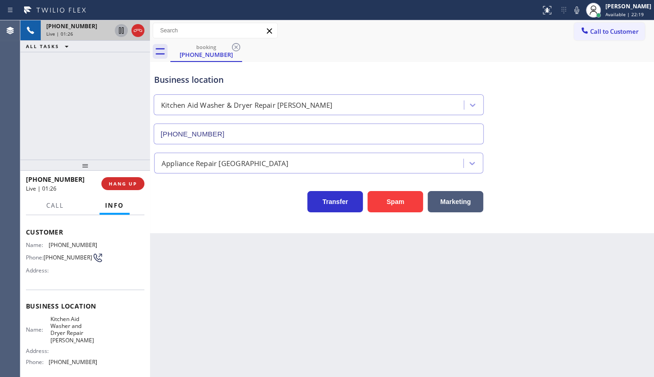
click at [117, 27] on icon at bounding box center [121, 30] width 11 height 11
click at [582, 9] on icon at bounding box center [577, 10] width 11 height 11
click at [120, 31] on icon at bounding box center [121, 30] width 6 height 6
click at [573, 8] on icon at bounding box center [577, 10] width 11 height 11
drag, startPoint x: 49, startPoint y: 241, endPoint x: 98, endPoint y: 245, distance: 48.8
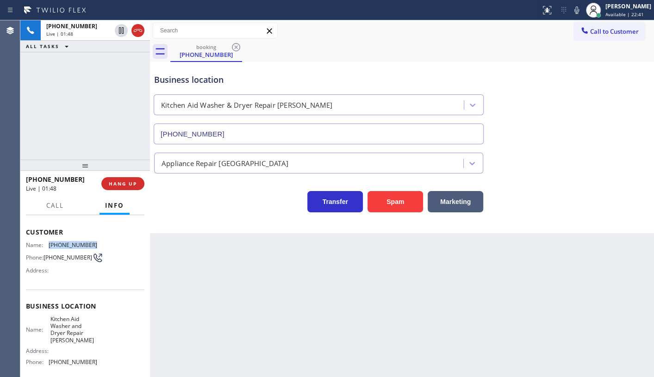
click at [98, 245] on div "Name: (541) 619-6979 Phone: (541) 619-6979 Address:" at bounding box center [85, 260] width 119 height 37
click at [53, 205] on span "Call" at bounding box center [55, 205] width 18 height 8
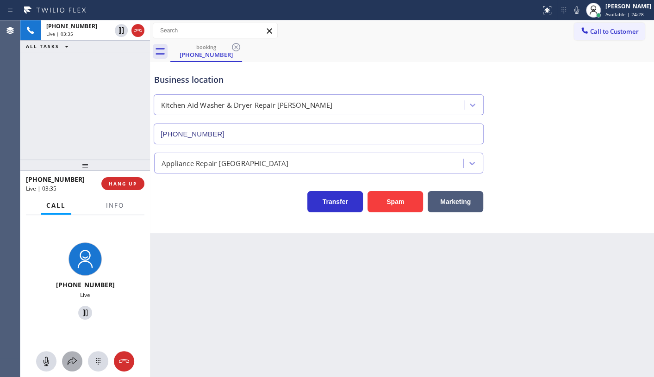
click at [74, 363] on icon at bounding box center [72, 361] width 11 height 11
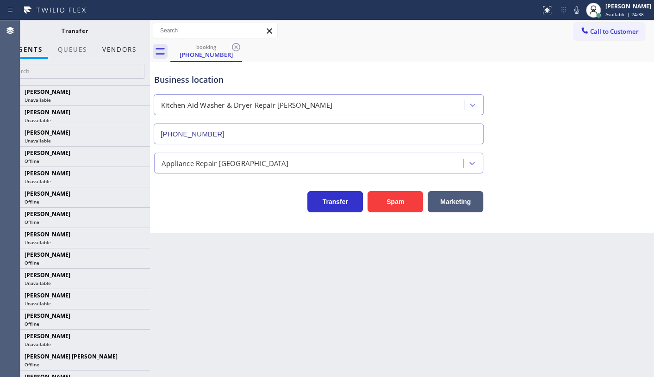
click at [107, 47] on button "Vendors" at bounding box center [119, 50] width 45 height 18
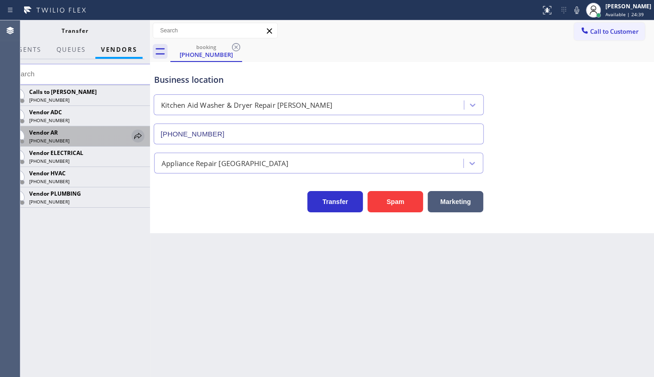
click at [137, 135] on icon at bounding box center [137, 136] width 11 height 11
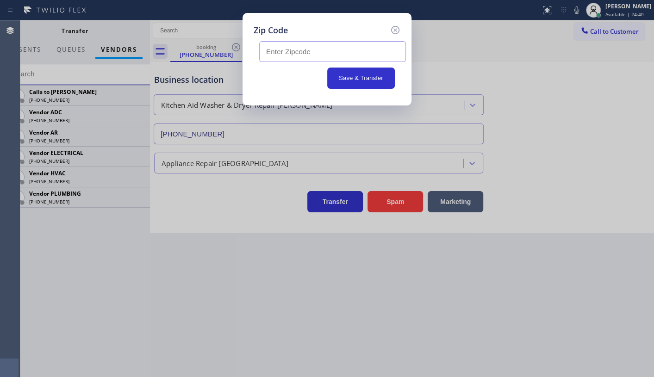
click at [297, 46] on input "text" at bounding box center [332, 51] width 147 height 21
paste input "97478"
type input "97478"
click at [351, 79] on button "Save & Transfer" at bounding box center [361, 78] width 68 height 21
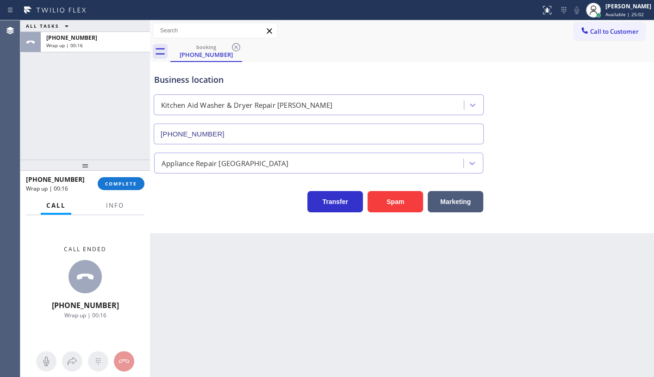
drag, startPoint x: 49, startPoint y: 137, endPoint x: 56, endPoint y: 117, distance: 21.3
click at [50, 131] on div "ALL TASKS ALL TASKS ACTIVE TASKS TASKS IN WRAP UP +15416196979 Wrap up | 00:16" at bounding box center [85, 89] width 130 height 139
click at [113, 205] on span "Info" at bounding box center [115, 205] width 18 height 8
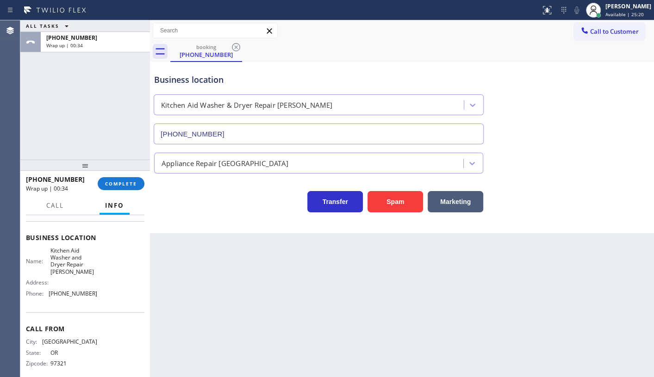
scroll to position [120, 0]
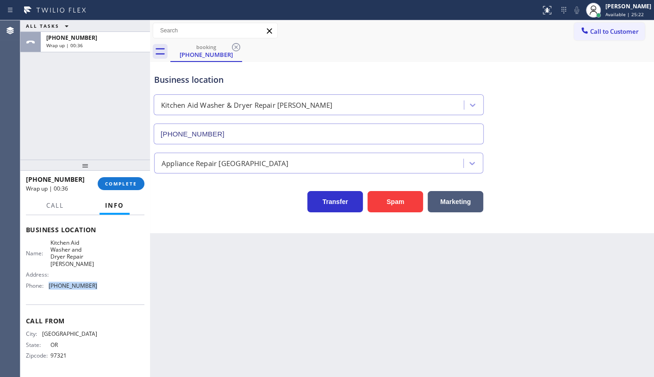
drag, startPoint x: 47, startPoint y: 287, endPoint x: 120, endPoint y: 292, distance: 72.9
click at [119, 291] on div "Name: Kitchen Aid Washer and Dryer Repair Eugene Address: Phone: (458) 217-8034" at bounding box center [85, 266] width 119 height 54
click at [124, 184] on span "COMPLETE" at bounding box center [121, 184] width 32 height 6
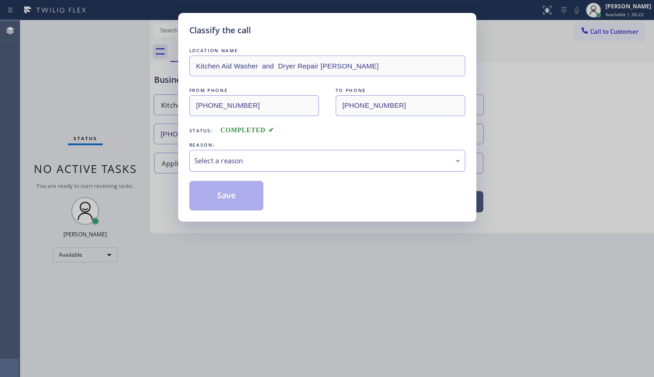
click at [209, 165] on div "Select a reason" at bounding box center [328, 161] width 266 height 11
click at [208, 196] on button "Save" at bounding box center [226, 196] width 75 height 30
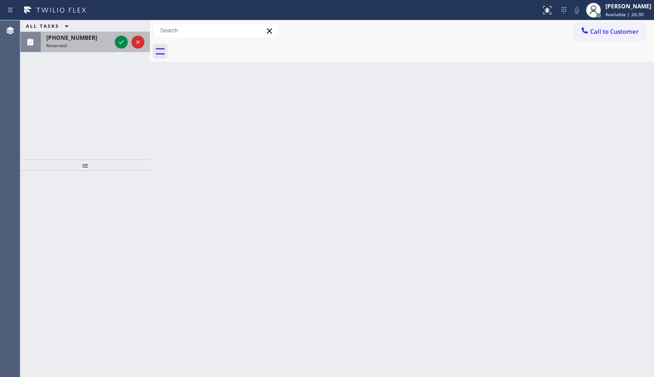
click at [106, 40] on div "(888) 809-8940" at bounding box center [78, 38] width 65 height 8
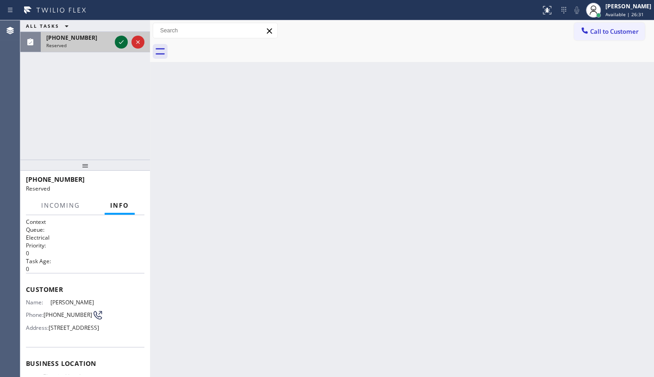
click at [119, 40] on icon at bounding box center [121, 42] width 11 height 11
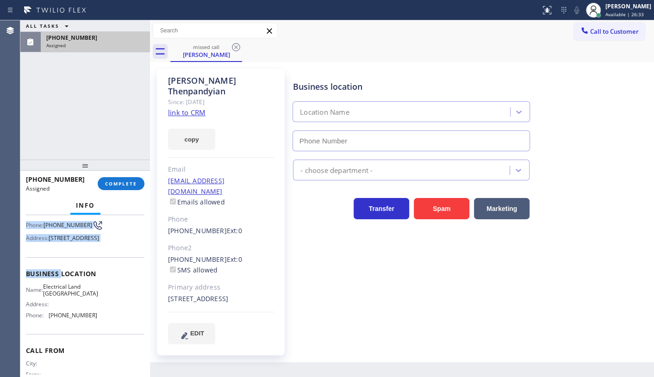
type input "(510) 880-3442"
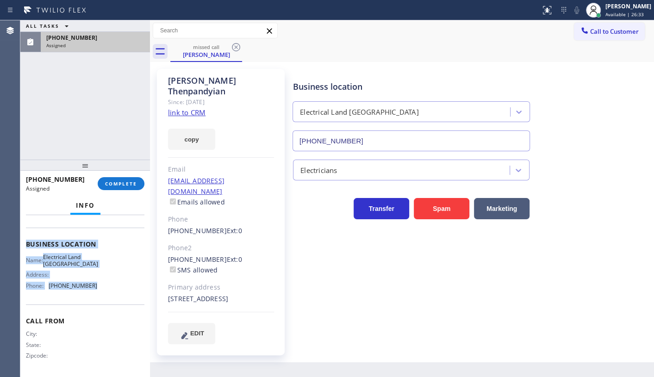
drag, startPoint x: 28, startPoint y: 271, endPoint x: 97, endPoint y: 292, distance: 72.1
click at [97, 292] on div "Context Queue: Electrical Priority: 0 Task Age: Customer Name: Thilak Thenpandy…" at bounding box center [85, 241] width 119 height 269
click at [105, 283] on div "Name: Electrical Land Union City Address: Phone: (510) 880-3442" at bounding box center [85, 274] width 119 height 40
drag, startPoint x: 24, startPoint y: 234, endPoint x: 126, endPoint y: 304, distance: 124.2
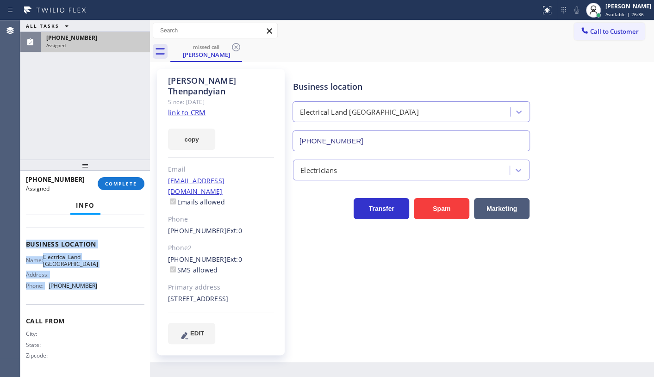
click at [126, 304] on div "Context Queue: Electrical Priority: 0 Task Age: Customer Name: Thilak Thenpandy…" at bounding box center [85, 296] width 130 height 163
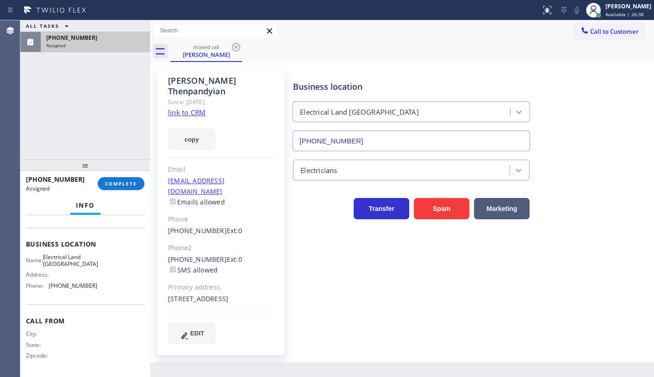
click at [91, 152] on div "ALL TASKS ALL TASKS ACTIVE TASKS TASKS IN WRAP UP (888) 809-8940 Assigned" at bounding box center [85, 89] width 130 height 139
click at [110, 171] on div at bounding box center [85, 165] width 130 height 11
click at [118, 195] on button "COMPLETE" at bounding box center [121, 189] width 47 height 13
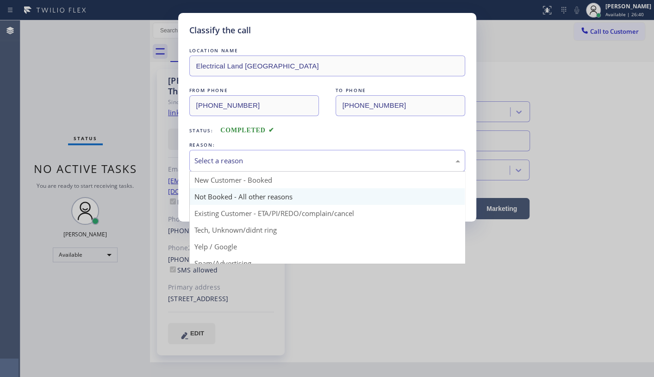
drag, startPoint x: 201, startPoint y: 161, endPoint x: 202, endPoint y: 196, distance: 35.2
click at [201, 166] on div "Select a reason" at bounding box center [327, 161] width 276 height 22
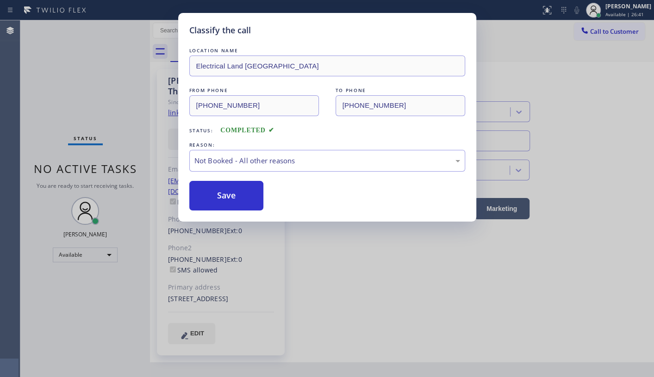
click at [202, 197] on button "Save" at bounding box center [226, 196] width 75 height 30
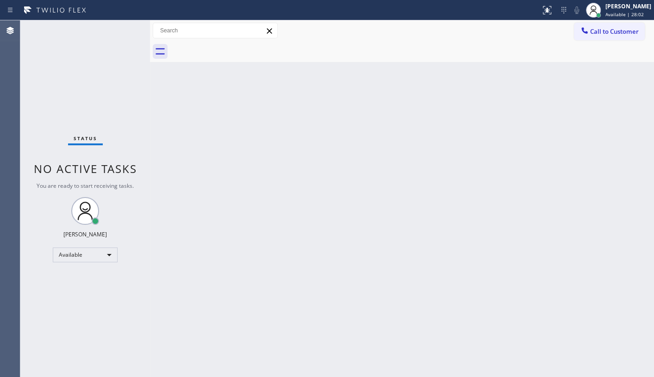
click at [52, 307] on div "Status No active tasks You are ready to start receiving tasks. JENIZA ALCAYDE A…" at bounding box center [85, 198] width 130 height 357
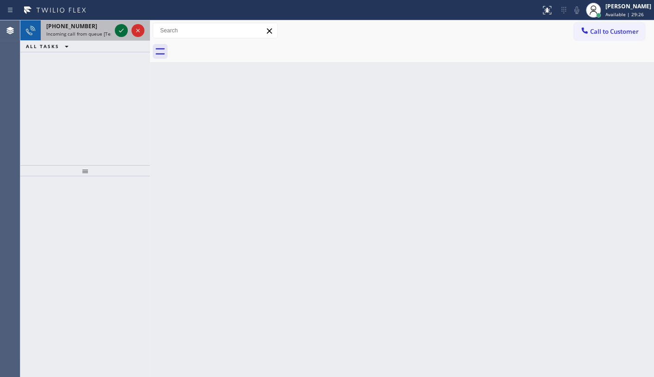
click at [116, 30] on icon at bounding box center [121, 30] width 11 height 11
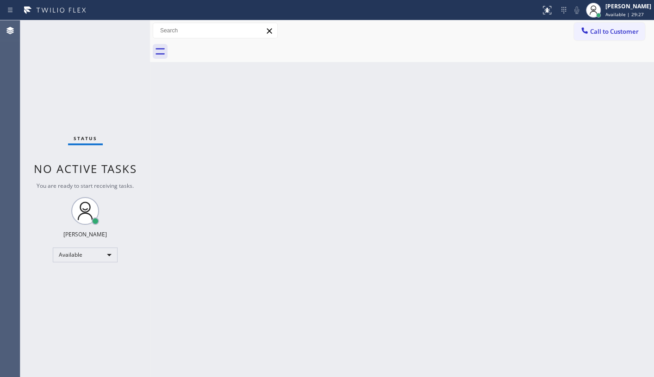
click at [119, 31] on div "Status No active tasks You are ready to start receiving tasks. JENIZA ALCAYDE A…" at bounding box center [85, 198] width 130 height 357
click at [543, 11] on icon at bounding box center [547, 10] width 11 height 11
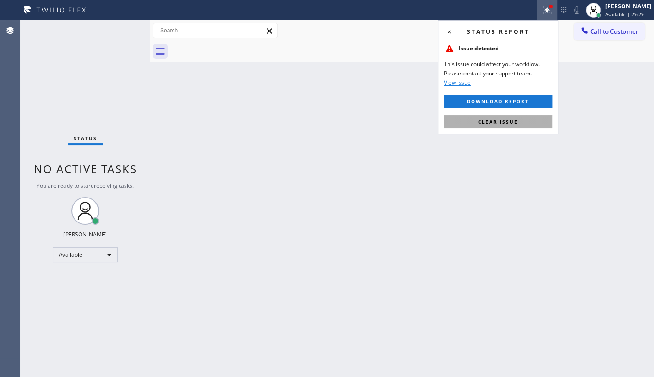
click at [529, 119] on button "Clear issue" at bounding box center [498, 121] width 108 height 13
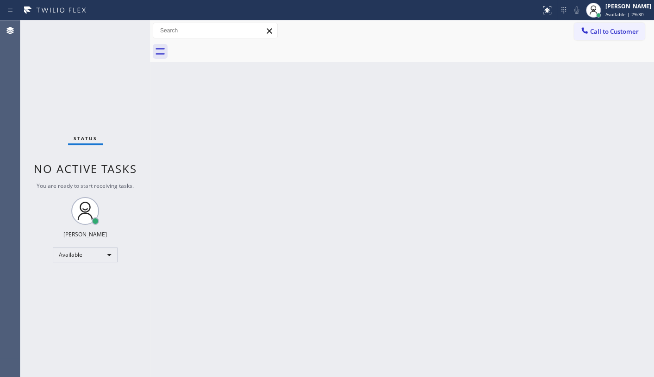
drag, startPoint x: 328, startPoint y: 188, endPoint x: 328, endPoint y: 181, distance: 6.5
click at [328, 186] on div "Back to Dashboard Change Sender ID Customers Technicians Select a contact Outbo…" at bounding box center [402, 198] width 504 height 357
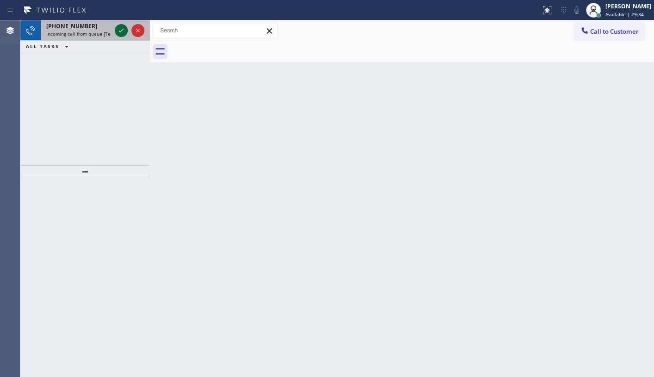
click at [118, 28] on icon at bounding box center [121, 30] width 11 height 11
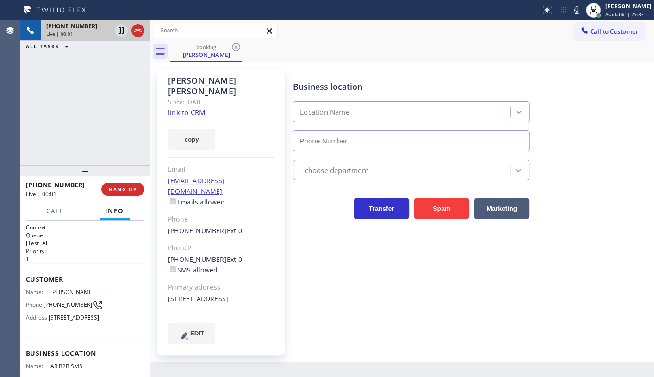
type input "(833) 692-2271"
click at [181, 108] on link "link to CRM" at bounding box center [187, 112] width 38 height 9
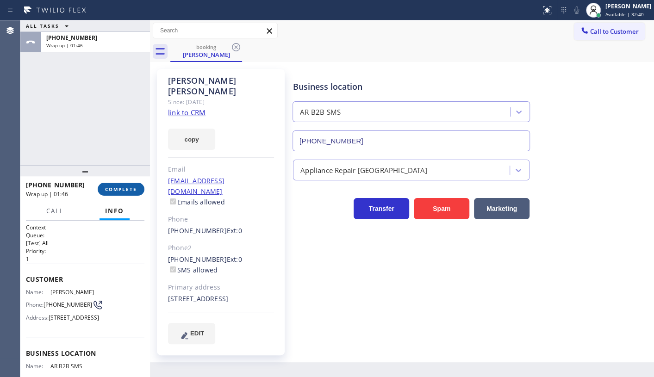
click at [125, 190] on span "COMPLETE" at bounding box center [121, 189] width 32 height 6
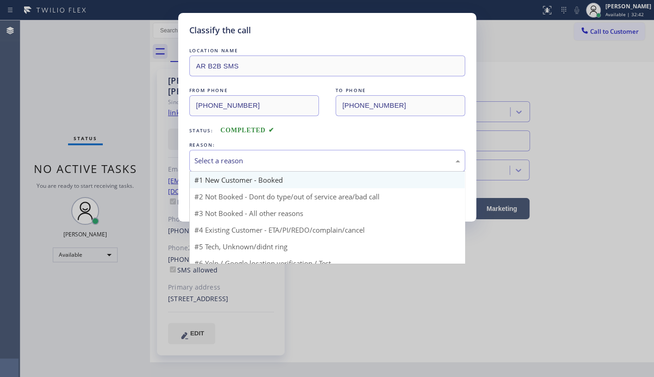
click at [222, 170] on div "Select a reason" at bounding box center [327, 161] width 276 height 22
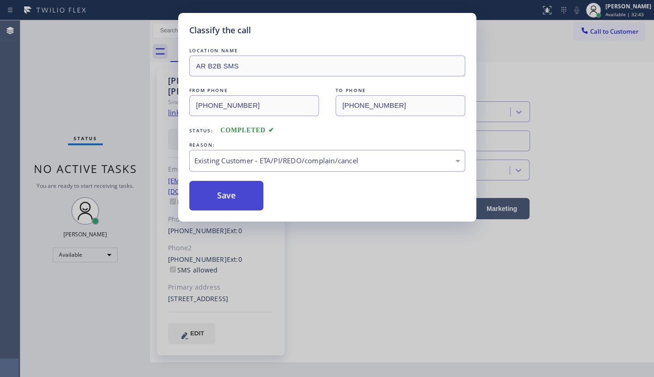
click at [215, 192] on button "Save" at bounding box center [226, 196] width 75 height 30
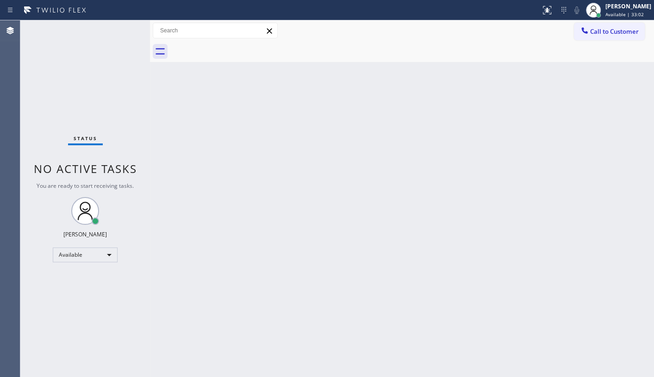
click at [61, 77] on div "Status No active tasks You are ready to start receiving tasks. JENIZA ALCAYDE A…" at bounding box center [85, 198] width 130 height 357
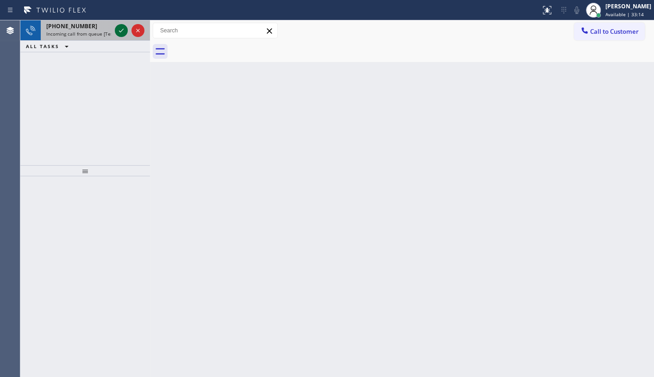
click at [120, 28] on icon at bounding box center [121, 30] width 11 height 11
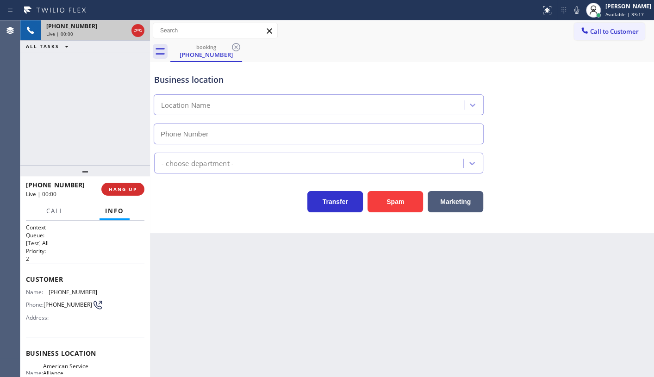
type input "(510) 319-1981"
click at [140, 191] on button "HANG UP" at bounding box center [122, 189] width 43 height 13
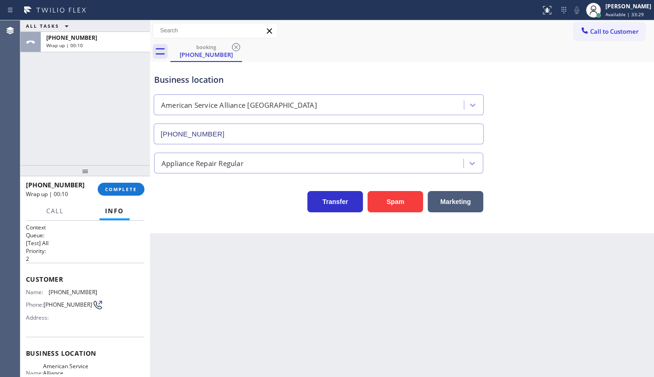
click at [82, 165] on div at bounding box center [85, 170] width 130 height 11
click at [116, 190] on span "COMPLETE" at bounding box center [121, 189] width 32 height 6
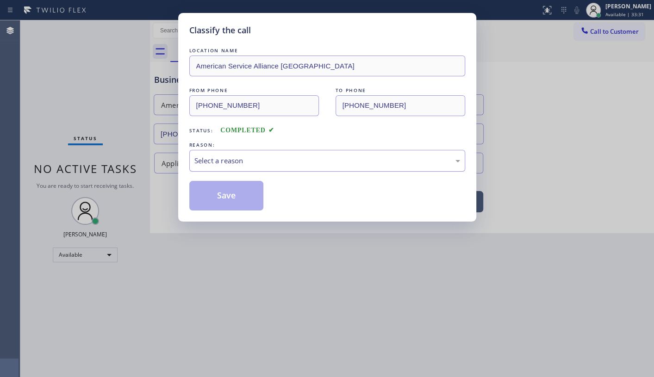
click at [258, 154] on div "Select a reason" at bounding box center [327, 161] width 276 height 22
click at [221, 197] on button "Save" at bounding box center [226, 196] width 75 height 30
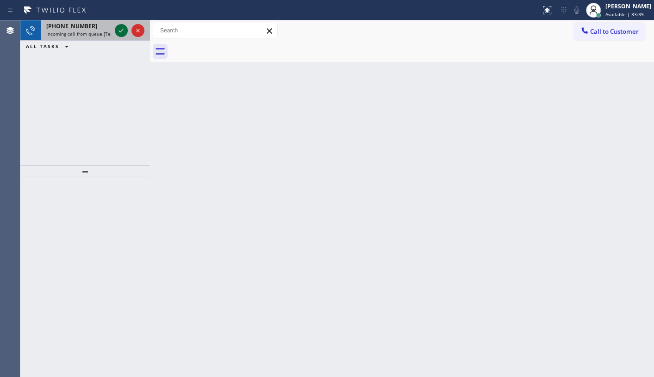
click at [123, 29] on icon at bounding box center [121, 31] width 5 height 4
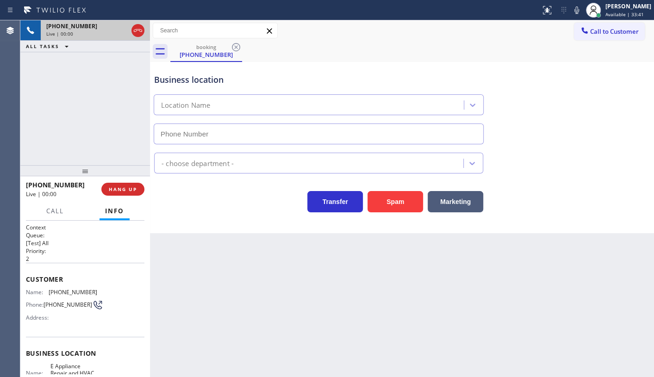
type input "(760) 284-8469"
click at [418, 200] on button "Spam" at bounding box center [396, 201] width 56 height 21
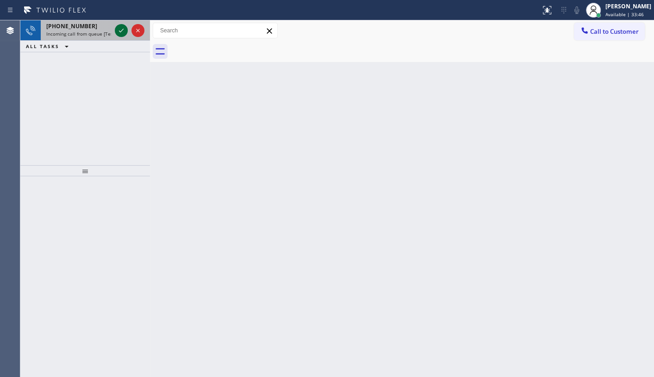
click at [123, 32] on icon at bounding box center [121, 30] width 11 height 11
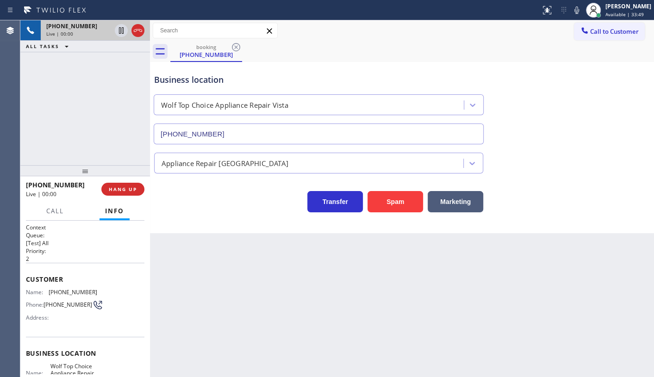
type input "(442) 276-2021"
click at [381, 196] on button "Spam" at bounding box center [396, 201] width 56 height 21
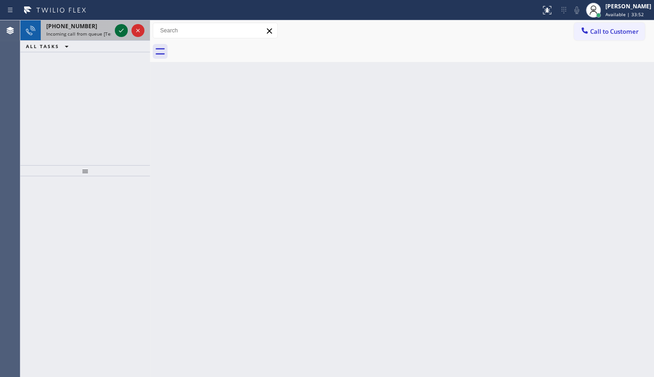
click at [123, 31] on icon at bounding box center [121, 30] width 11 height 11
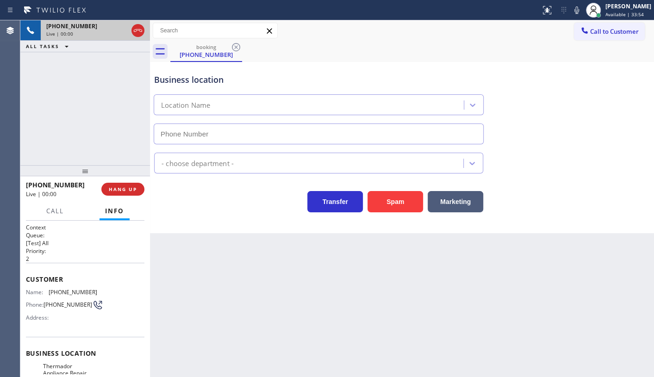
type input "(425) 242-3889"
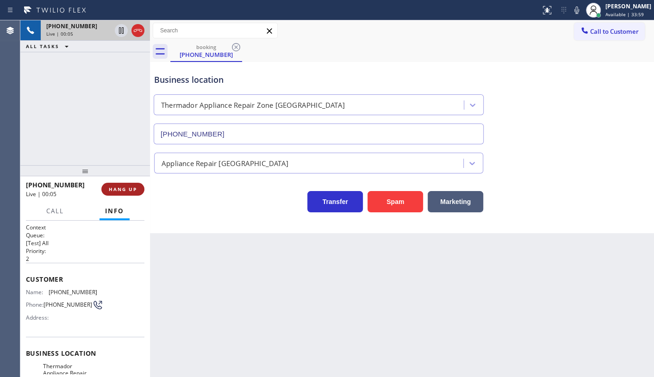
click at [122, 190] on span "HANG UP" at bounding box center [123, 189] width 28 height 6
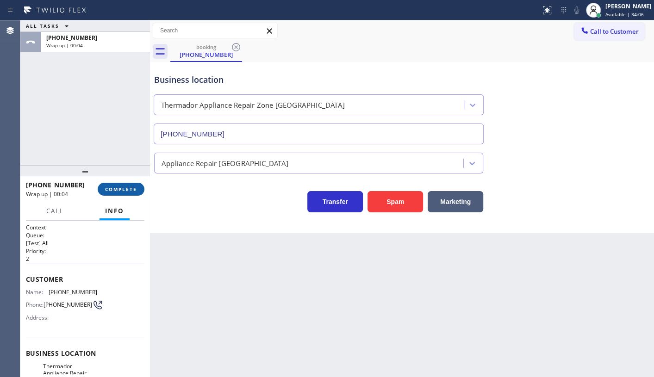
click at [115, 195] on button "COMPLETE" at bounding box center [121, 189] width 47 height 13
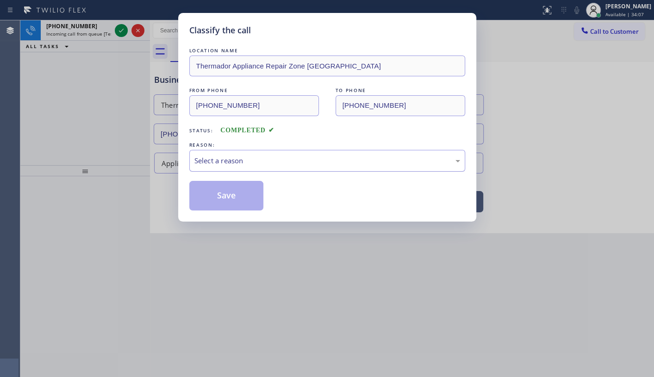
drag, startPoint x: 230, startPoint y: 154, endPoint x: 221, endPoint y: 164, distance: 12.8
click at [228, 154] on div "Select a reason" at bounding box center [327, 161] width 276 height 22
click at [207, 195] on button "Save" at bounding box center [226, 196] width 75 height 30
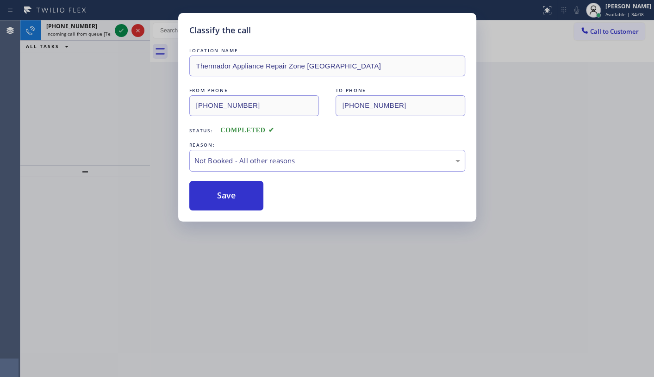
click at [120, 25] on div "Classify the call LOCATION NAME Thermador Appliance Repair Zone Renton FROM PHO…" at bounding box center [327, 188] width 654 height 377
click at [123, 29] on div "Classify the call LOCATION NAME Thermador Appliance Repair Zone Renton FROM PHO…" at bounding box center [327, 188] width 654 height 377
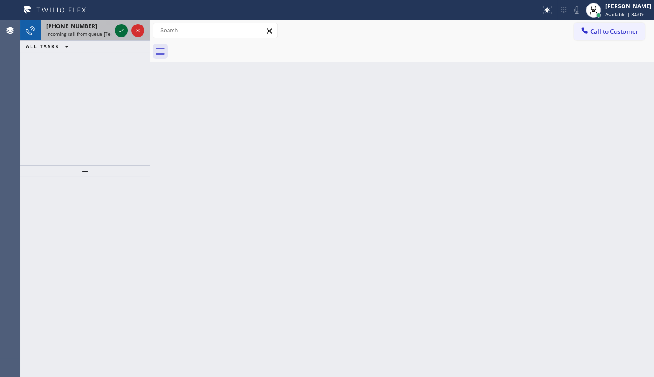
click at [122, 29] on icon at bounding box center [121, 30] width 11 height 11
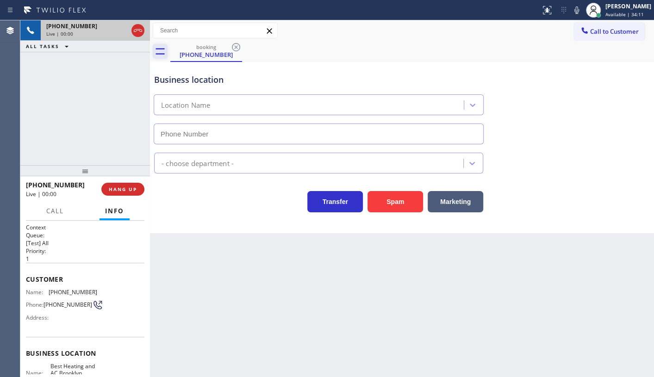
type input "(347) 851-1283"
click at [5, 89] on div "Agent Desktop" at bounding box center [10, 198] width 20 height 357
drag, startPoint x: 49, startPoint y: 287, endPoint x: 93, endPoint y: 291, distance: 44.2
click at [93, 291] on div "Name: (201) 841-7463 Phone: (201) 841-7463 Address:" at bounding box center [85, 307] width 119 height 37
click at [579, 10] on icon at bounding box center [577, 10] width 11 height 11
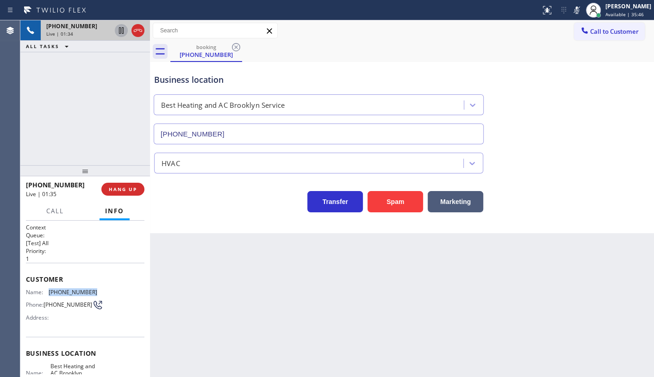
click at [120, 31] on icon at bounding box center [121, 30] width 11 height 11
drag, startPoint x: 60, startPoint y: 95, endPoint x: 55, endPoint y: 32, distance: 63.2
click at [61, 81] on div "+12018417463 Live | 02:16 ALL TASKS ALL TASKS ACTIVE TASKS TASKS IN WRAP UP" at bounding box center [85, 92] width 130 height 145
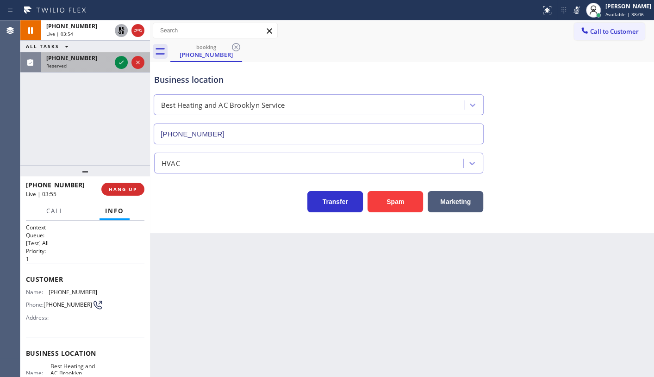
click at [77, 68] on div "Reserved" at bounding box center [78, 66] width 65 height 6
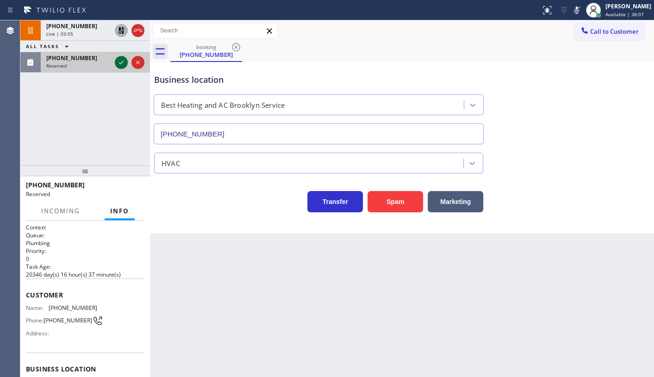
click at [117, 61] on icon at bounding box center [121, 62] width 11 height 11
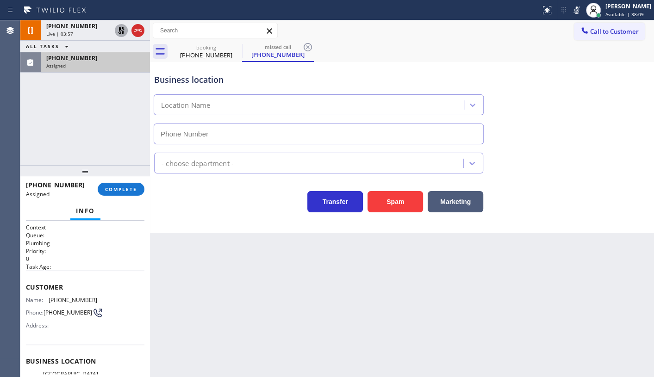
type input "(562) 414-6833"
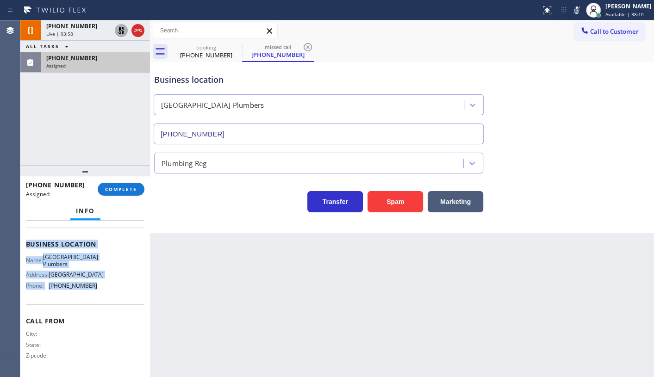
scroll to position [119, 0]
drag, startPoint x: 23, startPoint y: 277, endPoint x: 108, endPoint y: 297, distance: 87.5
click at [108, 297] on div "Context Queue: Plumbing Priority: 0 Task Age: Customer Name: (855) 625-0717 Pho…" at bounding box center [85, 299] width 130 height 157
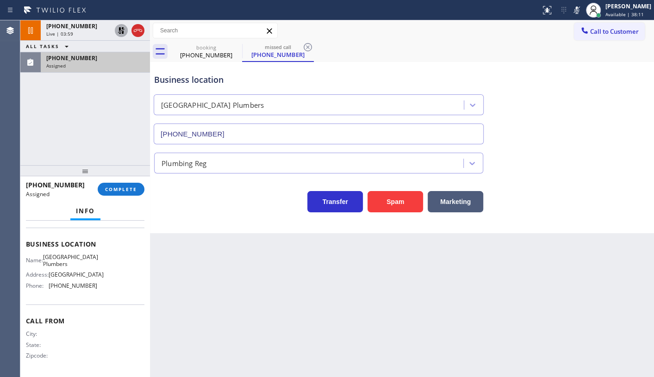
drag, startPoint x: 120, startPoint y: 166, endPoint x: 120, endPoint y: 174, distance: 7.4
click at [120, 167] on div at bounding box center [85, 170] width 130 height 11
click at [125, 190] on span "COMPLETE" at bounding box center [121, 190] width 32 height 6
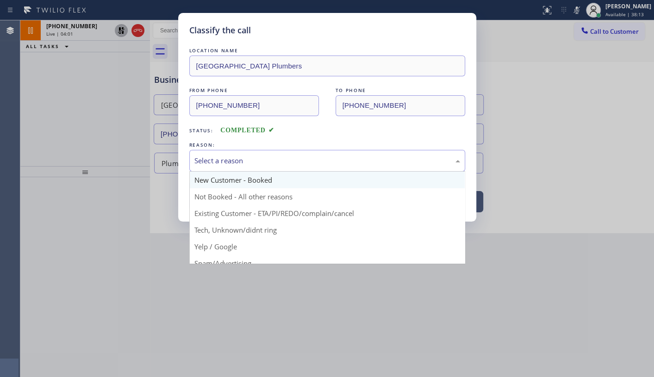
drag, startPoint x: 214, startPoint y: 159, endPoint x: 216, endPoint y: 171, distance: 11.8
click at [214, 161] on div "Select a reason" at bounding box center [328, 161] width 266 height 11
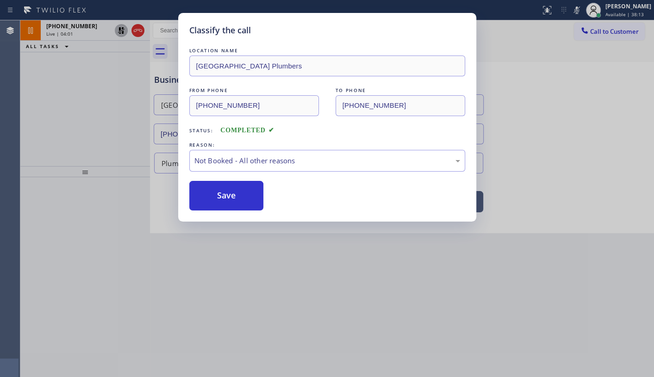
click at [217, 192] on button "Save" at bounding box center [226, 196] width 75 height 30
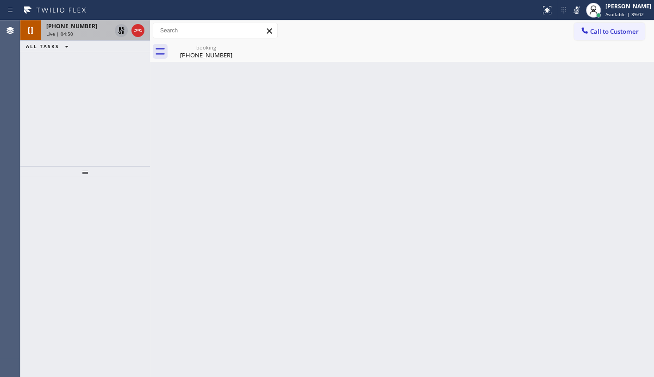
drag, startPoint x: 30, startPoint y: 105, endPoint x: 77, endPoint y: 21, distance: 96.4
click at [33, 102] on div "+12018417463 Live | 04:50 ALL TASKS ALL TASKS ACTIVE TASKS TASKS IN WRAP UP" at bounding box center [85, 93] width 130 height 146
click at [84, 67] on div "+12018417463 Live | 06:20 ALL TASKS ALL TASKS ACTIVE TASKS TASKS IN WRAP UP" at bounding box center [85, 93] width 130 height 146
click at [117, 29] on icon at bounding box center [121, 30] width 11 height 11
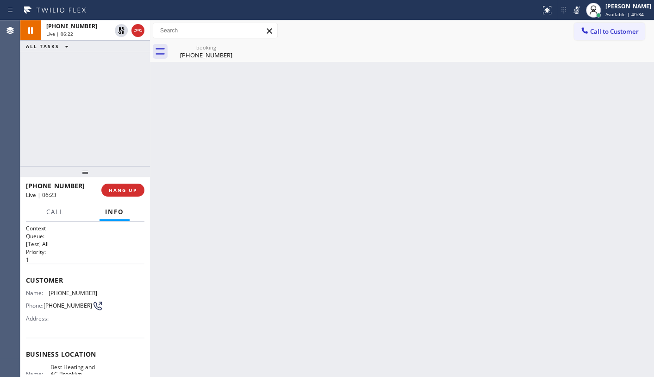
click at [579, 10] on icon at bounding box center [577, 9] width 5 height 7
drag, startPoint x: 55, startPoint y: 120, endPoint x: 71, endPoint y: 33, distance: 88.1
click at [55, 108] on div "+12018417463 Live | 07:12 ALL TASKS ALL TASKS ACTIVE TASKS TASKS IN WRAP UP" at bounding box center [85, 93] width 130 height 146
click at [577, 8] on icon at bounding box center [577, 9] width 5 height 7
click at [124, 31] on icon at bounding box center [121, 30] width 11 height 11
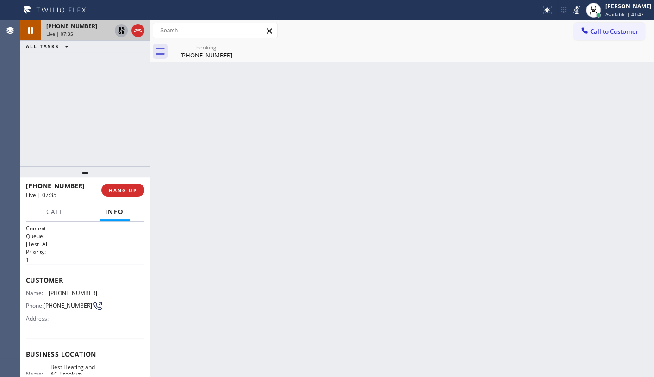
click at [632, 225] on div "Back to Dashboard Change Sender ID Customers Technicians Select a contact Outbo…" at bounding box center [402, 198] width 504 height 357
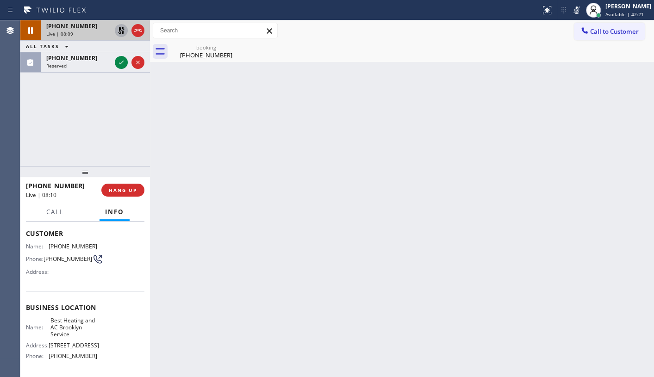
scroll to position [119, 0]
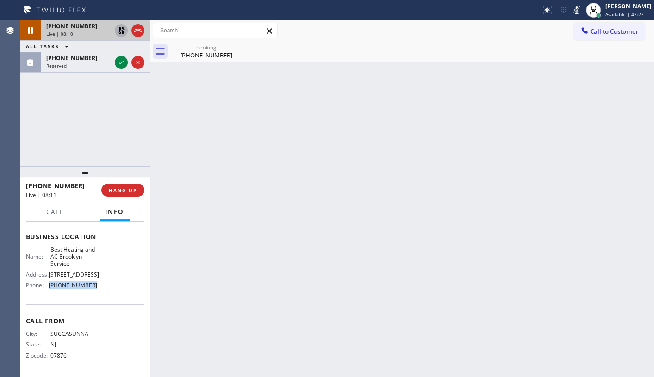
drag, startPoint x: 47, startPoint y: 286, endPoint x: 104, endPoint y: 287, distance: 57.0
click at [104, 287] on div "Name: Best Heating and AC Brooklyn Service Address: 417 91st St Phone: (347) 85…" at bounding box center [85, 269] width 119 height 47
drag, startPoint x: 119, startPoint y: 61, endPoint x: 107, endPoint y: 43, distance: 22.1
click at [118, 60] on icon at bounding box center [121, 62] width 11 height 11
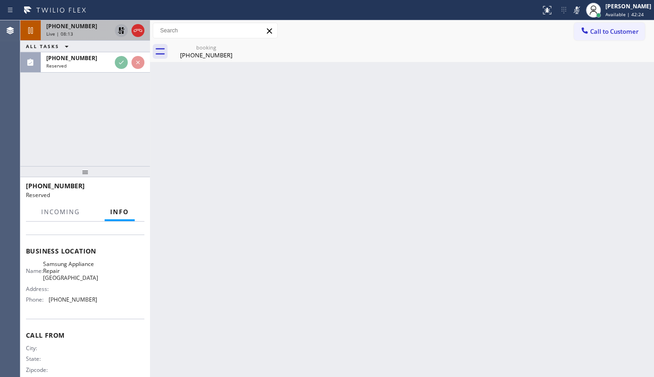
scroll to position [134, 0]
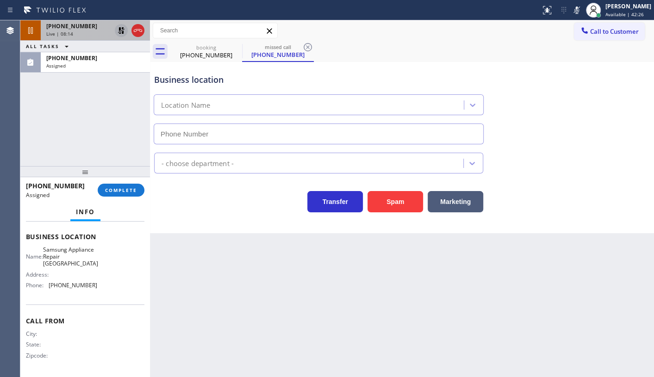
type input "(361) 202-9945"
click at [61, 31] on span "Live | 08:29" at bounding box center [59, 34] width 27 height 6
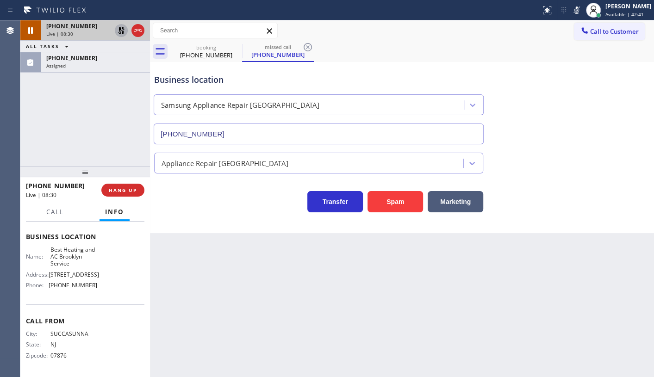
scroll to position [119, 0]
drag, startPoint x: 50, startPoint y: 252, endPoint x: 74, endPoint y: 264, distance: 26.7
click at [74, 264] on span "Best Heating and AC Brooklyn Service" at bounding box center [73, 256] width 46 height 21
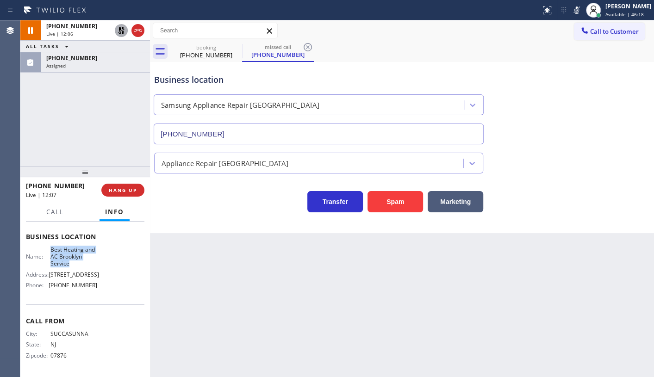
click at [124, 31] on icon at bounding box center [121, 30] width 11 height 11
click at [578, 11] on icon at bounding box center [577, 9] width 5 height 7
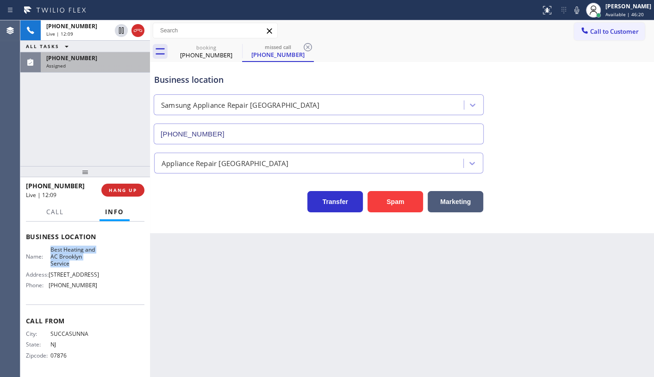
click at [64, 63] on span "Assigned" at bounding box center [55, 66] width 19 height 6
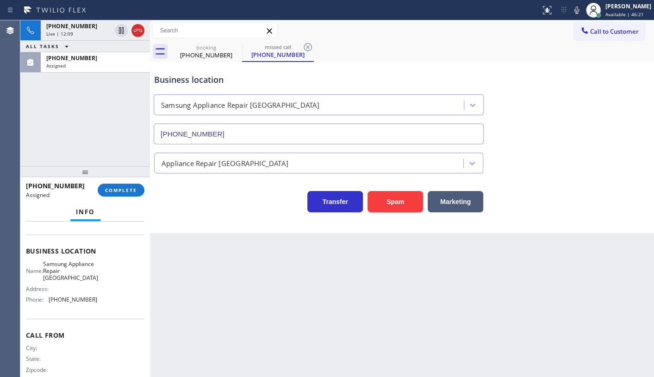
scroll to position [134, 0]
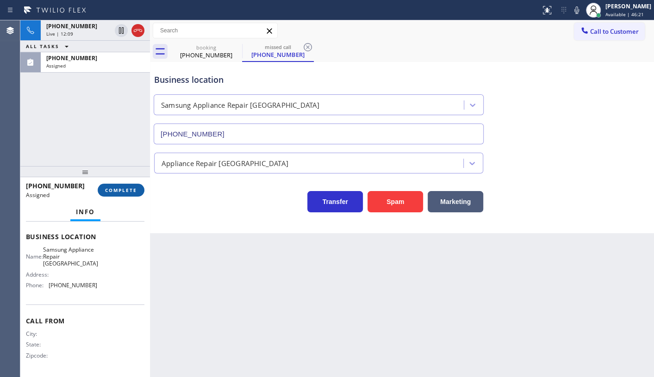
click at [120, 187] on span "COMPLETE" at bounding box center [121, 190] width 32 height 6
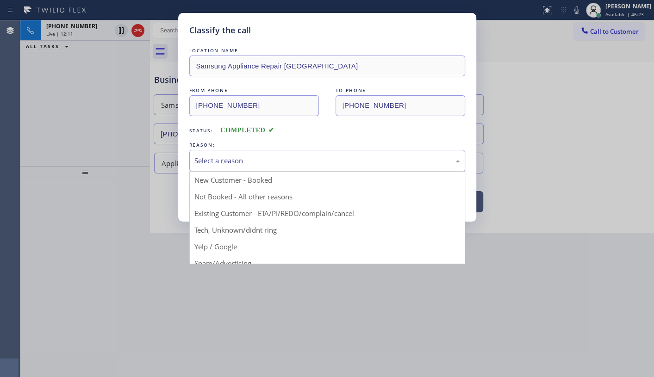
click at [245, 168] on div "Select a reason" at bounding box center [327, 161] width 276 height 22
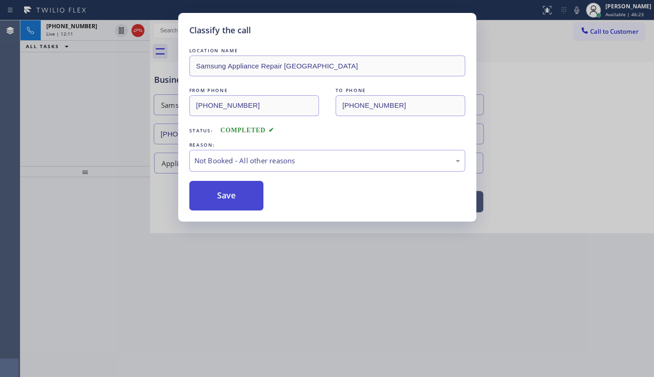
click at [217, 193] on button "Save" at bounding box center [226, 196] width 75 height 30
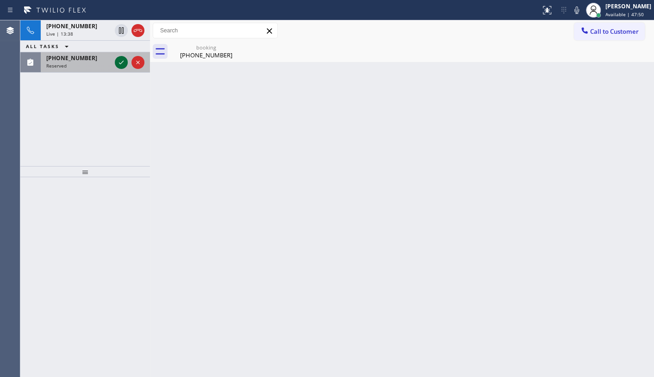
click at [120, 62] on icon at bounding box center [121, 62] width 11 height 11
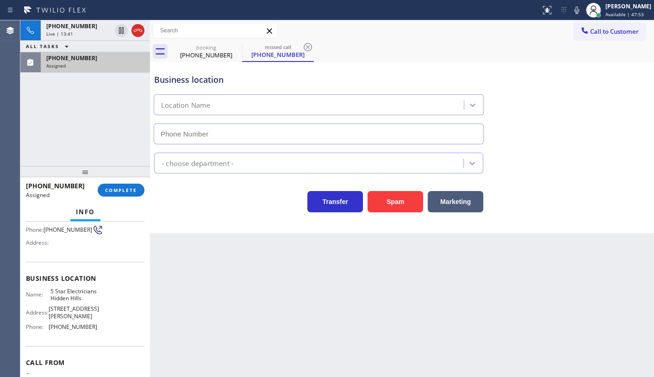
scroll to position [126, 0]
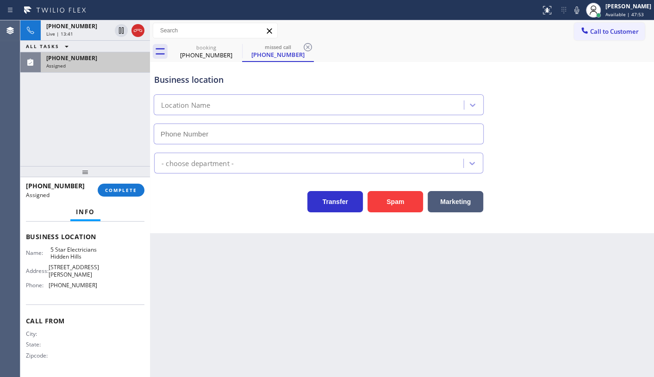
type input "(818) 938-1864"
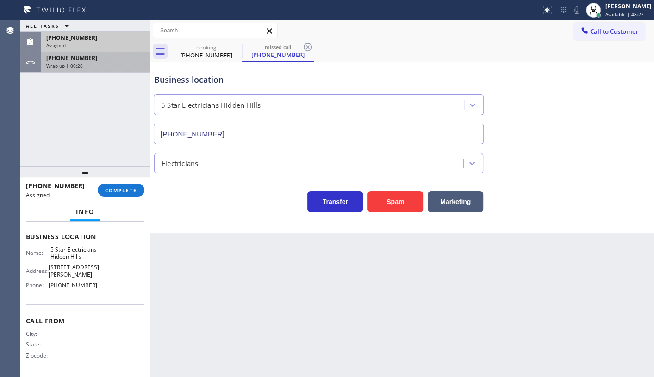
drag, startPoint x: 84, startPoint y: 108, endPoint x: 111, endPoint y: 55, distance: 59.9
click at [86, 104] on div "ALL TASKS ALL TASKS ACTIVE TASKS TASKS IN WRAP UP (949) 533-7615 Assigned +1201…" at bounding box center [85, 93] width 130 height 146
click at [112, 42] on div "Assigned" at bounding box center [95, 45] width 98 height 6
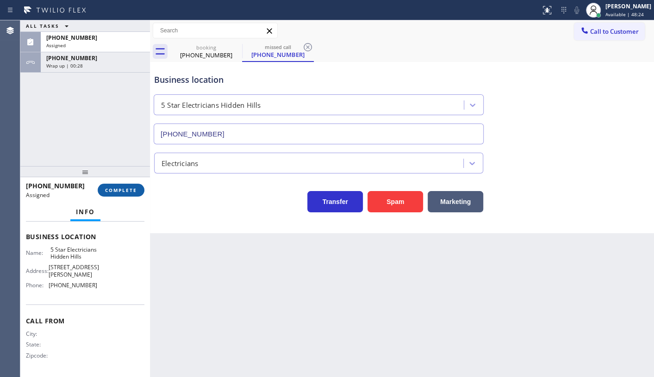
click at [127, 193] on span "COMPLETE" at bounding box center [121, 190] width 32 height 6
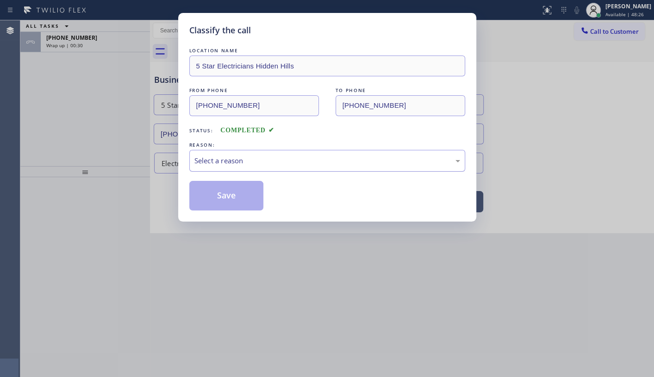
click at [253, 151] on div "Select a reason" at bounding box center [327, 161] width 276 height 22
click at [191, 196] on button "Save" at bounding box center [226, 196] width 75 height 30
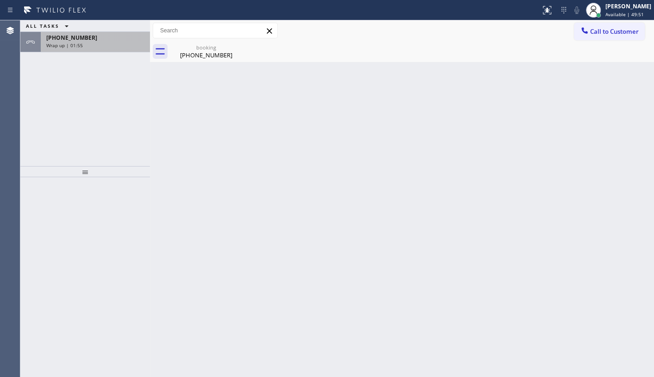
click at [88, 39] on div "+12018417463" at bounding box center [95, 38] width 98 height 8
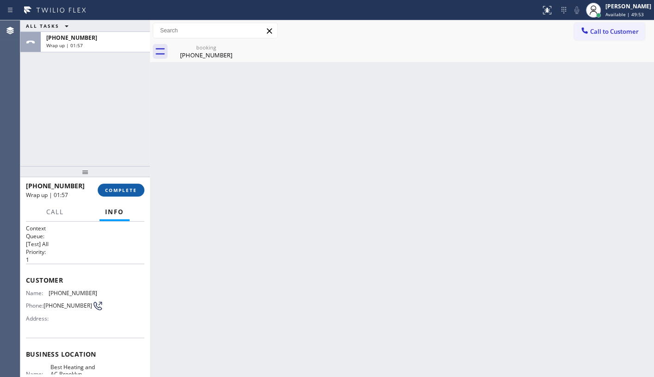
click at [125, 184] on button "COMPLETE" at bounding box center [121, 190] width 47 height 13
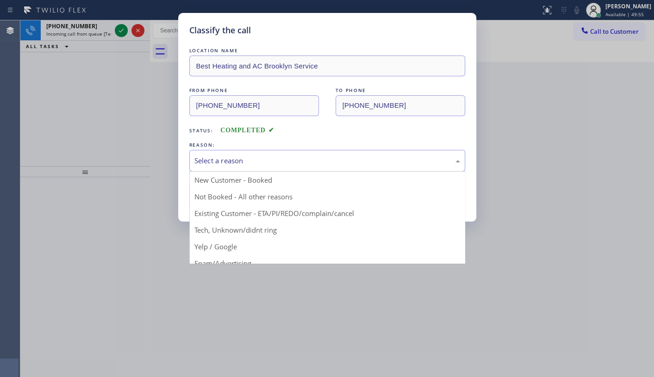
click at [233, 157] on div "Select a reason" at bounding box center [328, 161] width 266 height 11
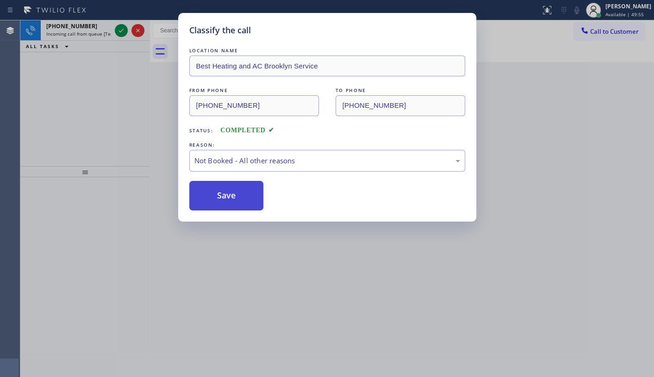
click at [215, 191] on button "Save" at bounding box center [226, 196] width 75 height 30
drag, startPoint x: 215, startPoint y: 190, endPoint x: 197, endPoint y: 149, distance: 44.6
click at [214, 188] on button "Save" at bounding box center [226, 196] width 75 height 30
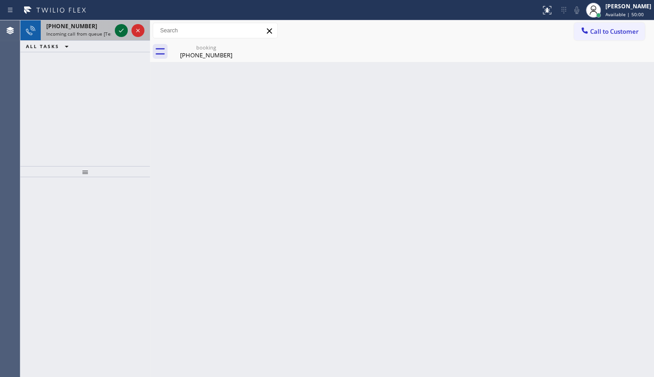
click at [125, 32] on icon at bounding box center [121, 30] width 11 height 11
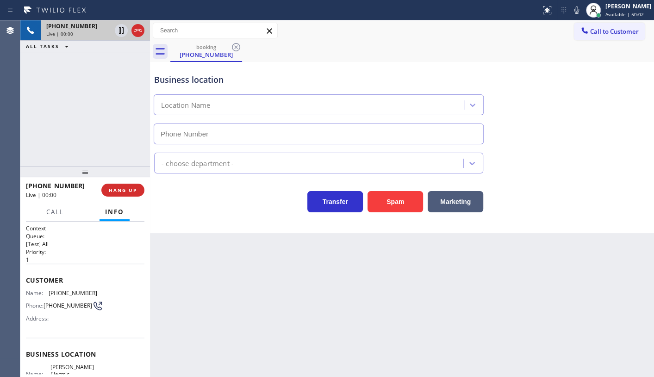
scroll to position [126, 0]
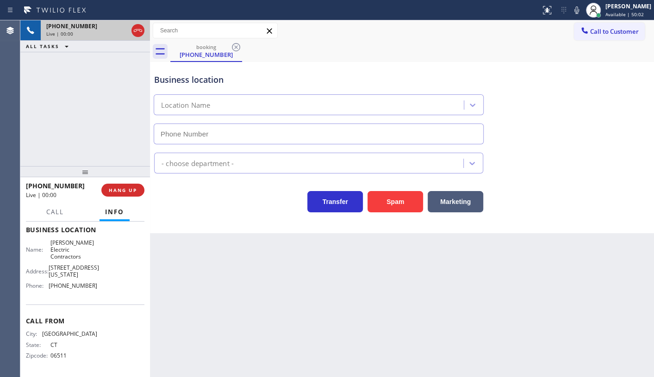
type input "(856) 548-5833"
click at [126, 185] on button "HANG UP" at bounding box center [122, 190] width 43 height 13
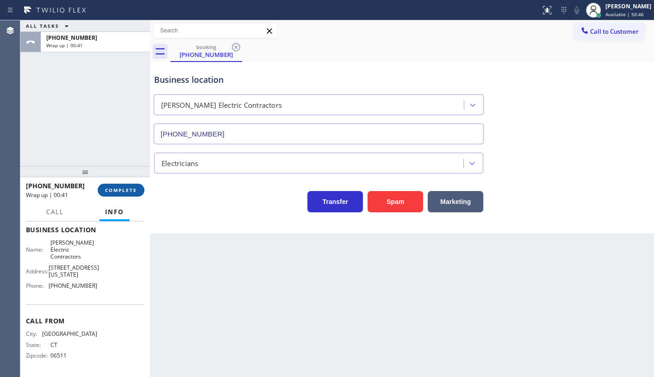
click at [118, 185] on button "COMPLETE" at bounding box center [121, 190] width 47 height 13
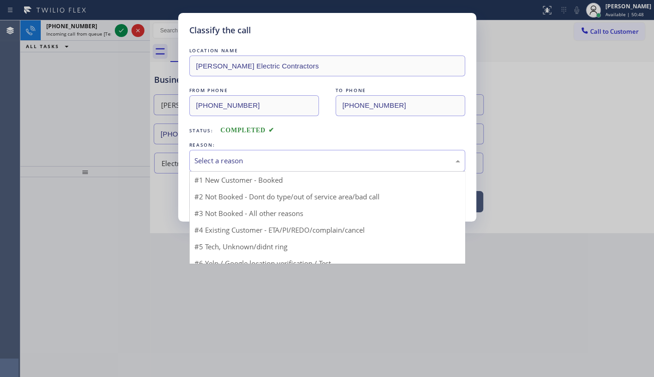
click at [215, 165] on div "Select a reason" at bounding box center [328, 161] width 266 height 11
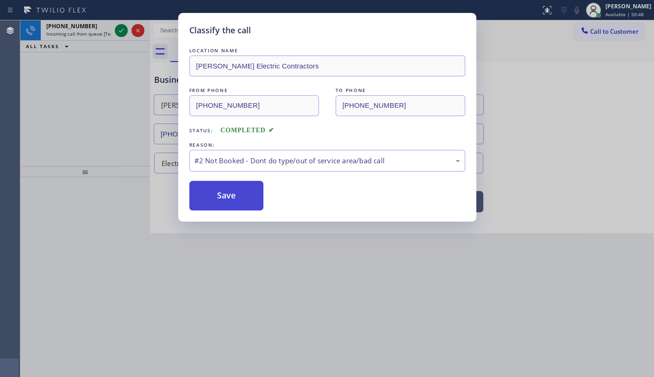
click at [210, 192] on button "Save" at bounding box center [226, 196] width 75 height 30
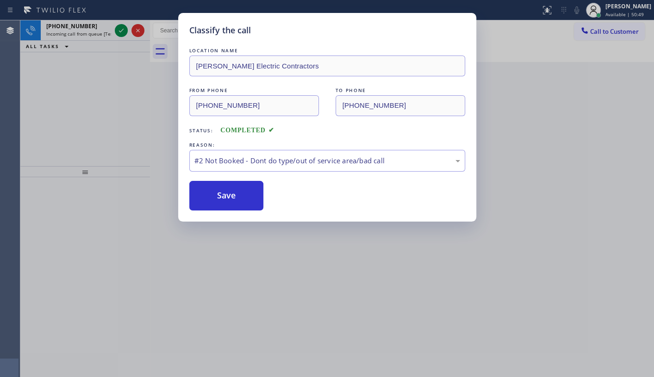
click at [121, 31] on div "Classify the call LOCATION NAME Corson Electric Contractors FROM PHONE (203) 53…" at bounding box center [327, 188] width 654 height 377
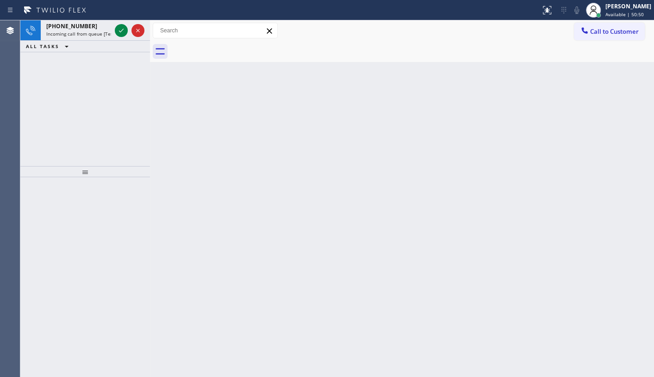
click at [121, 31] on icon at bounding box center [121, 30] width 11 height 11
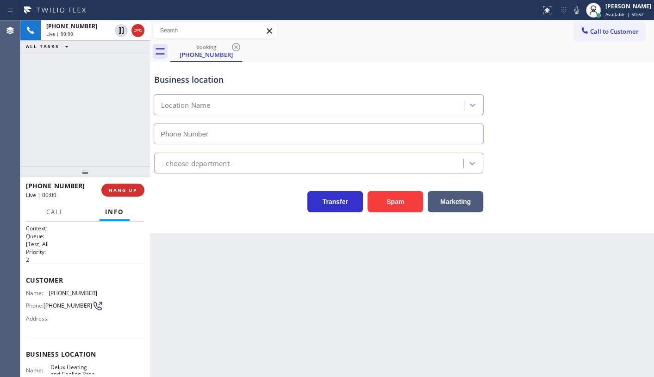
scroll to position [119, 0]
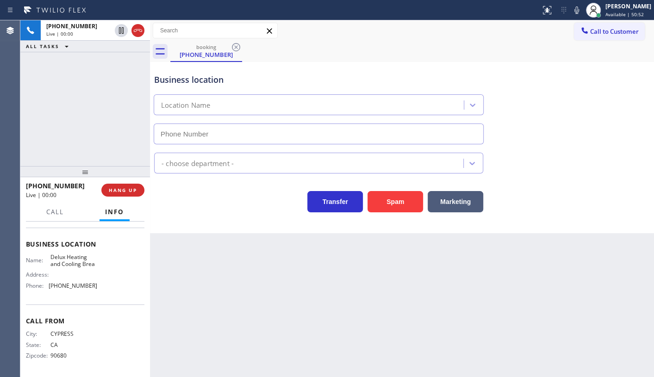
type input "(714) 364-8866"
click at [409, 203] on button "Spam" at bounding box center [396, 201] width 56 height 21
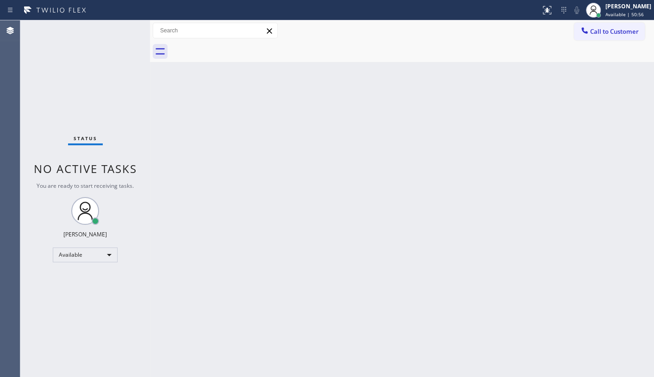
click at [359, 201] on div "Back to Dashboard Change Sender ID Customers Technicians Select a contact Outbo…" at bounding box center [402, 198] width 504 height 357
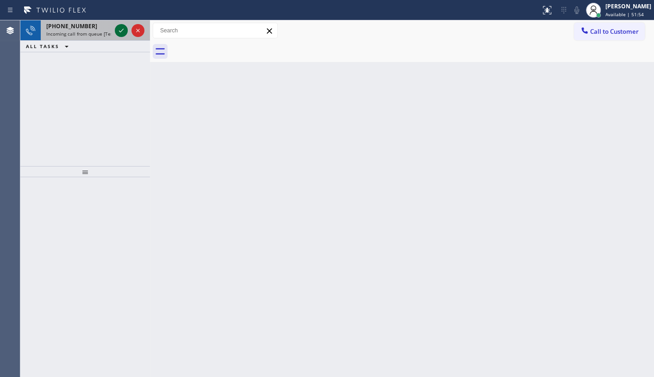
click at [123, 29] on icon at bounding box center [121, 30] width 11 height 11
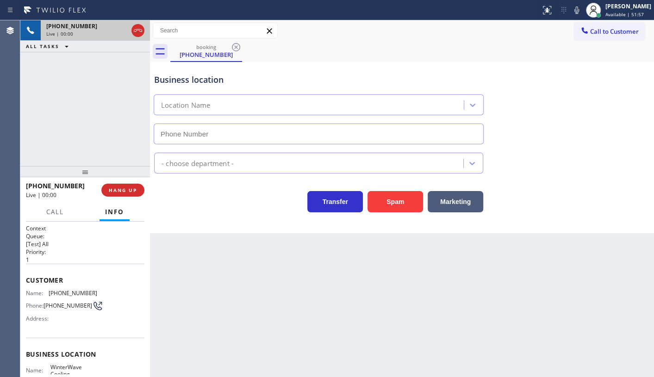
type input "(714) 276-6740"
click at [124, 195] on button "HANG UP" at bounding box center [122, 190] width 43 height 13
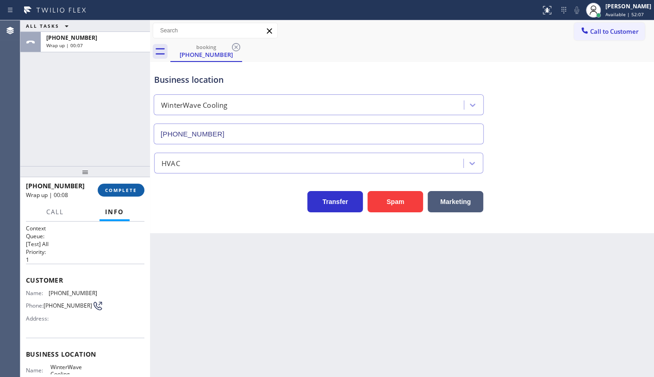
click at [120, 189] on span "COMPLETE" at bounding box center [121, 190] width 32 height 6
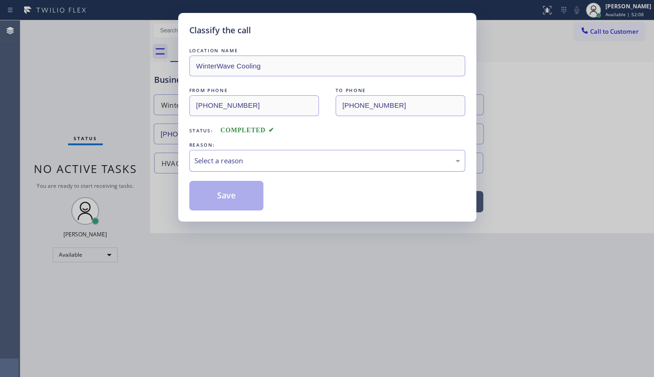
click at [219, 165] on div "Select a reason" at bounding box center [328, 161] width 266 height 11
click at [214, 195] on button "Save" at bounding box center [226, 196] width 75 height 30
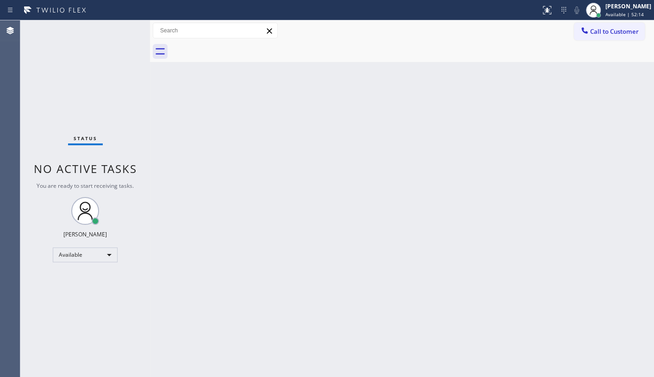
drag, startPoint x: 72, startPoint y: 71, endPoint x: 84, endPoint y: 54, distance: 20.9
click at [79, 64] on div "Status No active tasks You are ready to start receiving tasks. JENIZA ALCAYDE A…" at bounding box center [85, 198] width 130 height 357
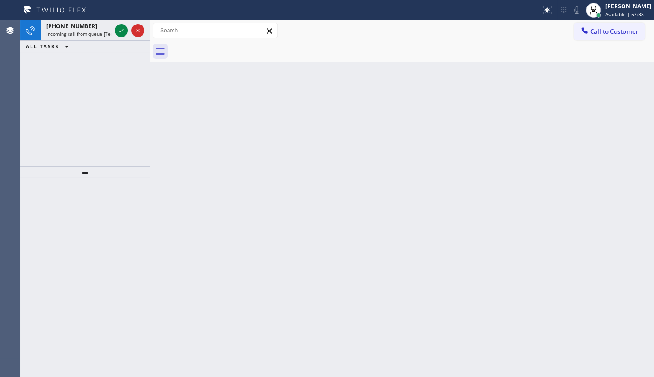
drag, startPoint x: 61, startPoint y: 57, endPoint x: 80, endPoint y: 46, distance: 22.0
click at [69, 52] on div "+14083916646 Incoming call from queue [Test] All ALL TASKS ALL TASKS ACTIVE TAS…" at bounding box center [85, 93] width 130 height 146
click at [119, 30] on icon at bounding box center [121, 30] width 11 height 11
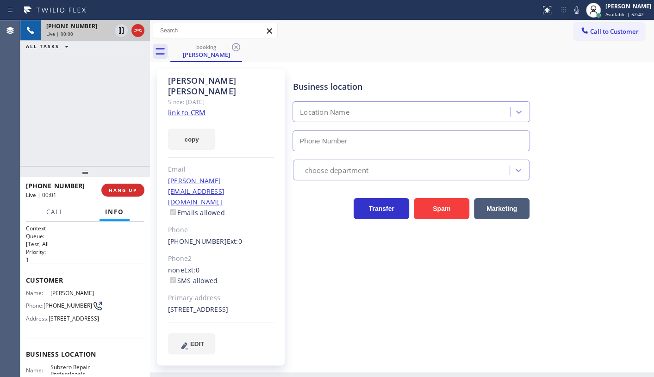
type input "(949) 523-3220"
click at [175, 108] on link "link to CRM" at bounding box center [187, 112] width 38 height 9
click at [574, 7] on icon at bounding box center [577, 10] width 11 height 11
click at [121, 29] on icon at bounding box center [121, 30] width 11 height 11
click at [54, 128] on div "+14083916646 Live | 01:15 ALL TASKS ALL TASKS ACTIVE TASKS TASKS IN WRAP UP" at bounding box center [85, 93] width 130 height 146
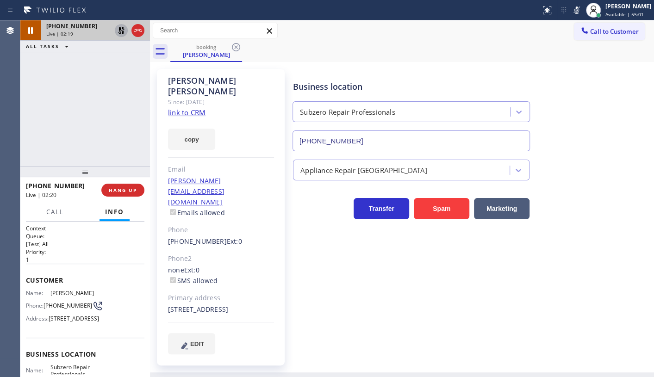
click at [41, 97] on div "+14083916646 Live | 02:19 ALL TASKS ALL TASKS ACTIVE TASKS TASKS IN WRAP UP" at bounding box center [85, 93] width 130 height 146
click at [120, 29] on icon at bounding box center [121, 30] width 6 height 6
click at [575, 9] on icon at bounding box center [577, 10] width 11 height 11
drag, startPoint x: 87, startPoint y: 79, endPoint x: 73, endPoint y: 3, distance: 77.3
click at [86, 56] on div "+14083916646 Live | 03:24 ALL TASKS ALL TASKS ACTIVE TASKS TASKS IN WRAP UP" at bounding box center [85, 93] width 130 height 146
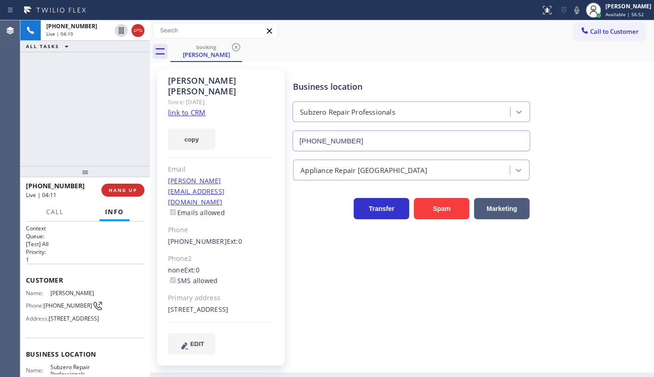
click at [120, 182] on div "+14083916646 Live | 04:11 HANG UP" at bounding box center [85, 190] width 119 height 24
click at [120, 188] on span "HANG UP" at bounding box center [123, 190] width 28 height 6
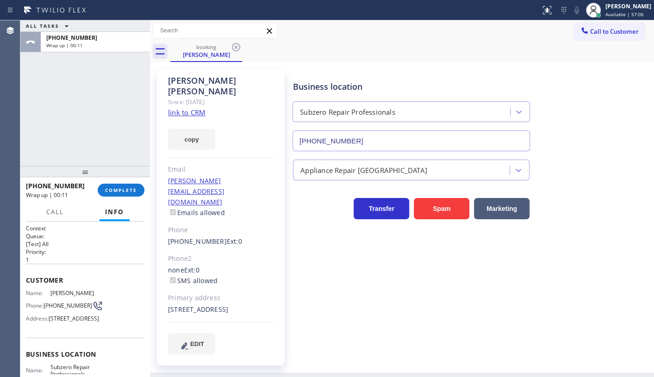
click at [77, 148] on div "ALL TASKS ALL TASKS ACTIVE TASKS TASKS IN WRAP UP +14083916646 Wrap up | 00:11" at bounding box center [85, 93] width 130 height 146
drag, startPoint x: 59, startPoint y: 115, endPoint x: 118, endPoint y: 167, distance: 77.8
click at [62, 118] on div "ALL TASKS ALL TASKS ACTIVE TASKS TASKS IN WRAP UP +14083916646 Wrap up | 00:16" at bounding box center [85, 93] width 130 height 146
click at [120, 176] on div at bounding box center [85, 171] width 130 height 11
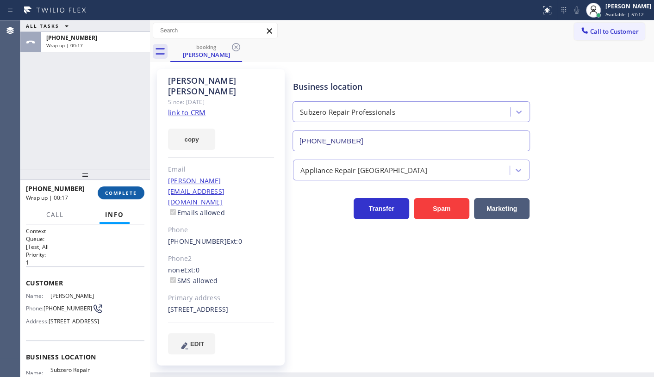
click at [124, 195] on span "COMPLETE" at bounding box center [121, 193] width 32 height 6
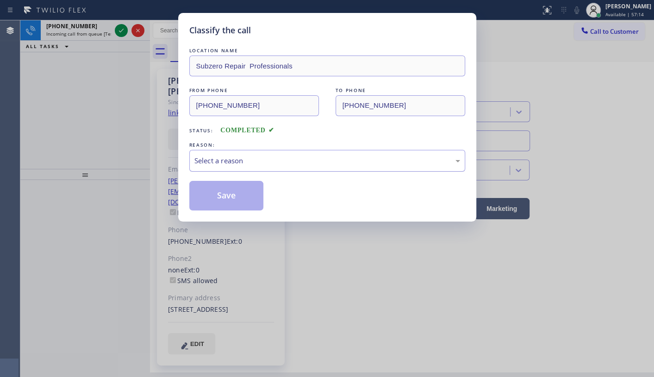
click at [238, 162] on div "Select a reason" at bounding box center [328, 161] width 266 height 11
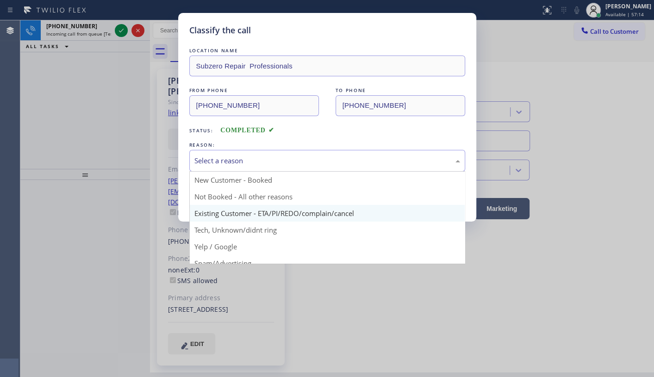
drag, startPoint x: 205, startPoint y: 215, endPoint x: 204, endPoint y: 201, distance: 14.0
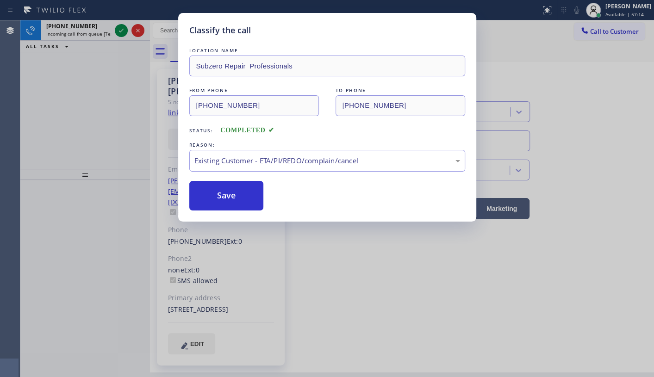
drag, startPoint x: 206, startPoint y: 197, endPoint x: 139, endPoint y: 93, distance: 123.5
click at [206, 195] on button "Save" at bounding box center [226, 196] width 75 height 30
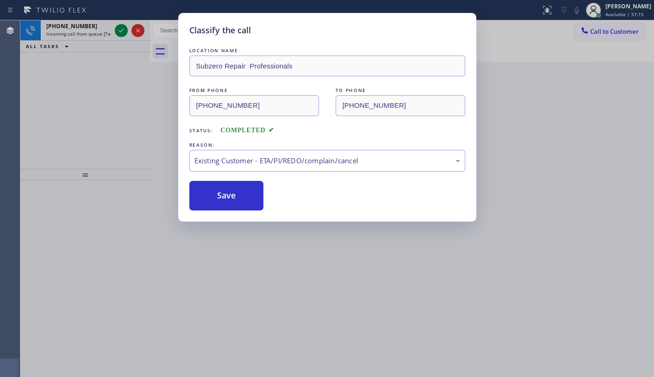
click at [120, 32] on div "Classify the call LOCATION NAME 5 Star Best Plumbing LA GLSA FROM PHONE (818) 9…" at bounding box center [337, 198] width 634 height 357
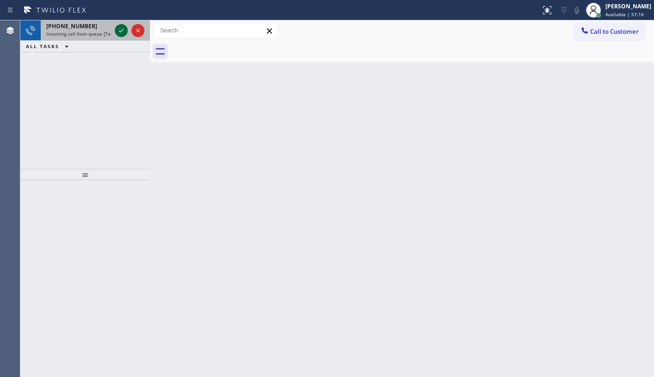
click at [116, 26] on icon at bounding box center [121, 30] width 11 height 11
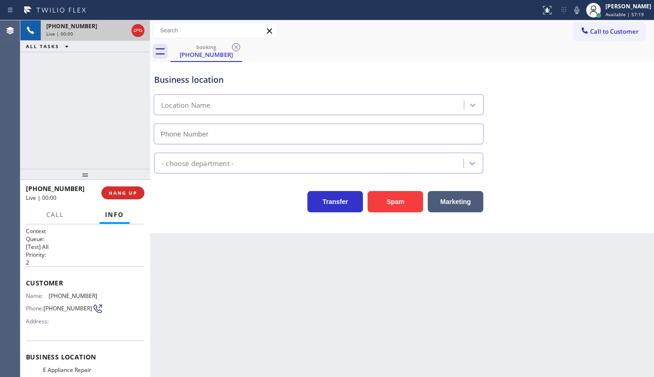
type input "(720) 741-7809"
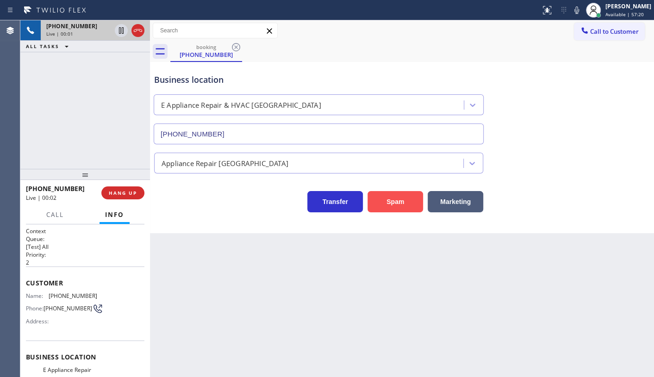
click at [386, 198] on button "Spam" at bounding box center [396, 201] width 56 height 21
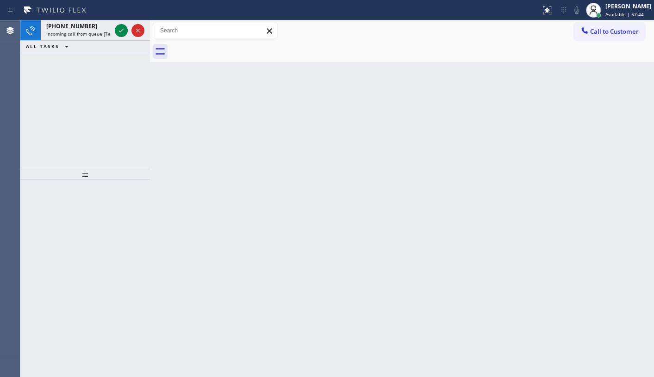
click at [69, 115] on div "+15122765117 Incoming call from queue [Test] All ALL TASKS ALL TASKS ACTIVE TAS…" at bounding box center [85, 94] width 130 height 149
click at [123, 27] on icon at bounding box center [121, 30] width 11 height 11
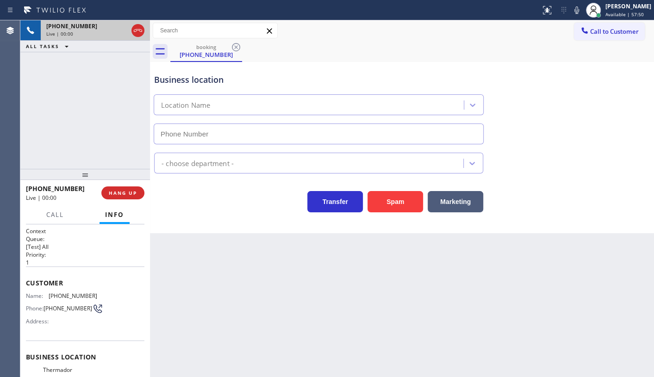
type input "(361) 203-2675"
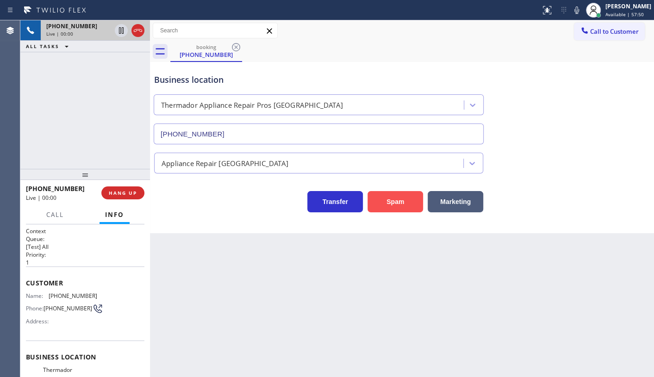
click at [380, 197] on button "Spam" at bounding box center [396, 201] width 56 height 21
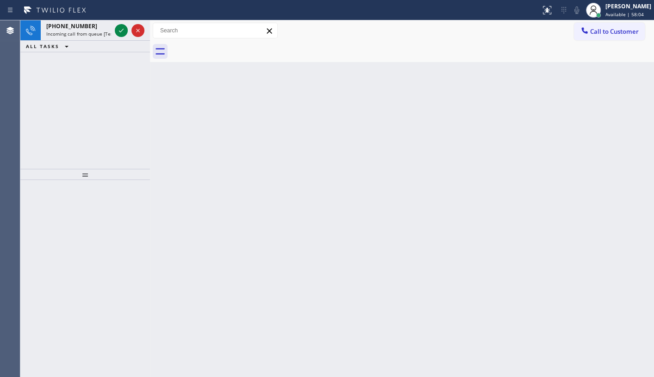
click at [62, 102] on div "+14089643298 Incoming call from queue [Test] All ALL TASKS ALL TASKS ACTIVE TAS…" at bounding box center [85, 94] width 130 height 149
click at [120, 24] on div at bounding box center [129, 30] width 33 height 20
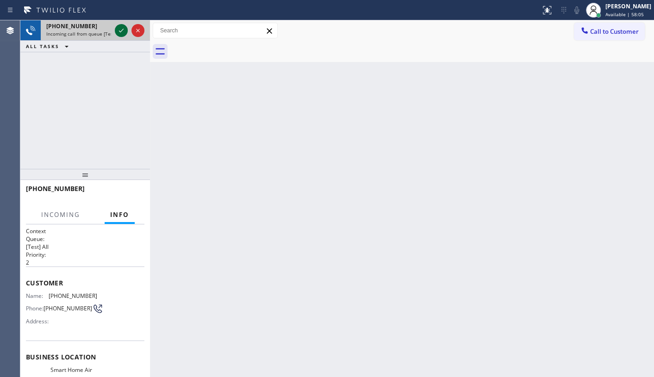
click at [120, 29] on icon at bounding box center [121, 30] width 11 height 11
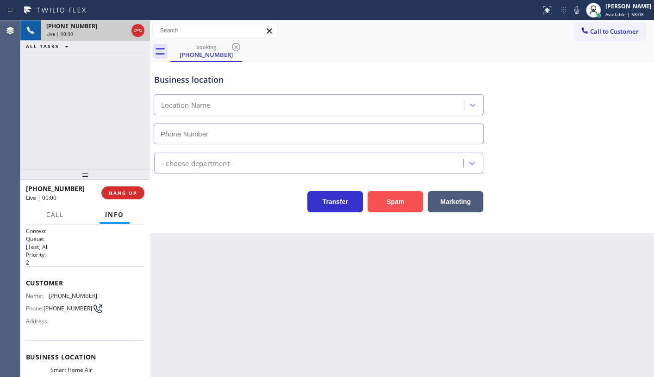
type input "(408) 676-5141"
click at [376, 200] on button "Spam" at bounding box center [396, 201] width 56 height 21
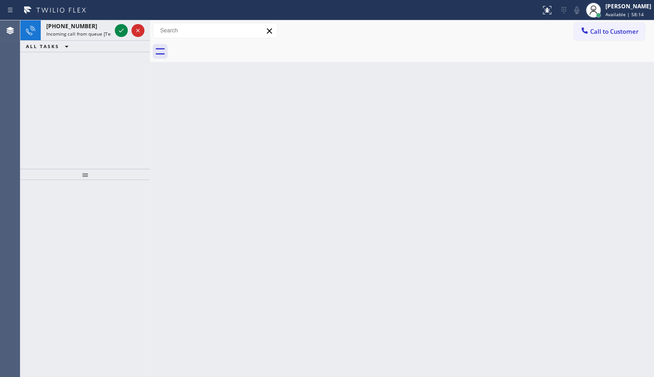
drag, startPoint x: 49, startPoint y: 81, endPoint x: 89, endPoint y: 53, distance: 48.7
click at [59, 76] on div "+13104866003 Incoming call from queue [Test] All ALL TASKS ALL TASKS ACTIVE TAS…" at bounding box center [85, 94] width 130 height 149
click at [121, 31] on icon at bounding box center [121, 31] width 5 height 4
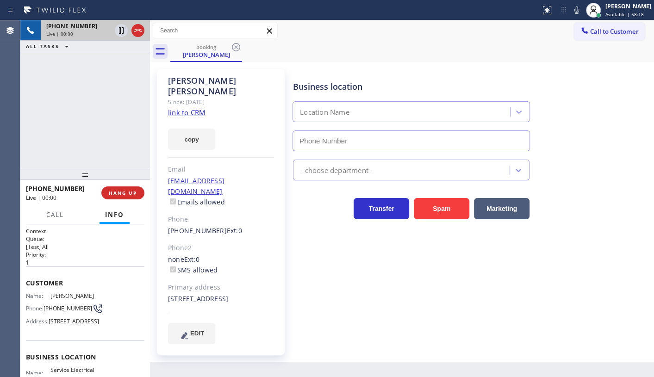
type input "(818) 877-7397"
click at [191, 97] on div "Since: [DATE]" at bounding box center [221, 102] width 106 height 11
click at [192, 108] on link "link to CRM" at bounding box center [187, 112] width 38 height 9
click at [119, 30] on icon at bounding box center [121, 30] width 11 height 11
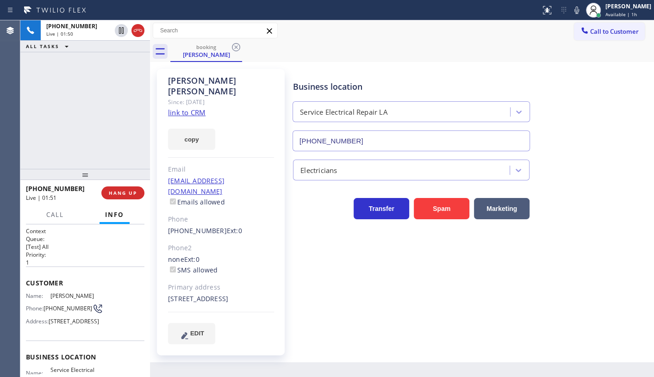
click at [583, 9] on icon at bounding box center [577, 10] width 11 height 11
click at [61, 126] on div "+13104866003 Live | 02:28 ALL TASKS ALL TASKS ACTIVE TASKS TASKS IN WRAP UP" at bounding box center [85, 94] width 130 height 149
drag, startPoint x: 45, startPoint y: 306, endPoint x: 70, endPoint y: 311, distance: 25.5
click at [70, 311] on div "Phone: (310) 486-6003" at bounding box center [61, 308] width 71 height 11
drag, startPoint x: 228, startPoint y: 170, endPoint x: 156, endPoint y: 173, distance: 72.3
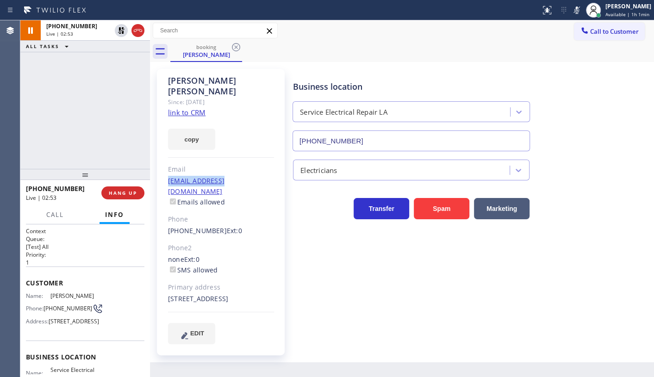
click at [156, 173] on div "Cathy Kay Since: 20 may 2020 link to CRM copy Email bhdoc4u@aol.com Emails allo…" at bounding box center [221, 212] width 139 height 296
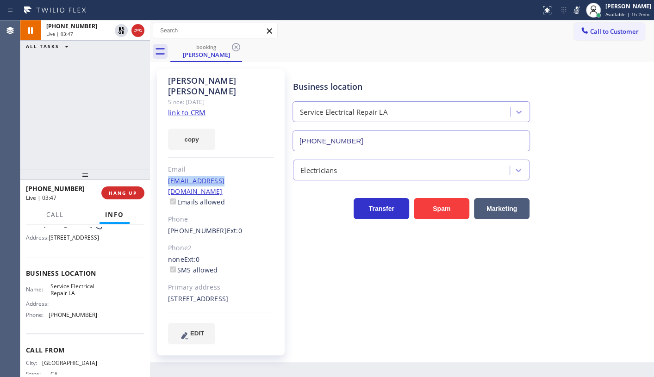
scroll to position [126, 0]
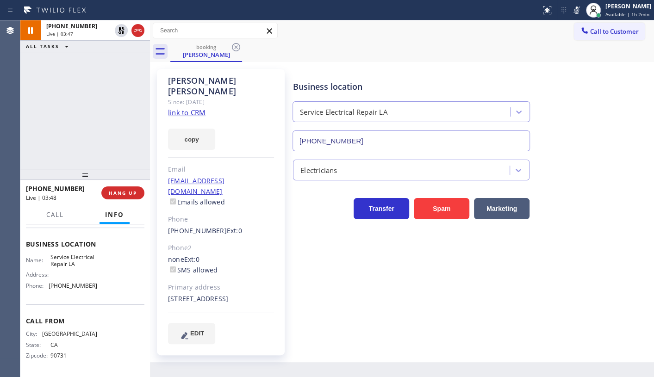
click at [107, 290] on div "Name: Service Electrical Repair LA Address: Phone: (818) 877-7397" at bounding box center [85, 274] width 119 height 40
click at [116, 30] on icon at bounding box center [121, 30] width 11 height 11
click at [580, 13] on icon at bounding box center [577, 10] width 11 height 11
drag, startPoint x: 84, startPoint y: 97, endPoint x: 62, endPoint y: 35, distance: 65.9
click at [75, 82] on div "+13104866003 Live | 04:36 ALL TASKS ALL TASKS ACTIVE TASKS TASKS IN WRAP UP" at bounding box center [85, 94] width 130 height 149
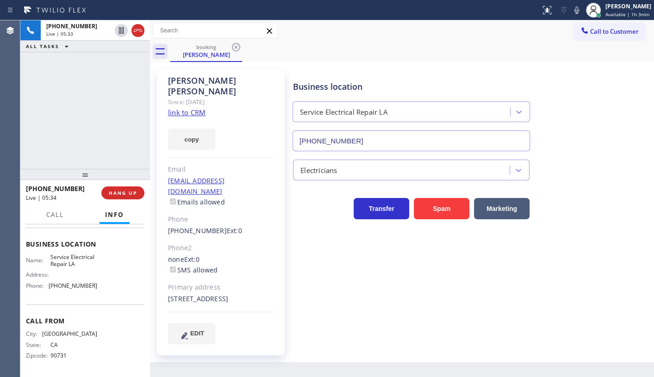
scroll to position [136, 0]
drag, startPoint x: 51, startPoint y: 285, endPoint x: 96, endPoint y: 287, distance: 45.0
click at [96, 287] on div "Name: Service Electrical Repair LA Address: Phone: (818) 877-7397" at bounding box center [85, 274] width 119 height 40
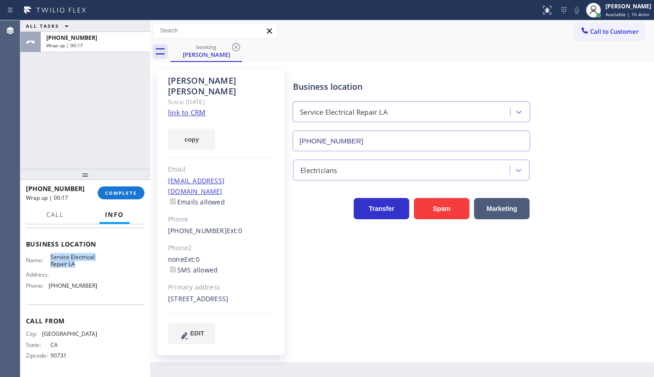
drag, startPoint x: 48, startPoint y: 256, endPoint x: 88, endPoint y: 265, distance: 40.9
click at [88, 265] on div "Name: Service Electrical Repair LA" at bounding box center [61, 261] width 71 height 14
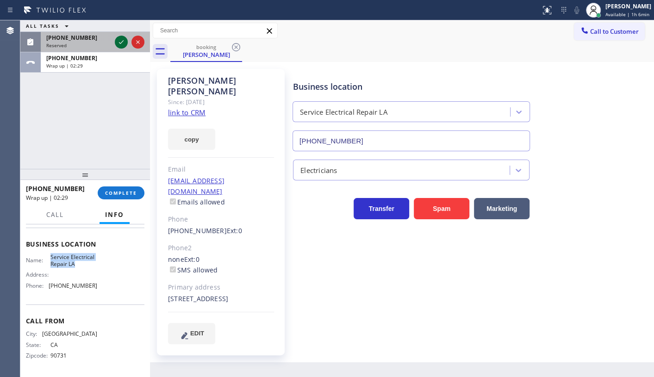
click at [120, 39] on icon at bounding box center [121, 42] width 11 height 11
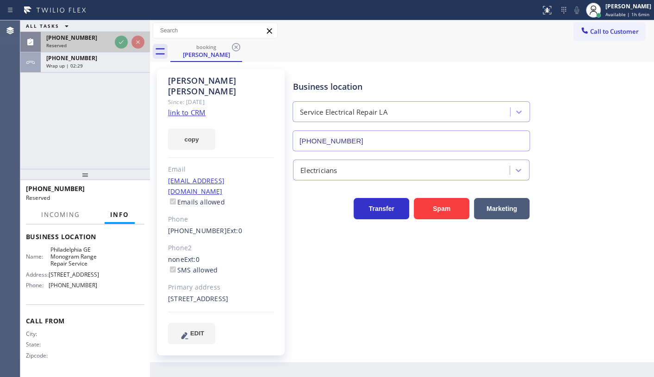
scroll to position [144, 0]
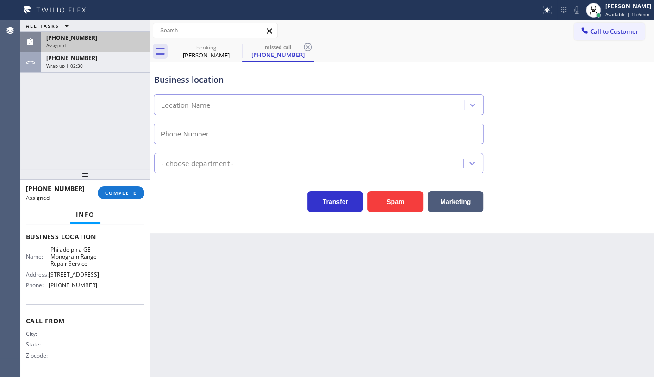
type input "(215) 883-8321"
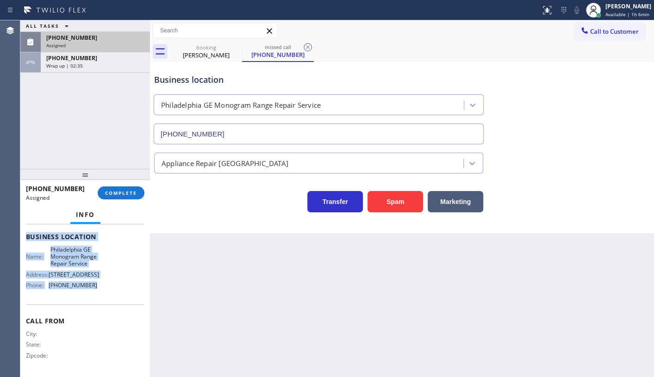
drag, startPoint x: 25, startPoint y: 286, endPoint x: 123, endPoint y: 296, distance: 98.7
click at [123, 296] on div "Context Queue: Appliance Repair High End Priority: 0 Task Age: 1 minute(s) Cust…" at bounding box center [85, 301] width 130 height 153
click at [129, 189] on button "COMPLETE" at bounding box center [121, 193] width 47 height 13
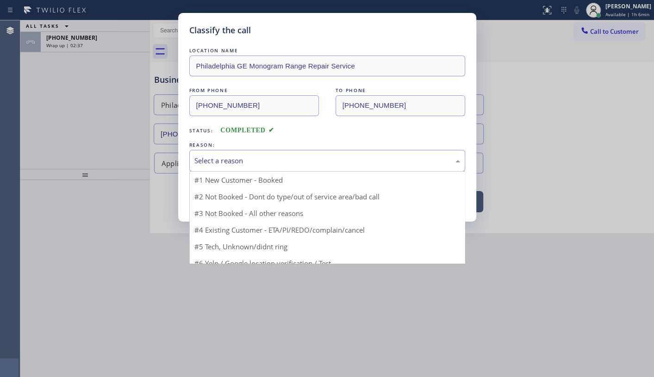
click at [209, 160] on div "Select a reason" at bounding box center [328, 161] width 266 height 11
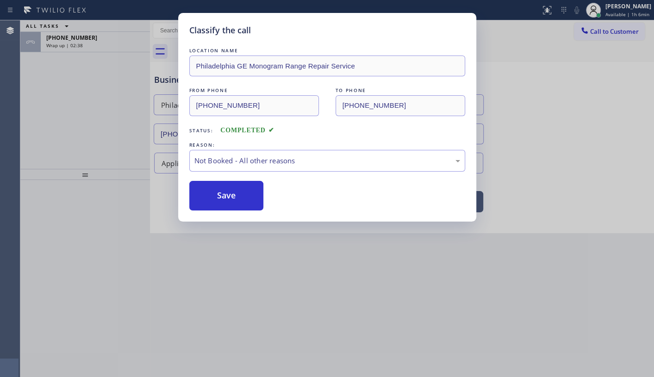
click at [209, 197] on button "Save" at bounding box center [226, 196] width 75 height 30
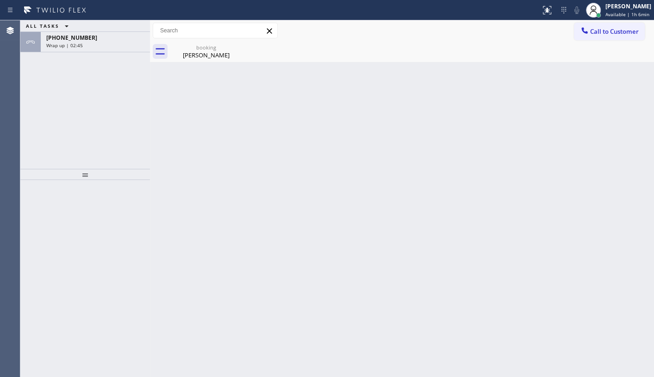
click at [600, 228] on div "Back to Dashboard Change Sender ID Customers Technicians Select a contact Outbo…" at bounding box center [402, 198] width 504 height 357
click at [616, 11] on span "Available | 1h 6min" at bounding box center [628, 14] width 44 height 6
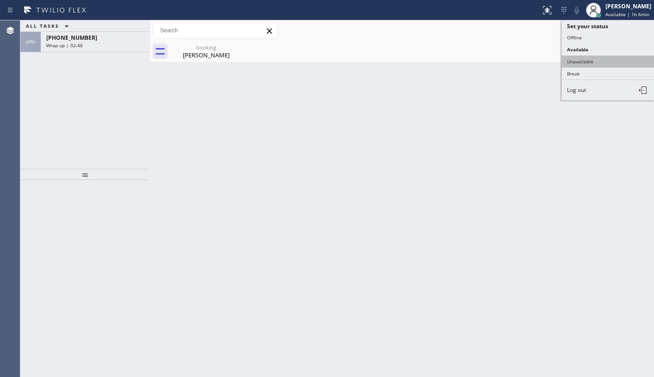
click at [572, 60] on button "Unavailable" at bounding box center [608, 62] width 93 height 12
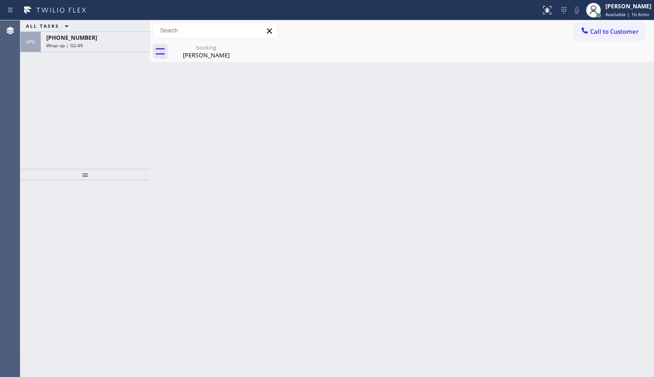
click at [78, 53] on div "ALL TASKS ALL TASKS ACTIVE TASKS TASKS IN WRAP UP +13104866003 Wrap up | 02:49" at bounding box center [85, 94] width 130 height 149
click at [79, 46] on span "Wrap up | 02:49" at bounding box center [64, 45] width 37 height 6
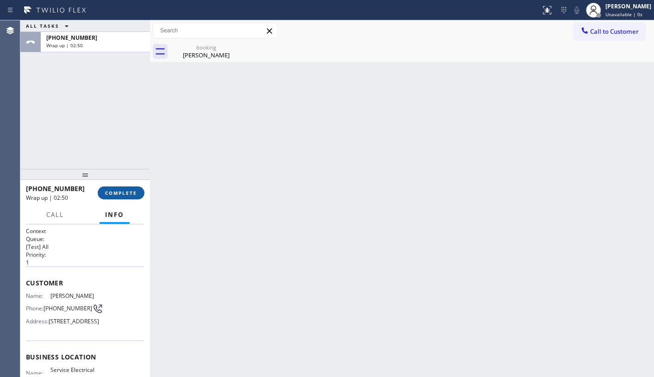
click at [136, 197] on button "COMPLETE" at bounding box center [121, 193] width 47 height 13
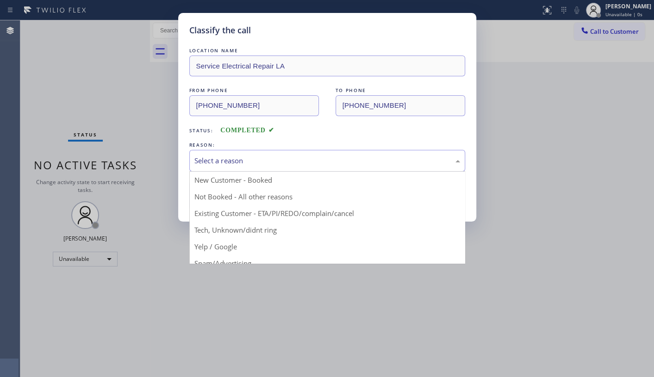
click at [234, 160] on div "Select a reason" at bounding box center [328, 161] width 266 height 11
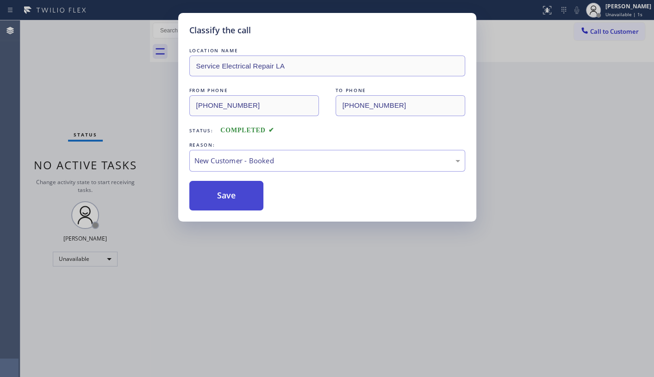
click at [224, 185] on button "Save" at bounding box center [226, 196] width 75 height 30
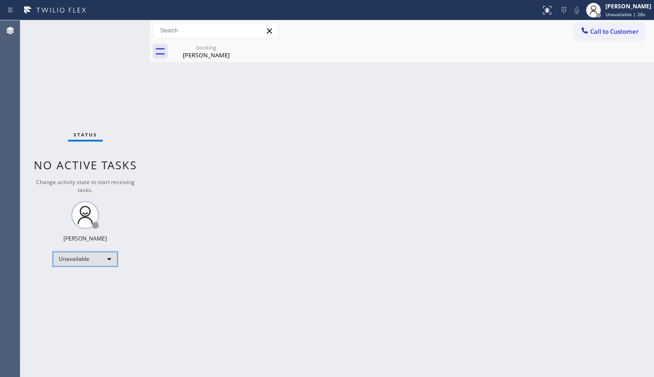
click at [80, 259] on div "Unavailable" at bounding box center [85, 259] width 65 height 15
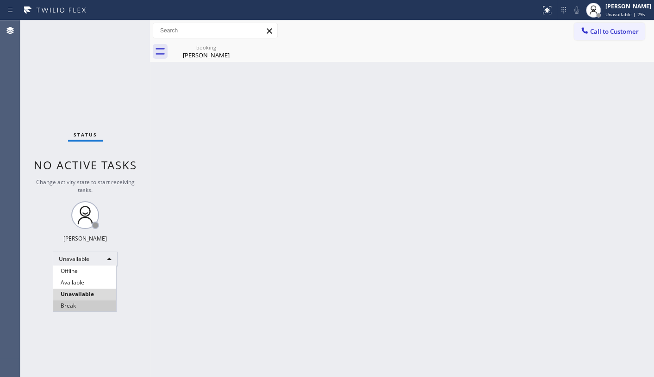
click at [73, 307] on li "Break" at bounding box center [84, 306] width 63 height 11
